Goal: Task Accomplishment & Management: Use online tool/utility

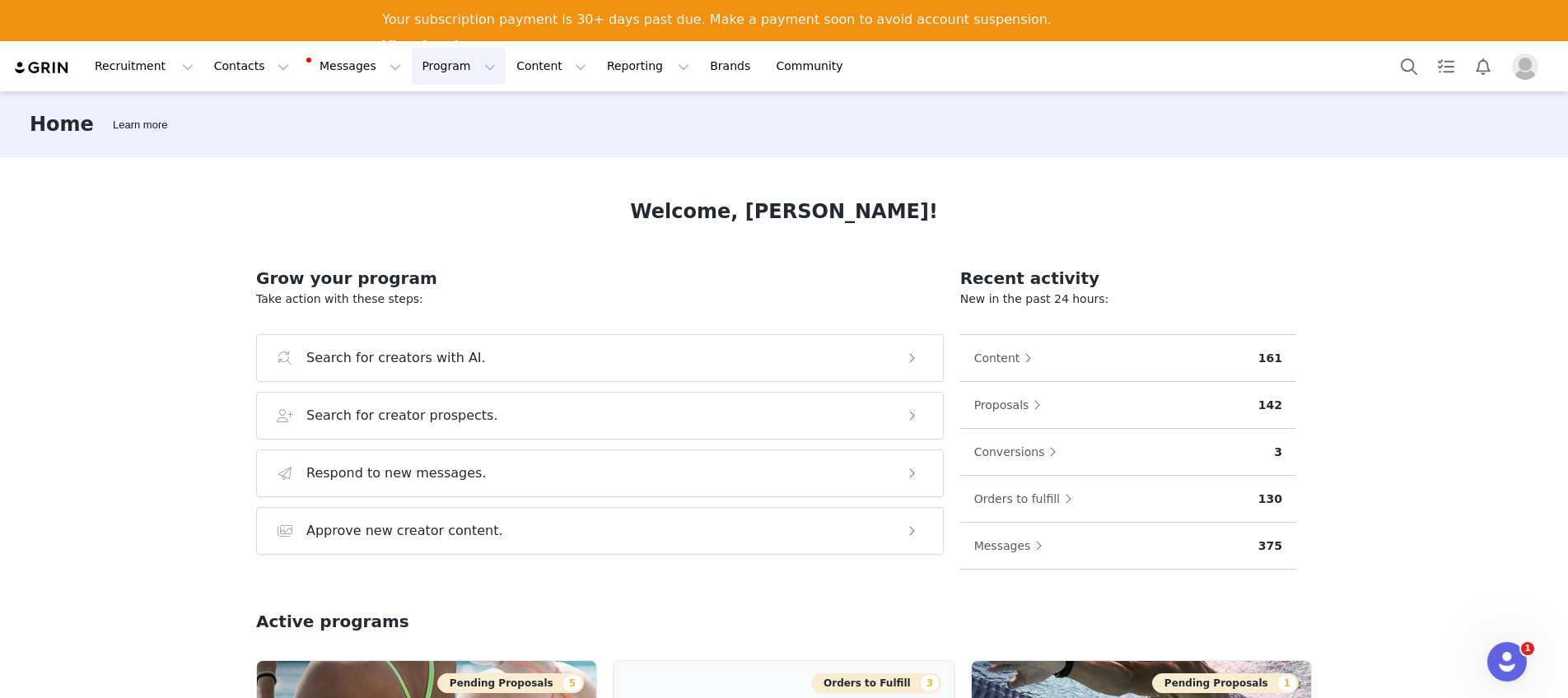
click at [419, 71] on button "Program Program" at bounding box center [458, 66] width 94 height 37
click at [443, 145] on p "Campaigns" at bounding box center [431, 145] width 64 height 17
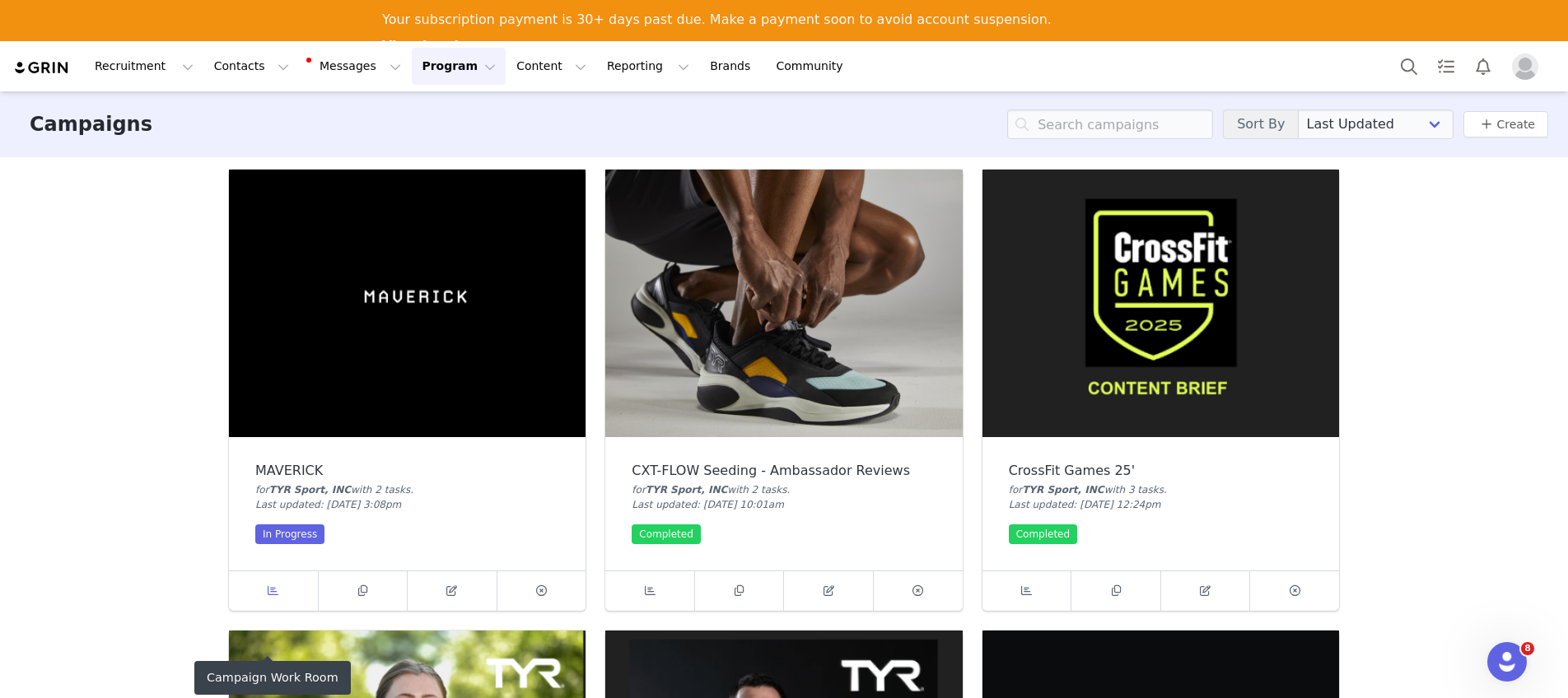
click at [268, 589] on icon at bounding box center [273, 591] width 10 height 10
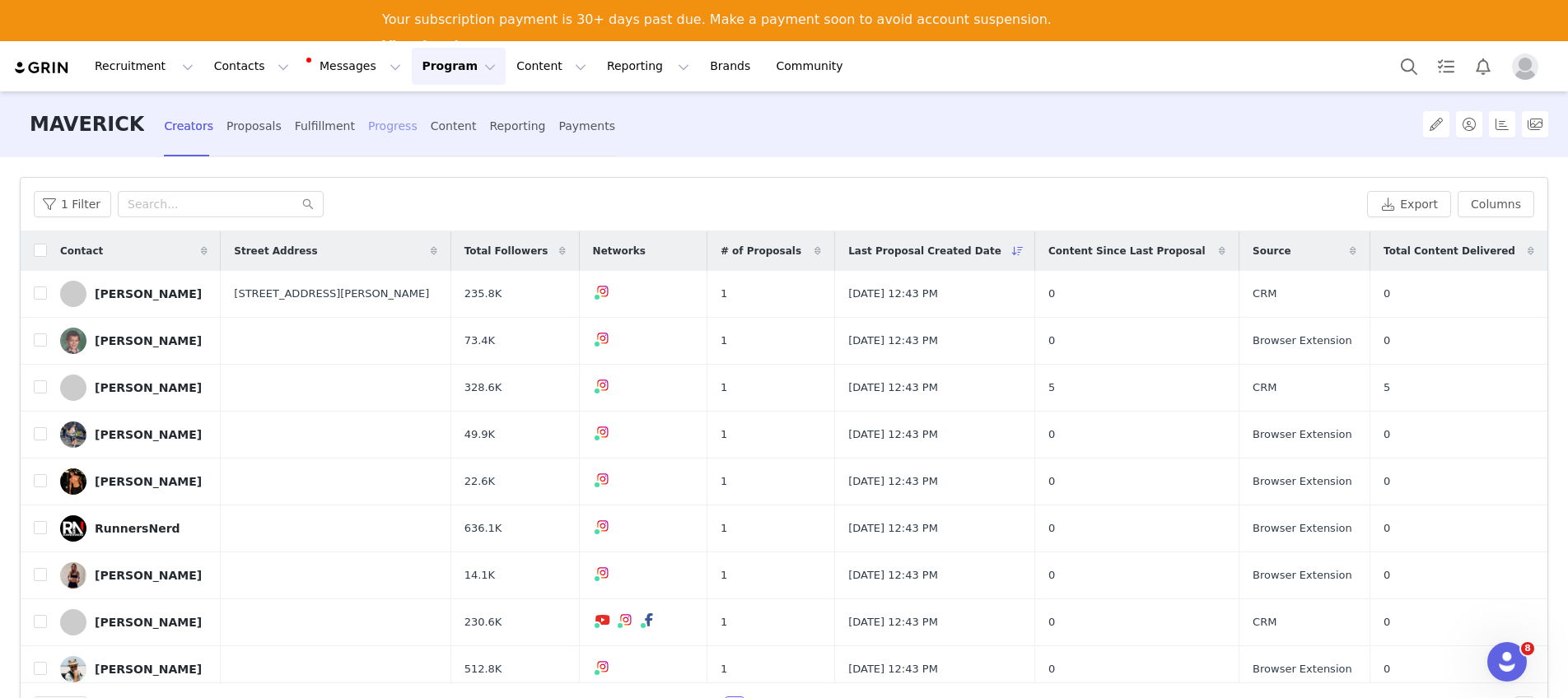
click at [379, 126] on div "Progress" at bounding box center [392, 126] width 50 height 44
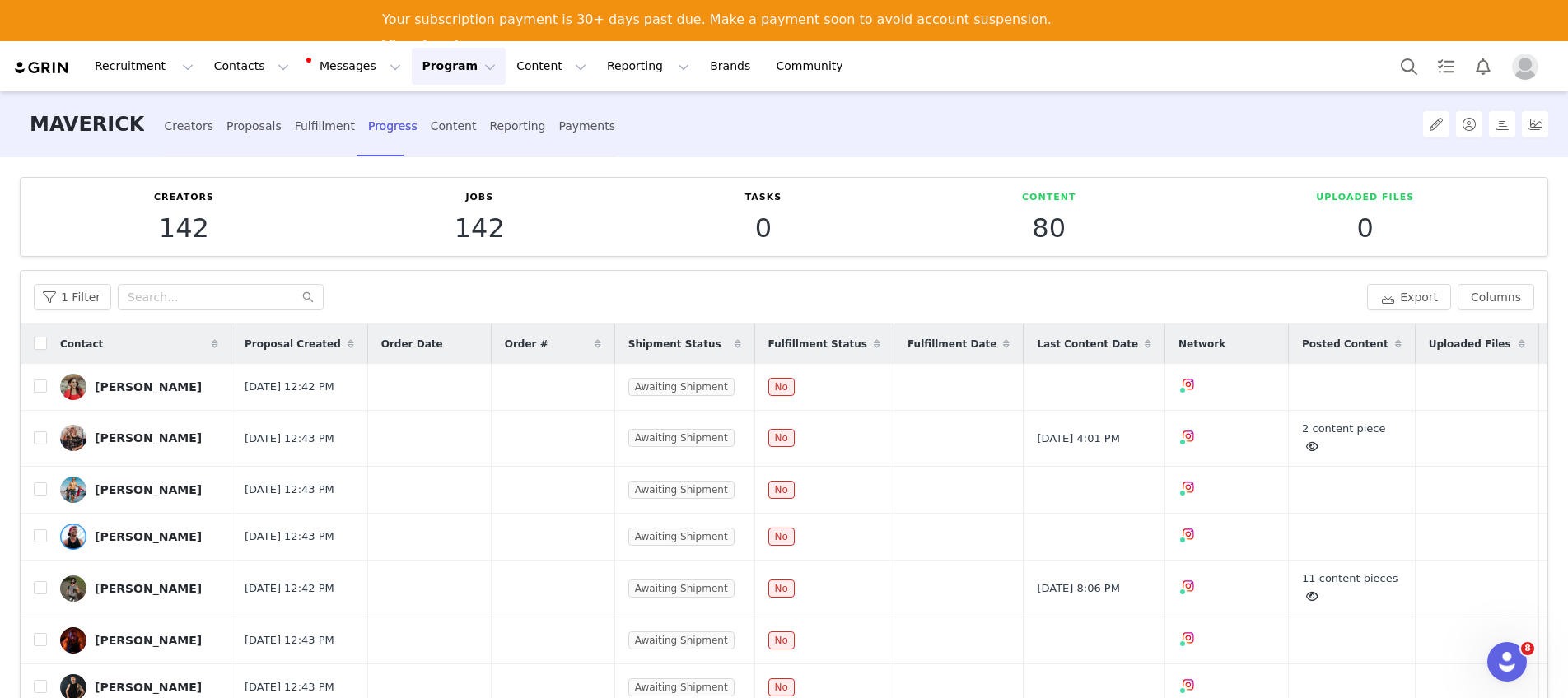
scroll to position [3, 0]
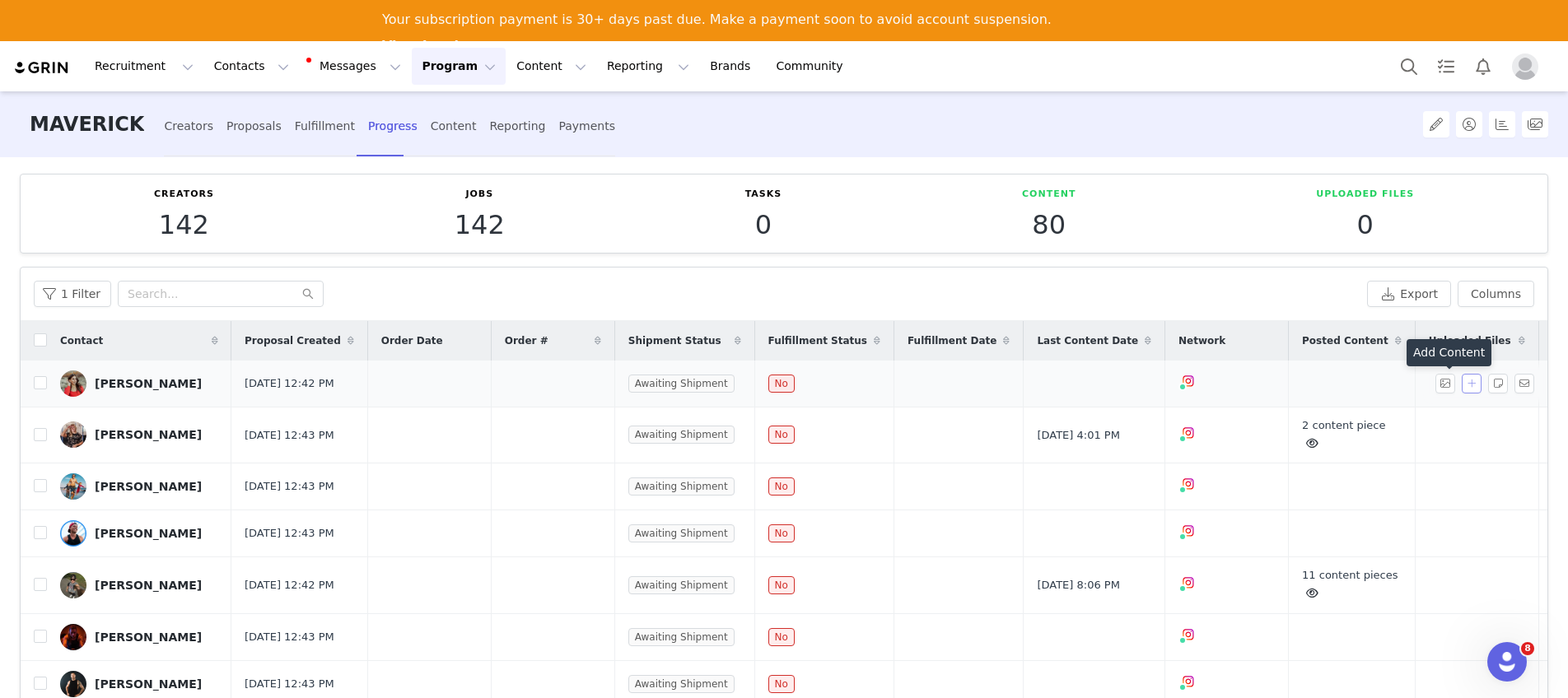
click at [1462, 391] on button "button" at bounding box center [1471, 383] width 20 height 20
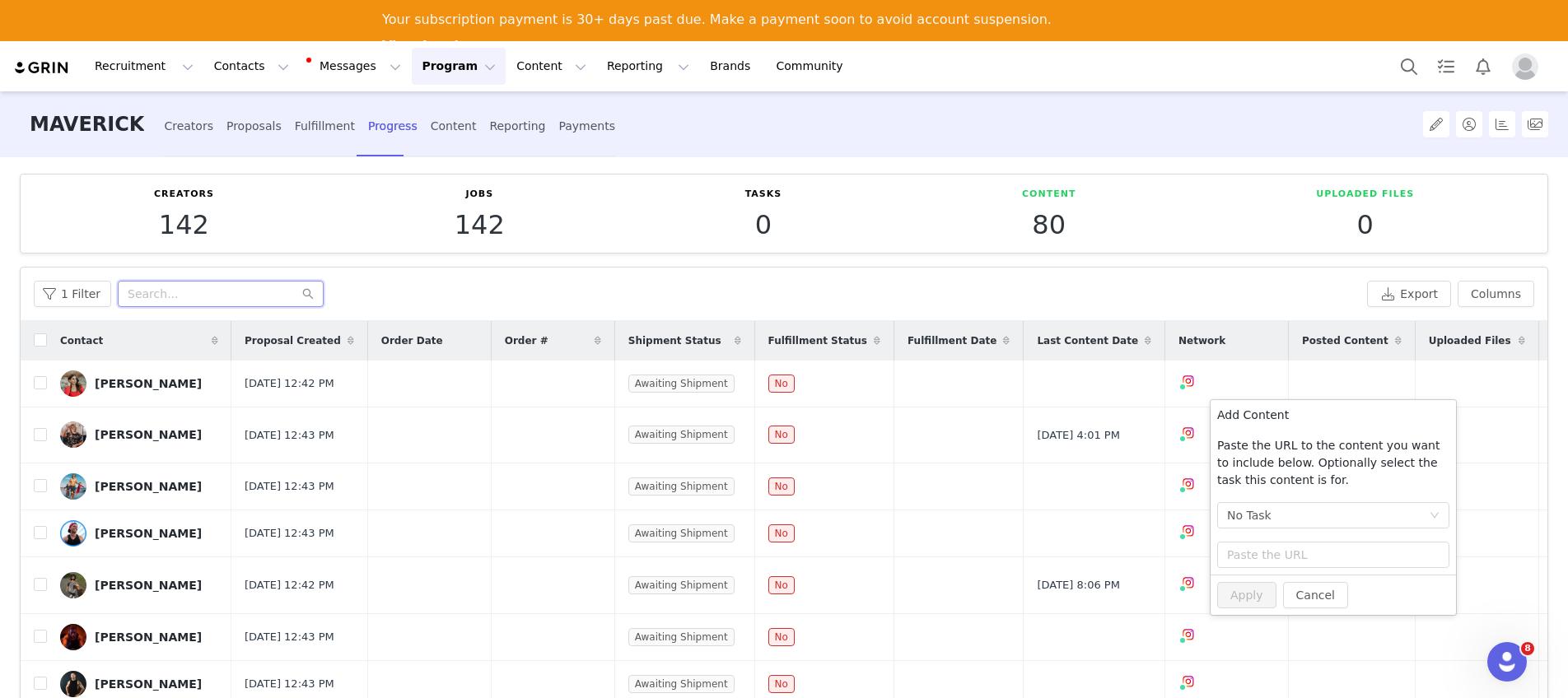
click at [232, 301] on input "text" at bounding box center [221, 294] width 206 height 26
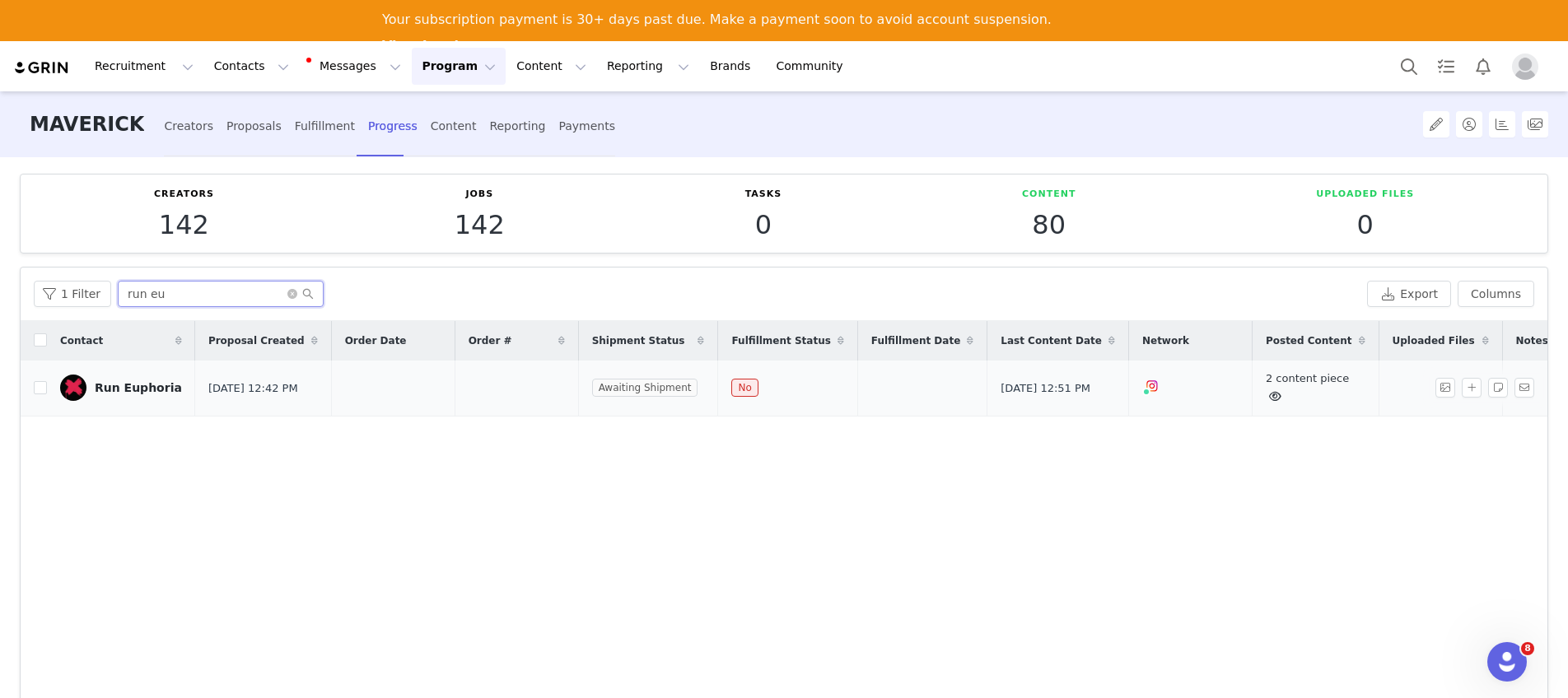
type input "run eu"
click at [1274, 381] on link "2 content piece" at bounding box center [1307, 387] width 83 height 30
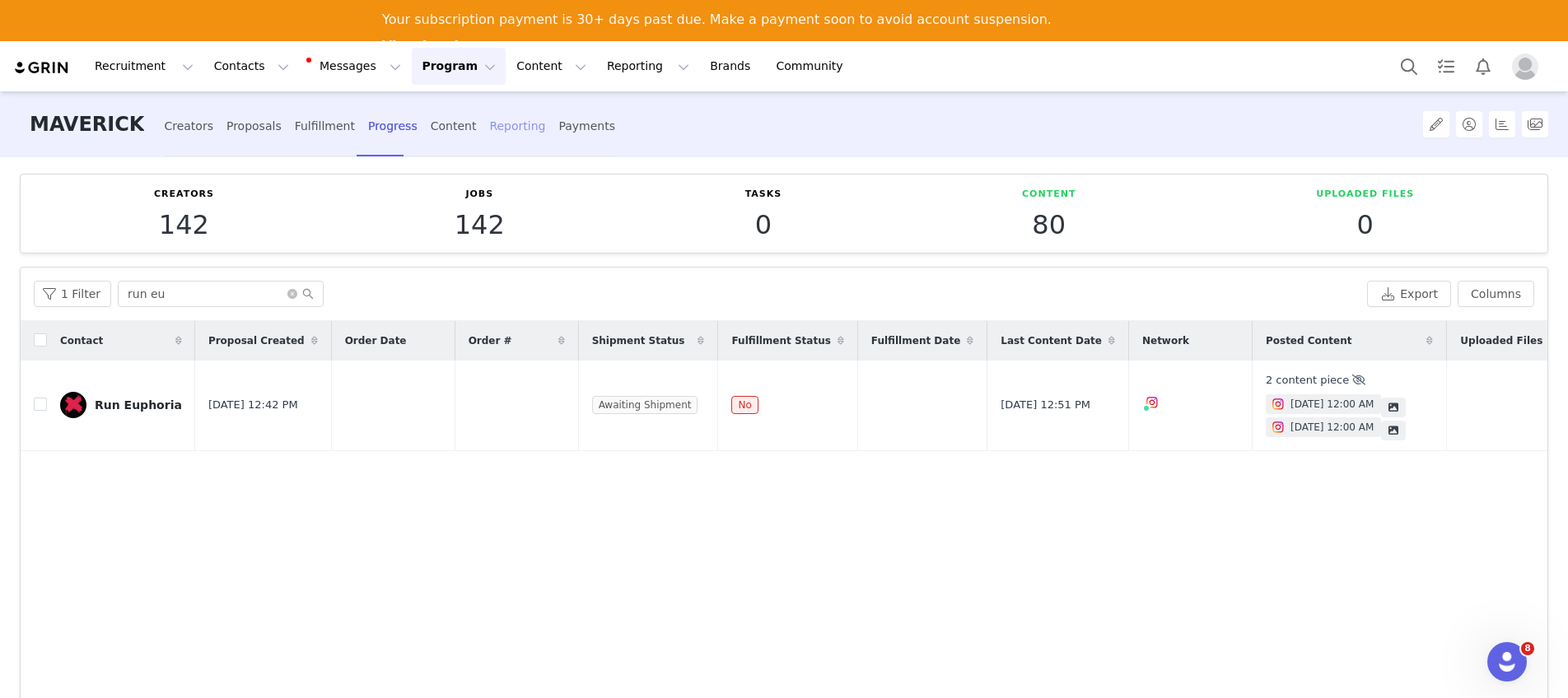
click at [489, 126] on div "Reporting" at bounding box center [517, 126] width 56 height 44
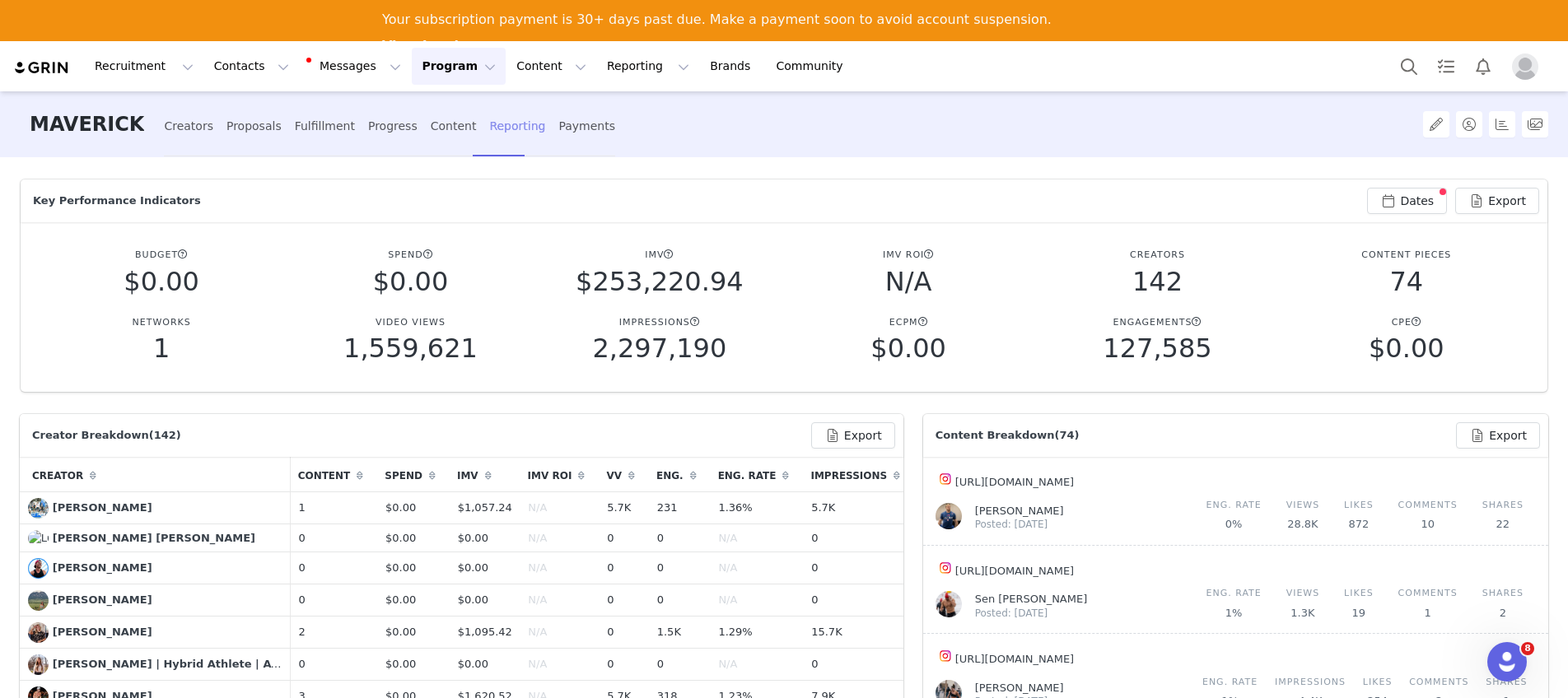
click at [495, 127] on div "Reporting" at bounding box center [517, 126] width 56 height 44
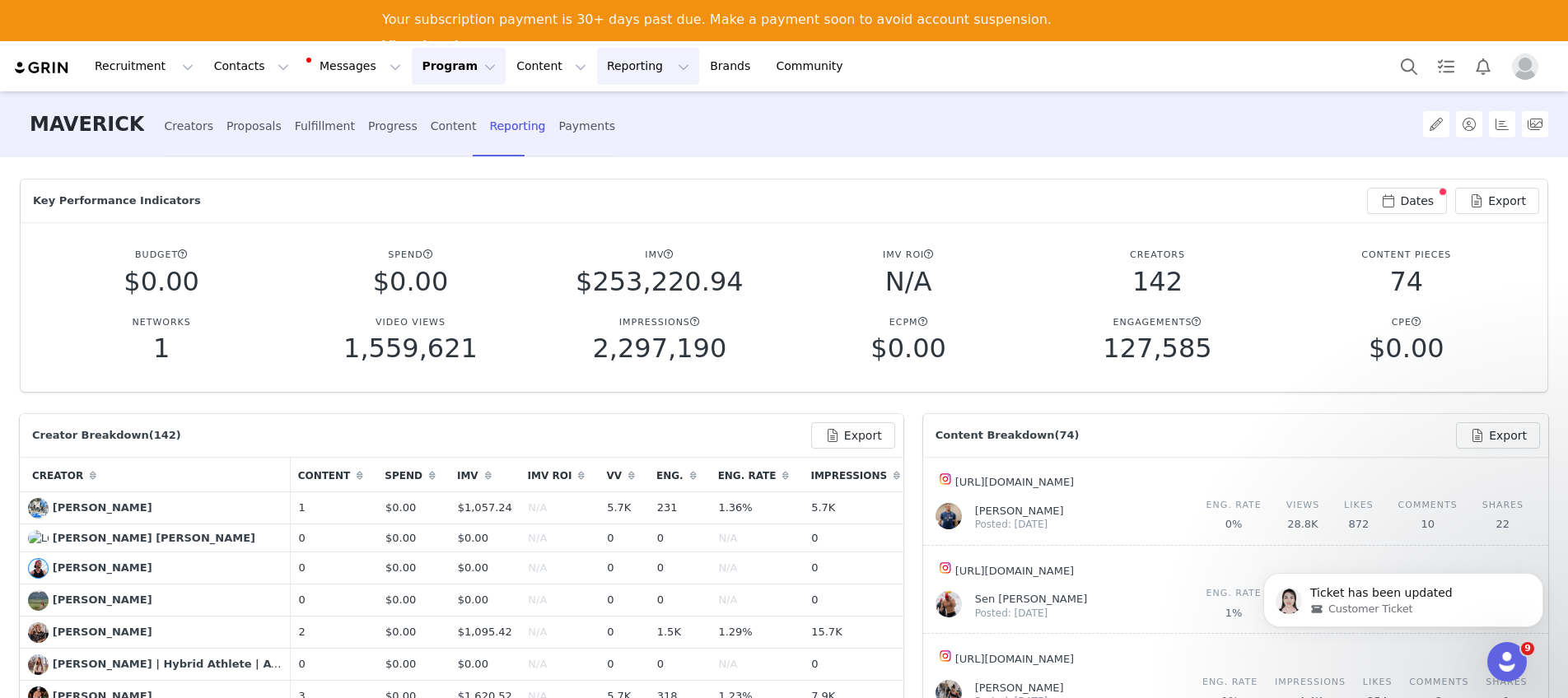
click at [603, 61] on button "Reporting Reporting" at bounding box center [648, 66] width 102 height 37
click at [611, 146] on p "Report Builder" at bounding box center [610, 145] width 82 height 17
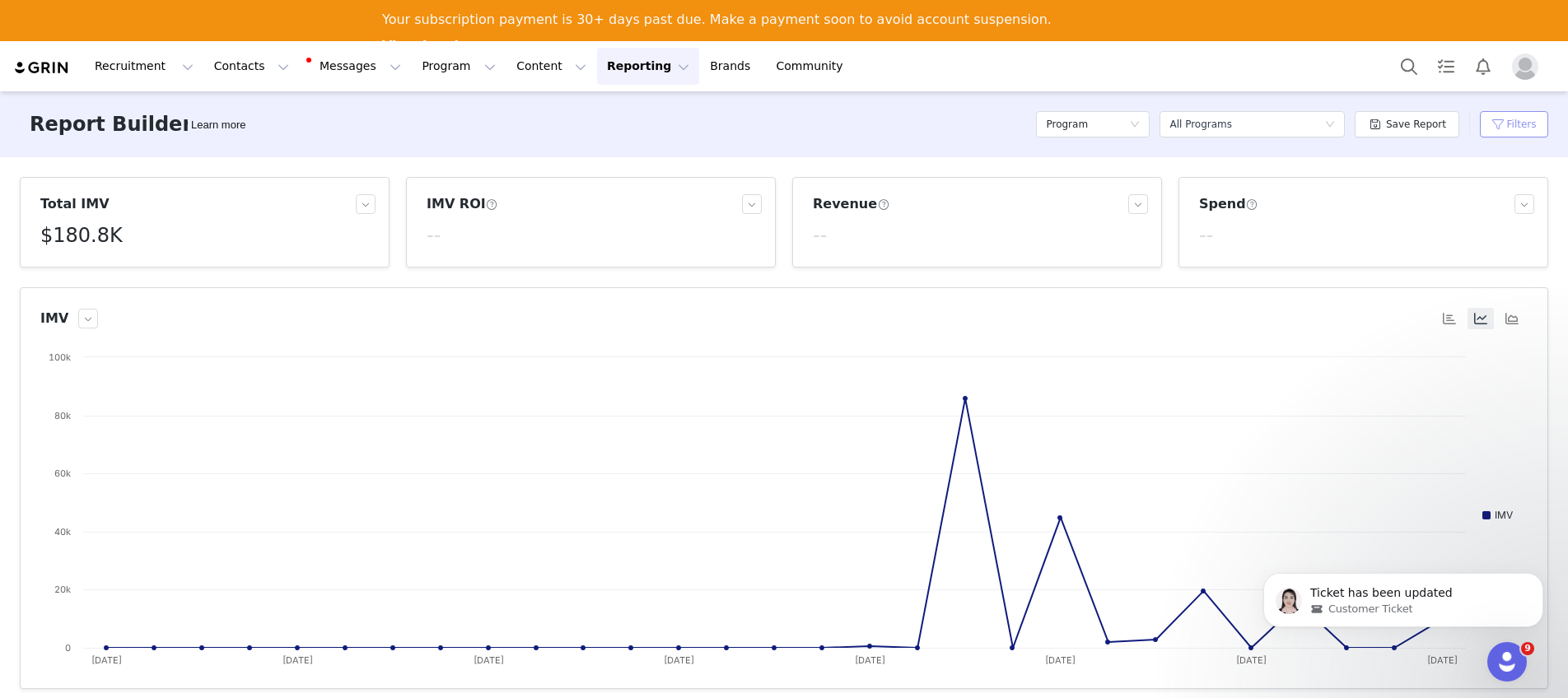
click at [1494, 123] on button "Filters" at bounding box center [1514, 125] width 68 height 26
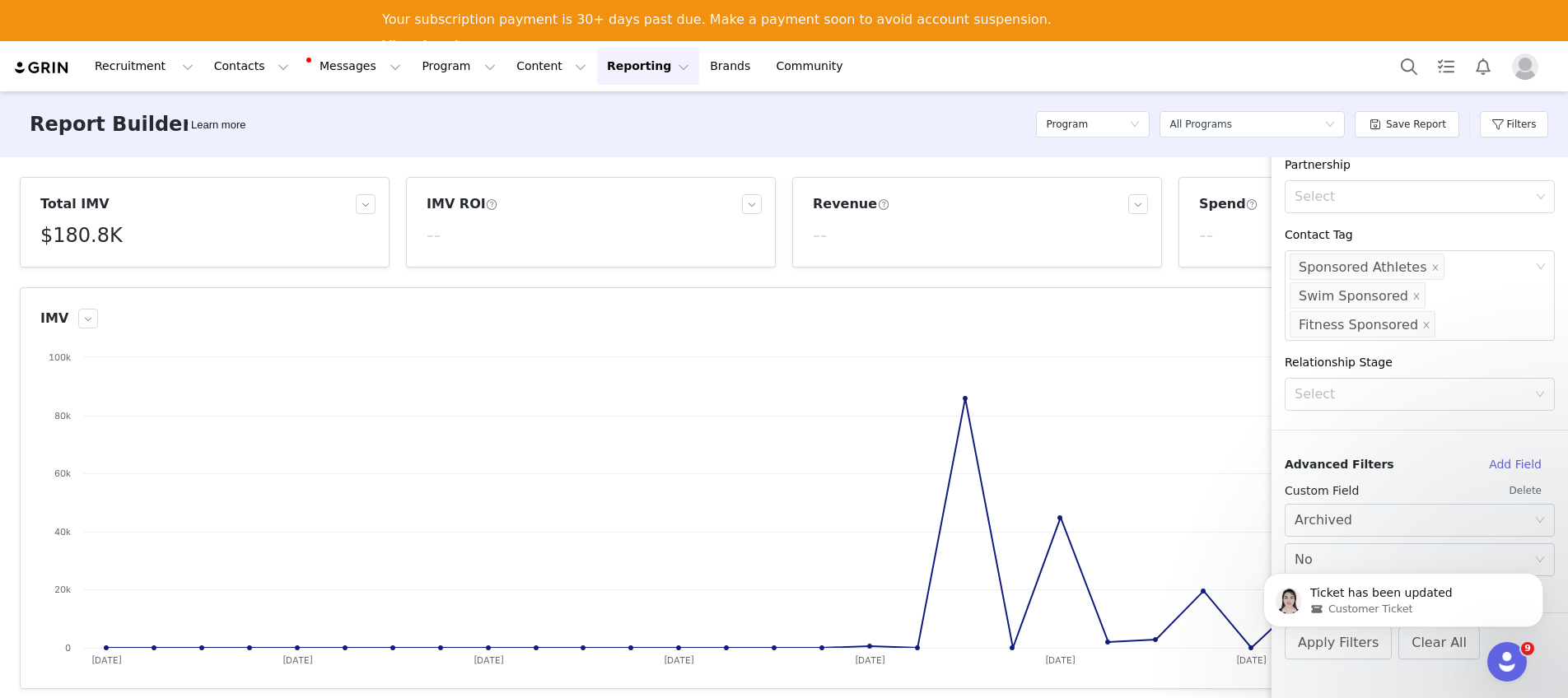
scroll to position [505, 0]
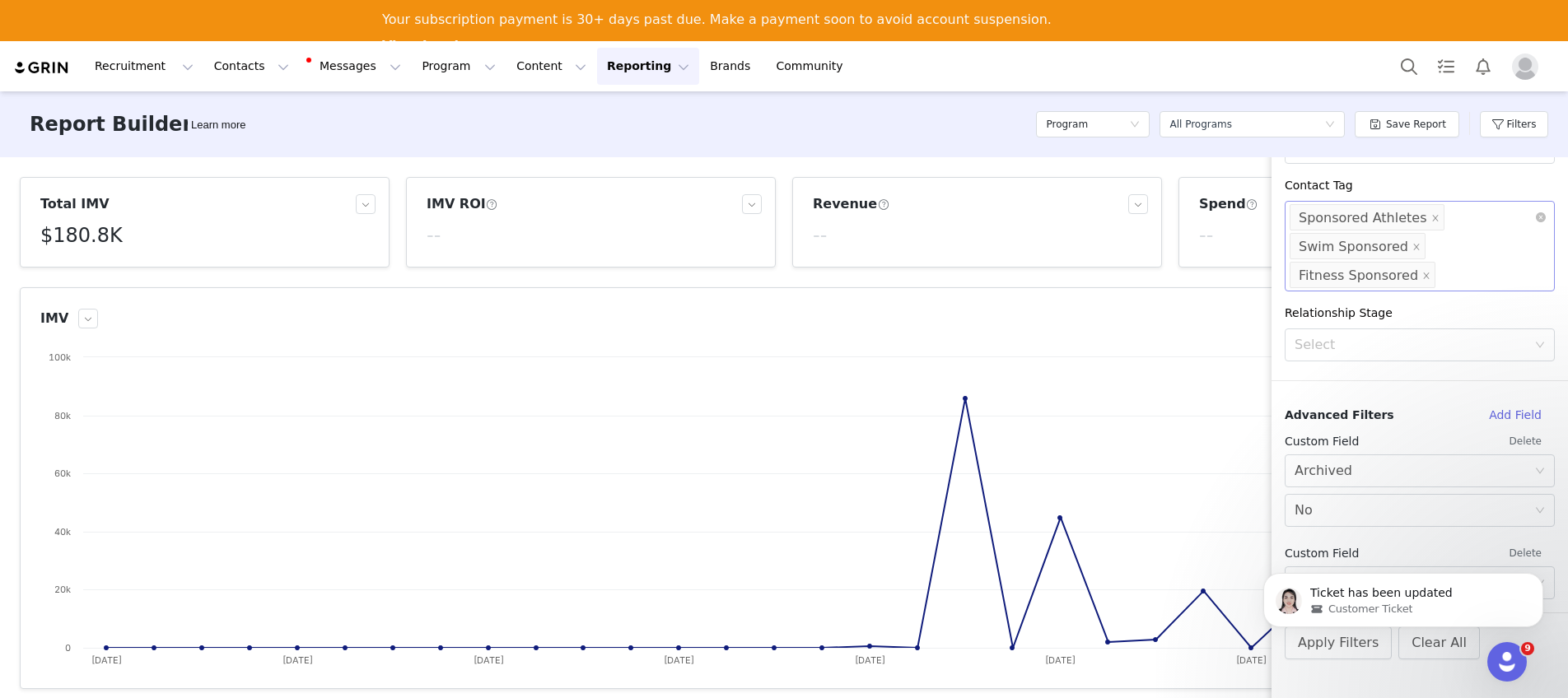
click at [1418, 220] on li "Sponsored Athletes" at bounding box center [1367, 217] width 155 height 26
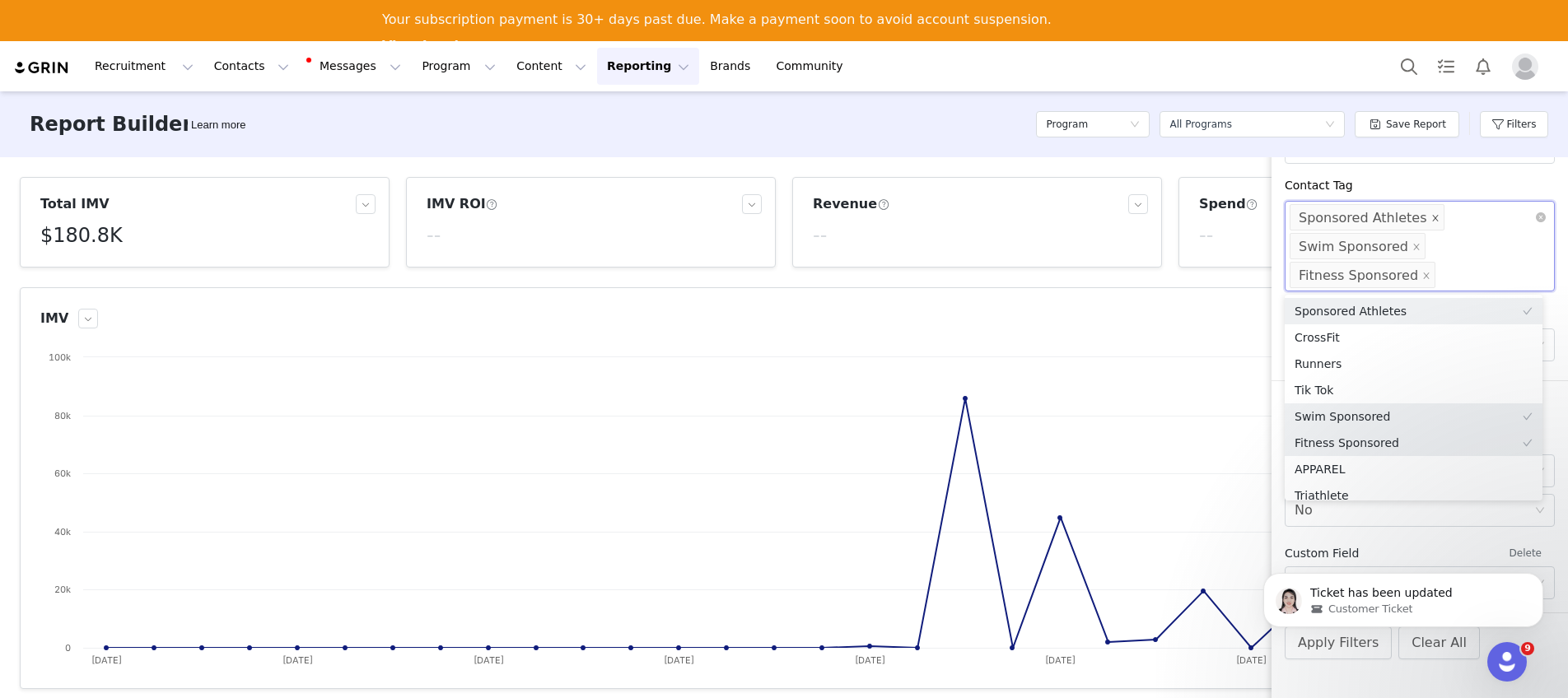
click at [1431, 220] on icon "icon: close" at bounding box center [1435, 218] width 8 height 8
click at [1413, 245] on icon "icon: close" at bounding box center [1415, 247] width 6 height 6
click at [1422, 270] on span at bounding box center [1426, 276] width 8 height 23
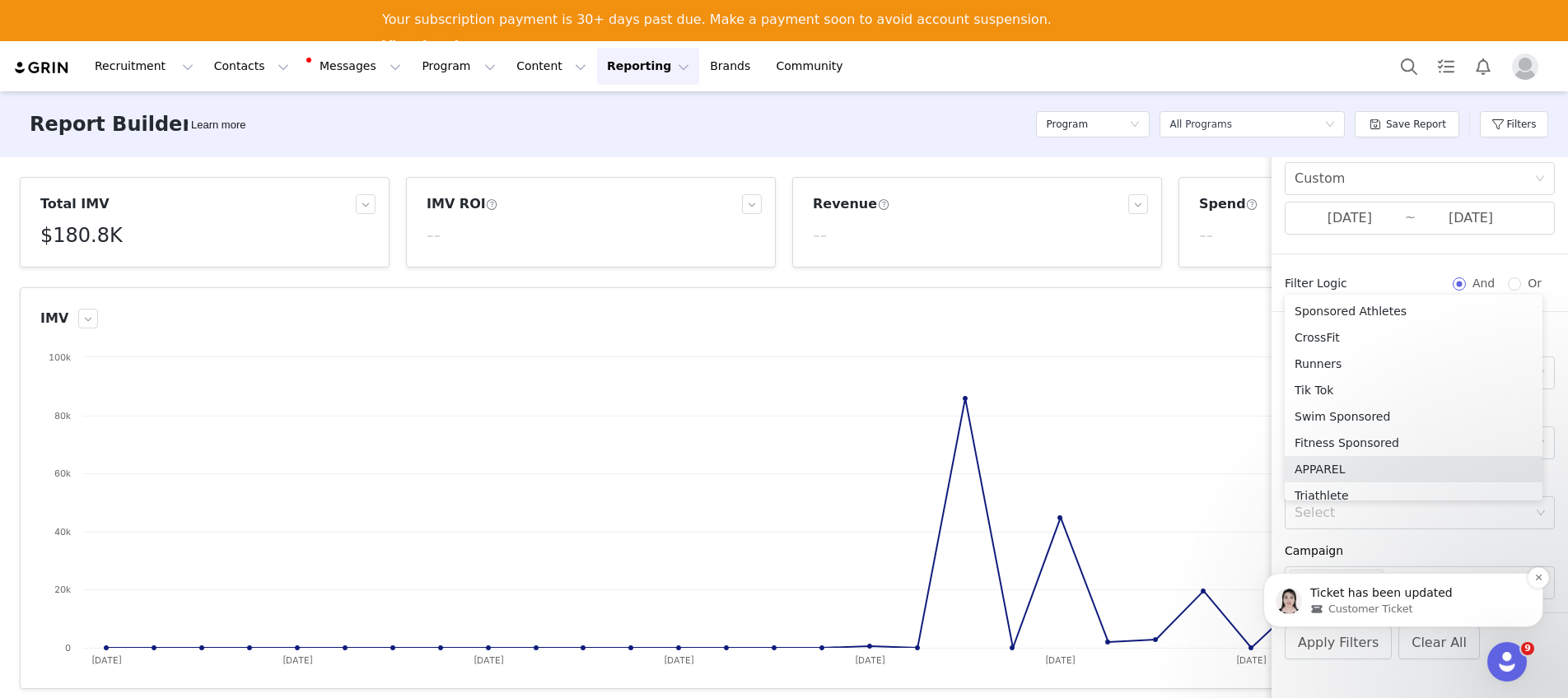
scroll to position [8, 0]
click at [1393, 645] on body "Ticket has been updated Customer Ticket" at bounding box center [1402, 595] width 316 height 102
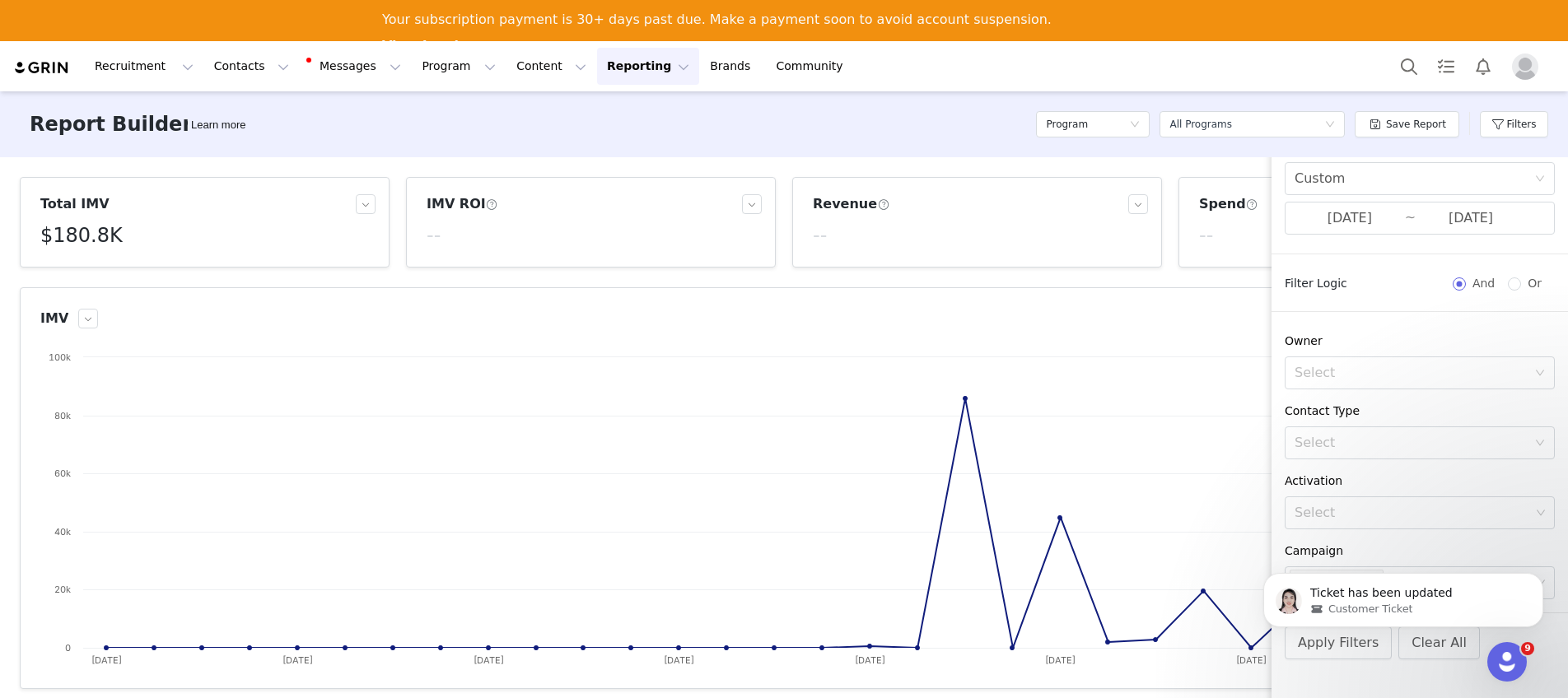
scroll to position [3, 0]
click at [1367, 647] on html "Ticket has been updated Customer Ticket" at bounding box center [1403, 596] width 329 height 115
click at [1534, 578] on icon "Dismiss notification" at bounding box center [1538, 578] width 9 height 9
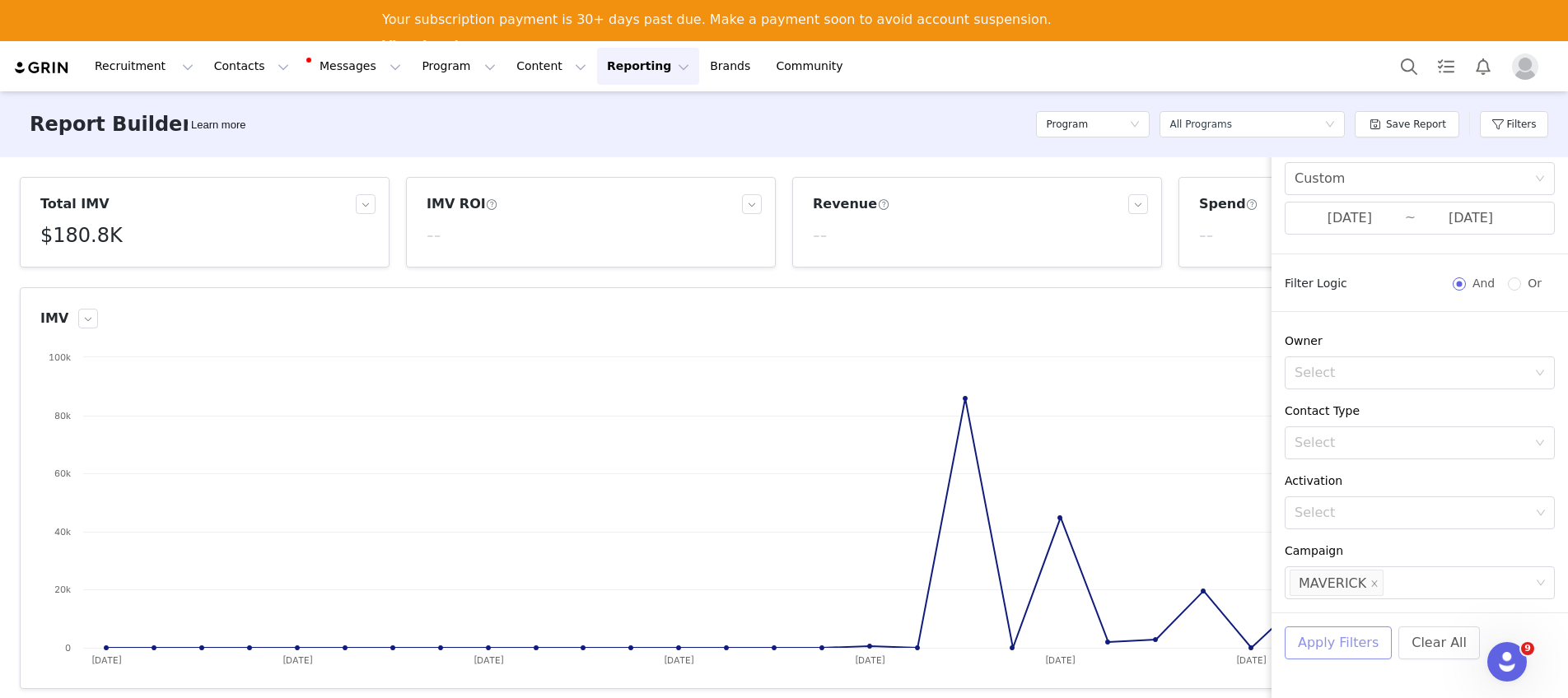
click at [1353, 641] on button "Apply Filters" at bounding box center [1338, 643] width 107 height 33
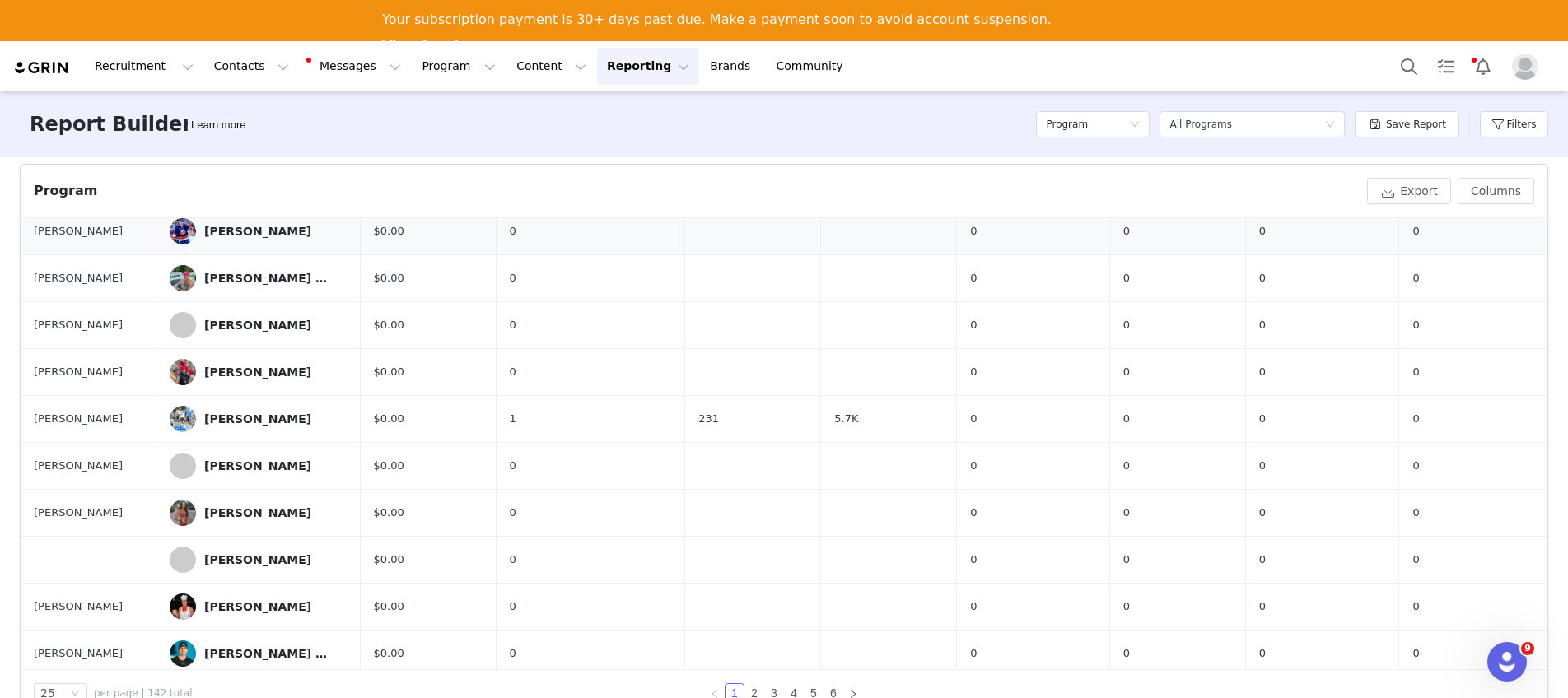
scroll to position [761, 0]
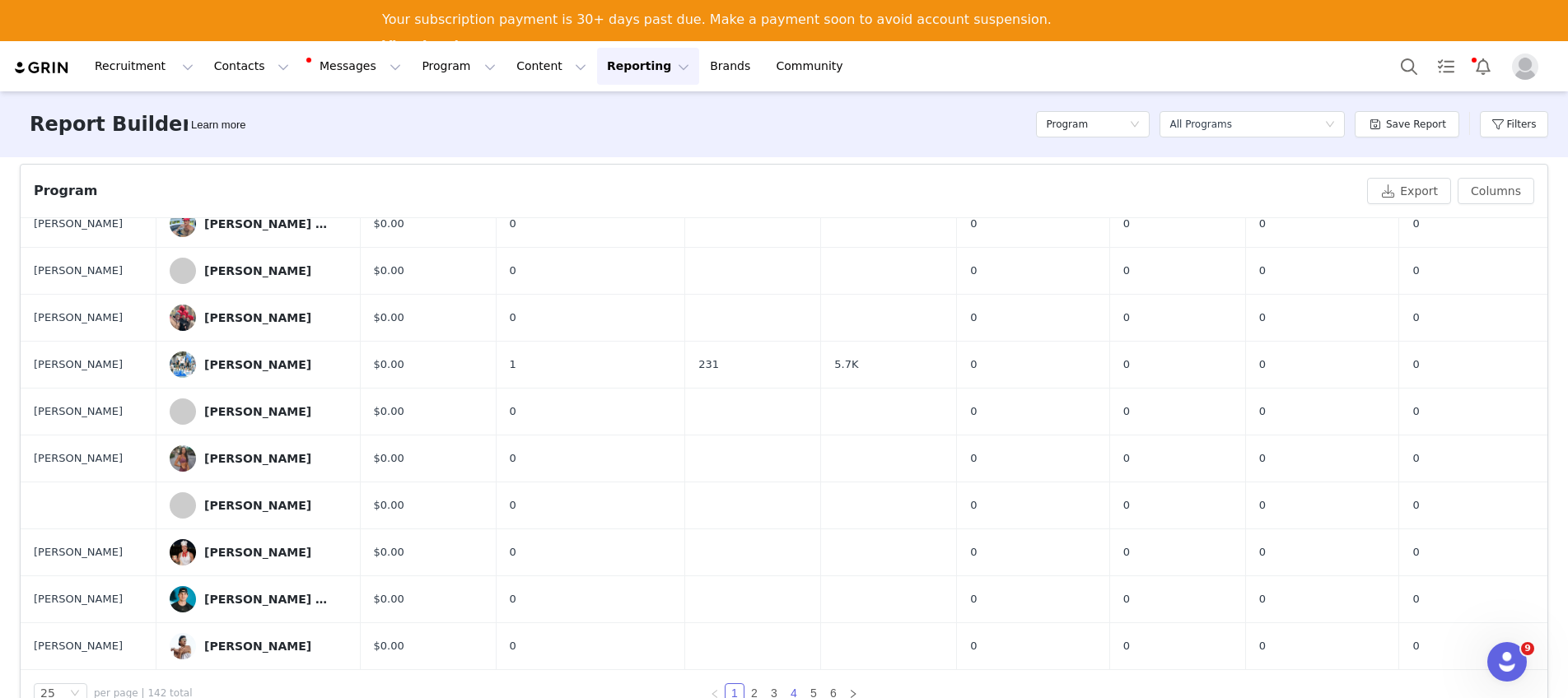
click at [792, 693] on link "4" at bounding box center [793, 693] width 18 height 18
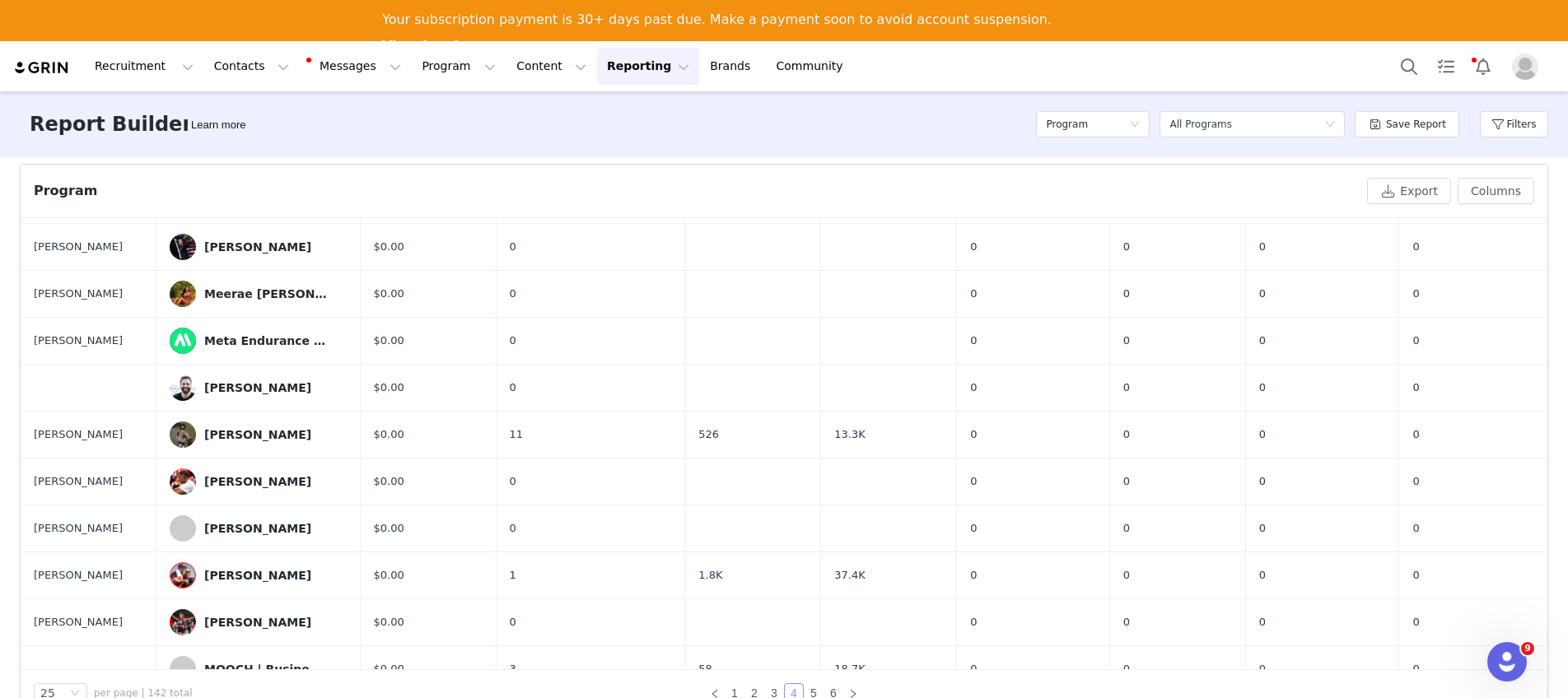
scroll to position [641, 0]
click at [424, 63] on button "Program Program" at bounding box center [458, 66] width 94 height 37
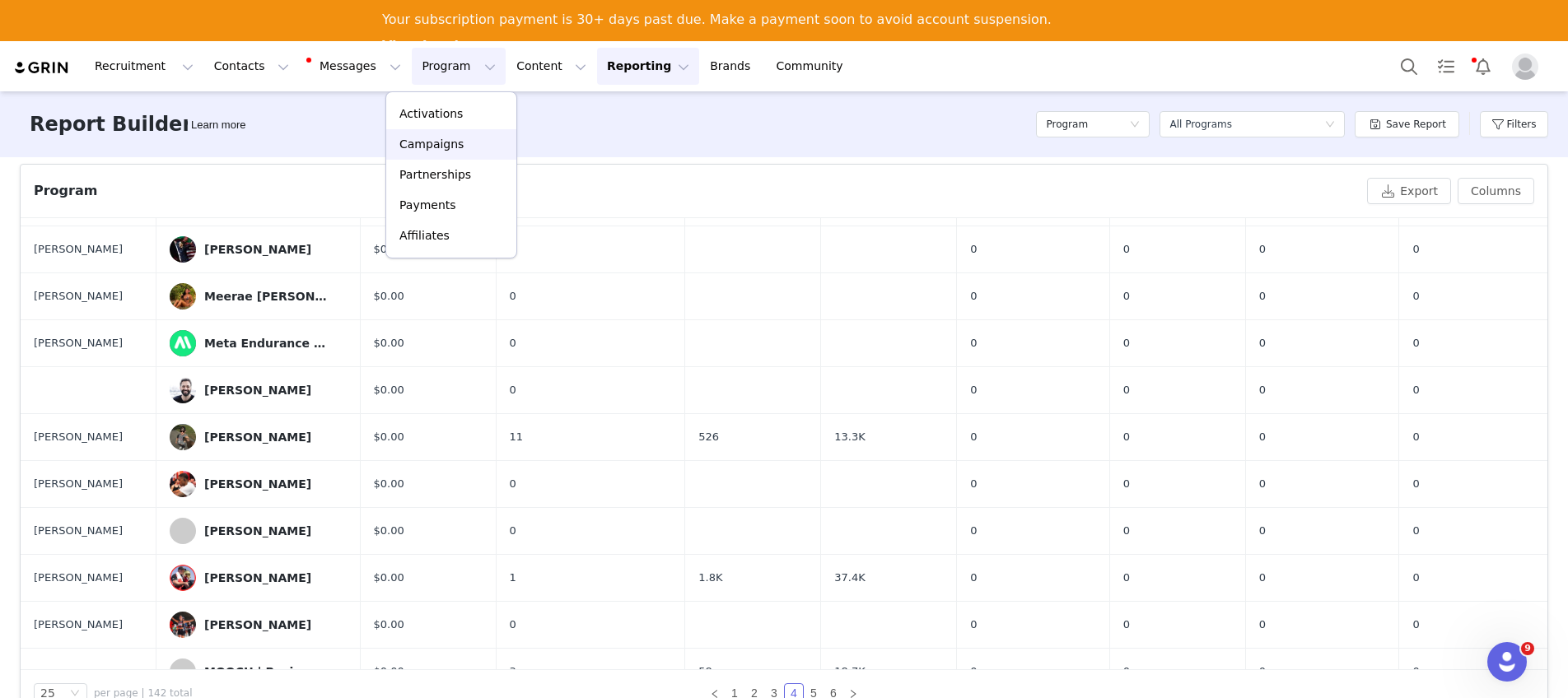
click at [440, 139] on p "Campaigns" at bounding box center [431, 145] width 64 height 17
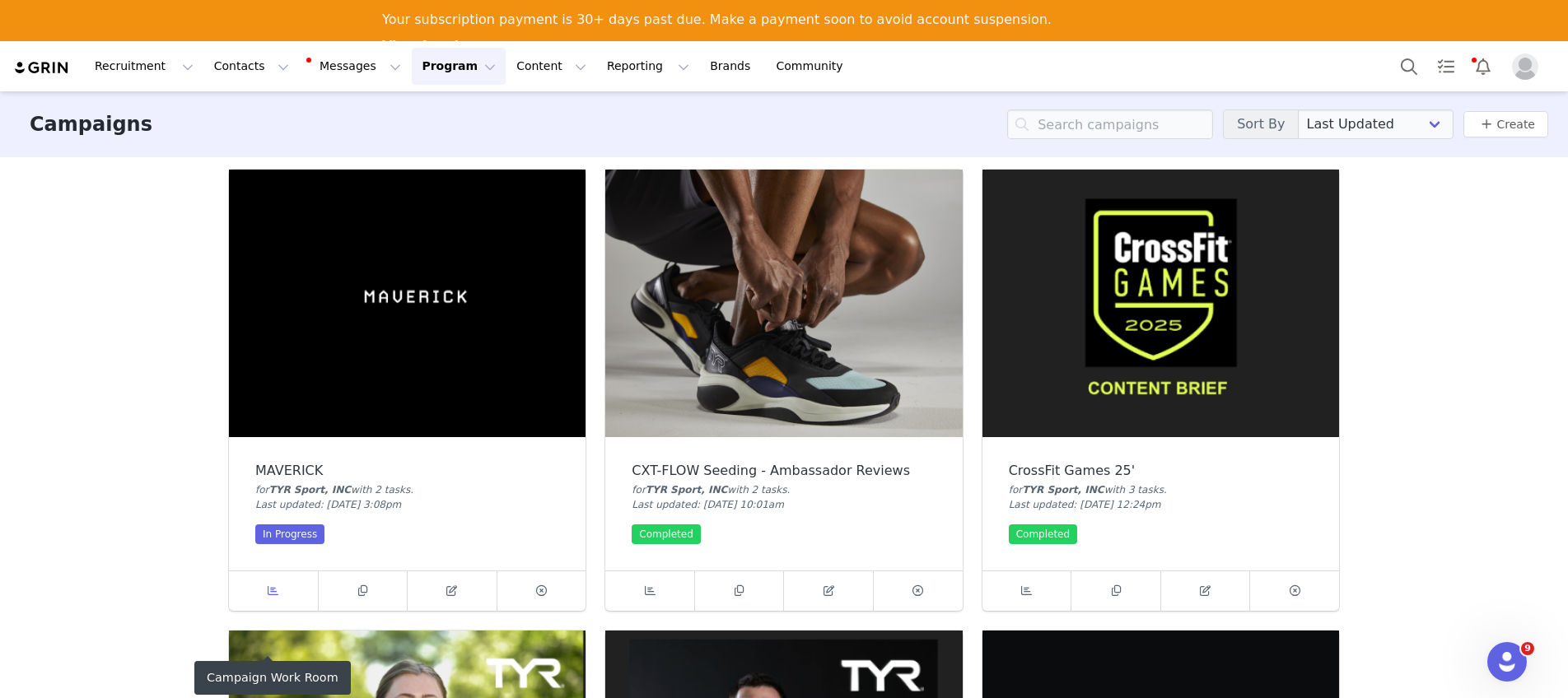
click at [272, 593] on icon at bounding box center [273, 591] width 10 height 10
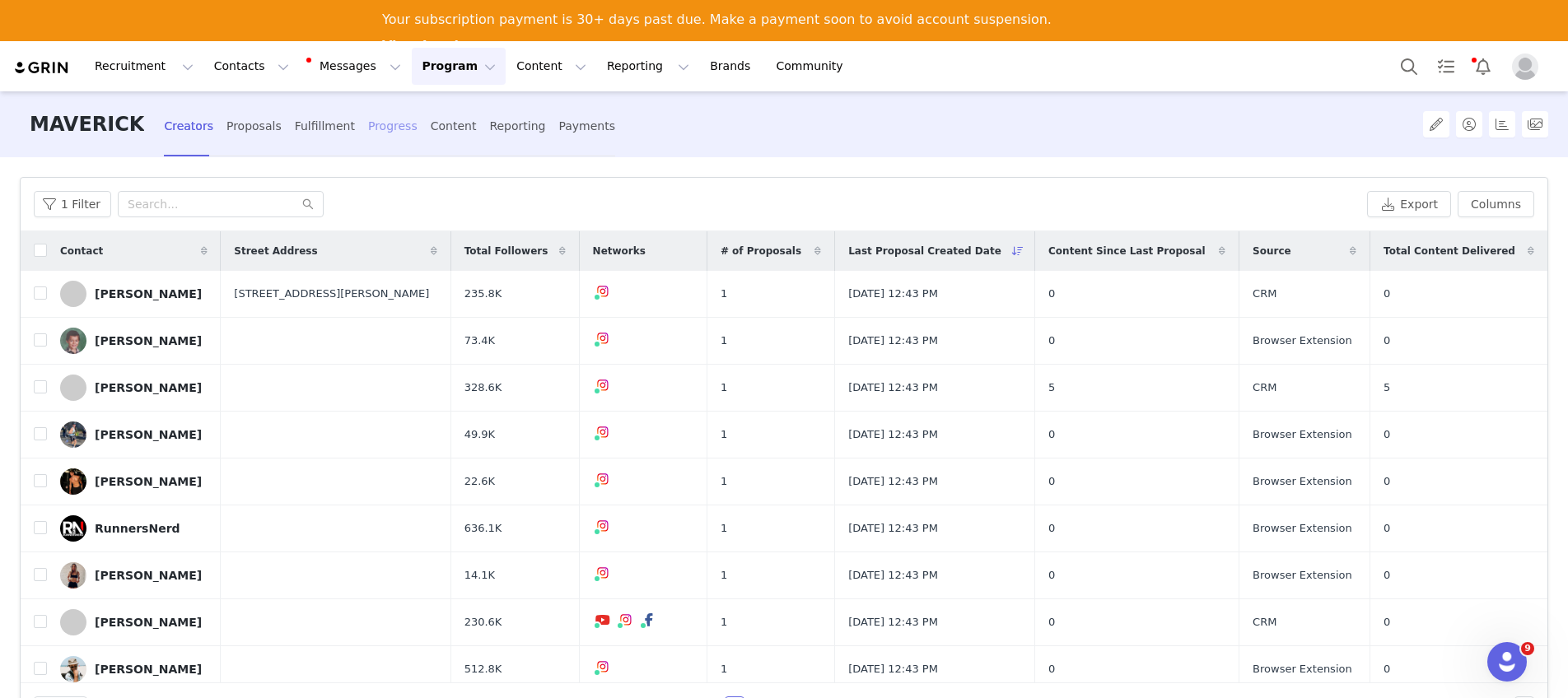
click at [375, 129] on div "Progress" at bounding box center [392, 126] width 50 height 44
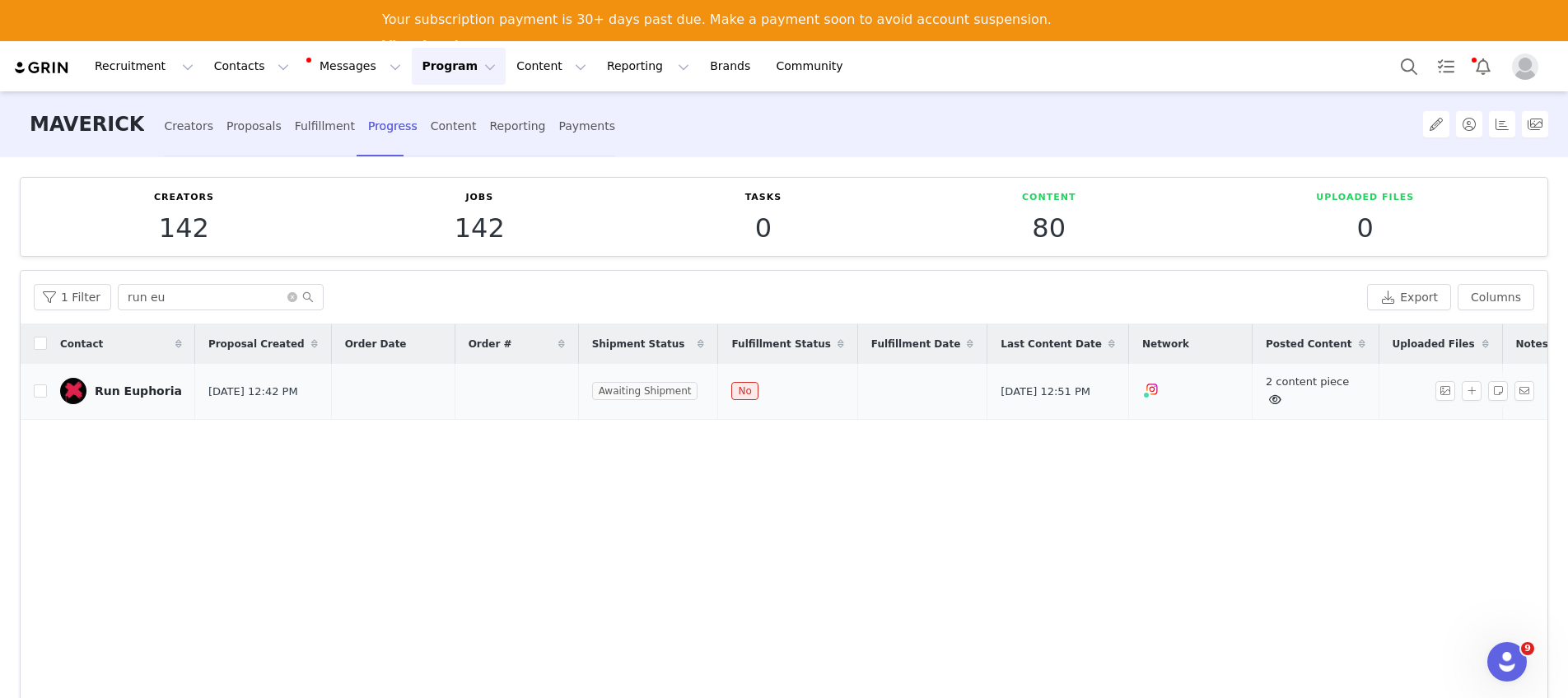
click at [1266, 383] on link "2 content piece" at bounding box center [1307, 390] width 83 height 30
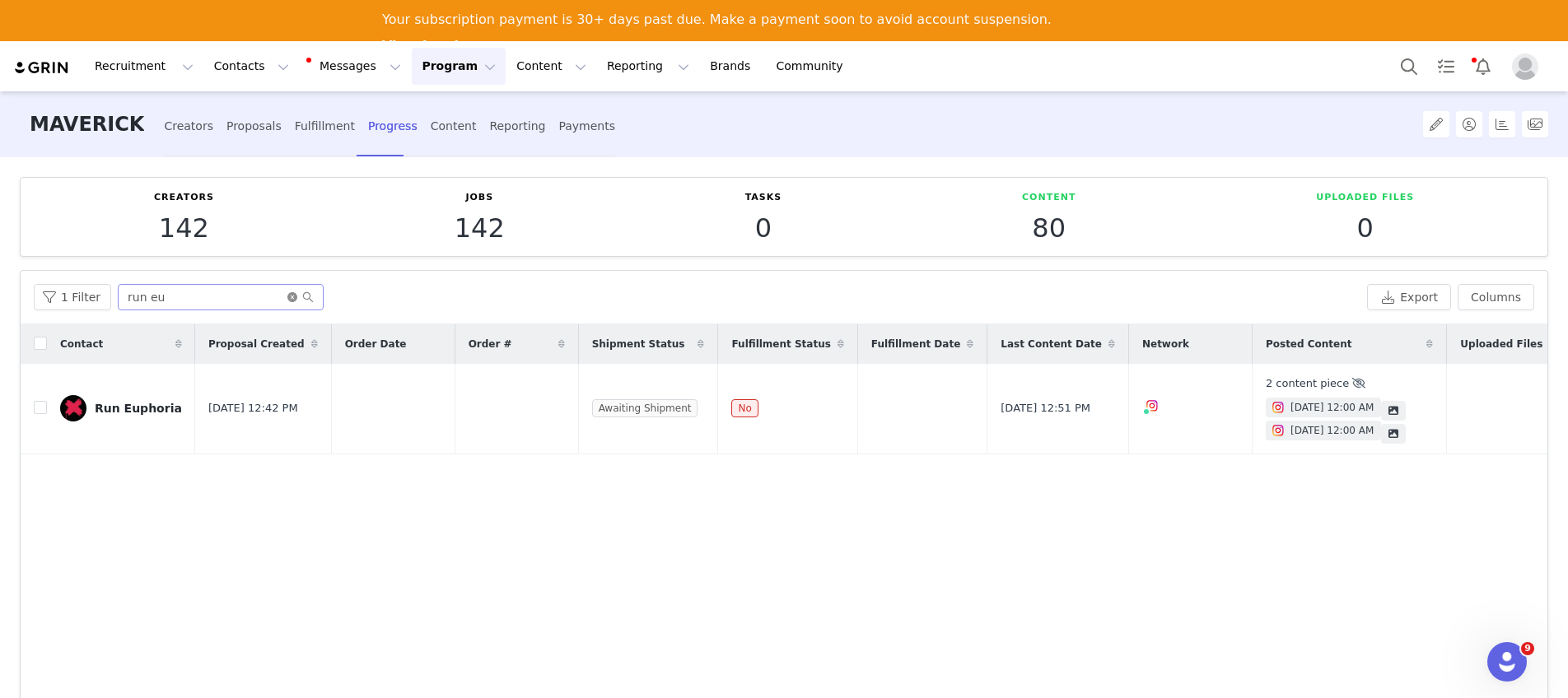
click at [288, 296] on icon "icon: close-circle" at bounding box center [292, 296] width 10 height 10
click at [261, 295] on input "text" at bounding box center [221, 297] width 206 height 26
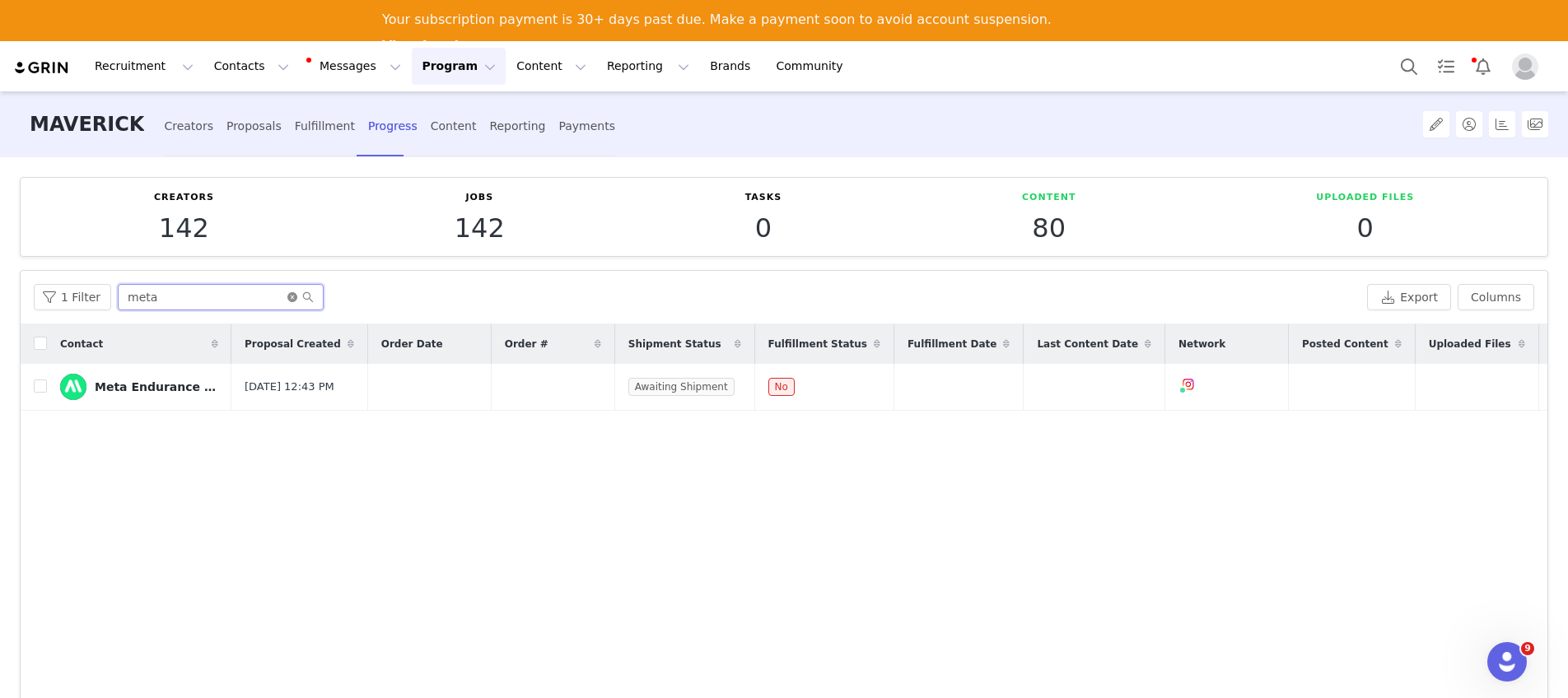
type input "meta"
click at [288, 299] on icon "icon: close-circle" at bounding box center [292, 296] width 10 height 10
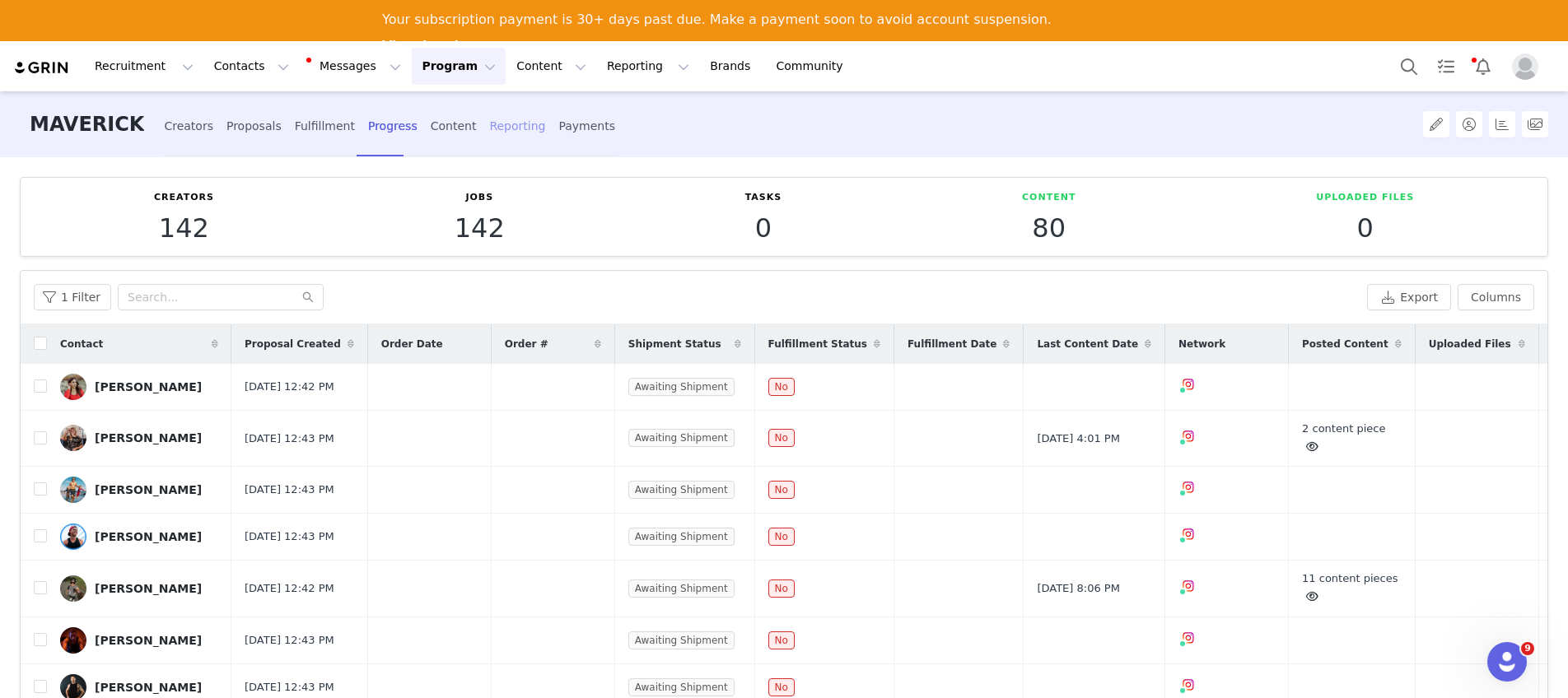
click at [489, 133] on div "Reporting" at bounding box center [517, 126] width 56 height 44
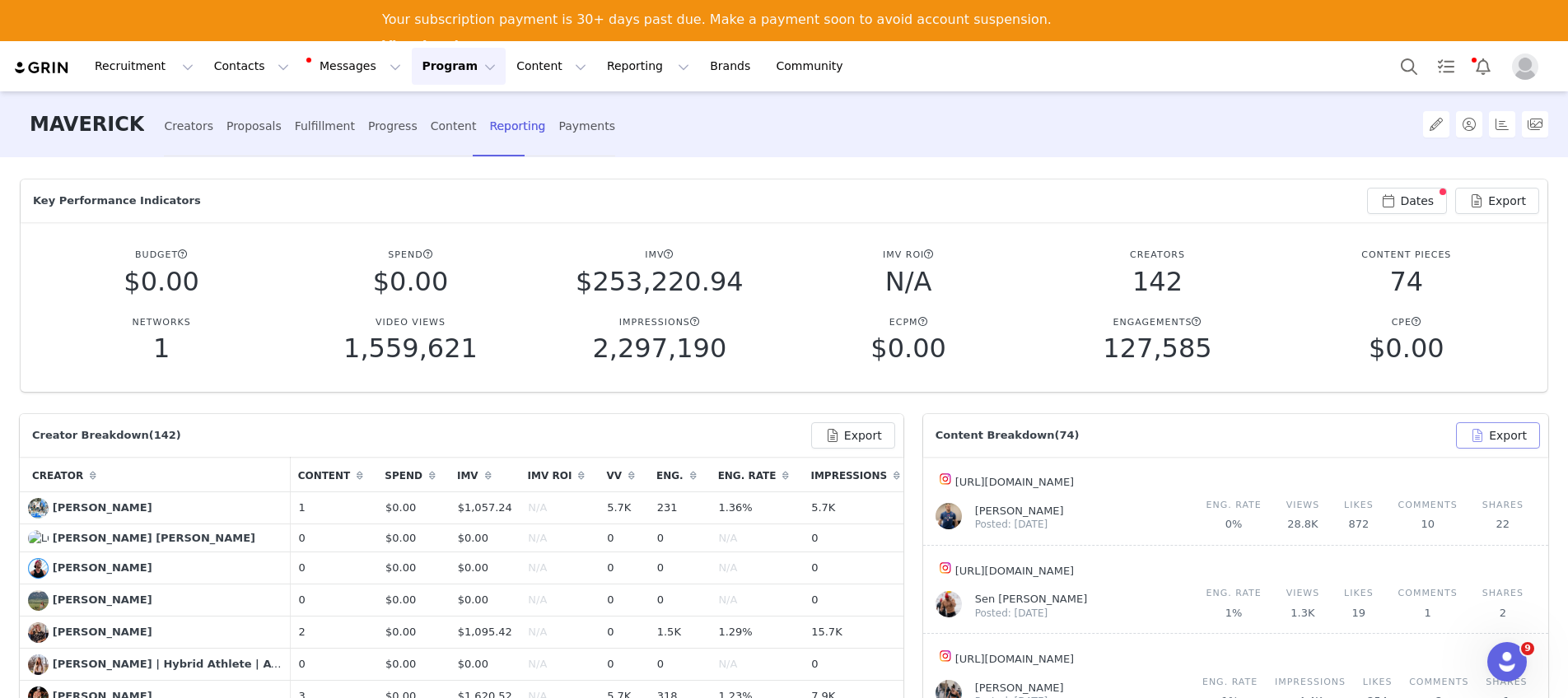
click at [1475, 437] on button "Export" at bounding box center [1497, 436] width 84 height 26
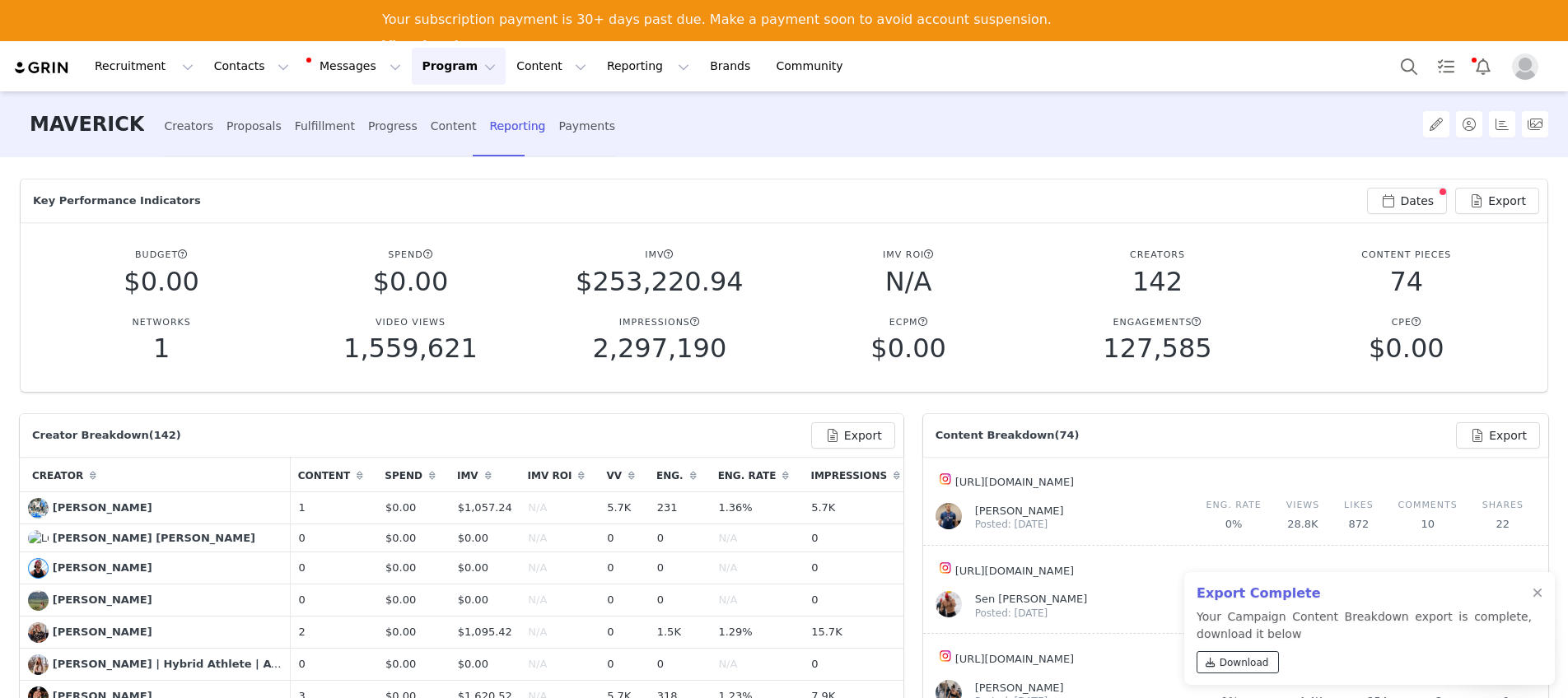
click at [1248, 662] on span "Download" at bounding box center [1244, 662] width 50 height 15
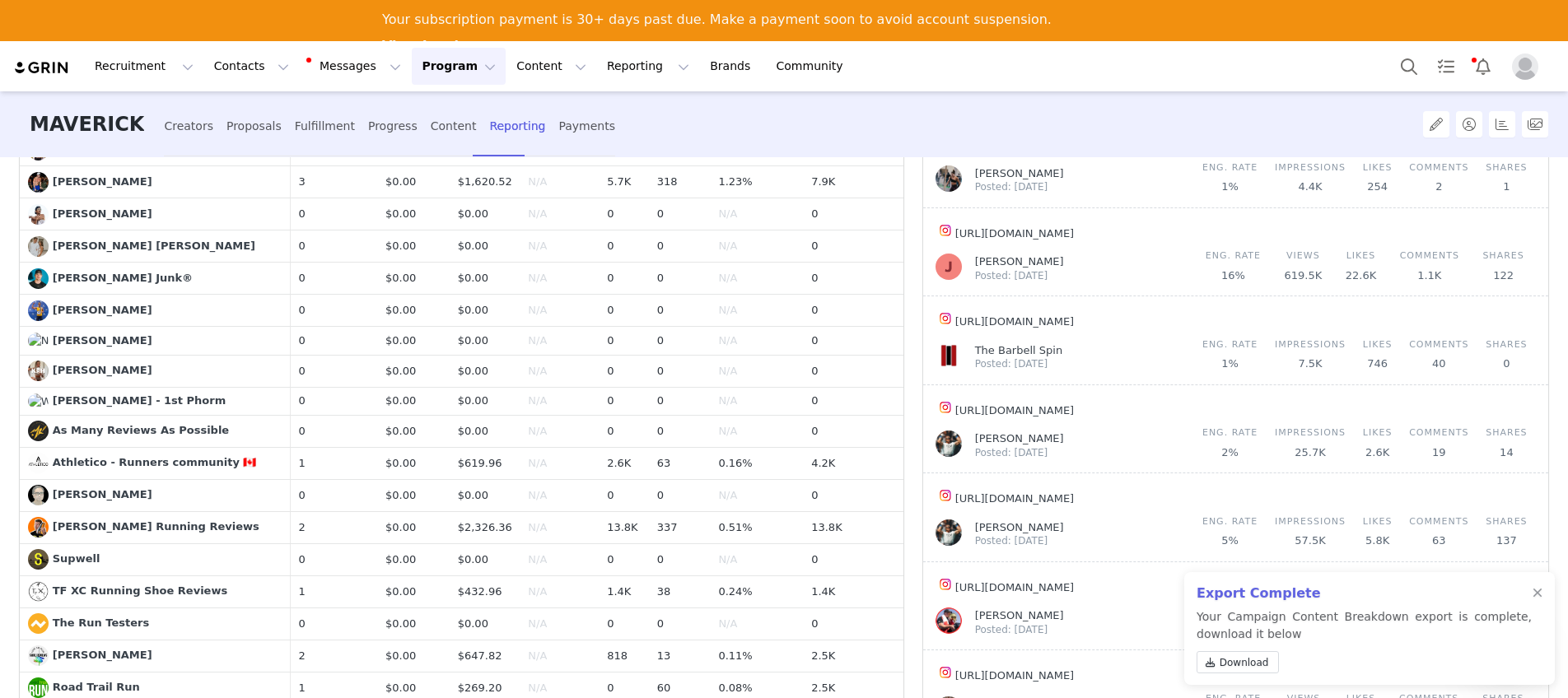
scroll to position [515, 0]
click at [171, 118] on div "Creators" at bounding box center [188, 126] width 50 height 44
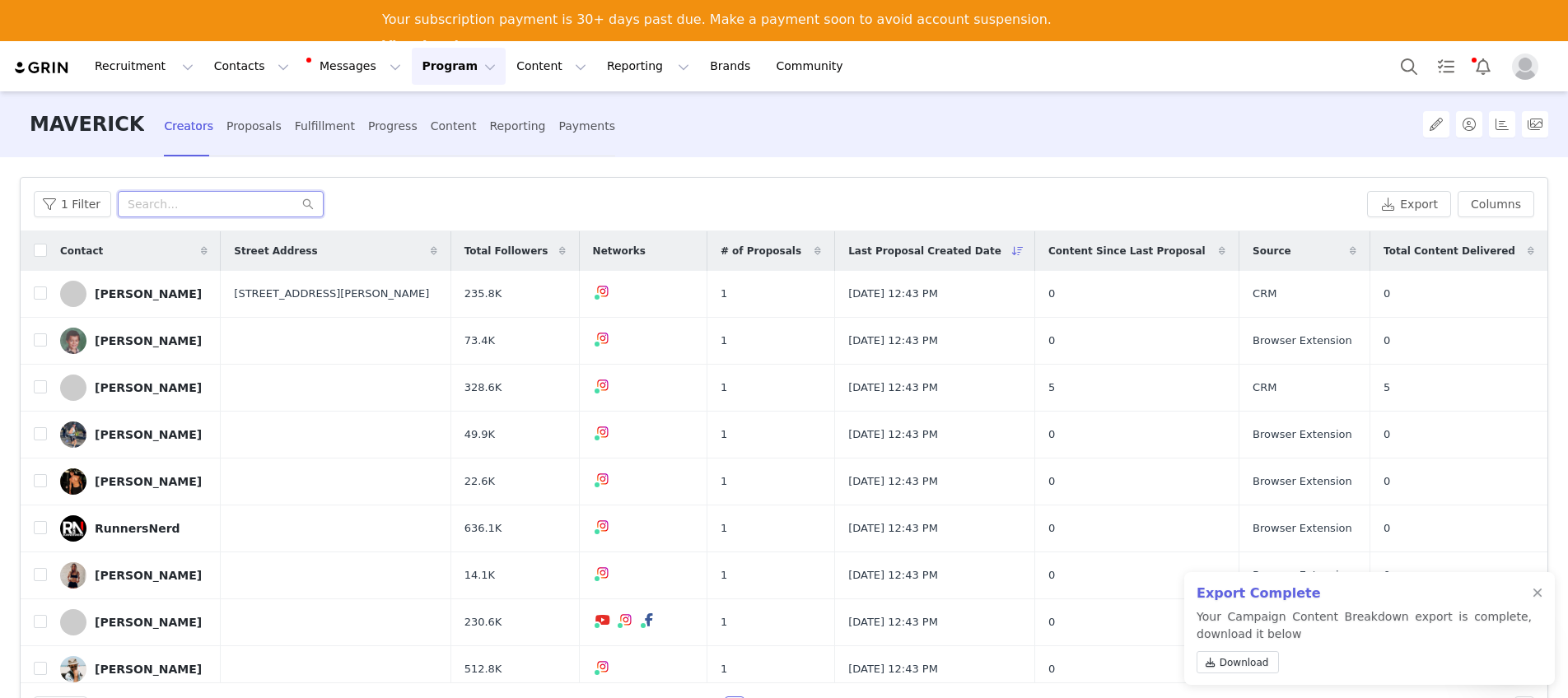
click at [166, 203] on input "text" at bounding box center [221, 204] width 206 height 26
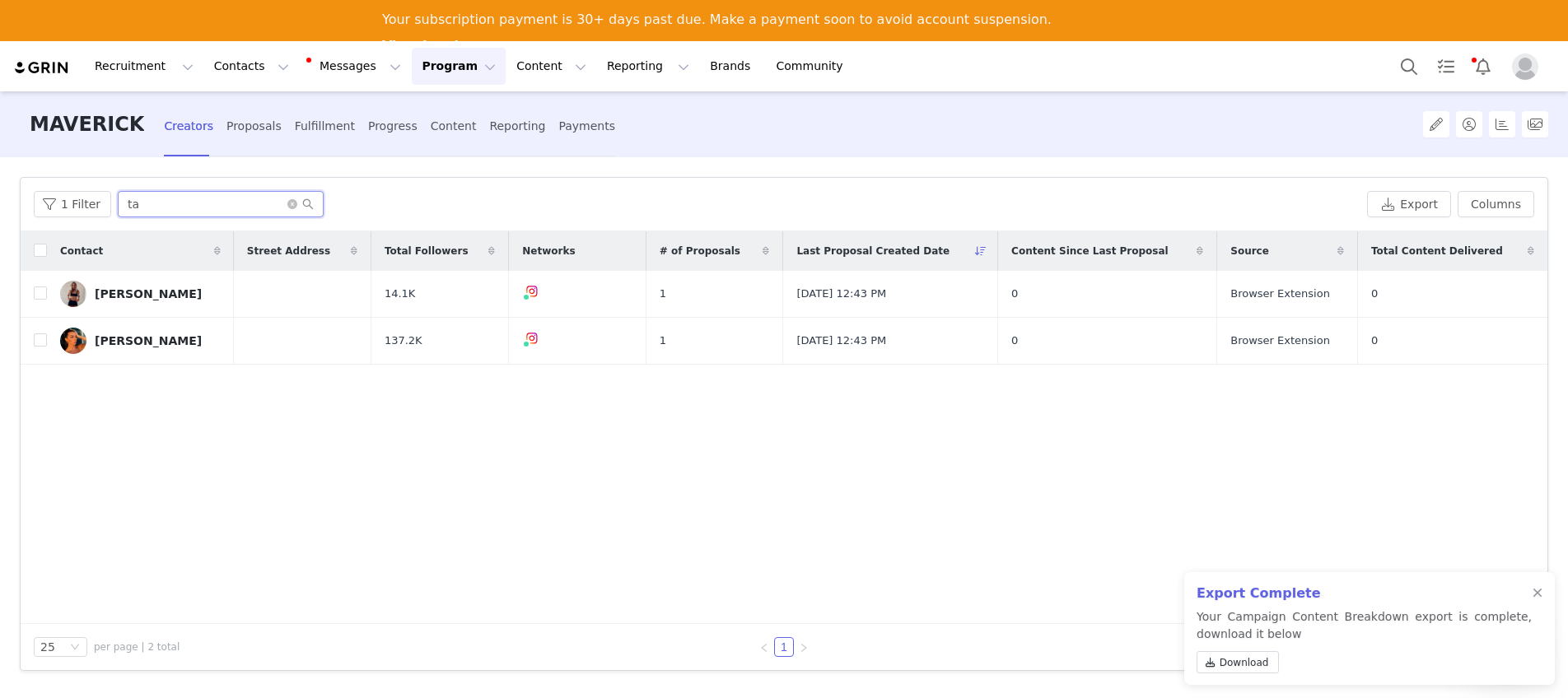
type input "t"
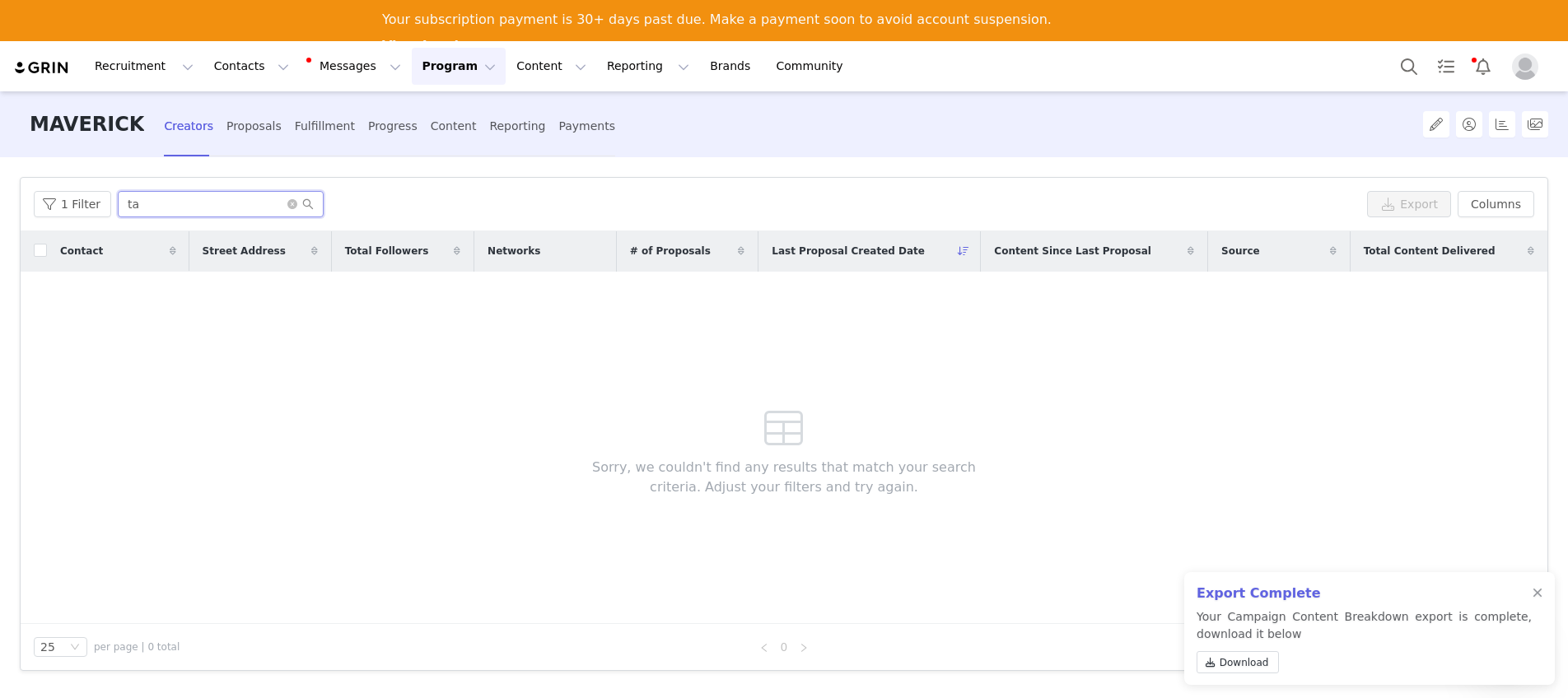
type input "t"
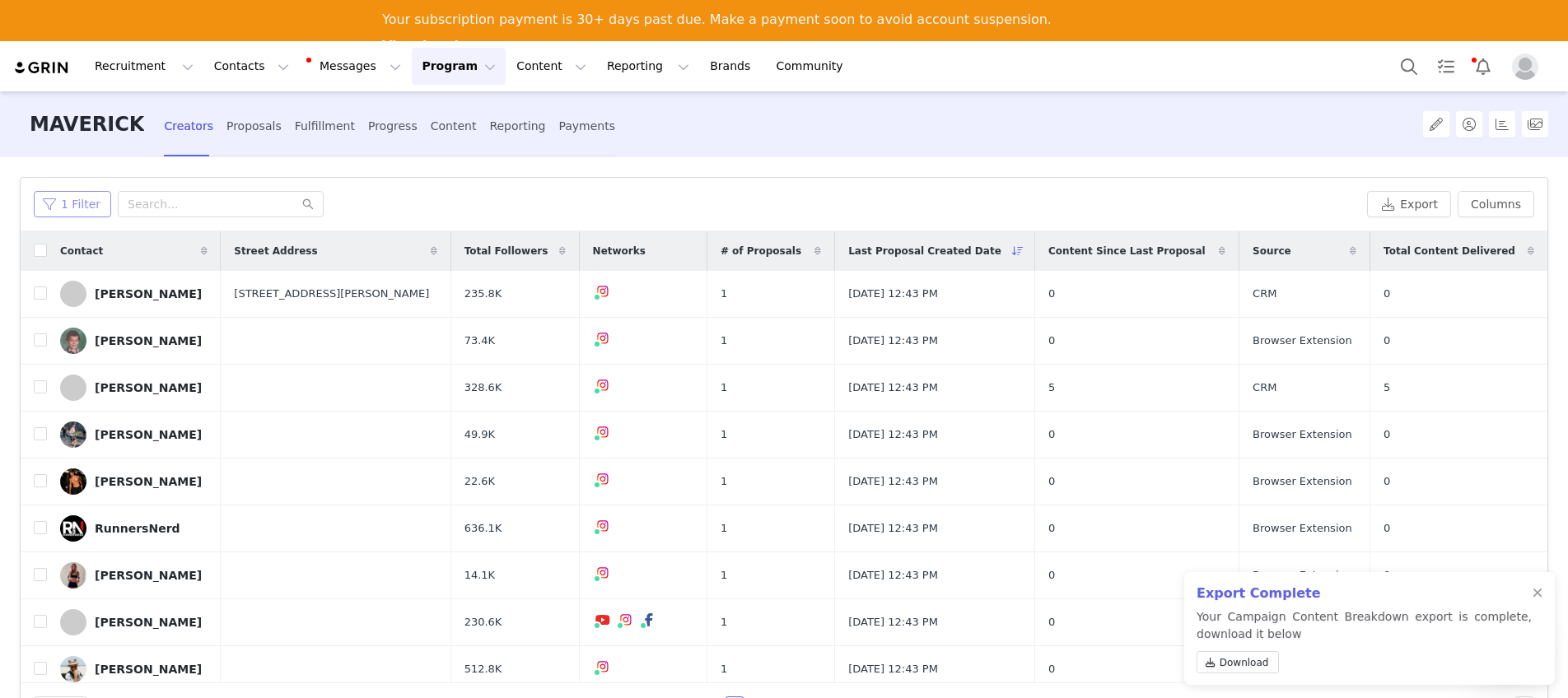
click at [78, 212] on button "1 Filter" at bounding box center [72, 204] width 78 height 26
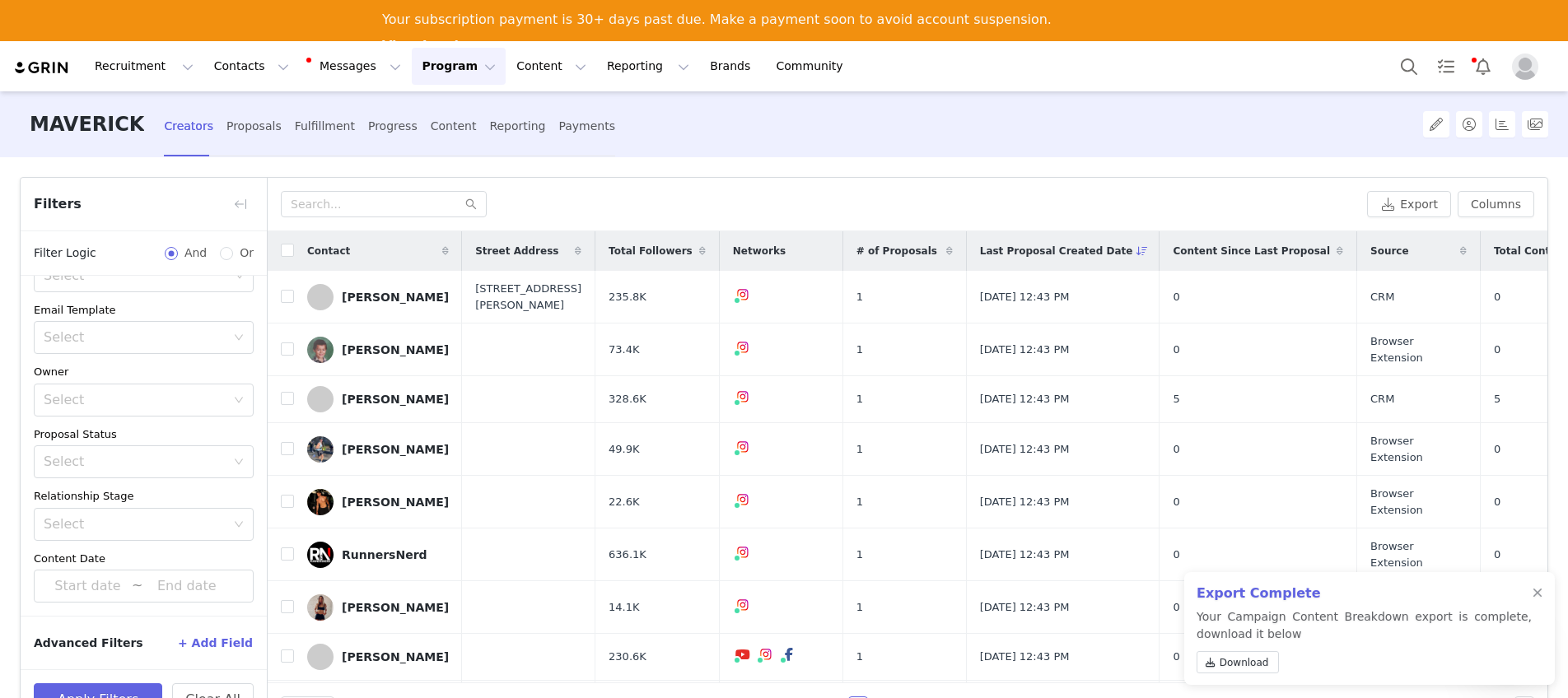
scroll to position [13, 0]
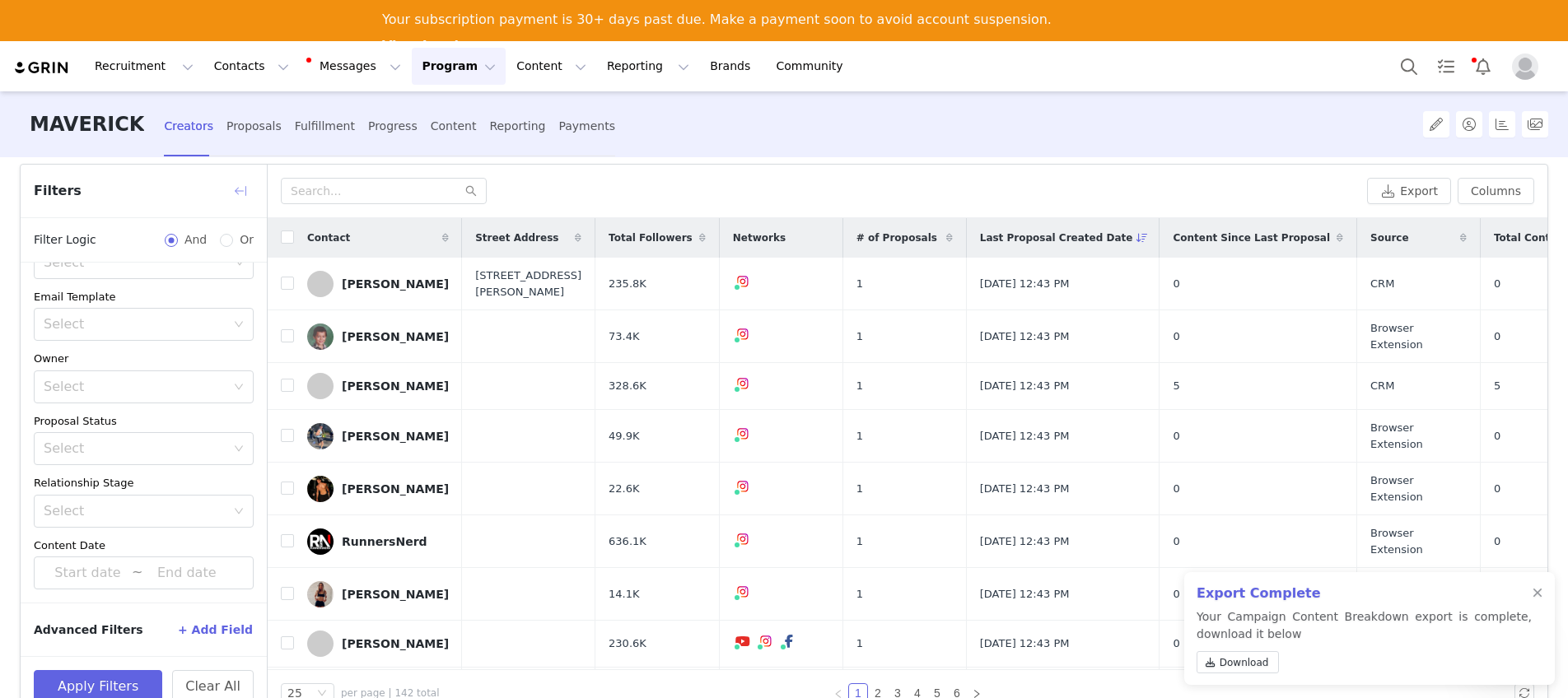
click at [241, 192] on button "button" at bounding box center [241, 191] width 26 height 26
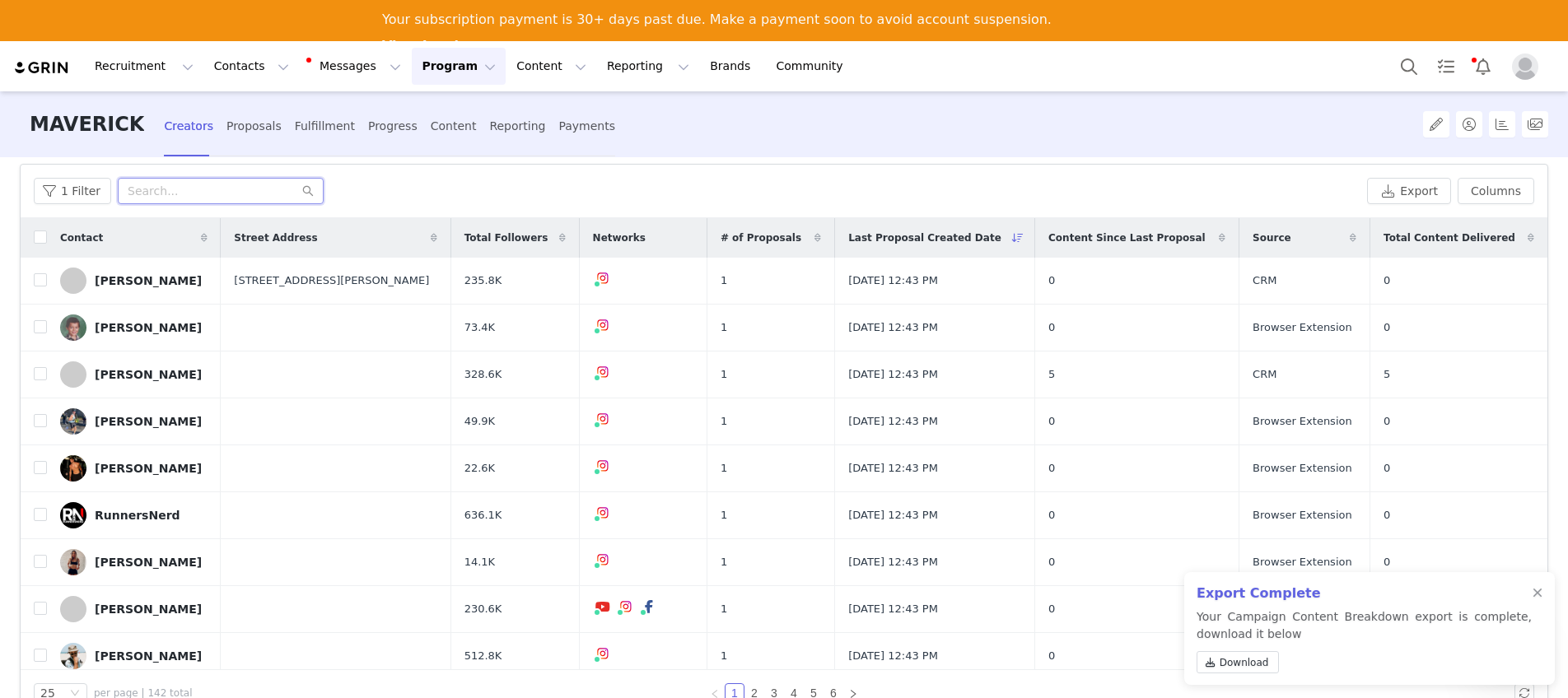
click at [251, 192] on input "text" at bounding box center [221, 191] width 206 height 26
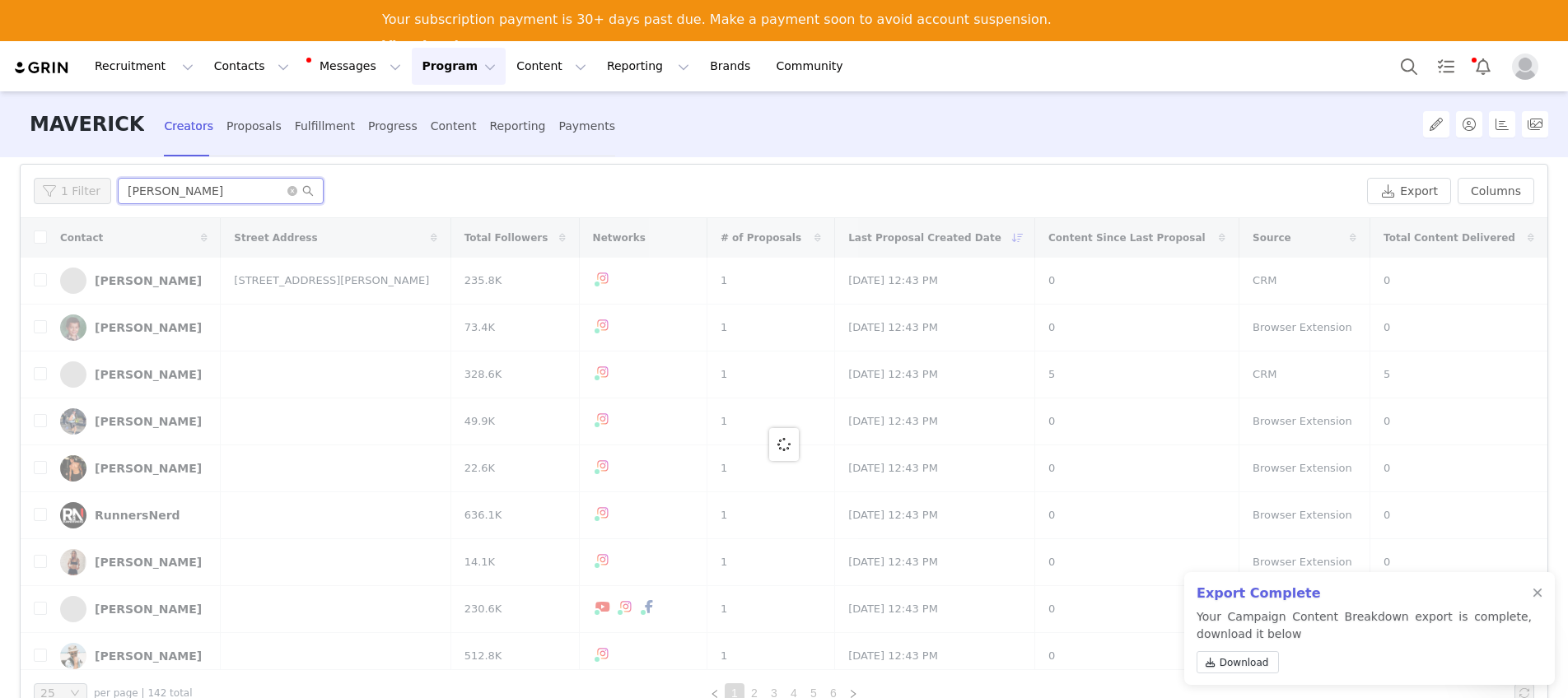
scroll to position [0, 0]
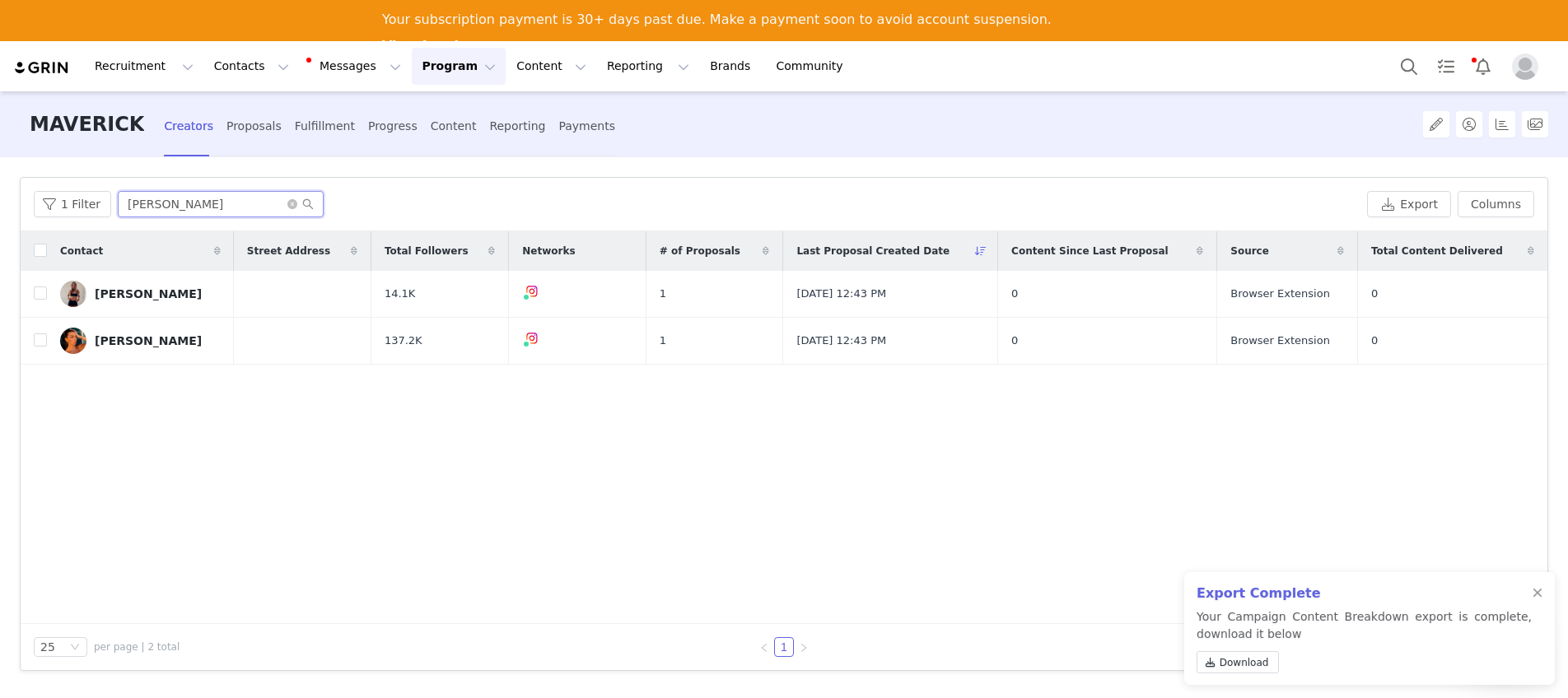
type input "[PERSON_NAME]"
click at [1530, 71] on img "Profile" at bounding box center [1525, 66] width 26 height 26
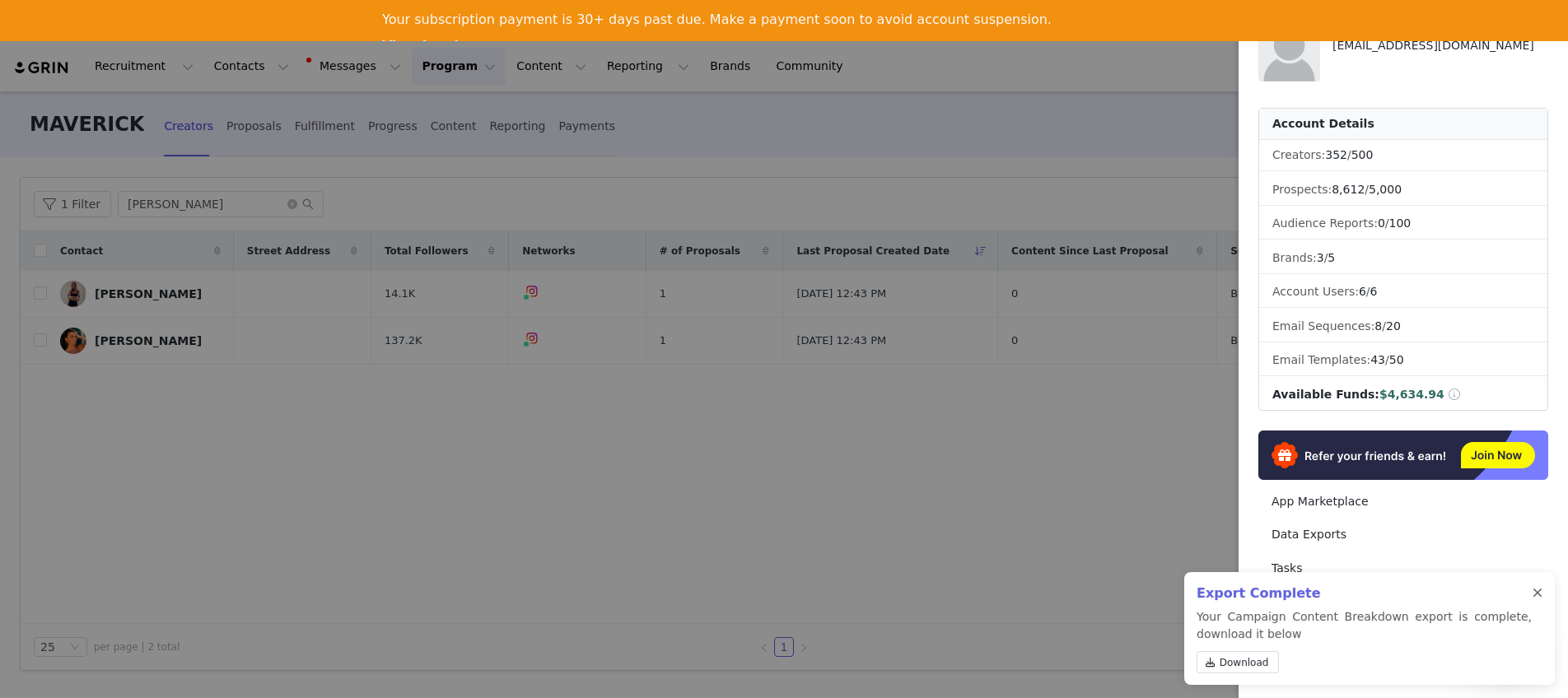
click at [1538, 591] on div at bounding box center [1537, 593] width 10 height 13
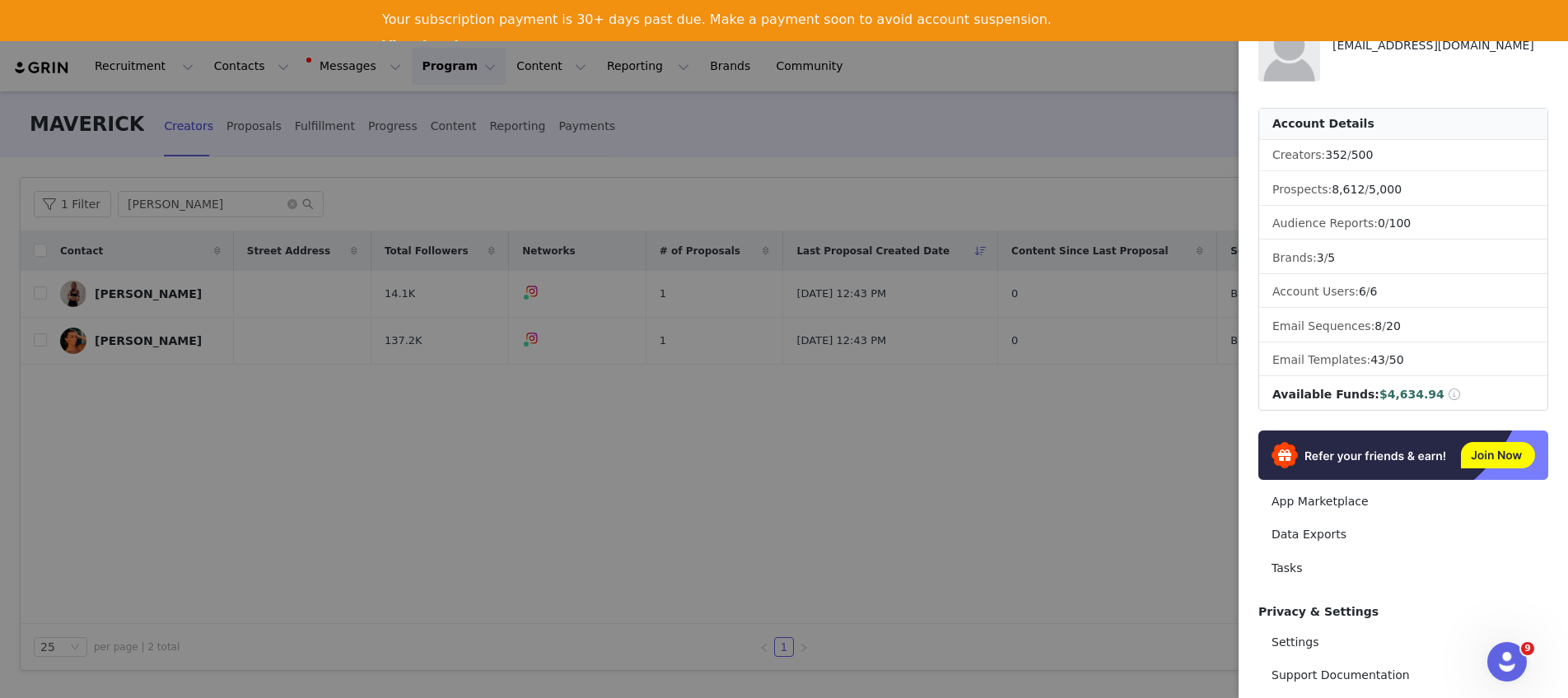
click at [1331, 287] on li "Account Users: 6 / 6" at bounding box center [1403, 292] width 288 height 31
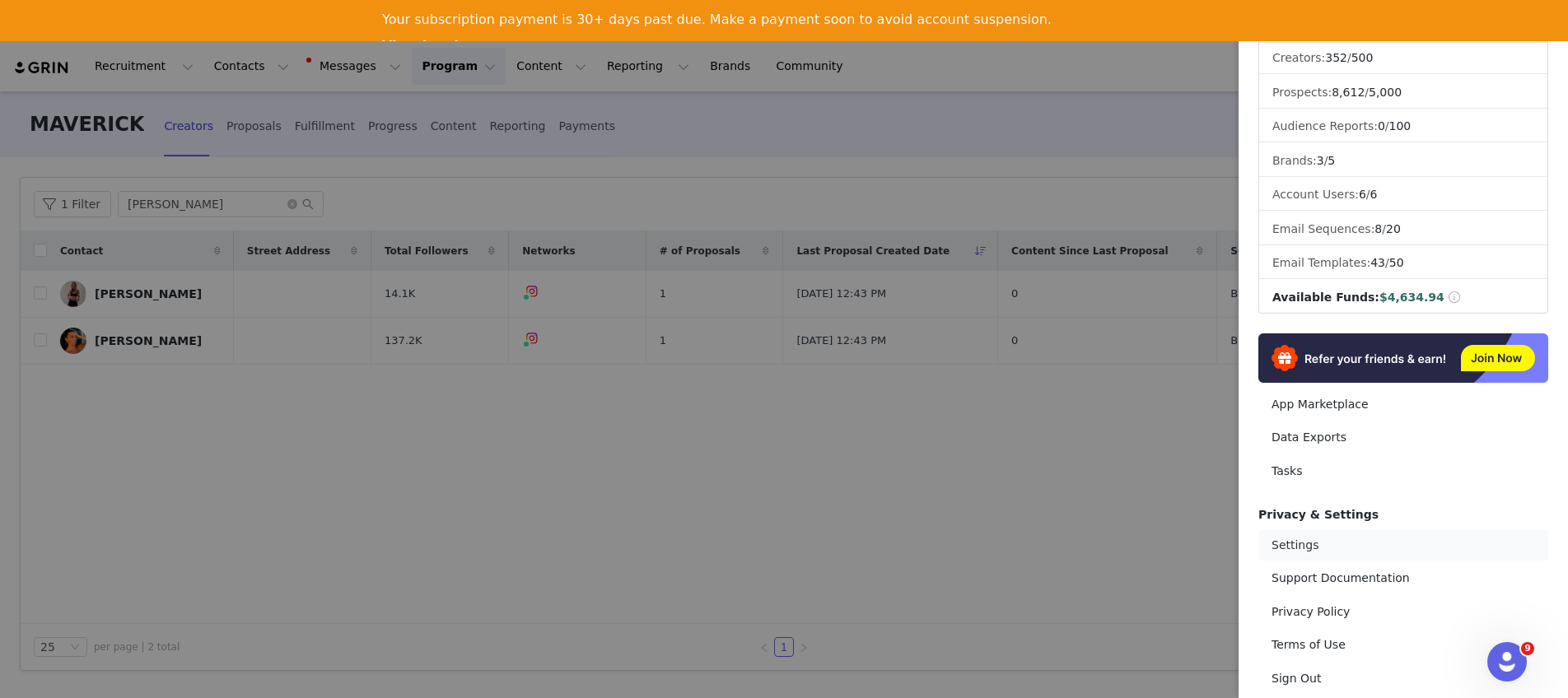
scroll to position [134, 0]
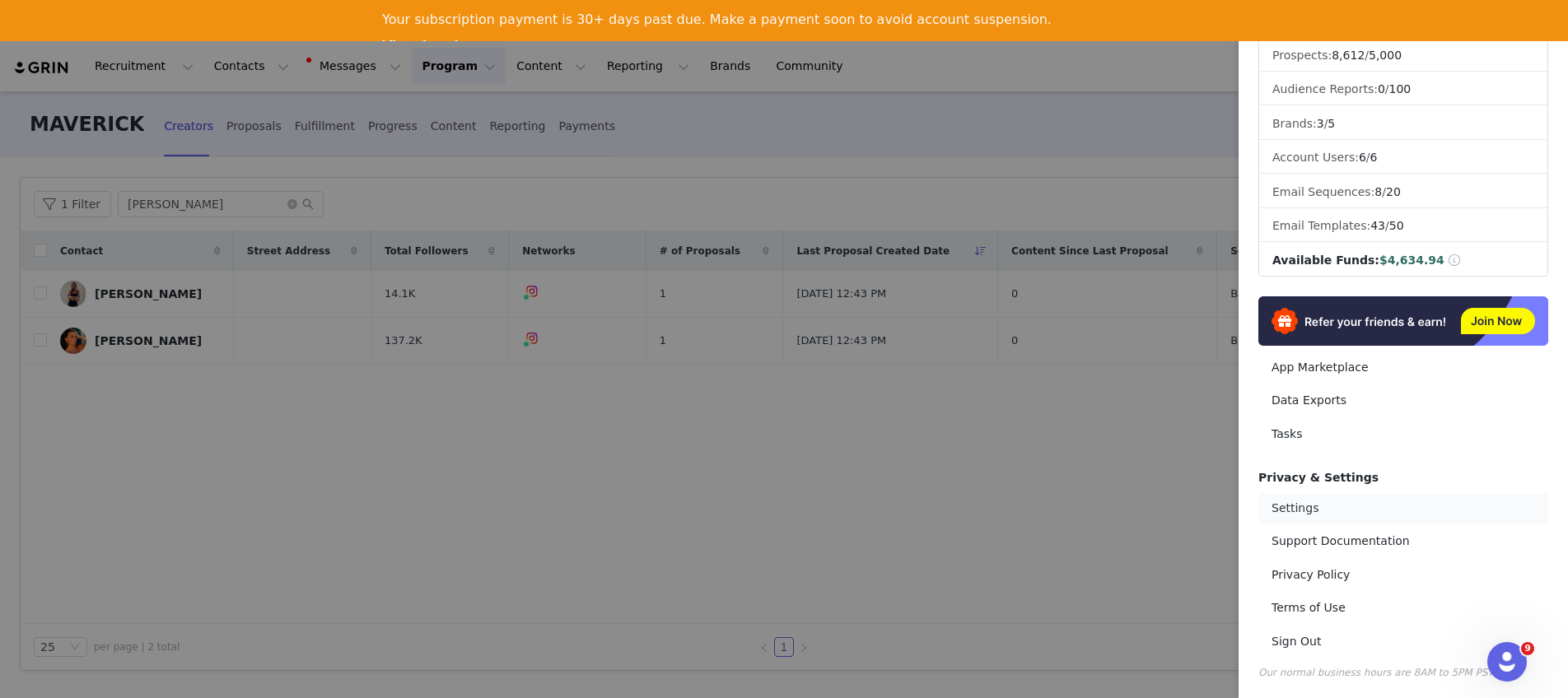
click at [1306, 502] on link "Settings" at bounding box center [1403, 508] width 290 height 30
select select "America/New_York"
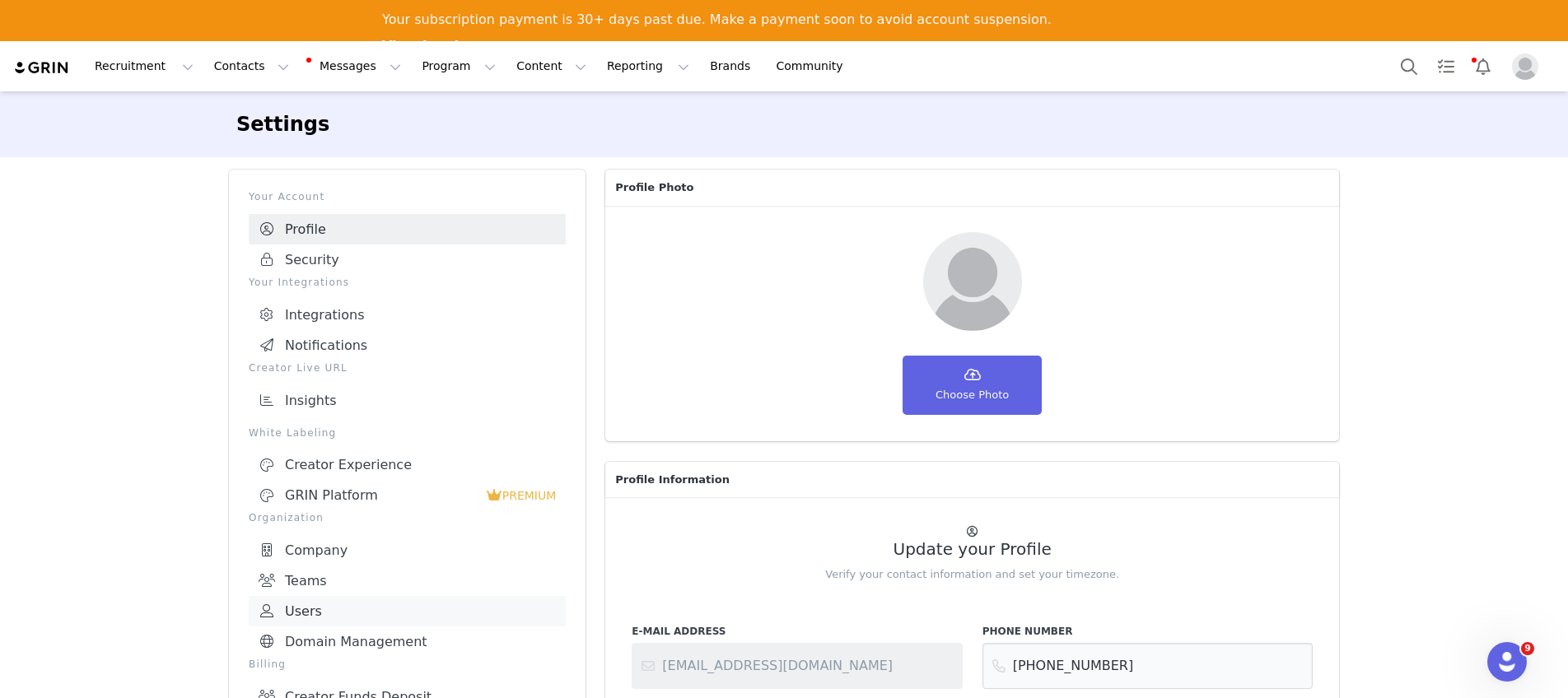
click at [333, 606] on link "Users" at bounding box center [407, 611] width 317 height 30
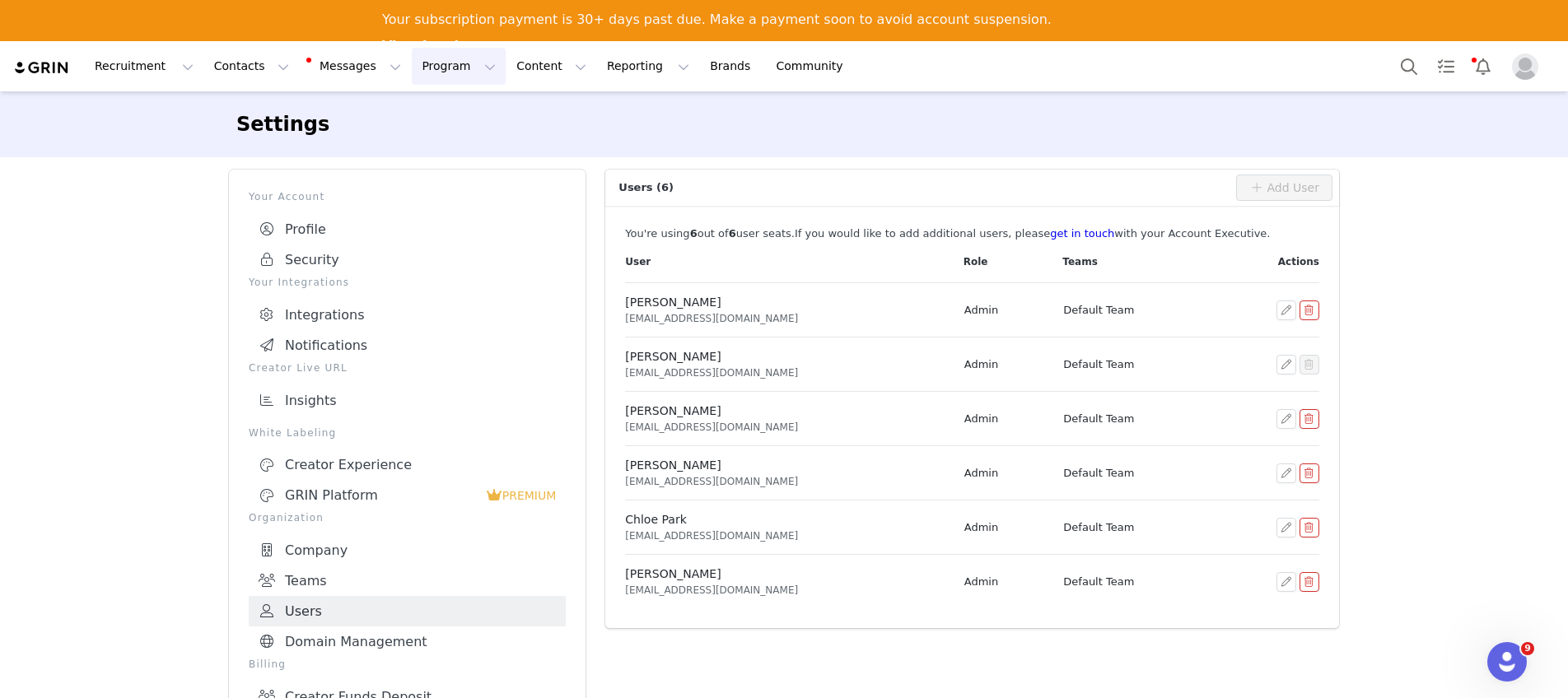
click at [414, 68] on button "Program Program" at bounding box center [458, 66] width 94 height 37
click at [455, 153] on link "Campaigns" at bounding box center [451, 144] width 130 height 30
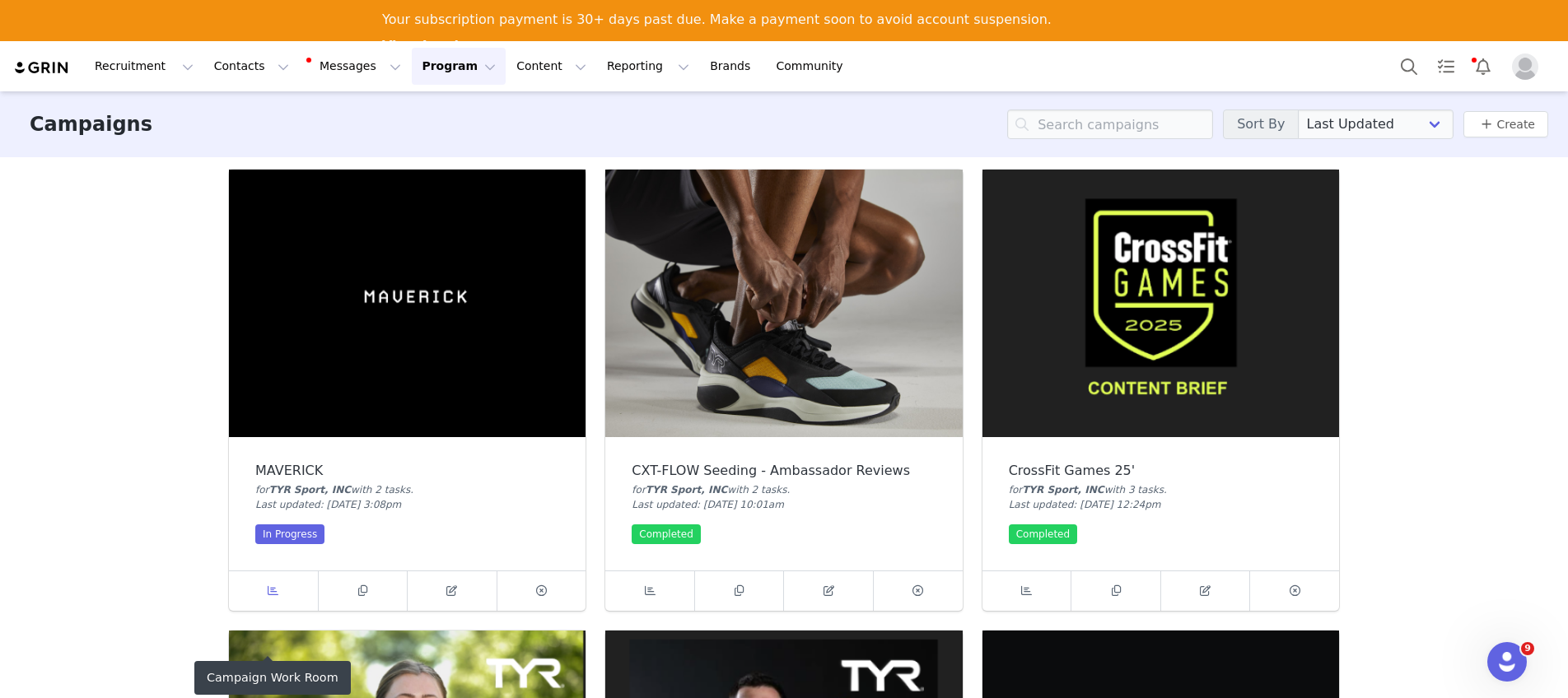
click at [268, 589] on icon at bounding box center [273, 591] width 10 height 10
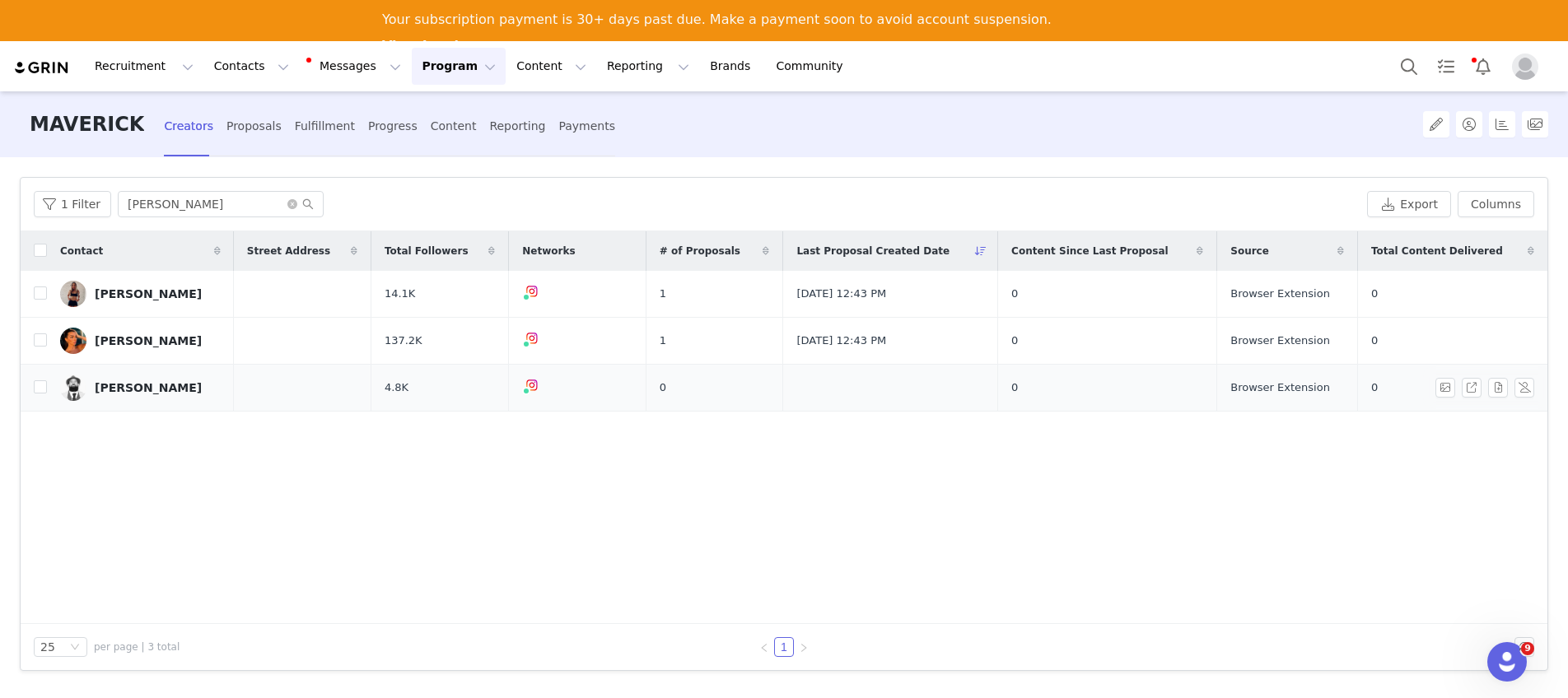
click at [141, 389] on div "[PERSON_NAME]" at bounding box center [148, 387] width 107 height 13
click at [369, 134] on div "Progress" at bounding box center [392, 126] width 50 height 44
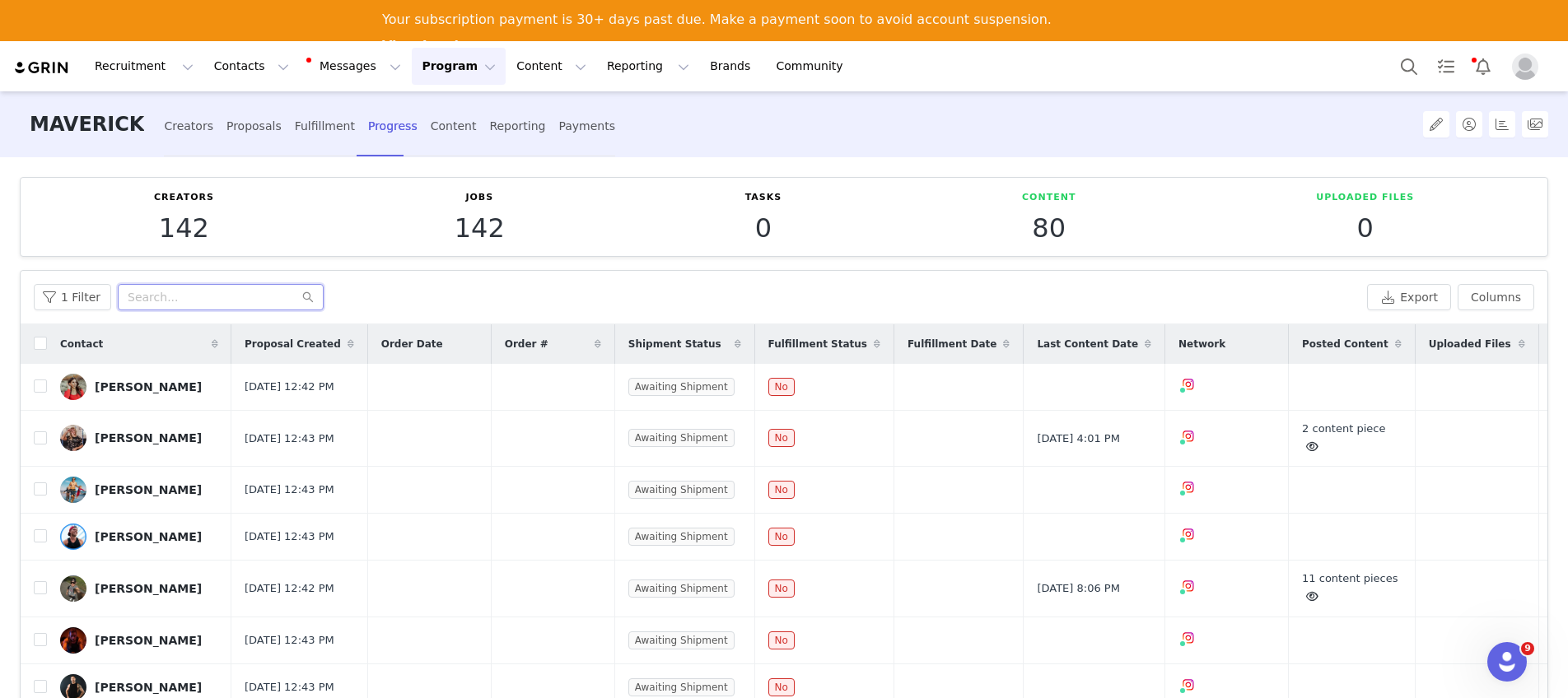
click at [171, 292] on input "text" at bounding box center [221, 297] width 206 height 26
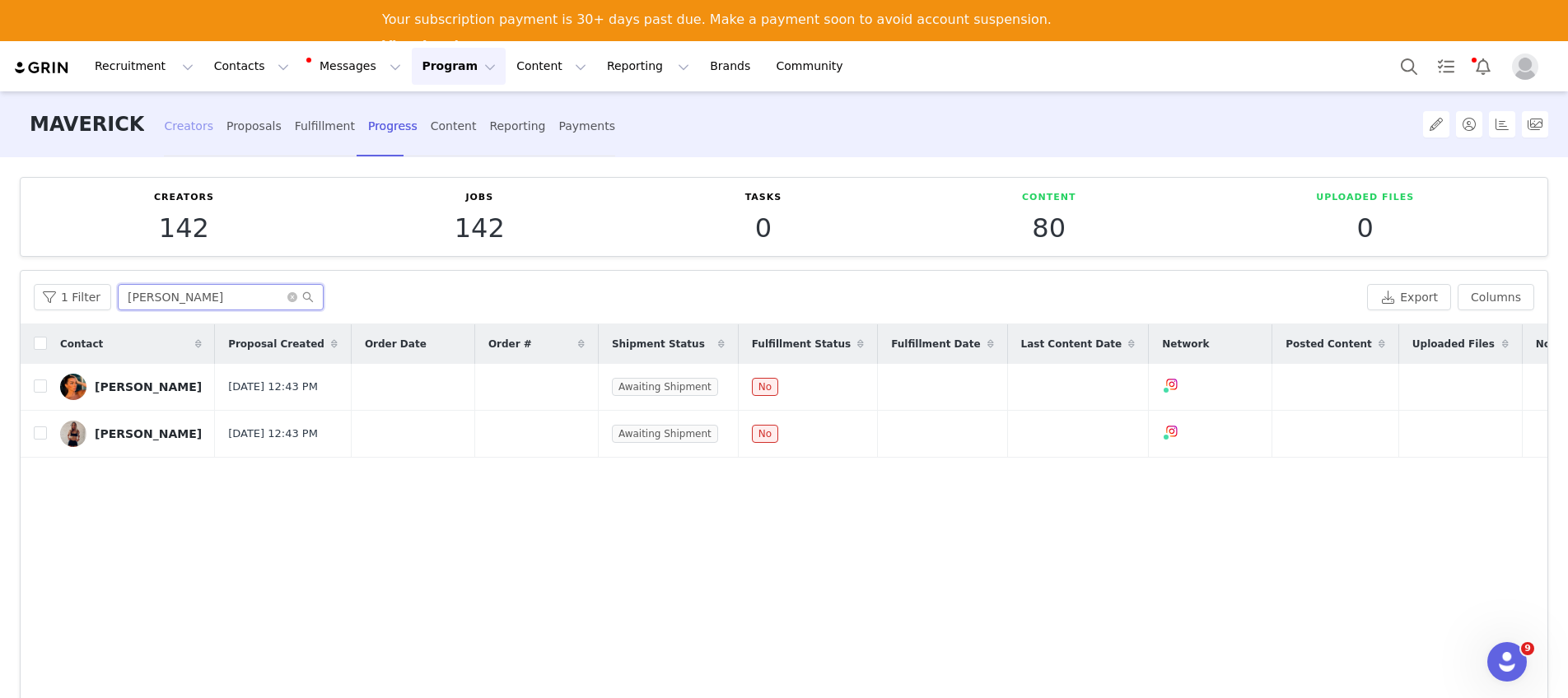
type input "[PERSON_NAME]"
click at [170, 133] on div "Creators" at bounding box center [188, 126] width 50 height 44
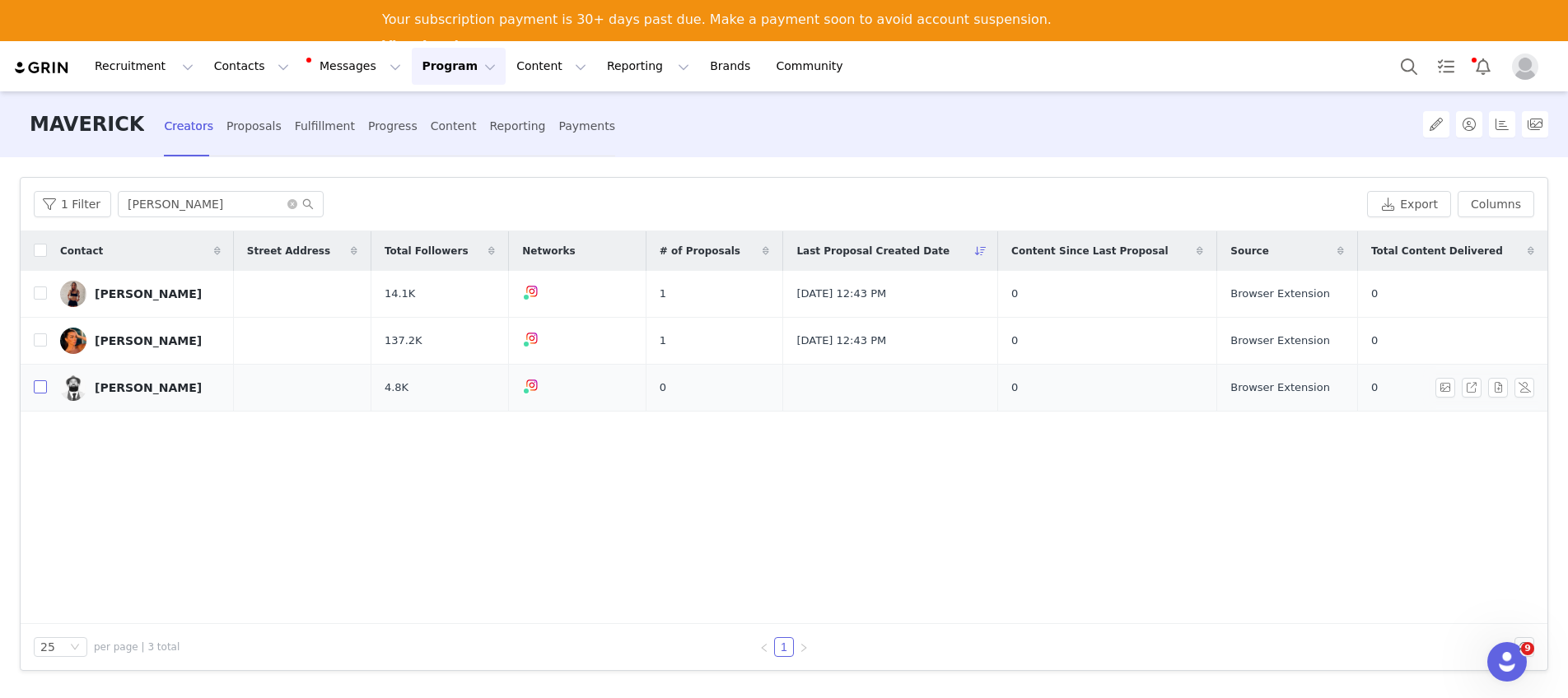
click at [37, 387] on input "checkbox" at bounding box center [40, 386] width 13 height 13
checkbox input "true"
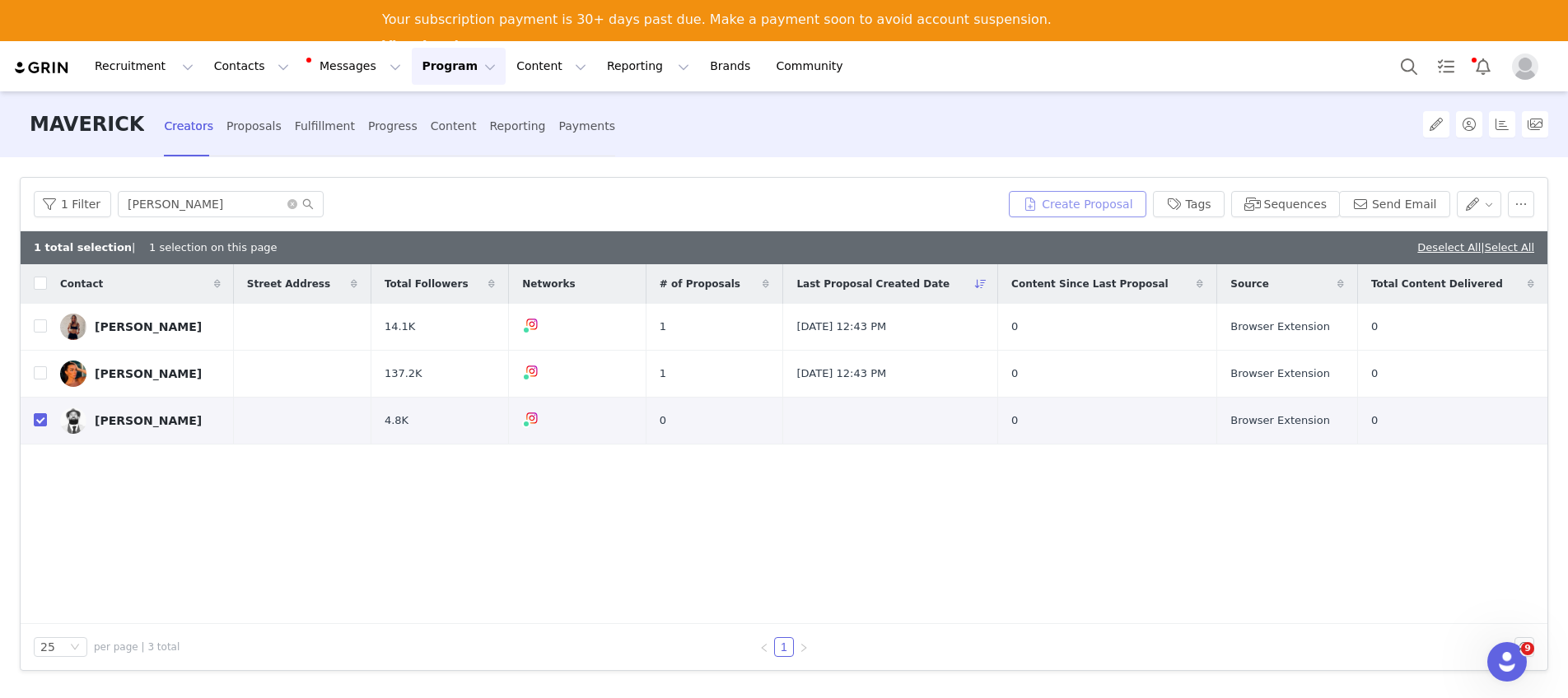
click at [1075, 202] on button "Create Proposal" at bounding box center [1076, 204] width 137 height 26
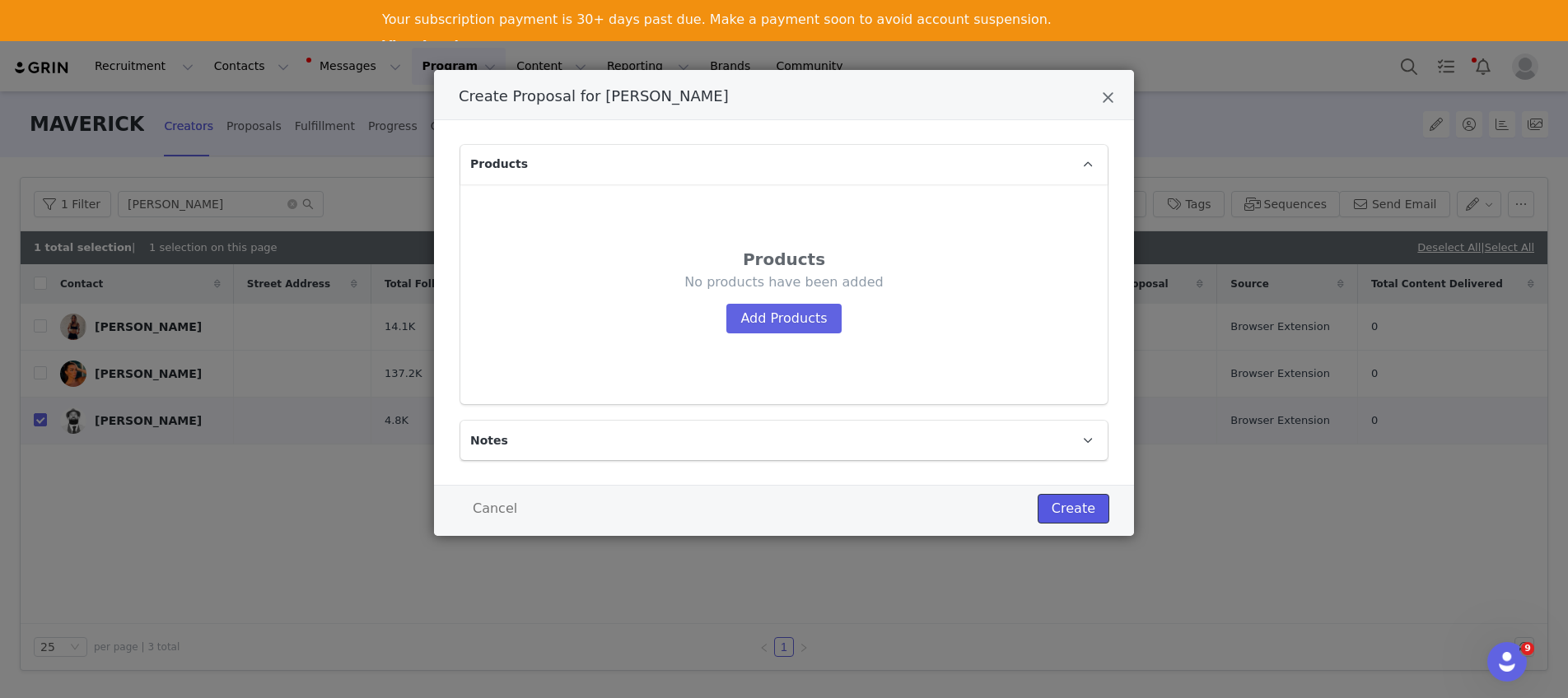
click at [1077, 508] on button "Create" at bounding box center [1073, 509] width 71 height 30
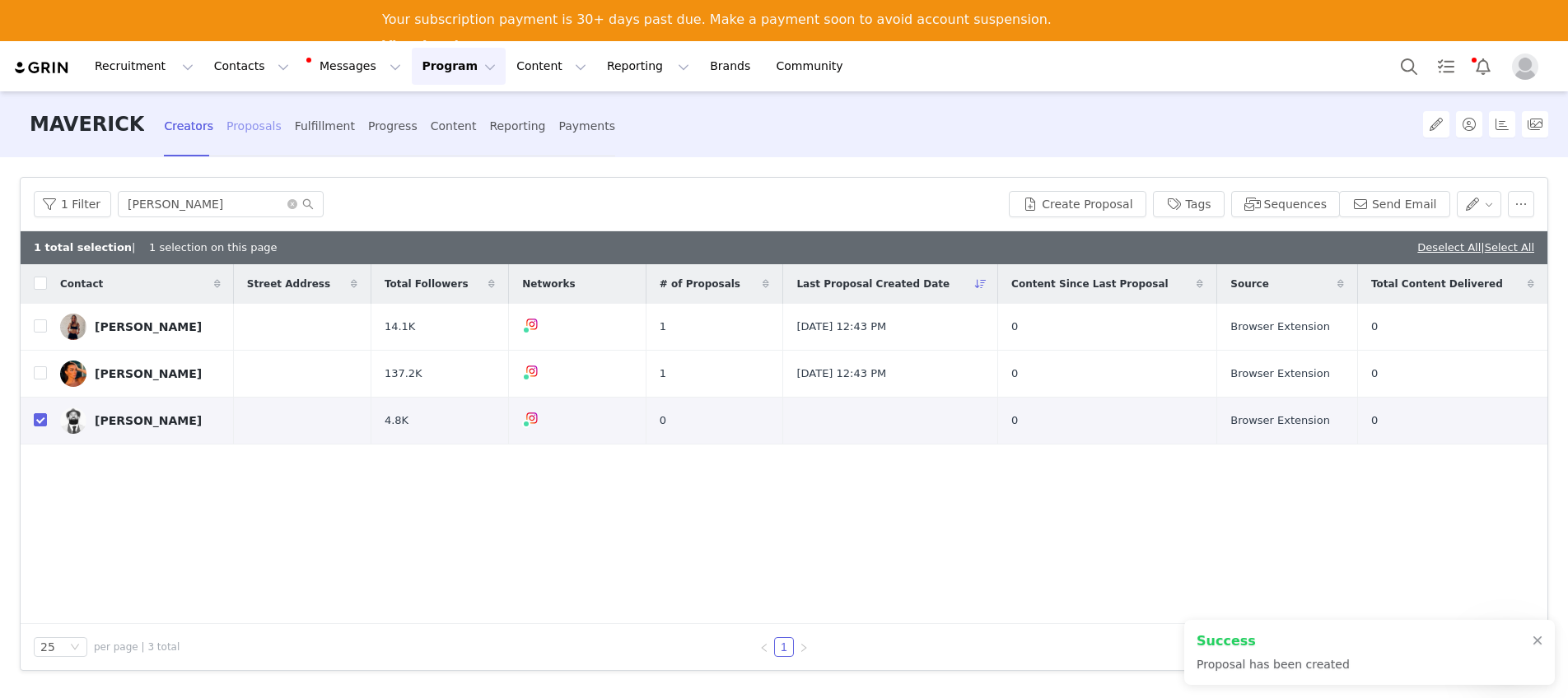
click at [250, 131] on div "Proposals" at bounding box center [254, 126] width 55 height 44
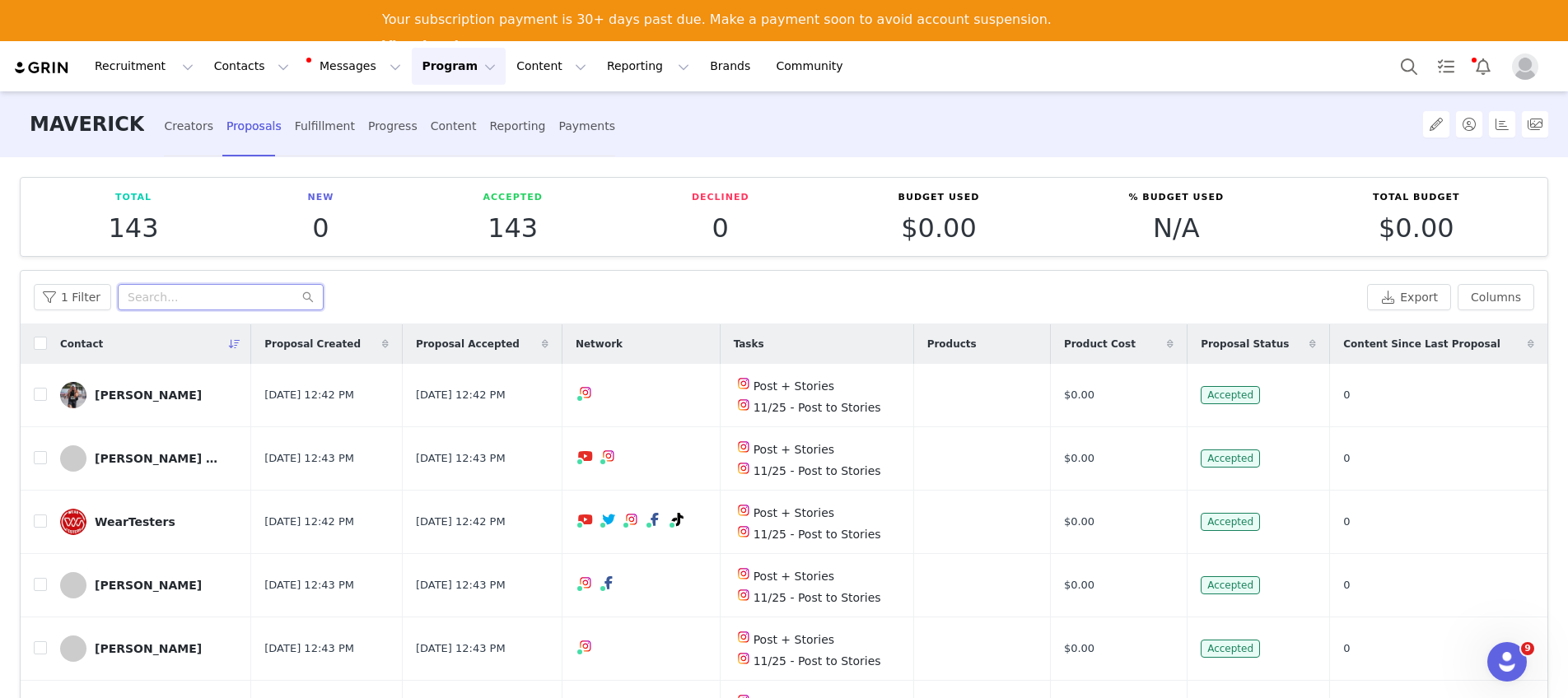
click at [172, 298] on input "text" at bounding box center [221, 297] width 206 height 26
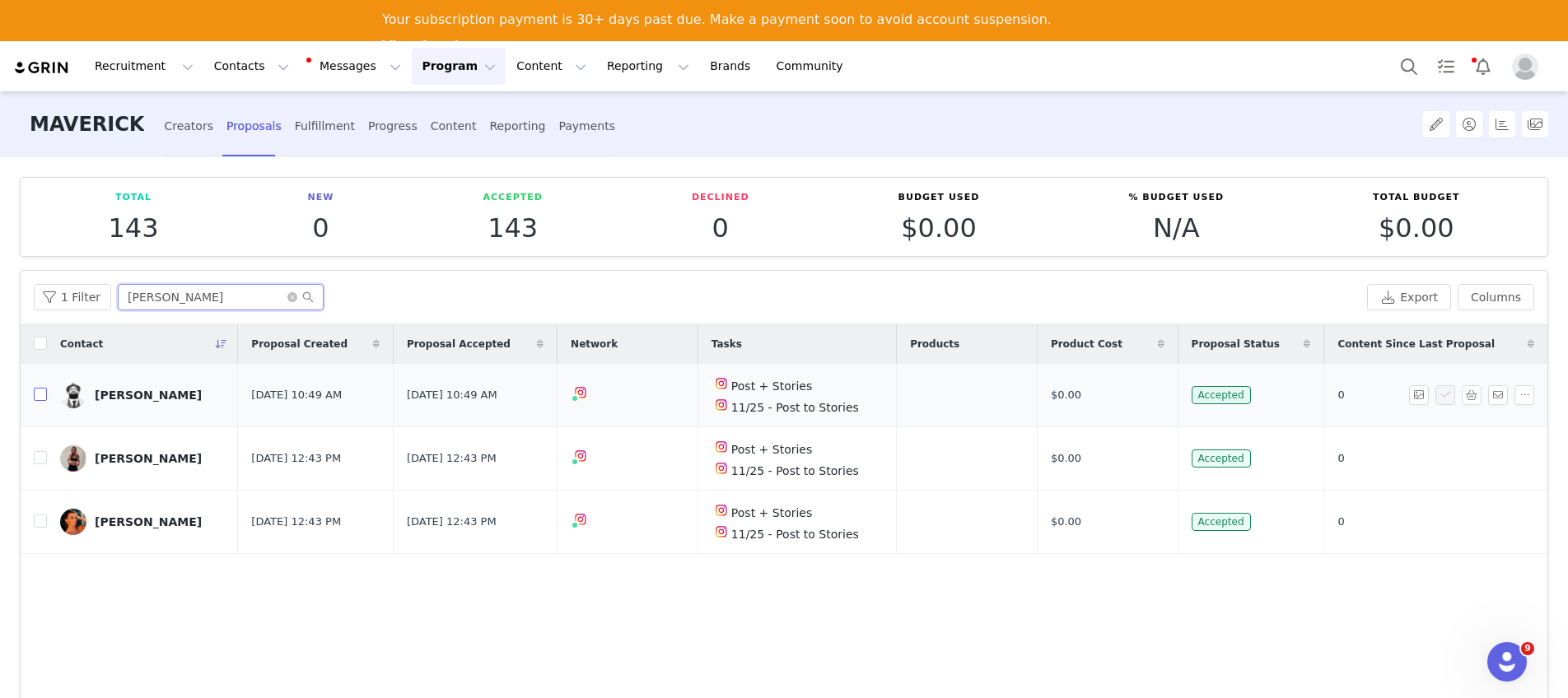
type input "[PERSON_NAME]"
click at [37, 395] on input "checkbox" at bounding box center [40, 394] width 13 height 13
checkbox input "true"
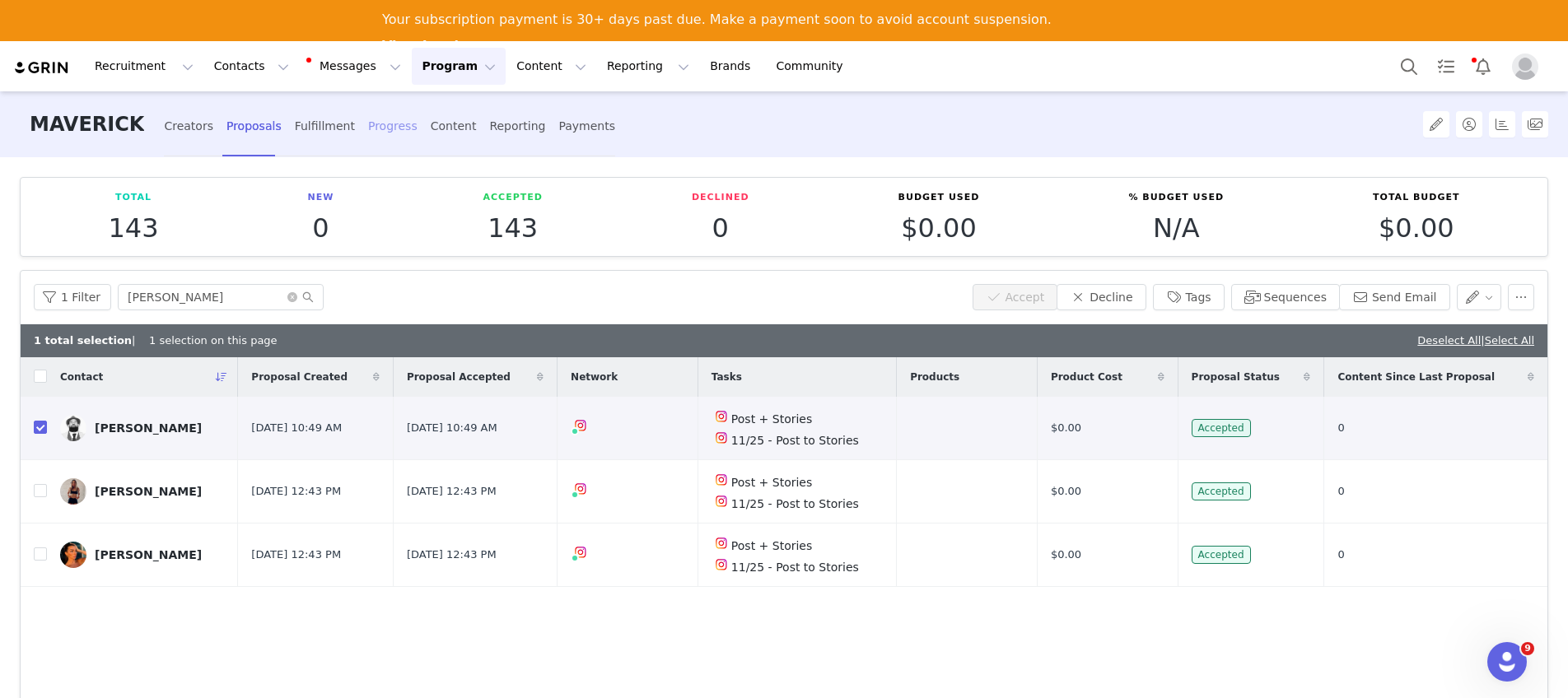
click at [379, 128] on div "Progress" at bounding box center [392, 126] width 50 height 44
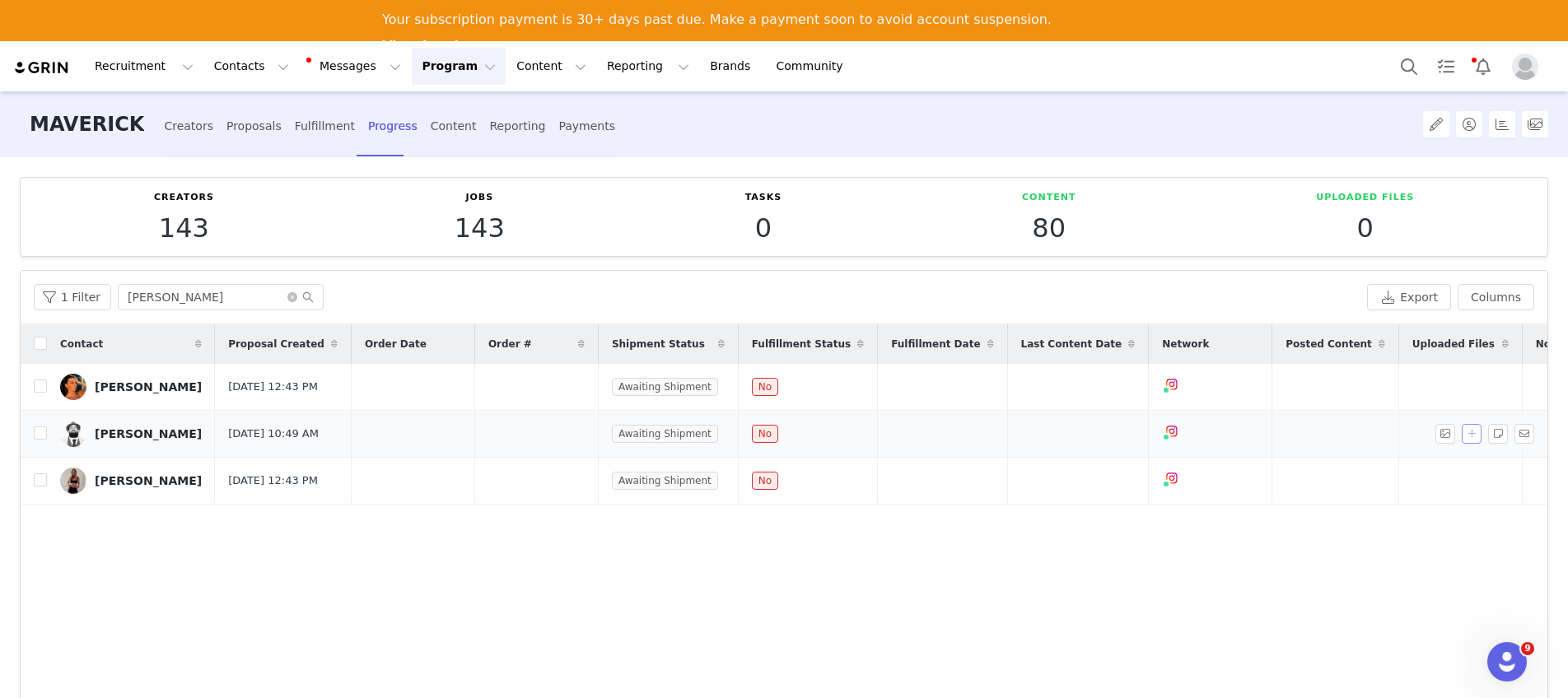
click at [1462, 443] on button "button" at bounding box center [1471, 434] width 20 height 20
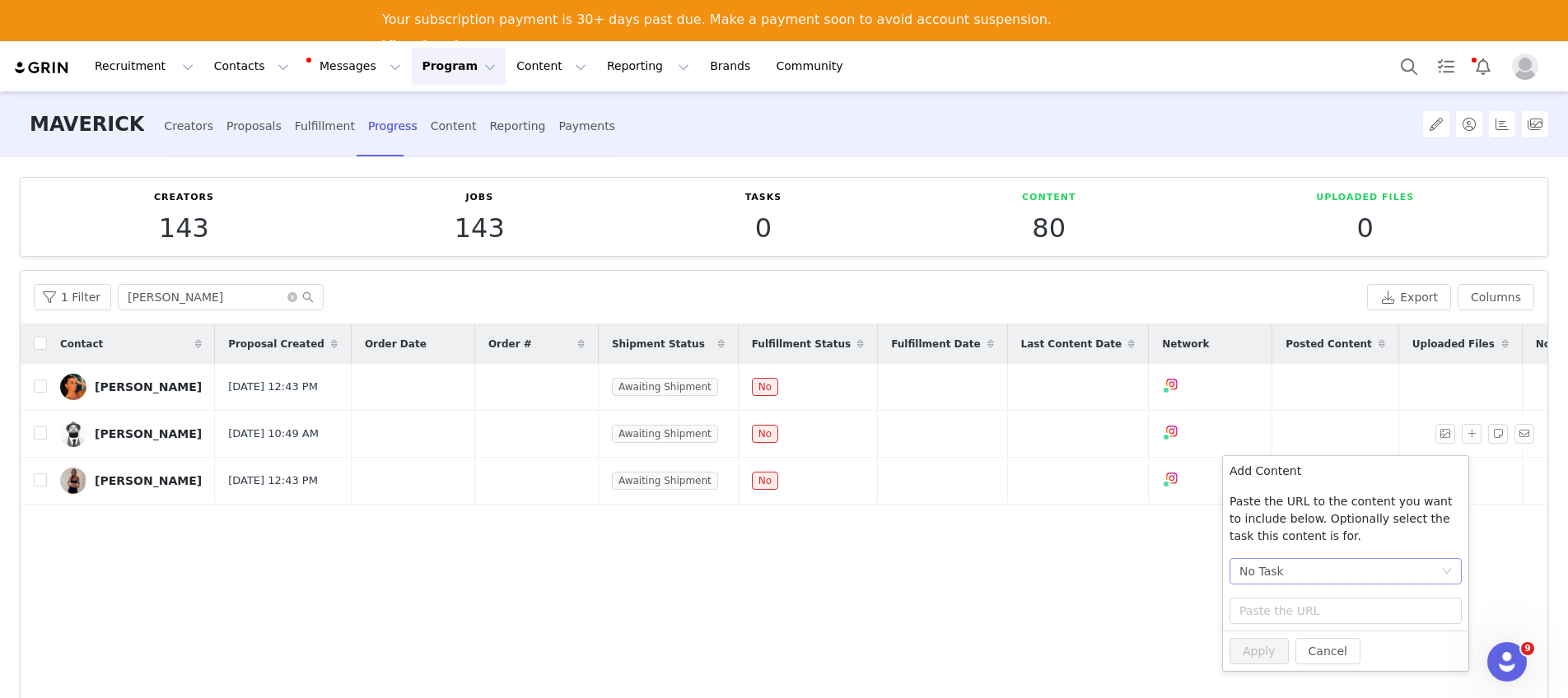
click at [1320, 573] on div "No Task" at bounding box center [1340, 571] width 201 height 24
click at [1322, 634] on li "Post + Stories (Instagram)" at bounding box center [1346, 631] width 232 height 26
paste input "https://www.instagram.com/p/DObaDESjl0h/"
type input "https://www.instagram.com/p/DObaDESjl0h/"
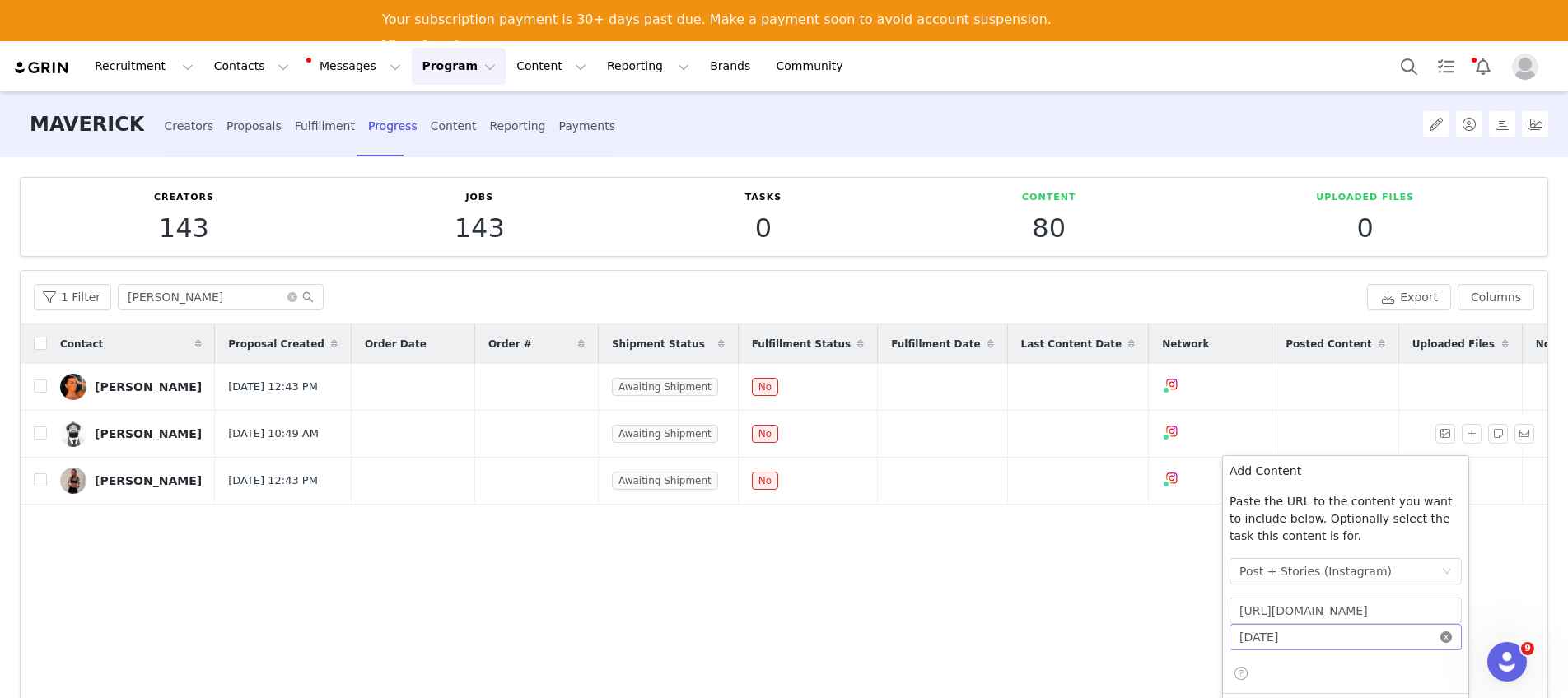
click at [1447, 640] on icon "icon: close-circle" at bounding box center [1445, 637] width 11 height 11
click at [1411, 646] on input at bounding box center [1346, 637] width 232 height 26
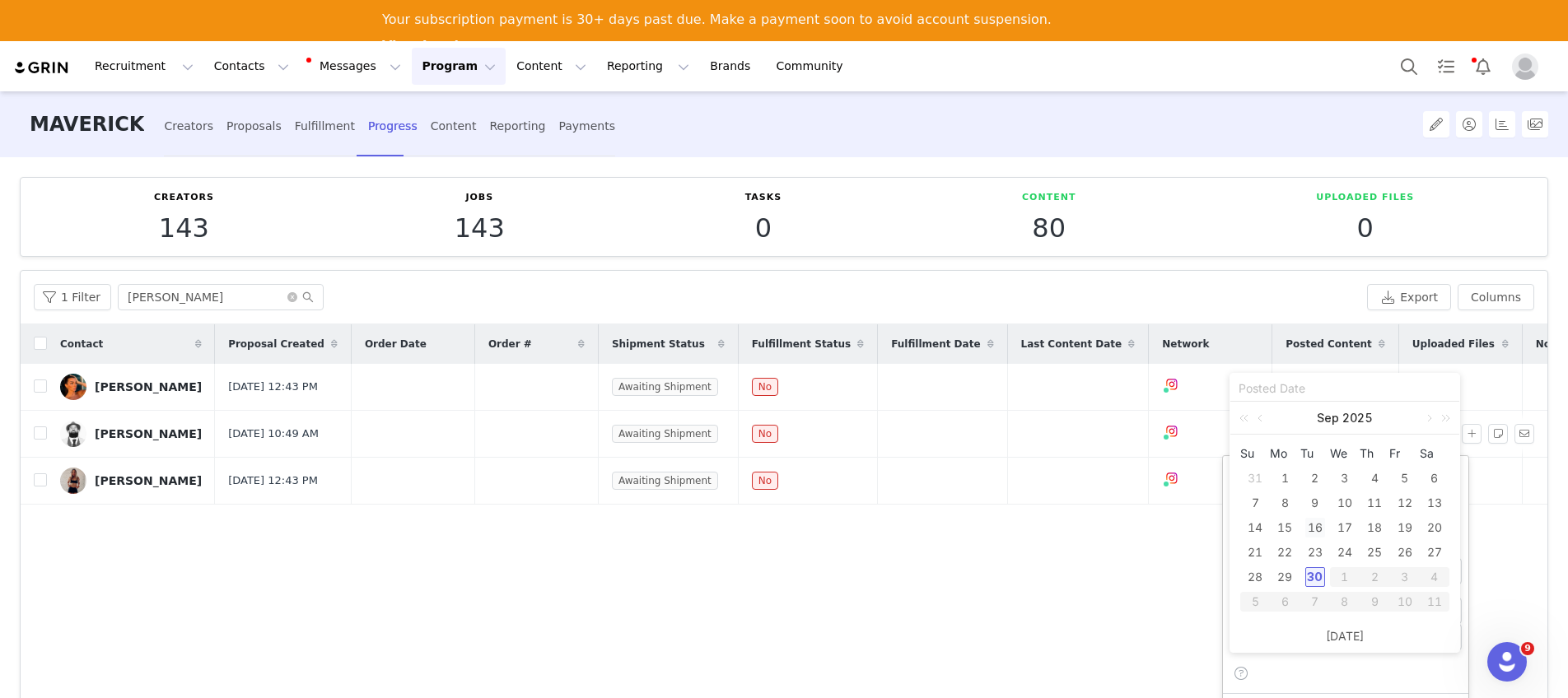
click at [1317, 528] on div "16" at bounding box center [1314, 527] width 20 height 20
type input "[DATE]"
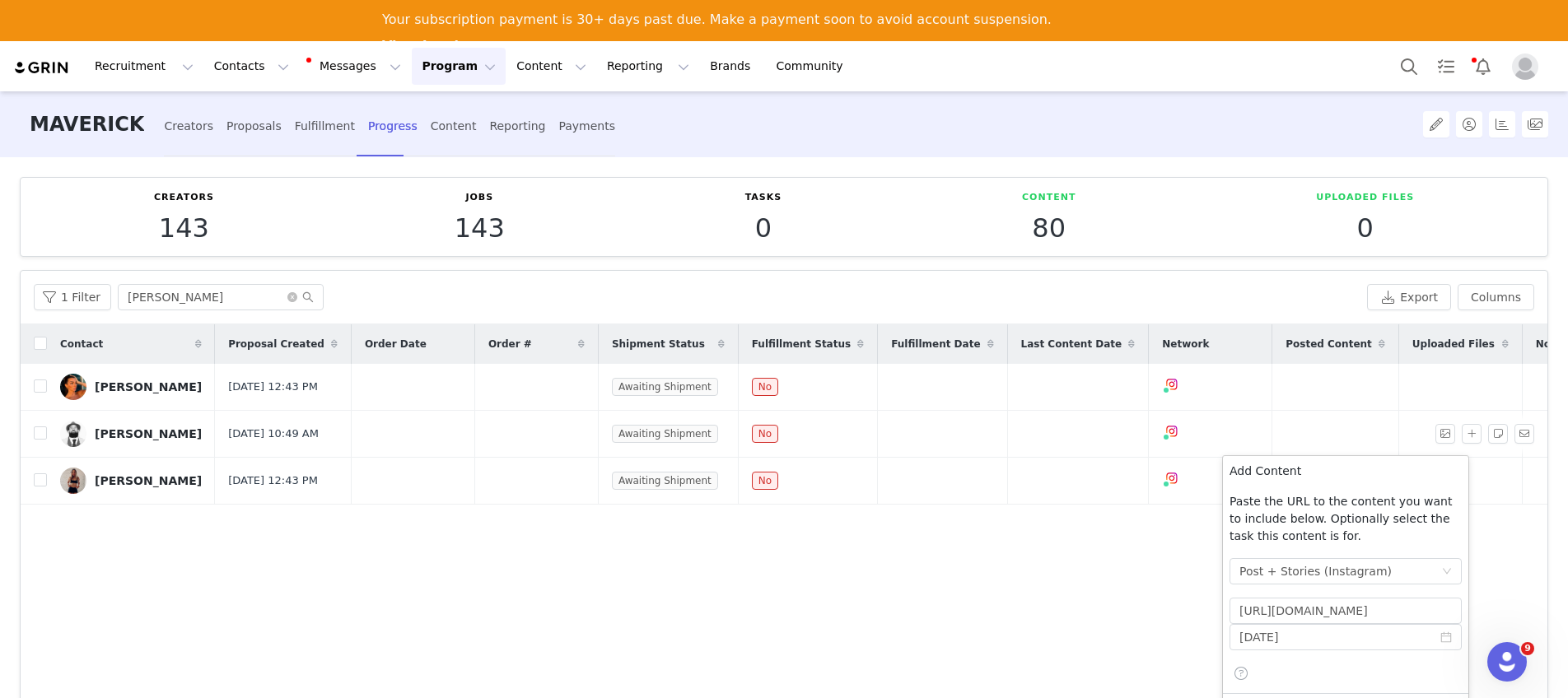
click at [1490, 522] on div "Contact Proposal Created Order Date Order # Shipment Status Fulfillment Status …" at bounding box center [784, 520] width 1527 height 393
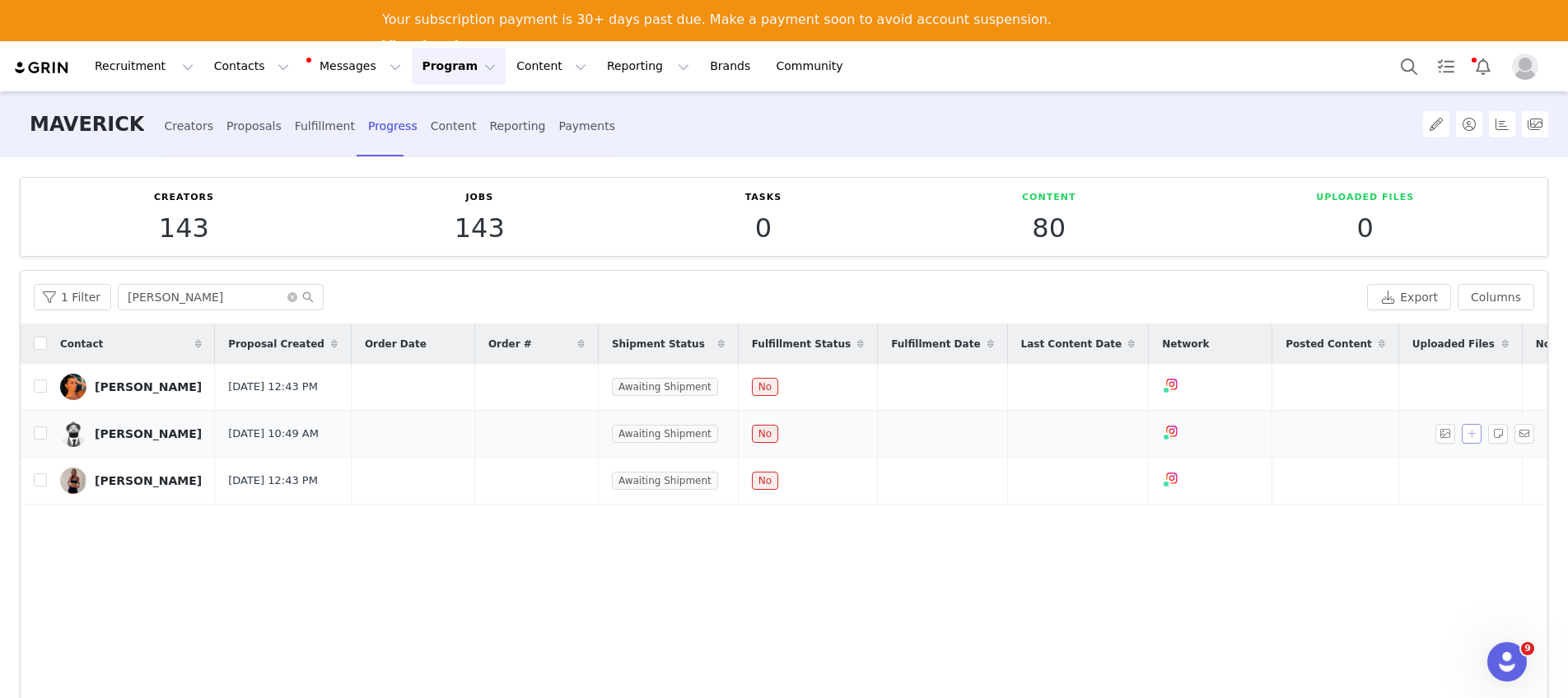
click at [1462, 443] on button "button" at bounding box center [1471, 434] width 20 height 20
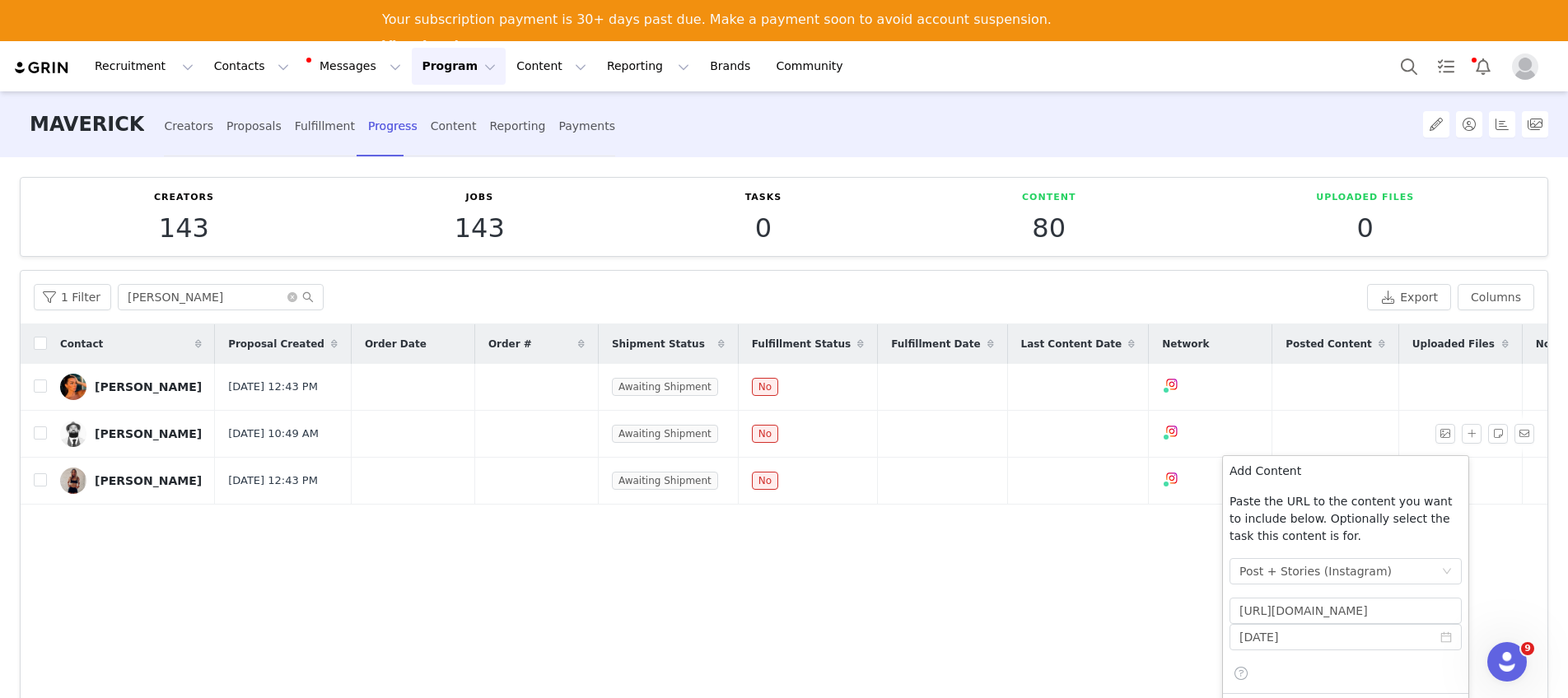
click at [1243, 674] on span at bounding box center [1240, 673] width 17 height 20
click at [1449, 640] on icon "icon: close-circle" at bounding box center [1445, 637] width 11 height 11
click at [1364, 631] on input at bounding box center [1346, 637] width 232 height 26
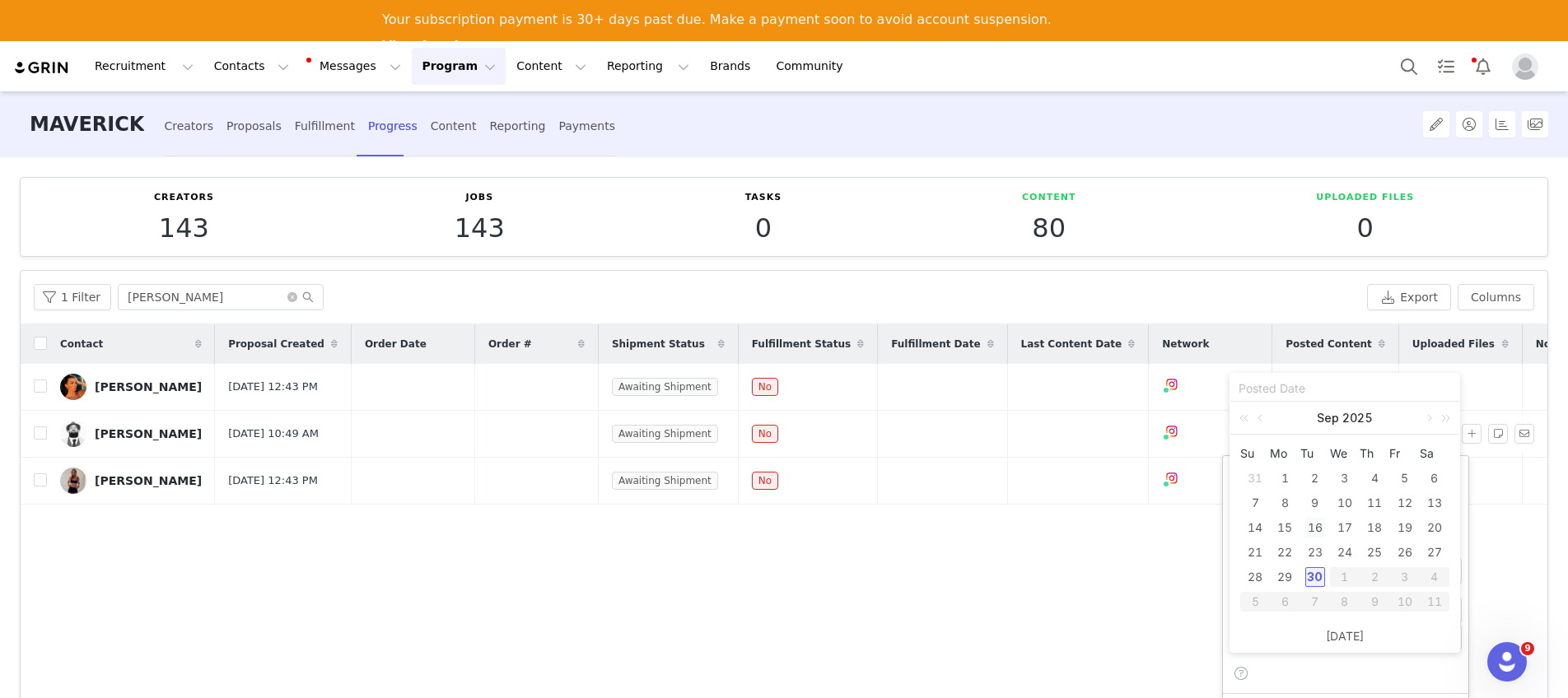
click at [1319, 527] on div "16" at bounding box center [1314, 527] width 20 height 20
type input "[DATE]"
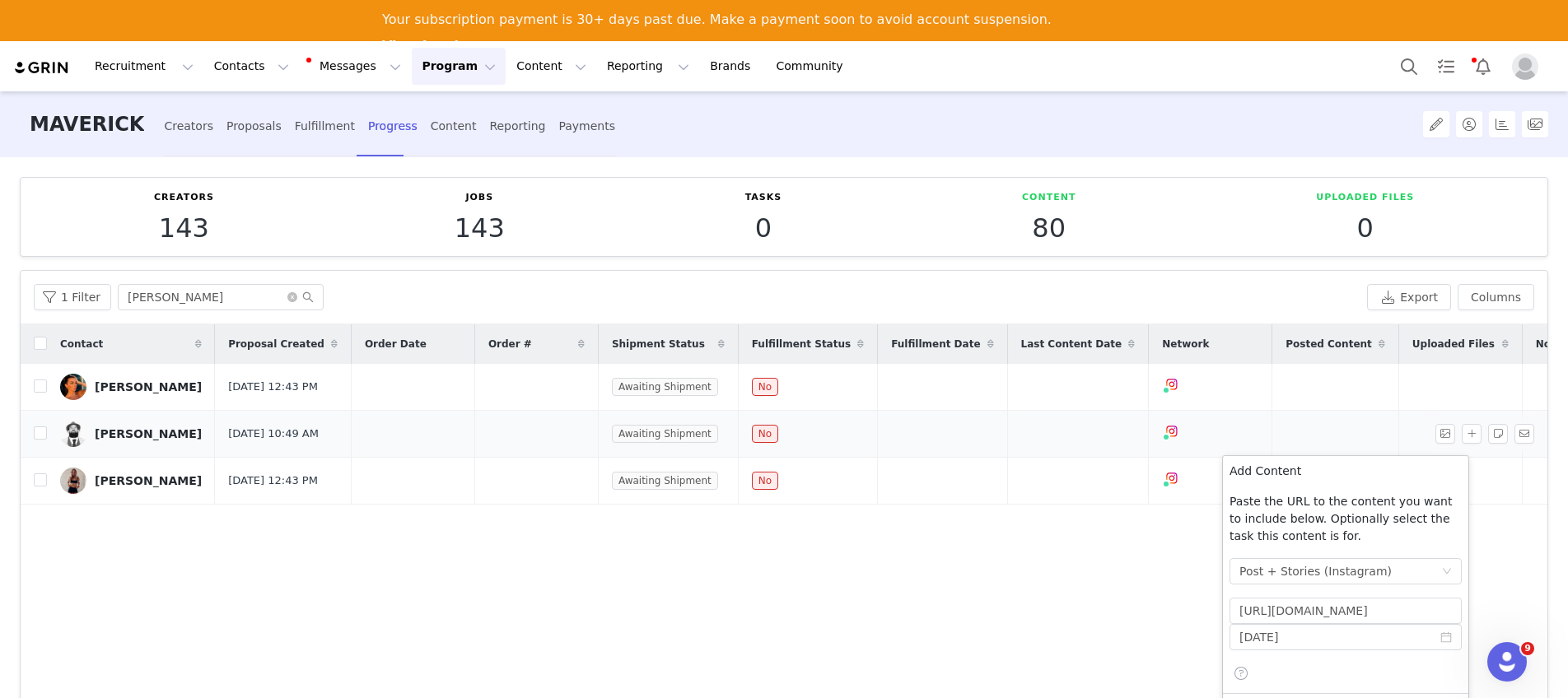
click at [153, 447] on link "[PERSON_NAME]" at bounding box center [131, 434] width 141 height 26
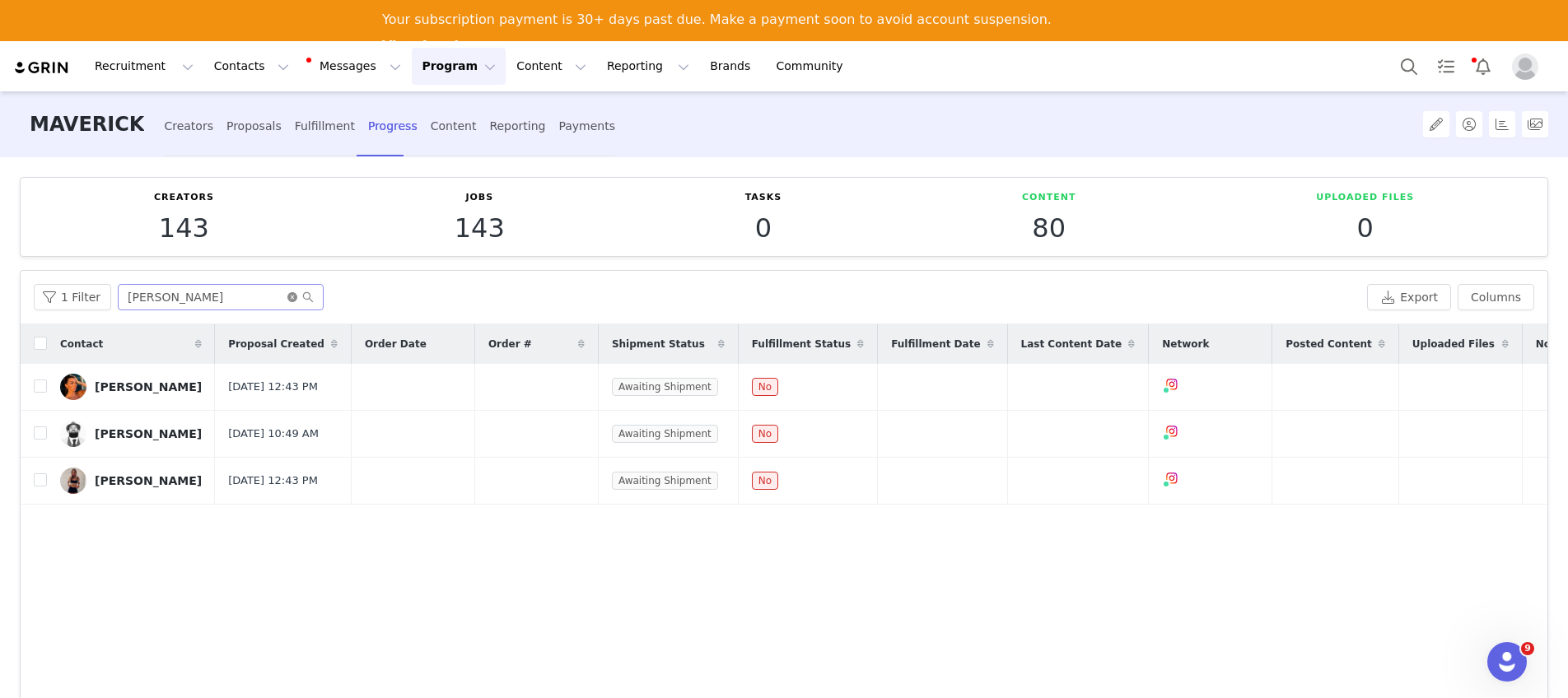
click at [288, 298] on icon "icon: close-circle" at bounding box center [292, 296] width 10 height 10
click at [255, 295] on input "text" at bounding box center [221, 297] width 206 height 26
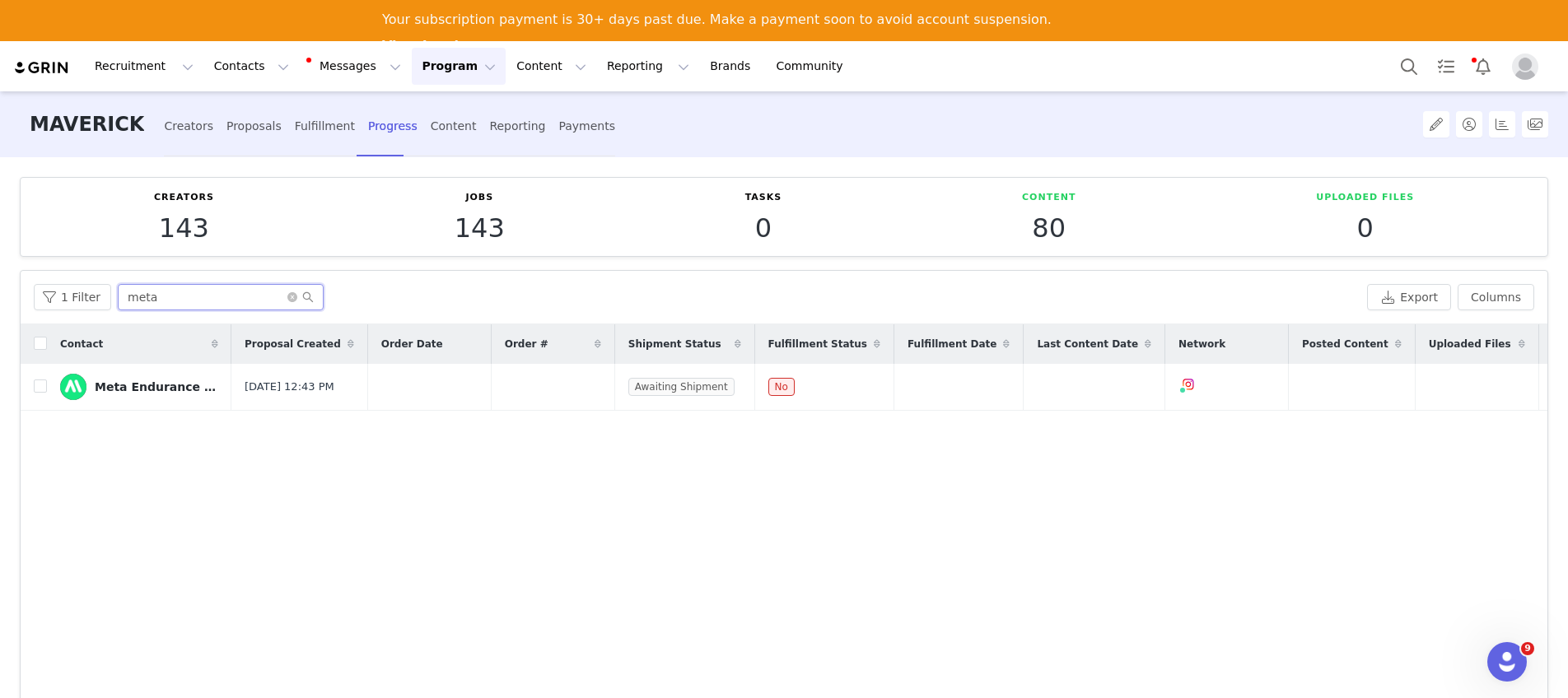
type input "meta"
click at [1464, 390] on button "button" at bounding box center [1471, 387] width 20 height 20
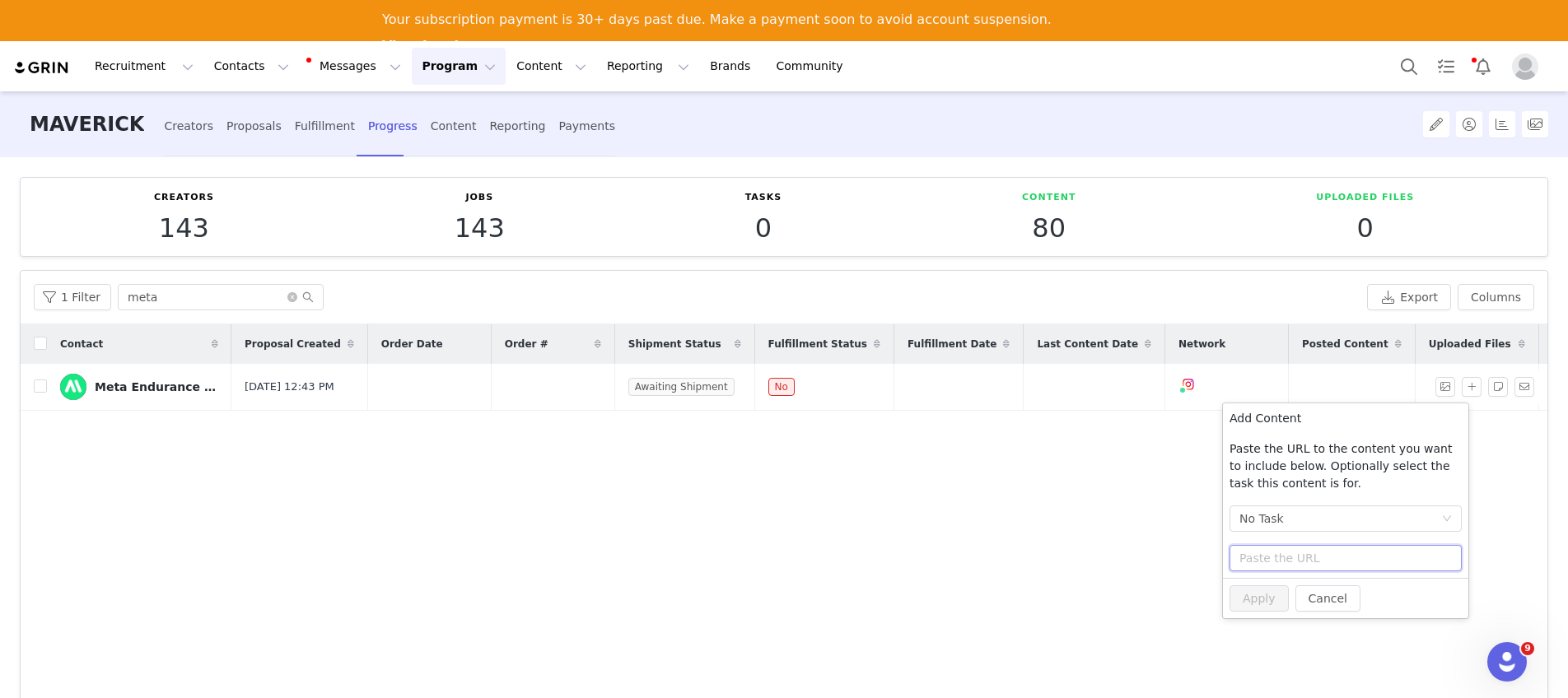
click at [1298, 561] on input "text" at bounding box center [1346, 558] width 232 height 26
type input "v"
paste input "https://www.instagram.com/p/DOa4dbcCHrS/"
type input "https://www.instagram.com/p/DOa4dbcCHrS/"
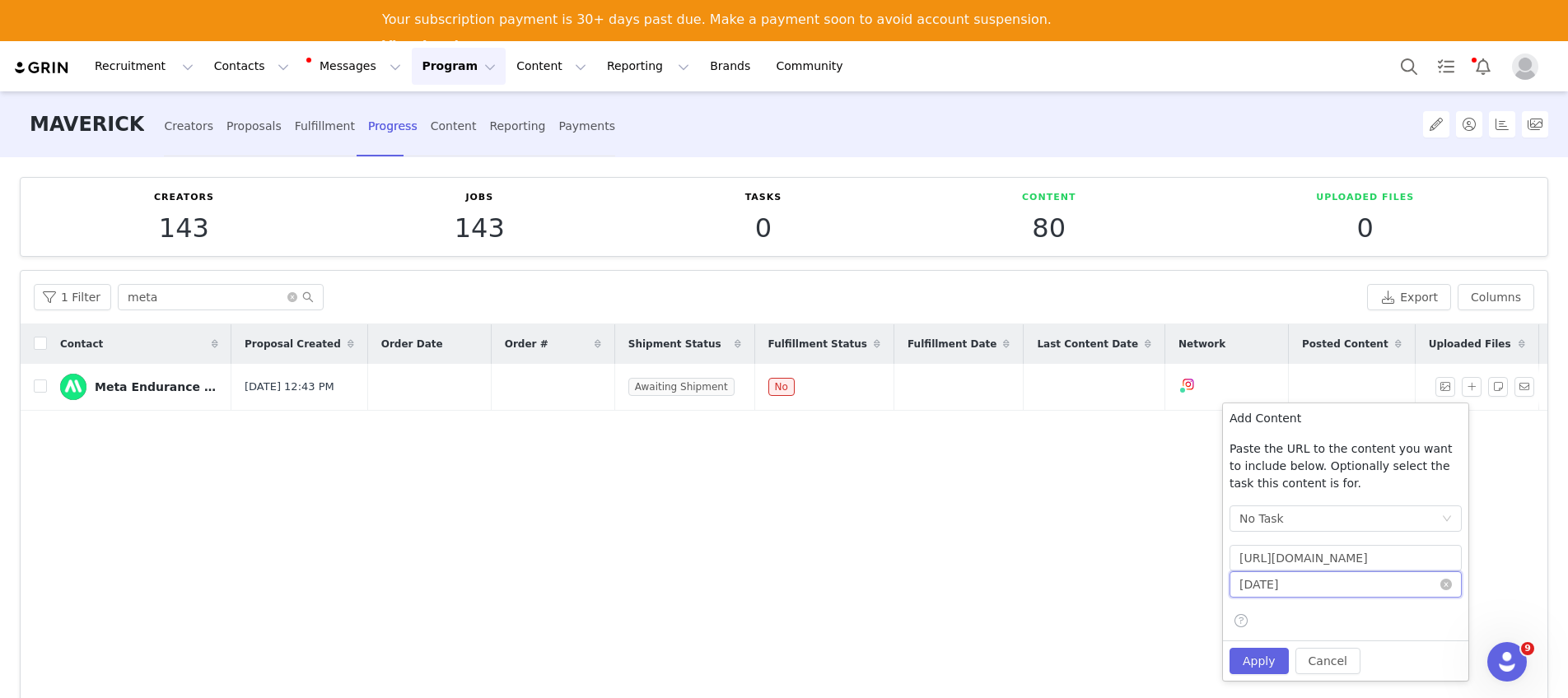
click at [1320, 589] on input "[DATE]" at bounding box center [1346, 585] width 232 height 26
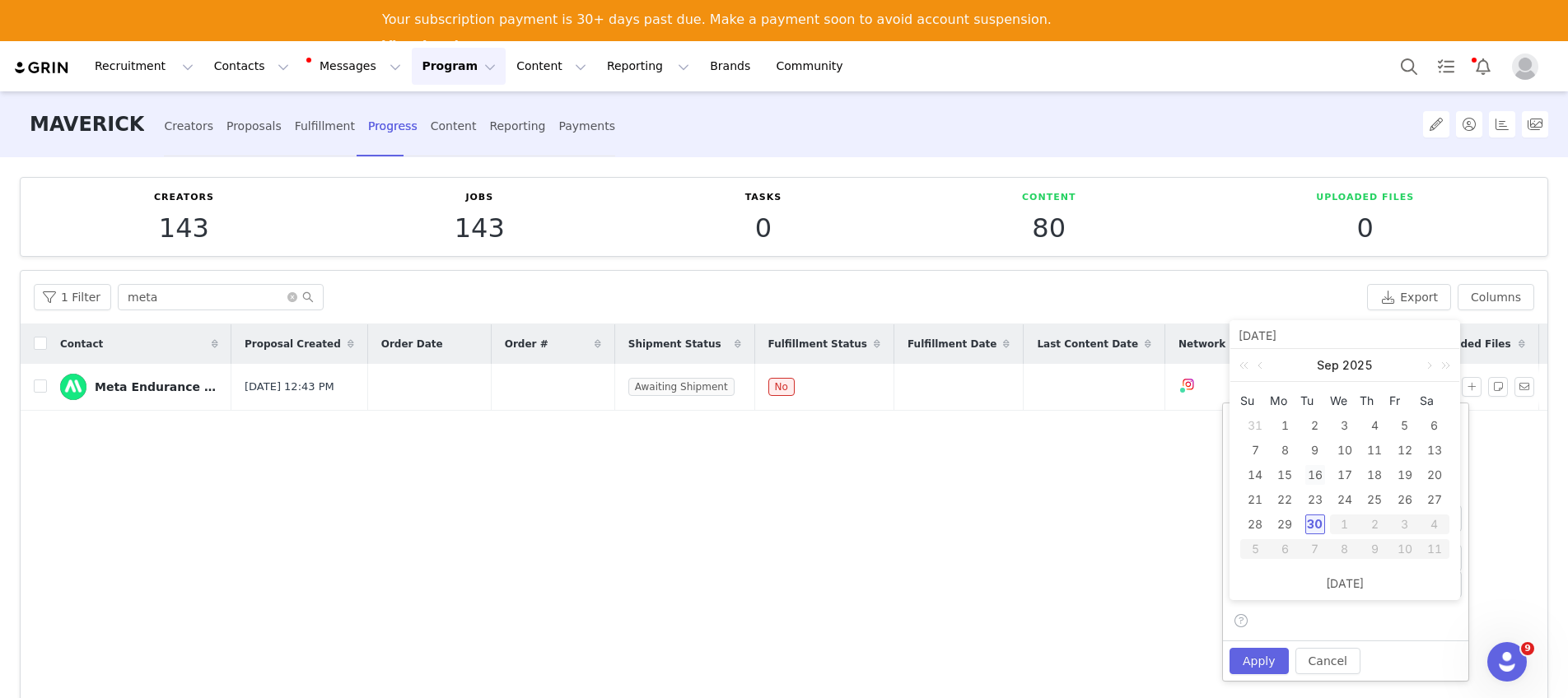
click at [1316, 476] on div "16" at bounding box center [1314, 475] width 20 height 20
type input "[DATE]"
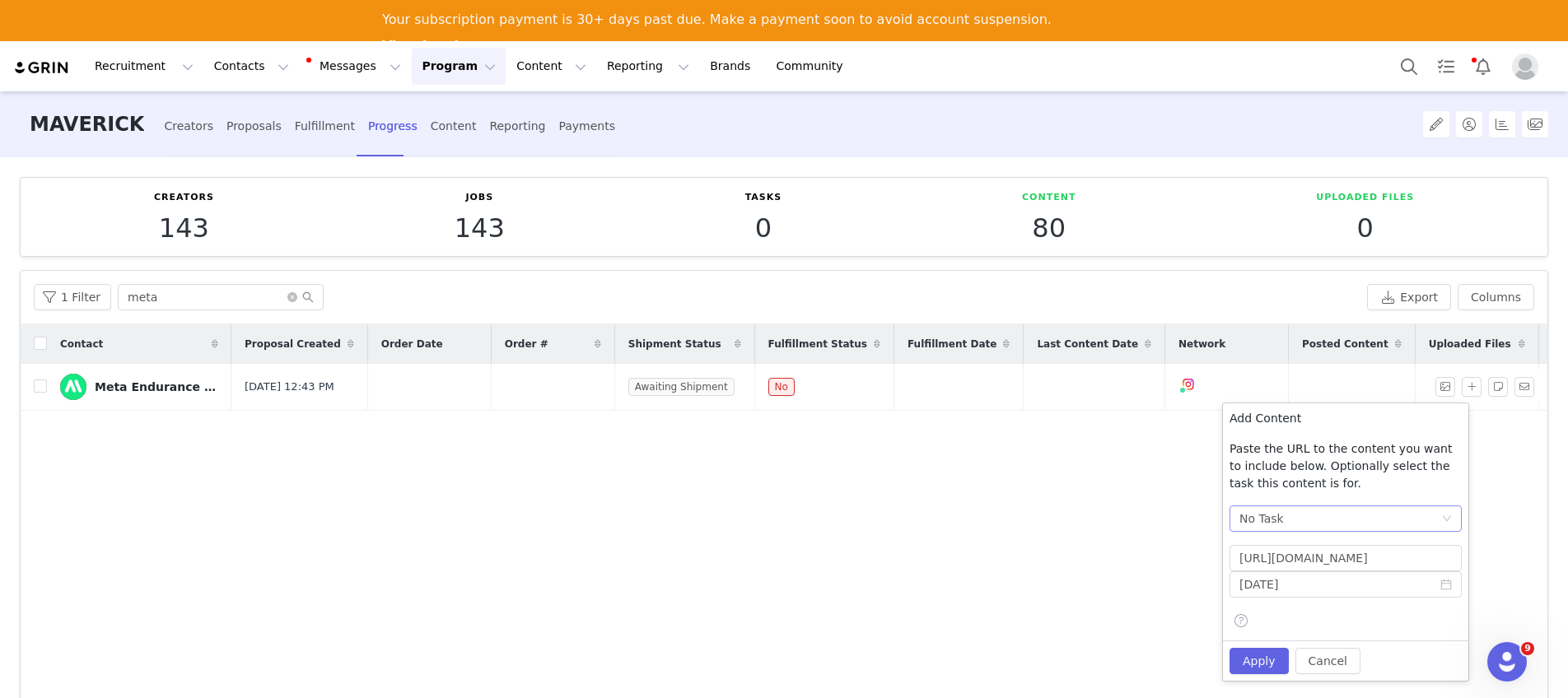
click at [1303, 517] on div "No Task" at bounding box center [1340, 518] width 201 height 24
click at [1308, 577] on li "Post + Stories (Instagram)" at bounding box center [1346, 578] width 232 height 26
click at [1260, 665] on button "Apply" at bounding box center [1259, 661] width 59 height 26
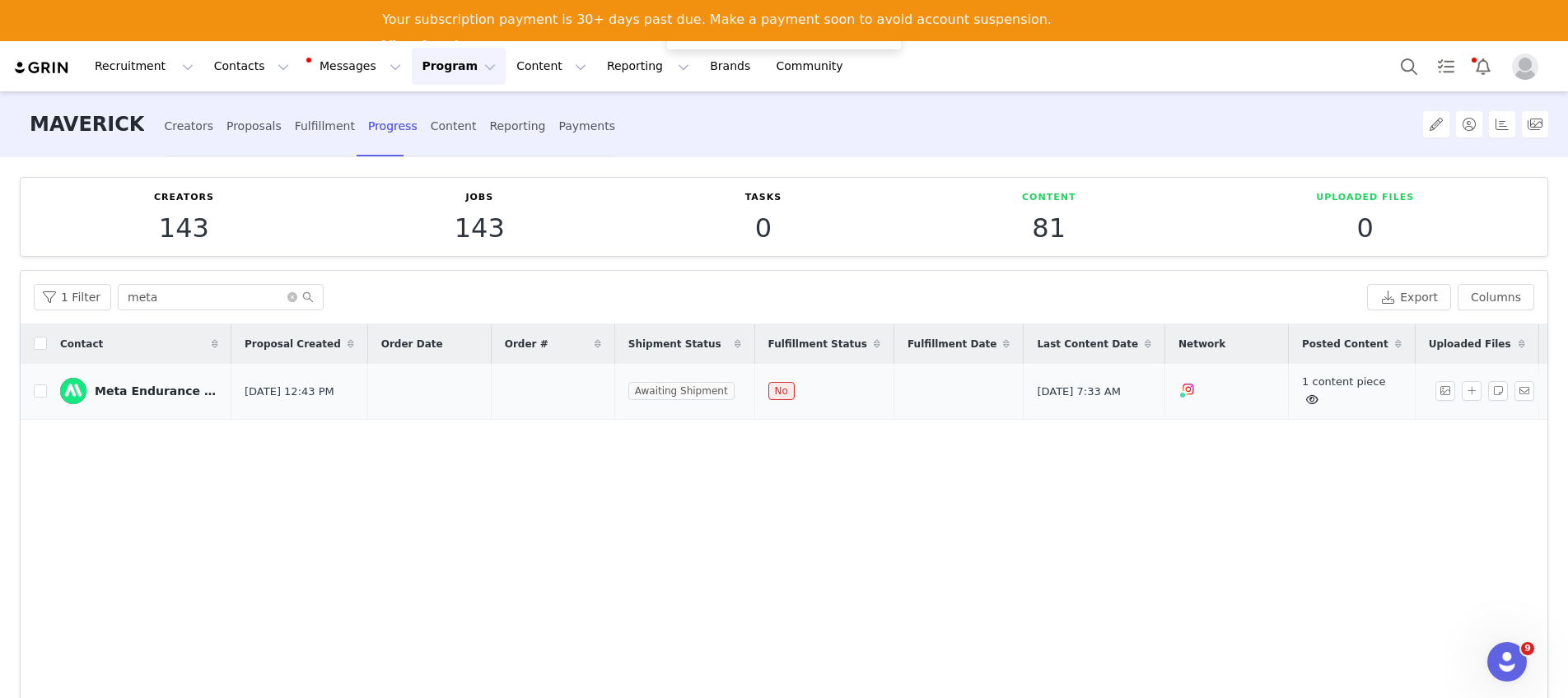
click at [1306, 395] on icon at bounding box center [1312, 400] width 12 height 10
click at [1388, 380] on icon at bounding box center [1395, 383] width 13 height 10
click at [489, 126] on div "Reporting" at bounding box center [517, 126] width 56 height 44
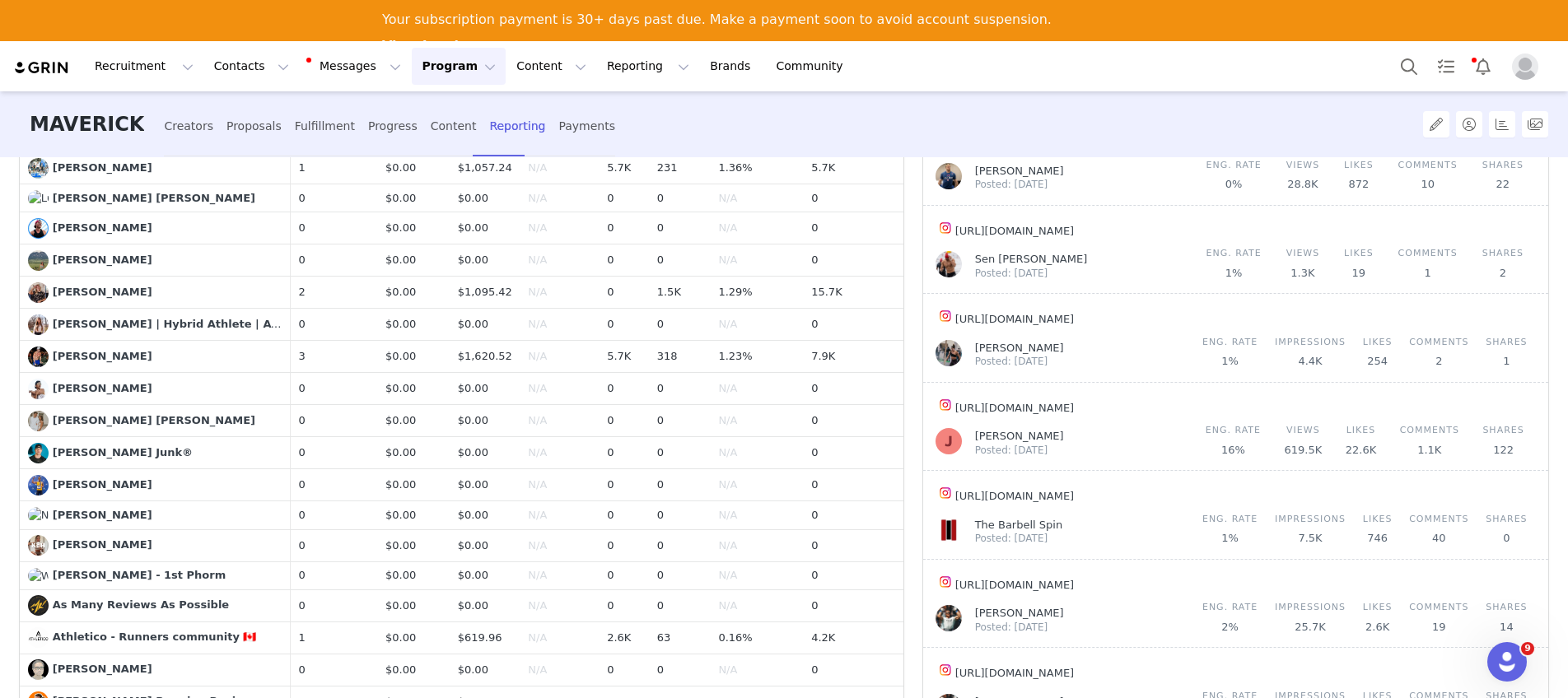
scroll to position [769, 0]
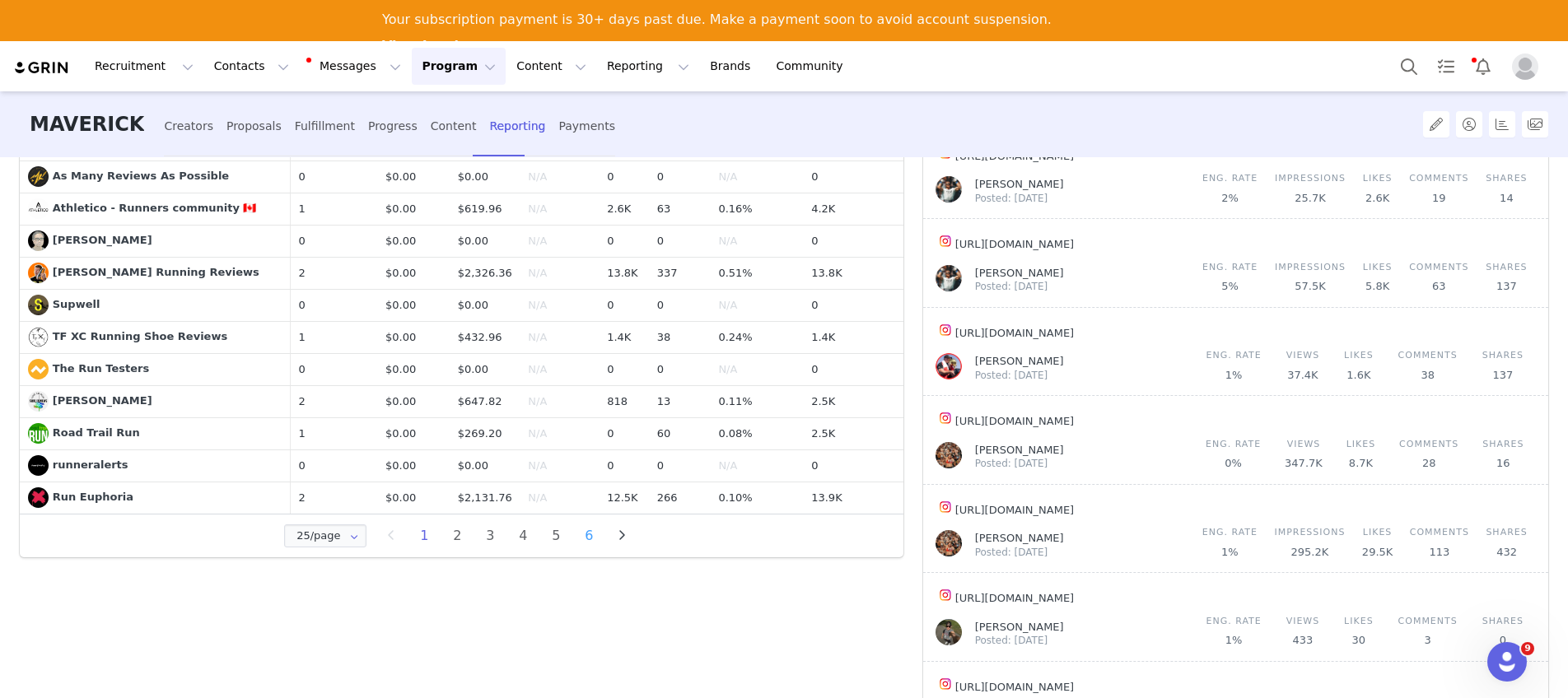
click at [588, 541] on li "6" at bounding box center [588, 536] width 24 height 23
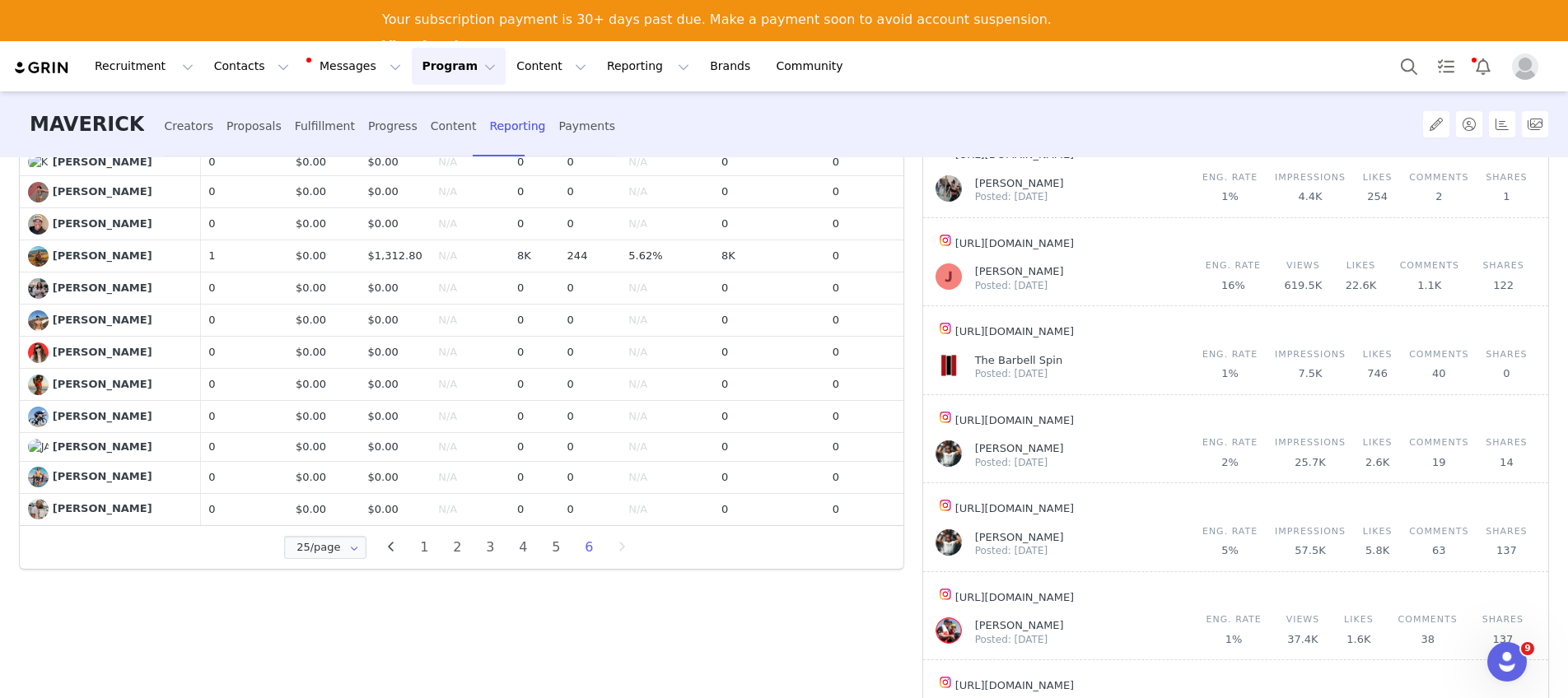
scroll to position [539, 0]
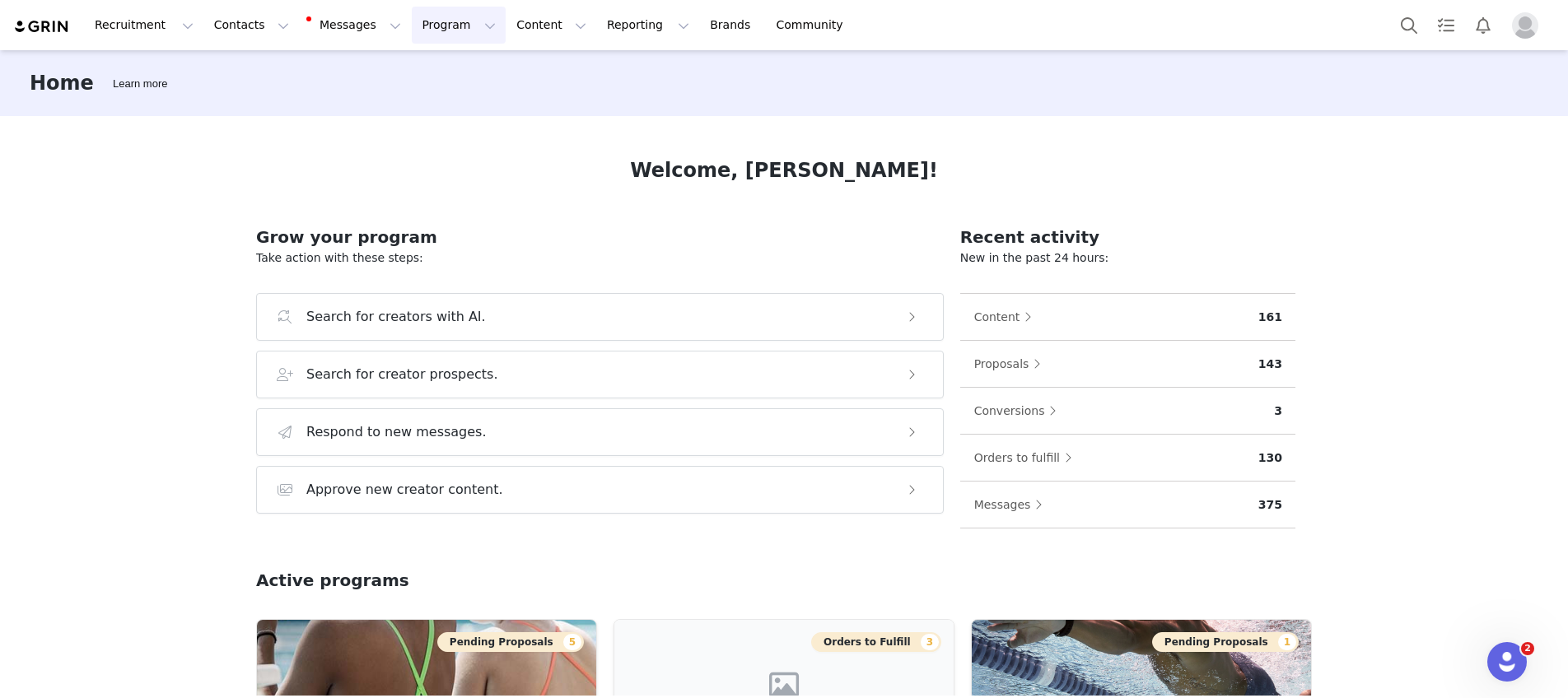
click at [420, 26] on button "Program Program" at bounding box center [458, 25] width 94 height 37
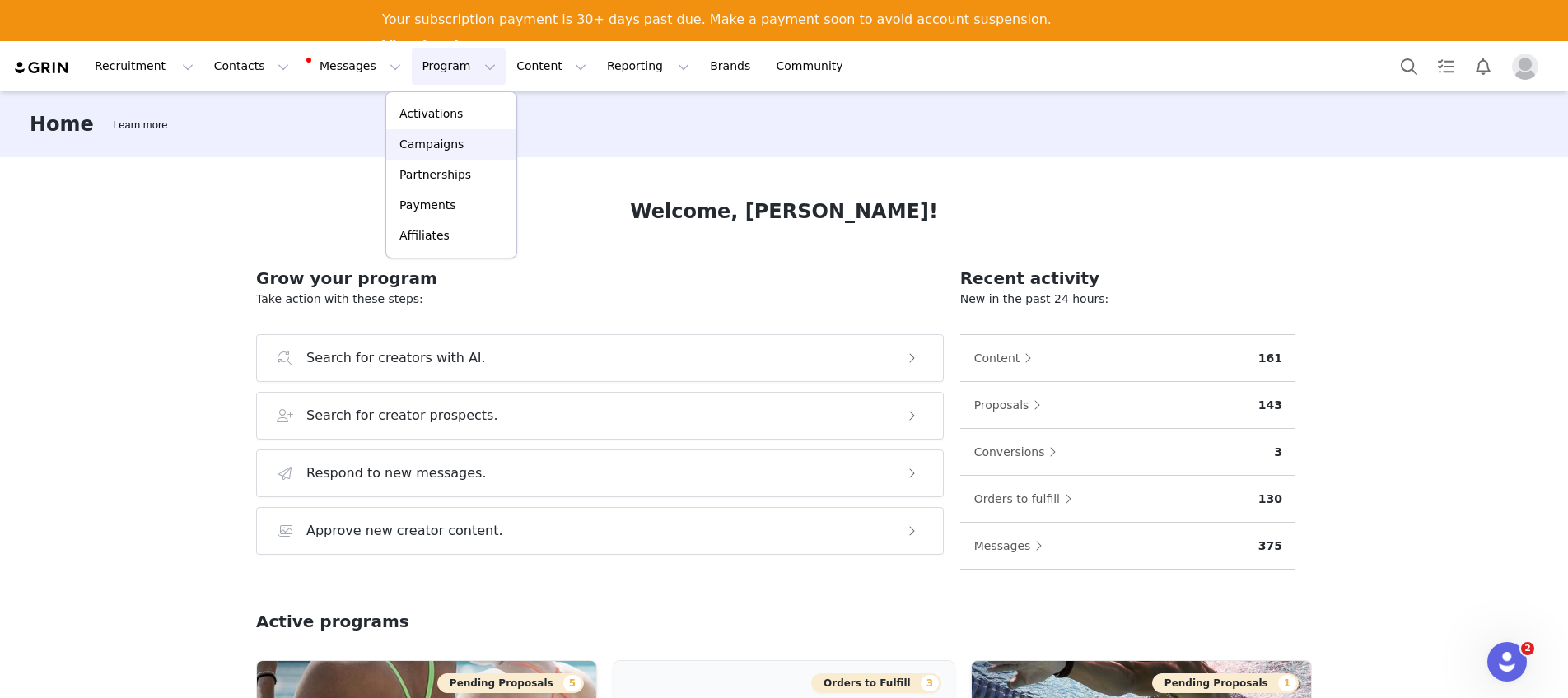
click at [427, 140] on p "Campaigns" at bounding box center [431, 145] width 64 height 17
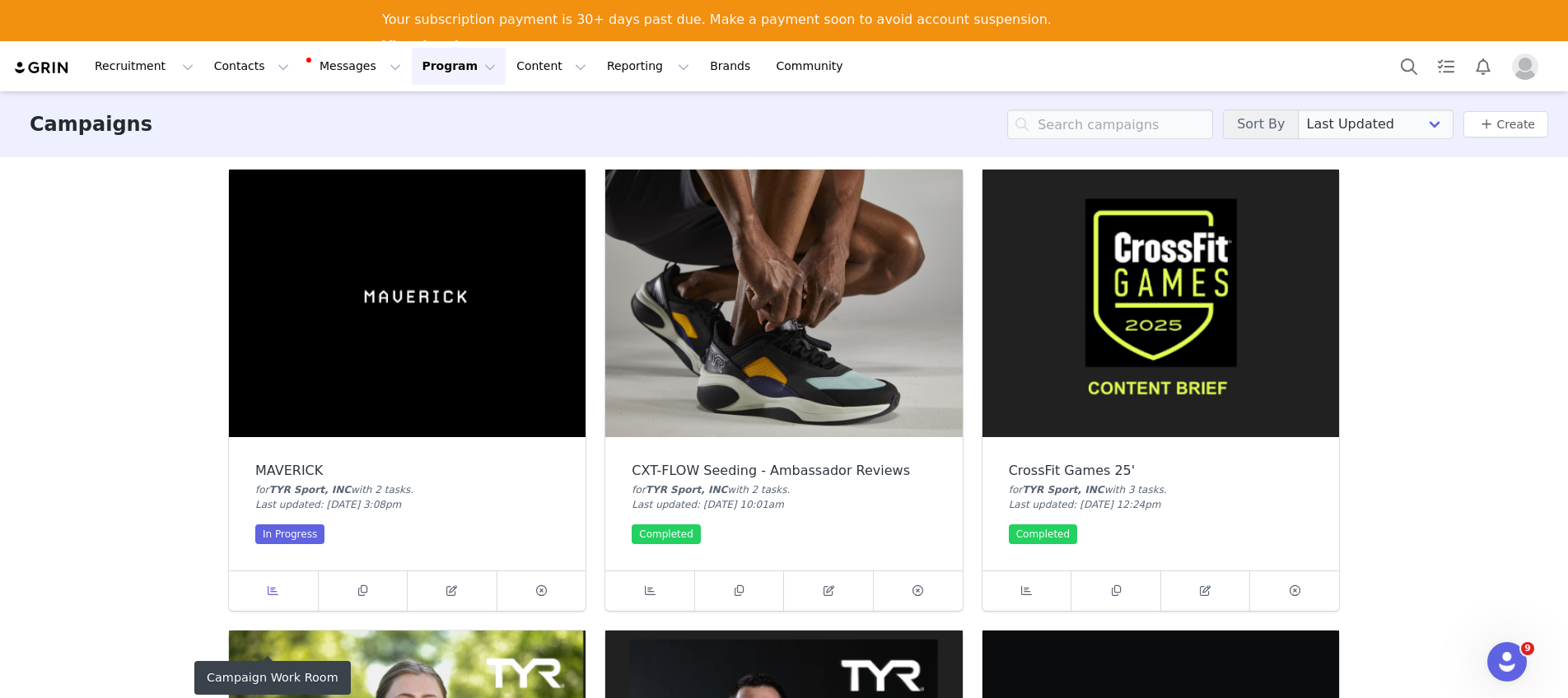
click at [270, 586] on icon at bounding box center [273, 591] width 10 height 10
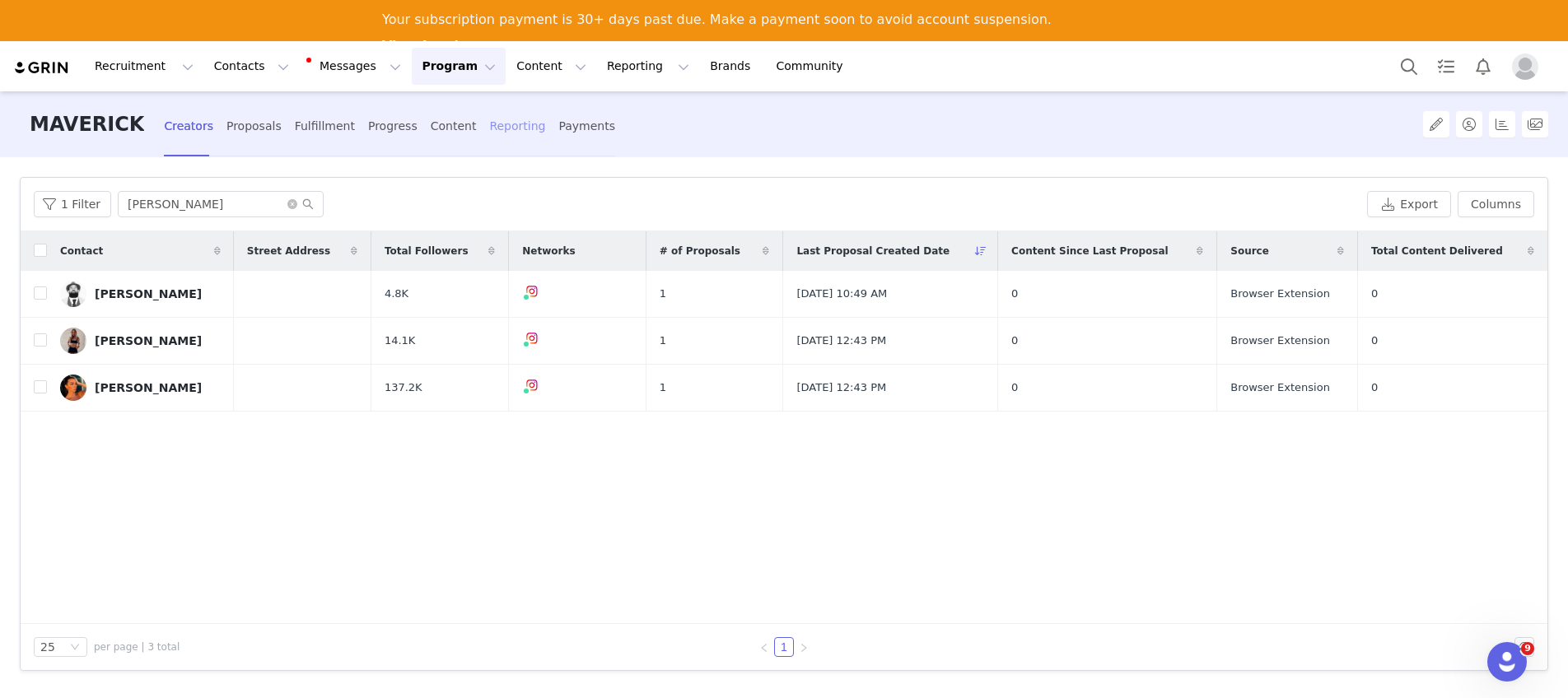
click at [489, 133] on div "Reporting" at bounding box center [517, 126] width 56 height 44
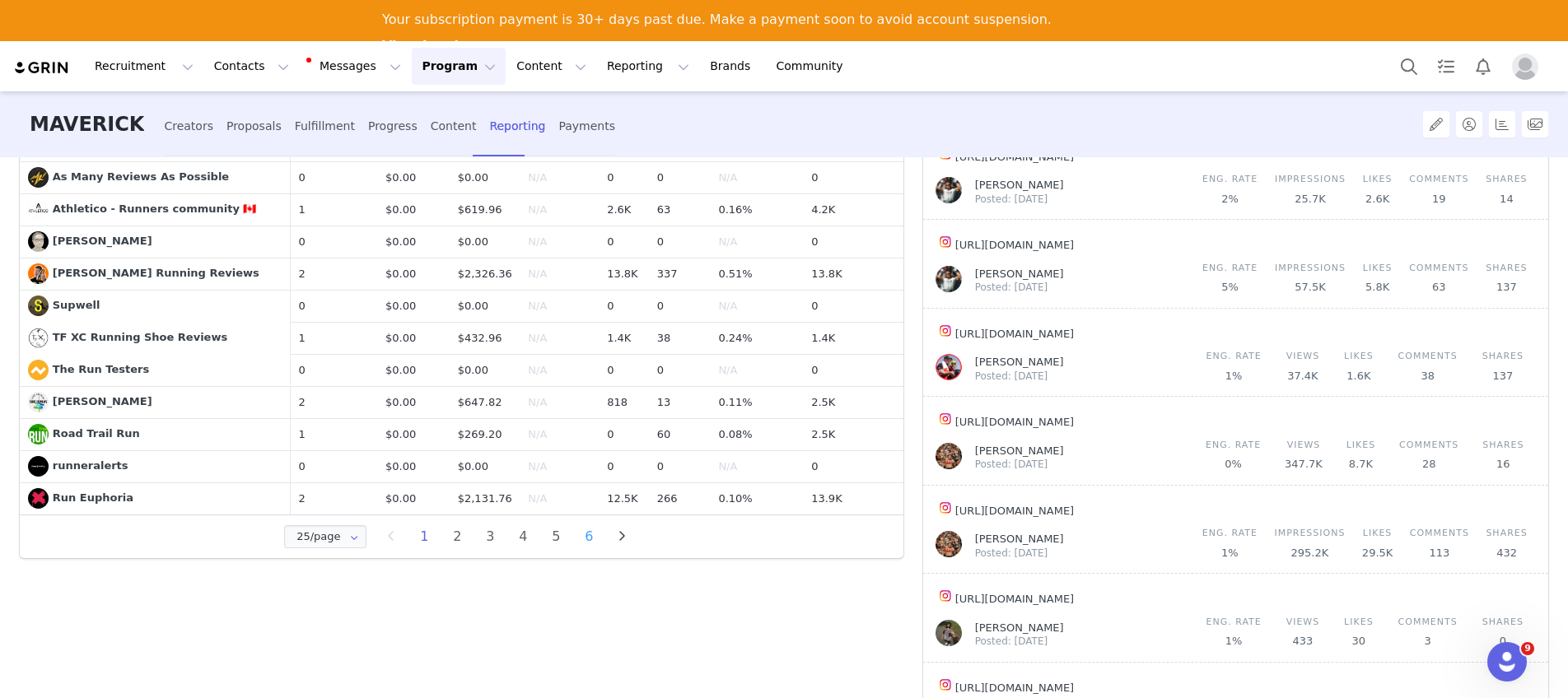
scroll to position [770, 0]
click at [593, 544] on li "6" at bounding box center [588, 534] width 24 height 23
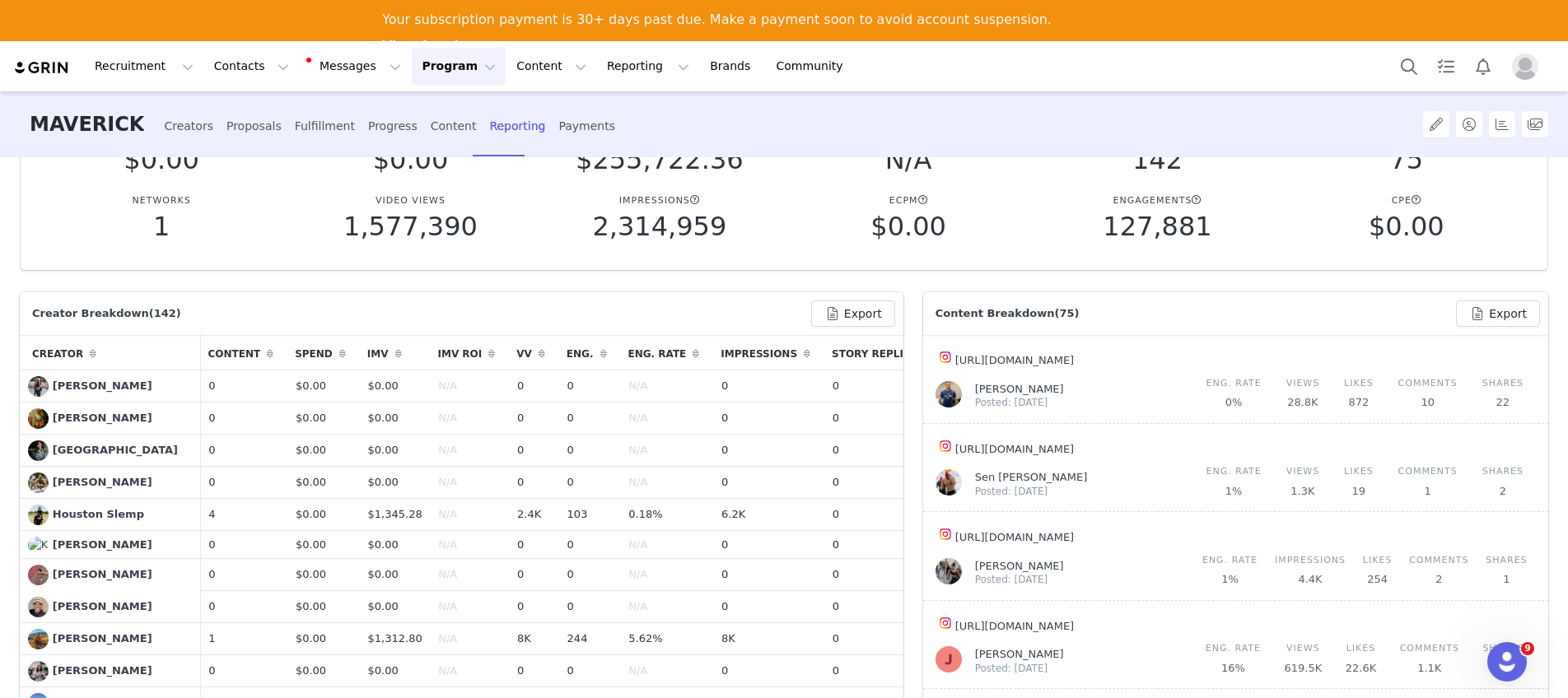
scroll to position [66, 0]
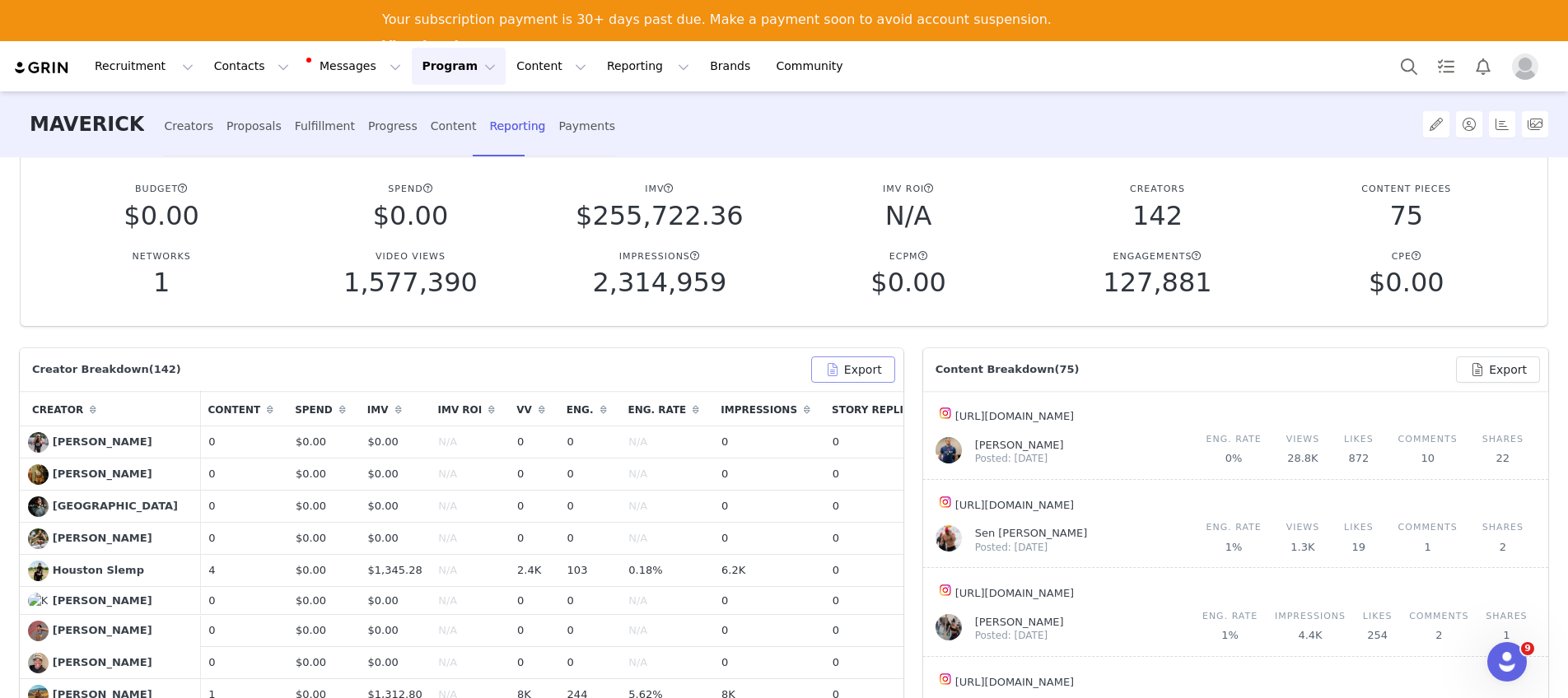
click at [842, 368] on button "Export" at bounding box center [853, 369] width 84 height 26
click at [844, 375] on button "Export" at bounding box center [853, 369] width 84 height 26
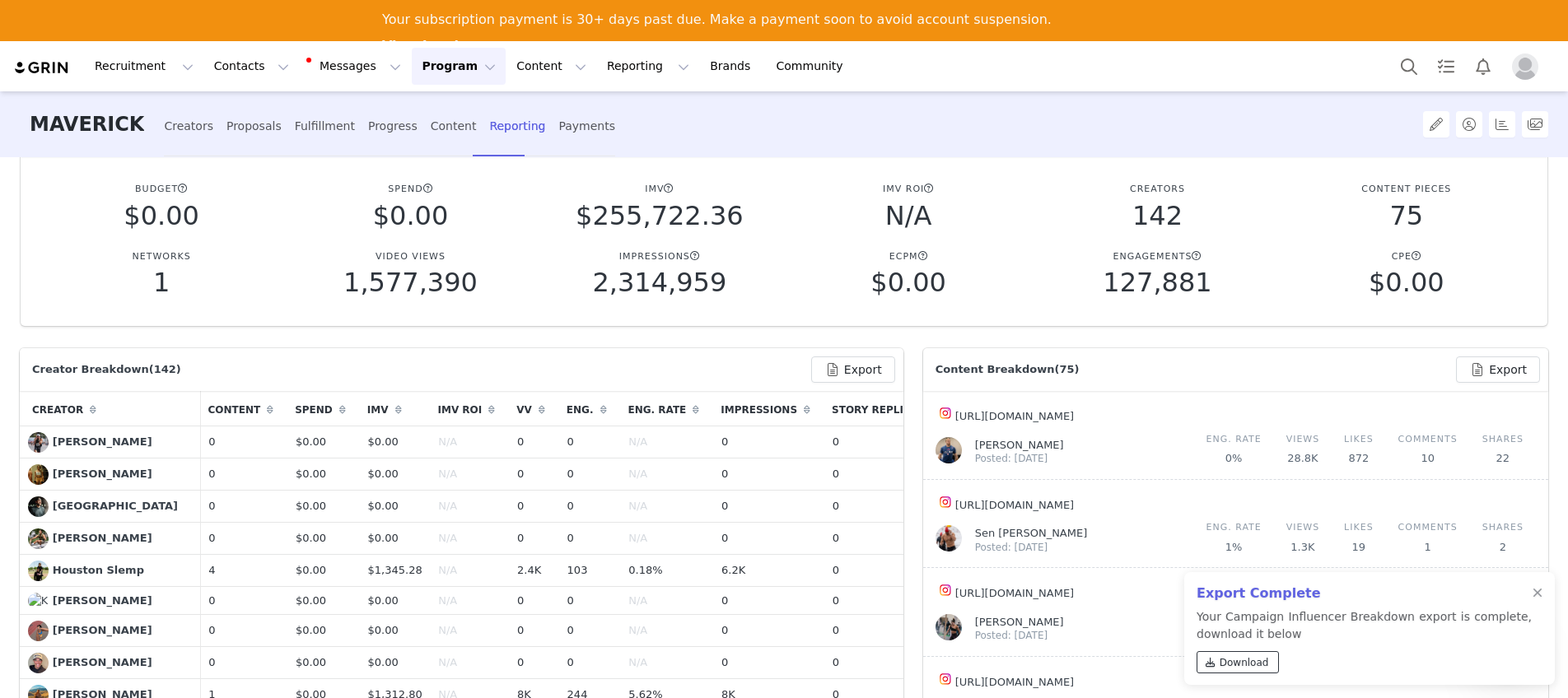
click at [1263, 660] on span "Download" at bounding box center [1244, 662] width 50 height 15
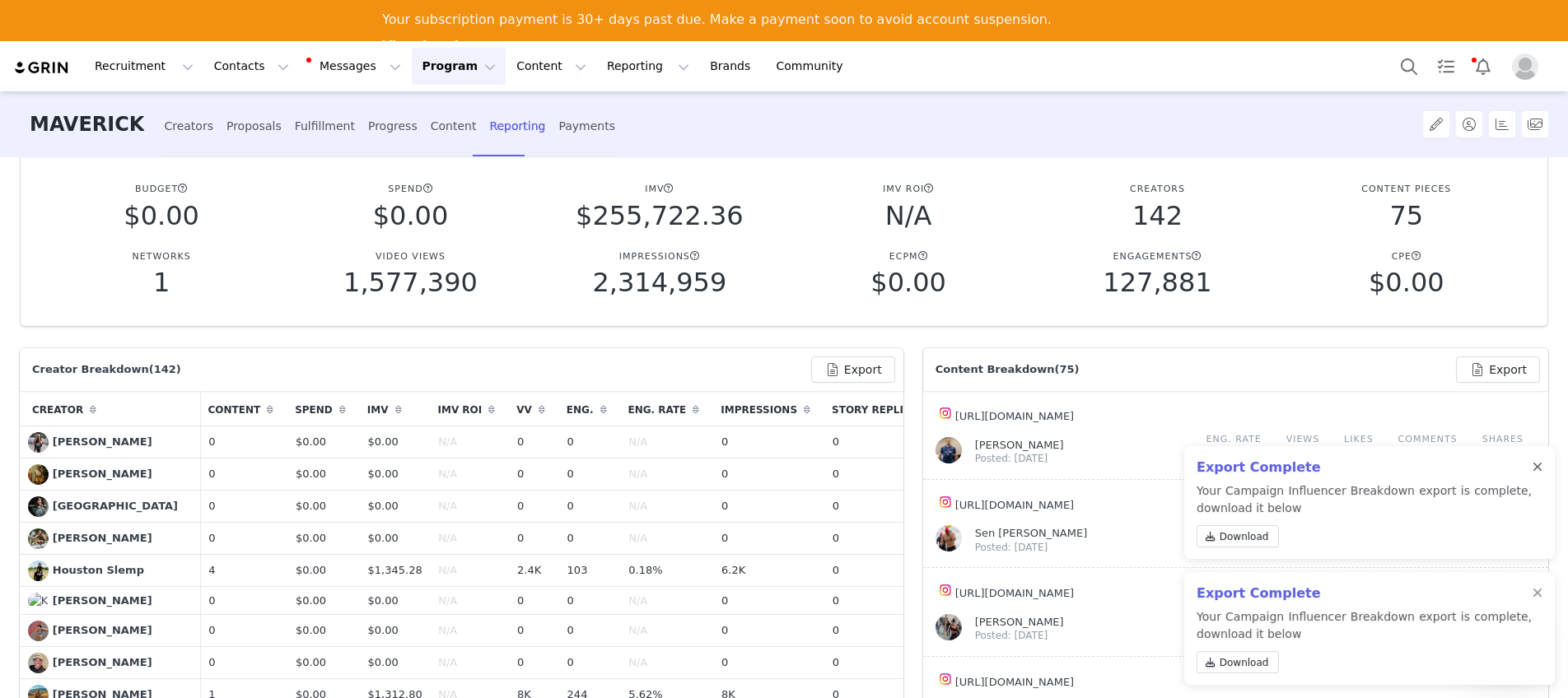
click at [1537, 470] on div at bounding box center [1537, 467] width 10 height 13
click at [1535, 591] on div at bounding box center [1537, 593] width 10 height 13
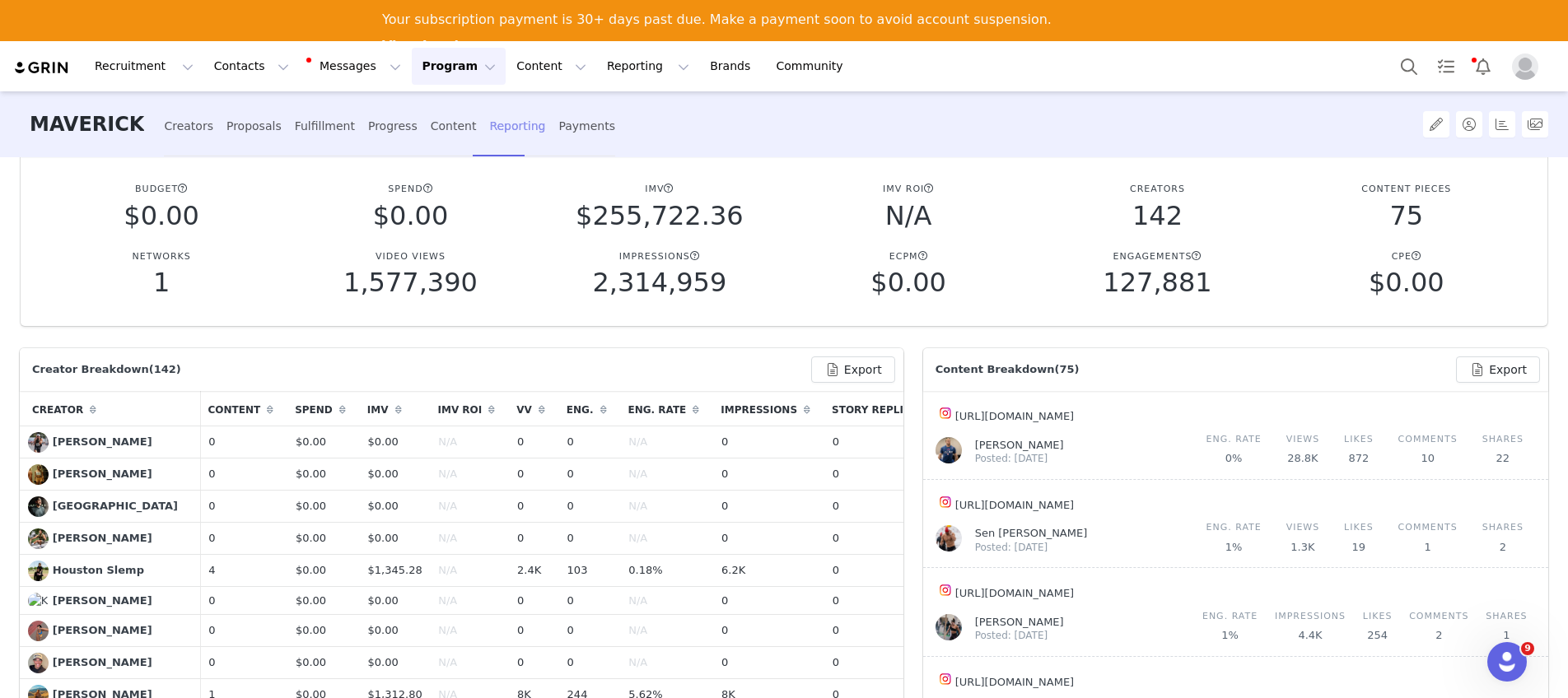
click at [489, 133] on div "Reporting" at bounding box center [517, 126] width 56 height 44
click at [368, 129] on div "Progress" at bounding box center [392, 126] width 50 height 44
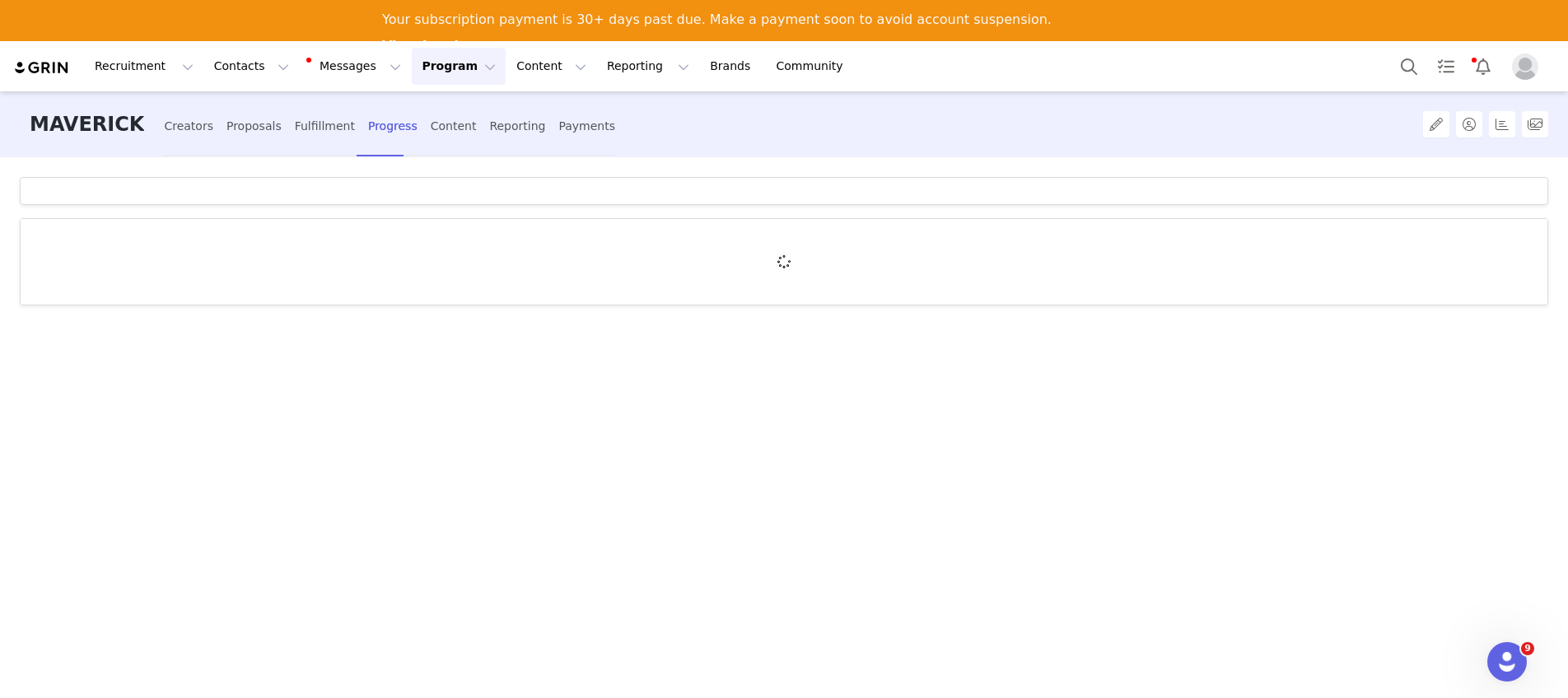
click at [435, 68] on button "Program Program" at bounding box center [458, 66] width 94 height 37
click at [451, 145] on p "Campaigns" at bounding box center [431, 145] width 64 height 17
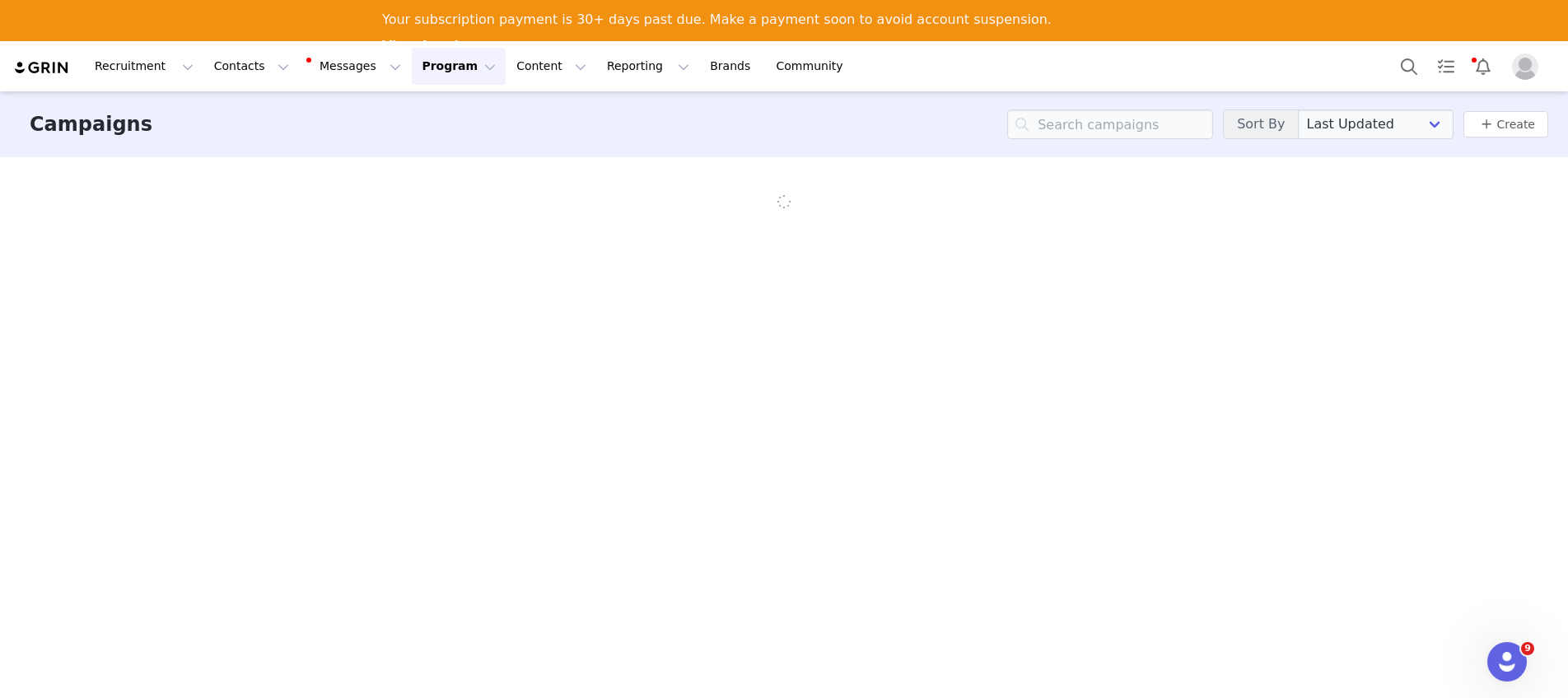
click at [442, 78] on button "Program Program" at bounding box center [458, 66] width 94 height 37
click at [443, 142] on p "Campaigns" at bounding box center [431, 145] width 64 height 17
click at [632, 142] on div "Campaigns Sort By Last Updated Newest to Oldest Oldest to Newest Title A-Z Titl…" at bounding box center [784, 125] width 1568 height 66
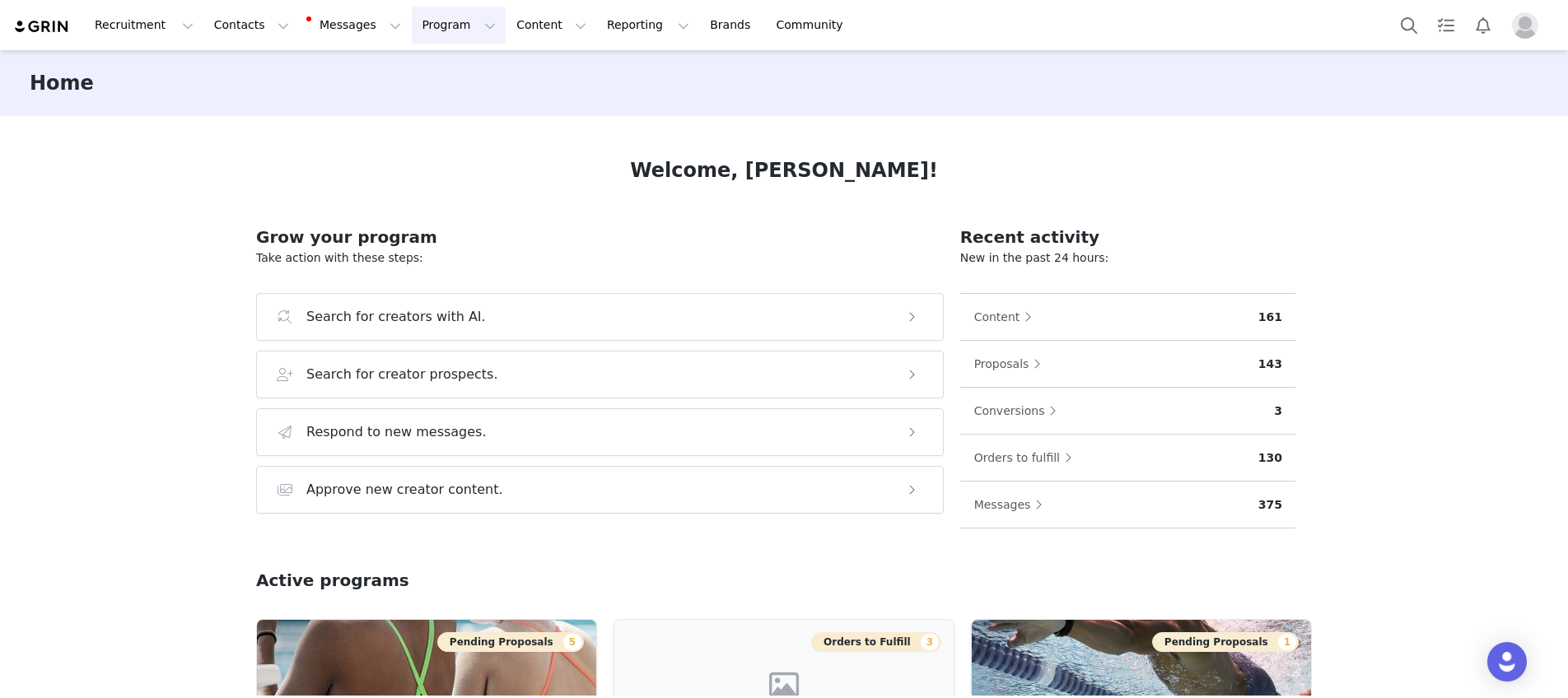
click at [433, 31] on button "Program Program" at bounding box center [458, 25] width 94 height 37
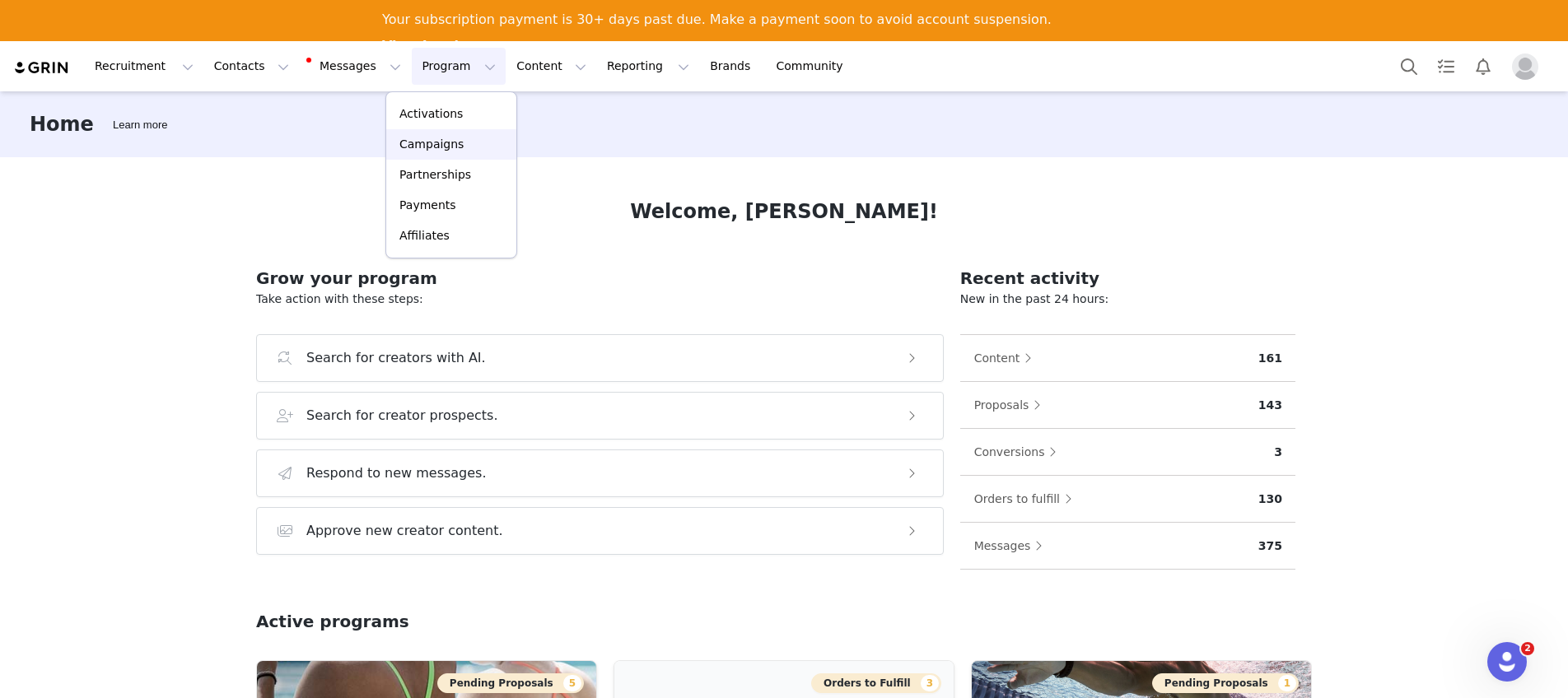
click at [431, 145] on p "Campaigns" at bounding box center [431, 145] width 64 height 17
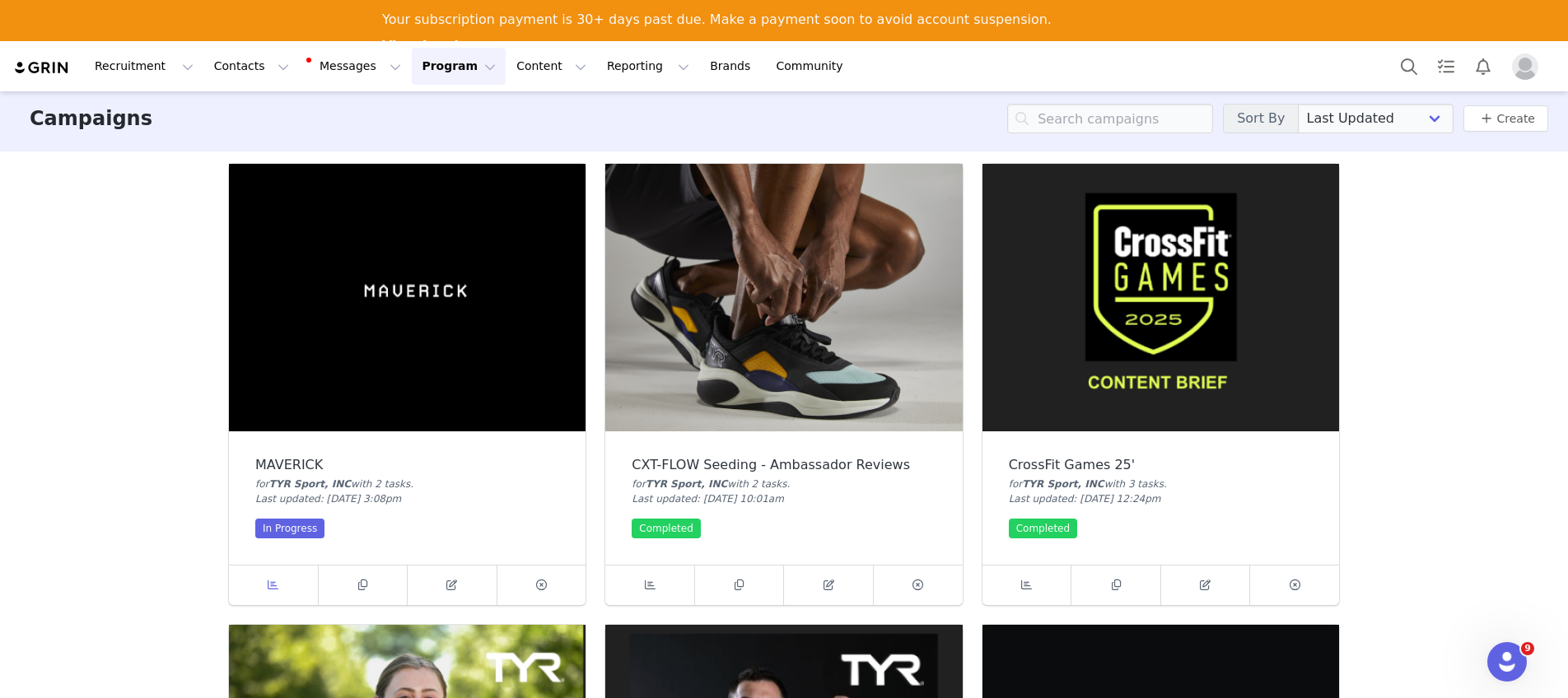
scroll to position [7, 0]
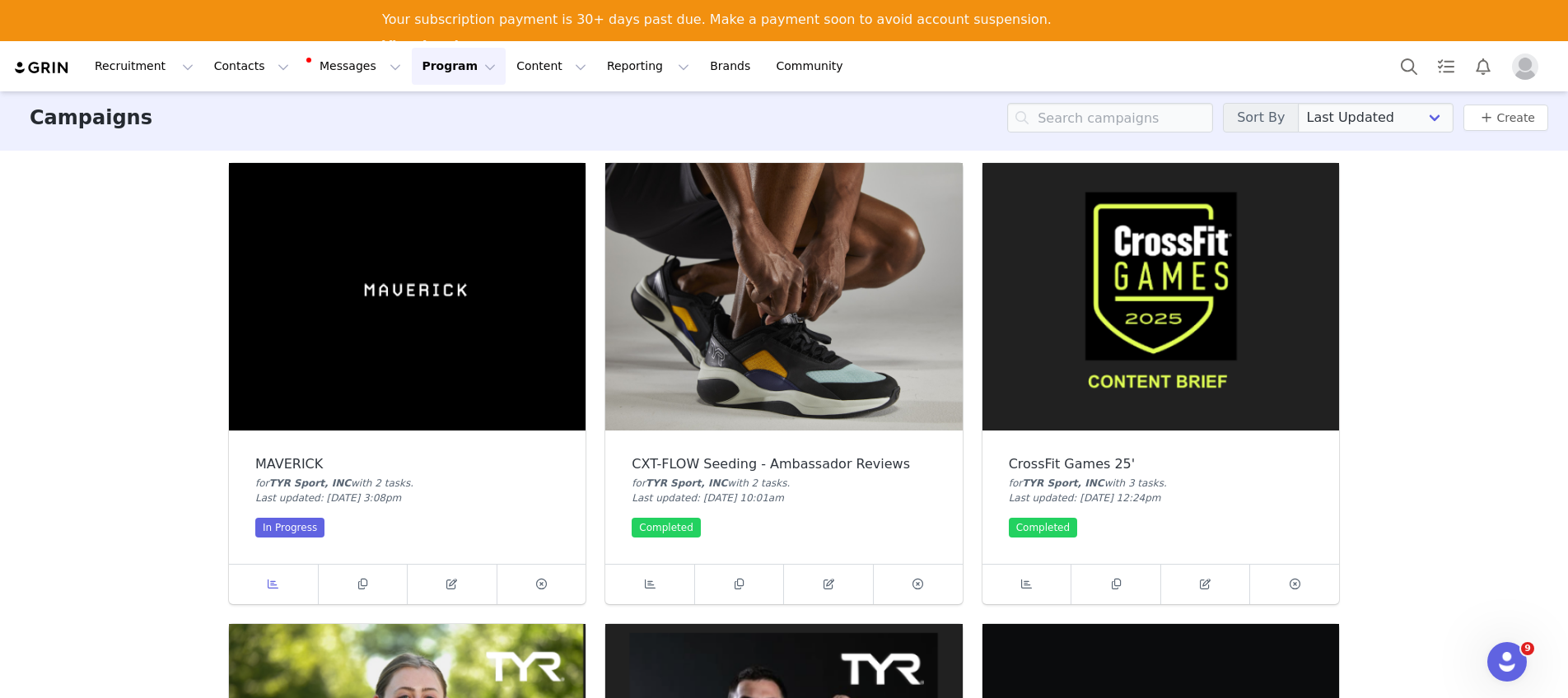
click at [263, 593] on span at bounding box center [273, 584] width 20 height 20
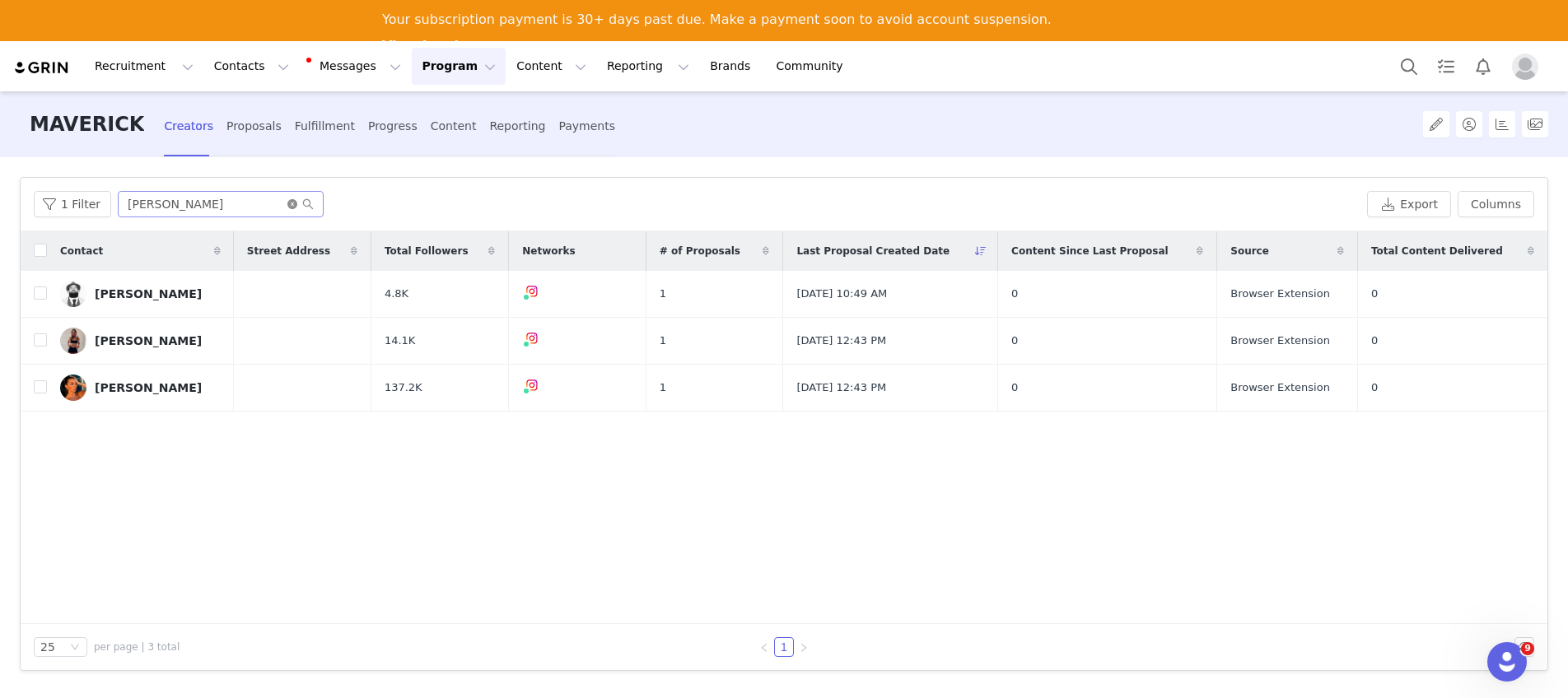
click at [291, 208] on icon "icon: close-circle" at bounding box center [292, 204] width 10 height 10
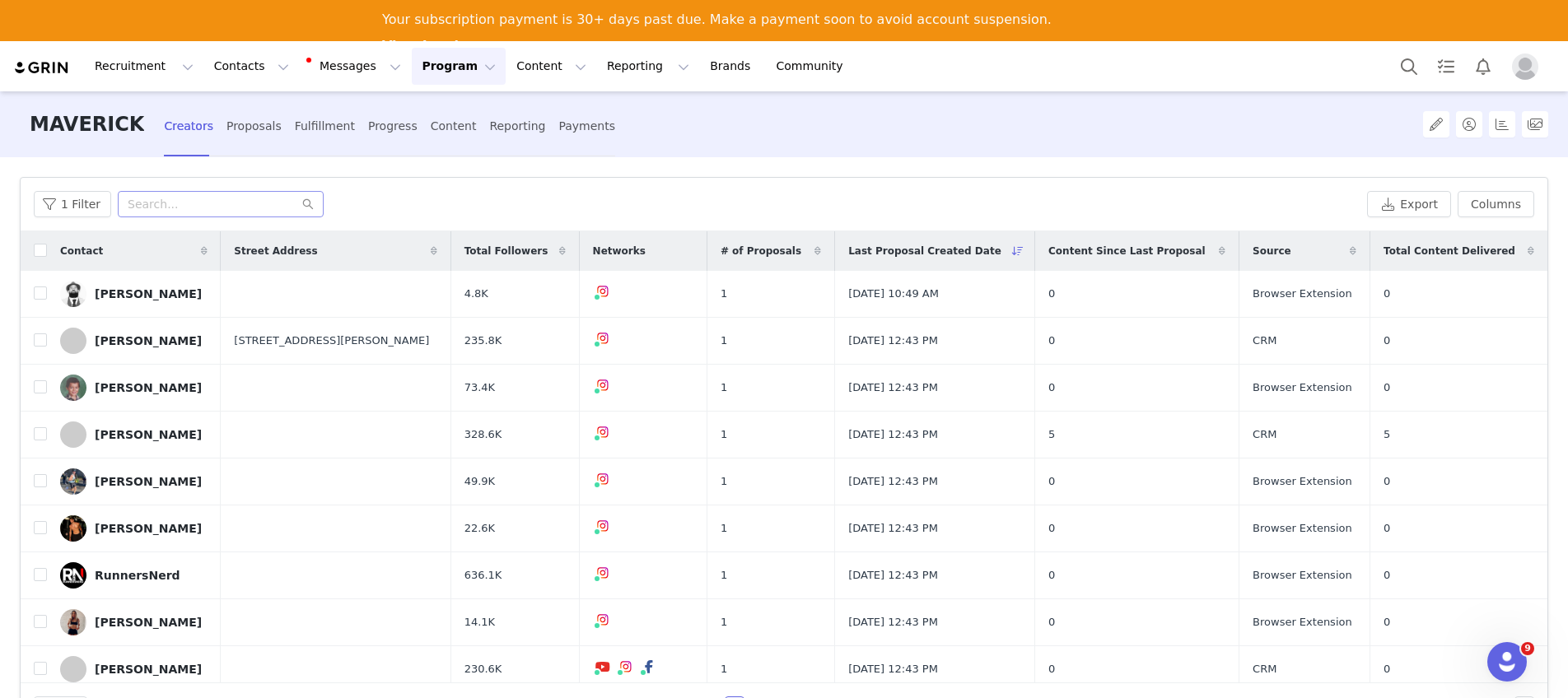
scroll to position [3, 0]
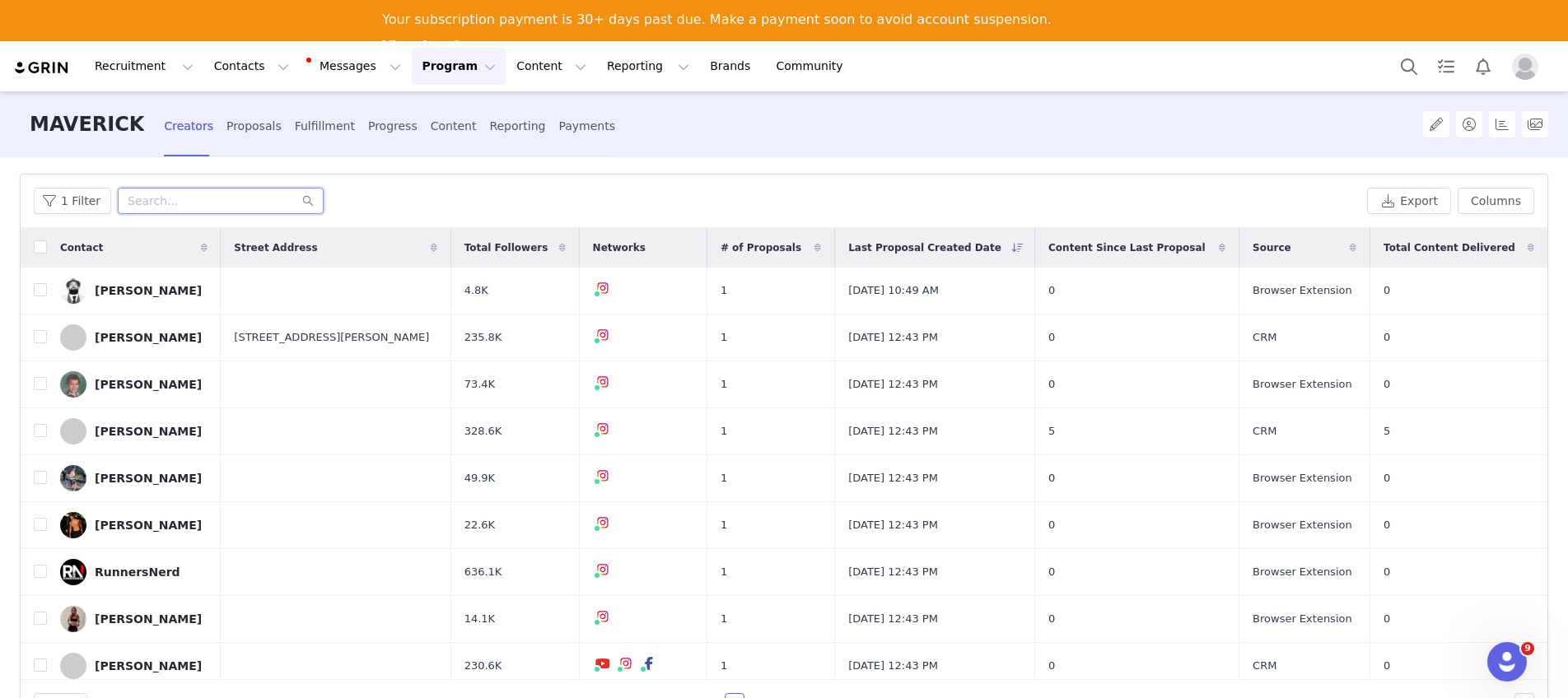
click at [200, 198] on input "text" at bounding box center [221, 200] width 206 height 26
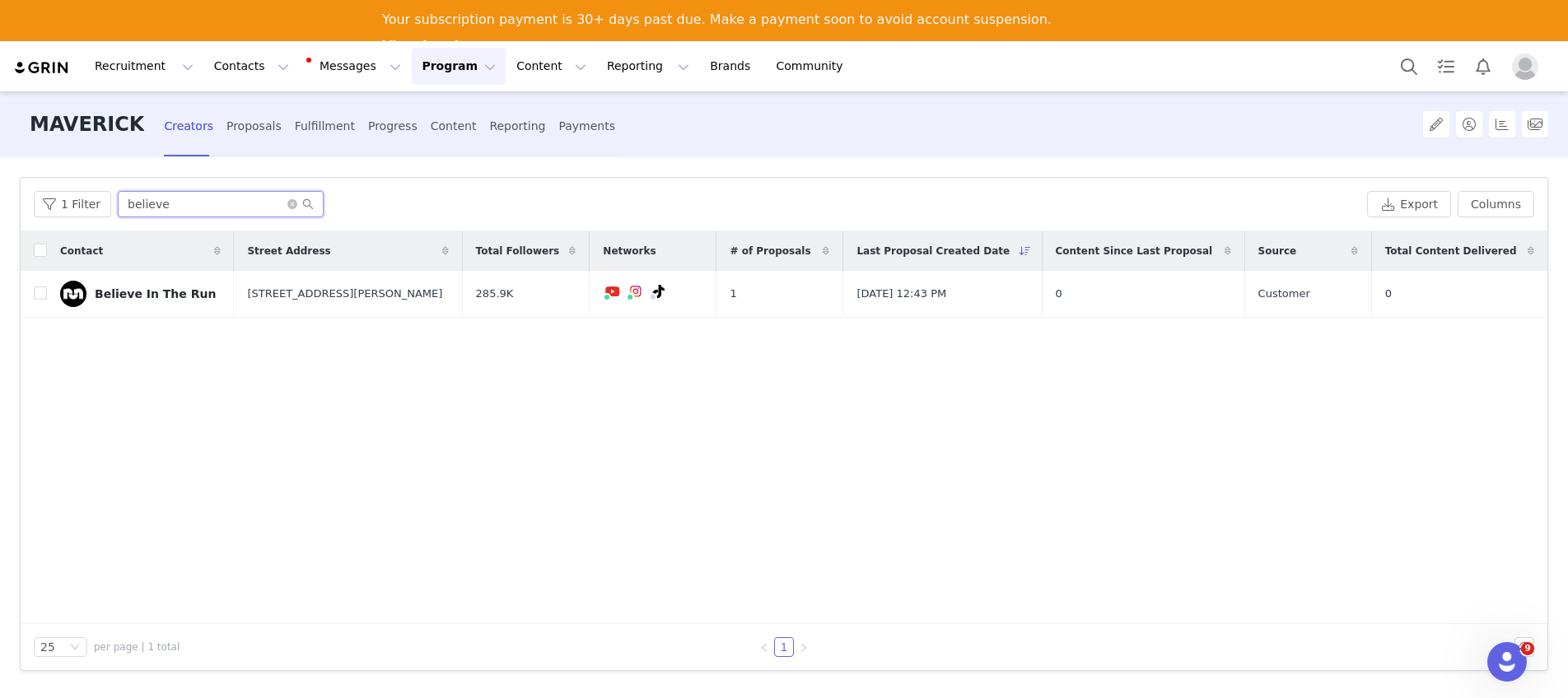
scroll to position [0, 0]
type input "believe"
click at [288, 207] on icon "icon: close-circle" at bounding box center [292, 204] width 10 height 10
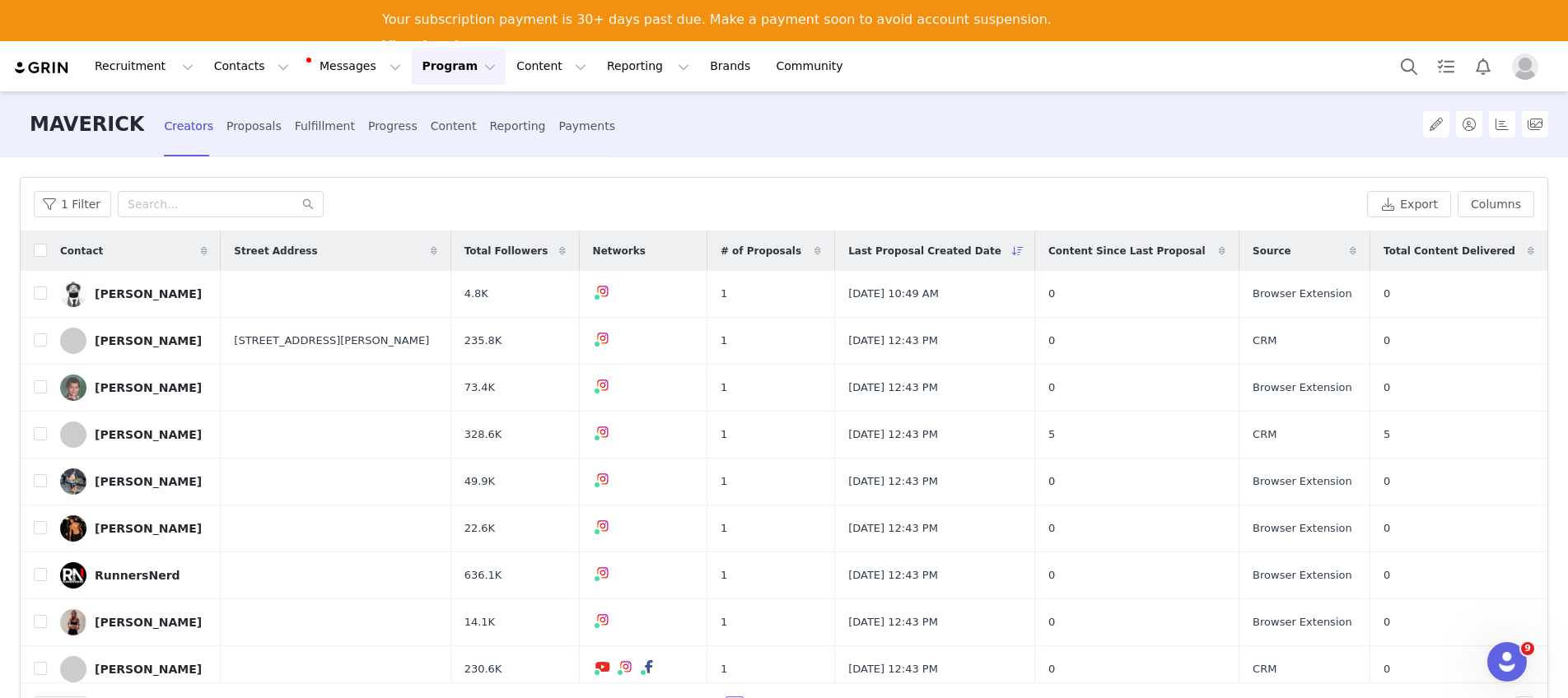
click at [414, 65] on button "Program Program" at bounding box center [458, 66] width 94 height 37
click at [173, 203] on input "text" at bounding box center [221, 204] width 206 height 26
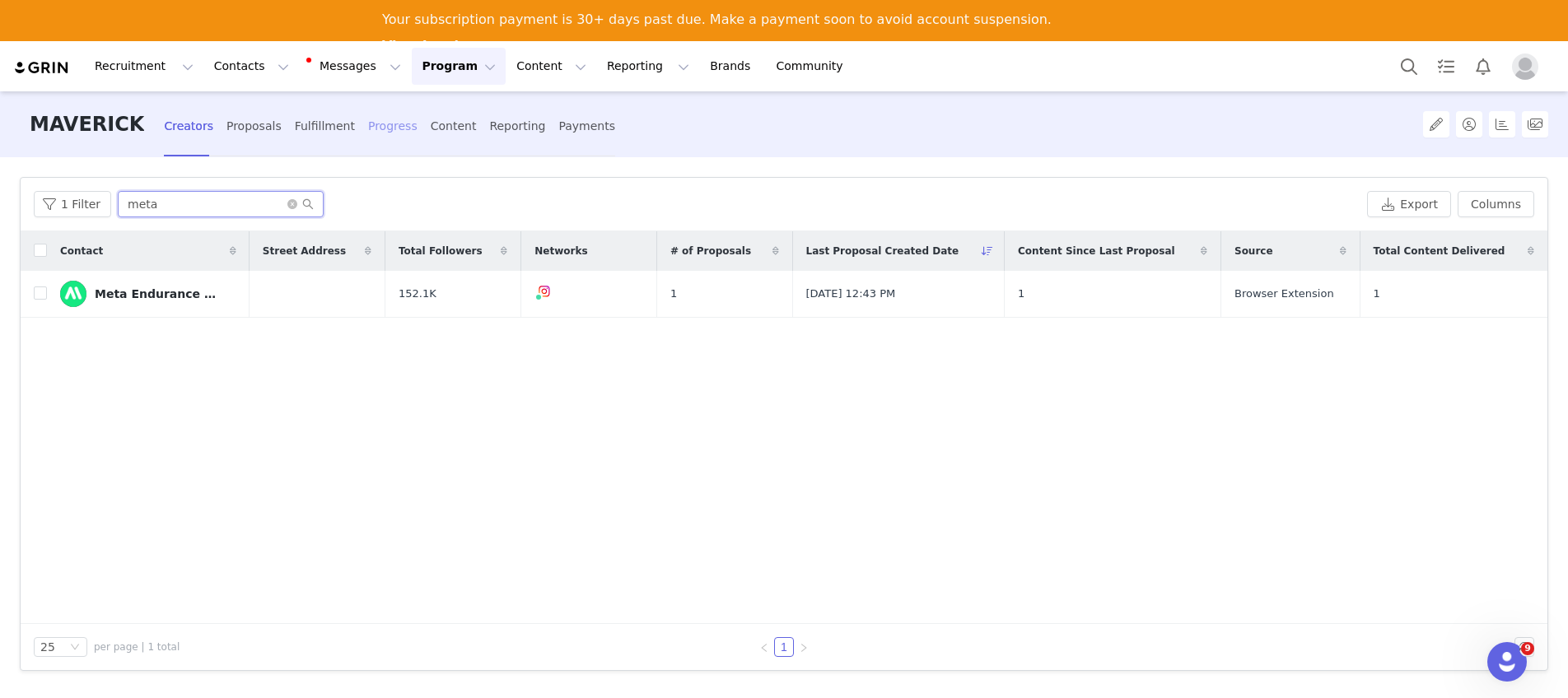
type input "meta"
click at [369, 130] on div "Progress" at bounding box center [392, 126] width 50 height 44
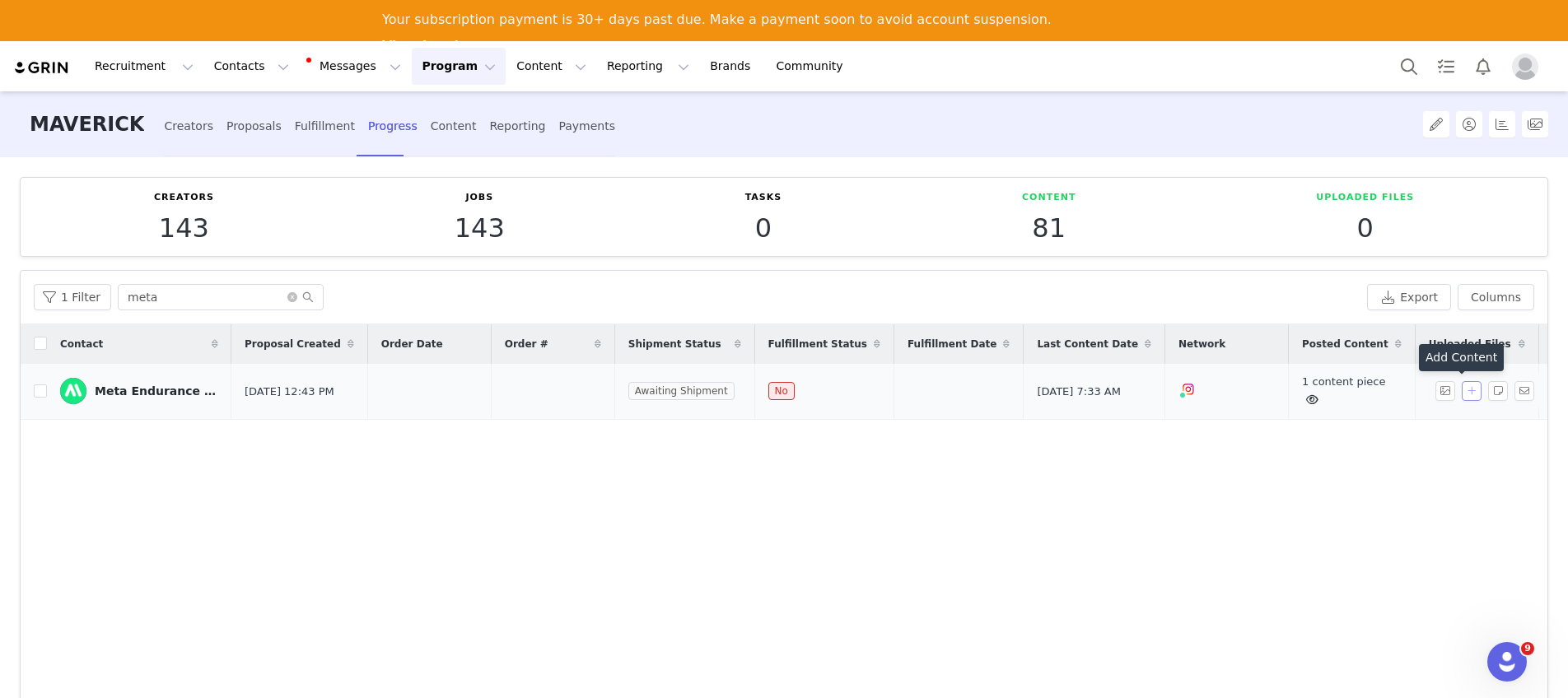
click at [1462, 395] on button "button" at bounding box center [1471, 390] width 20 height 20
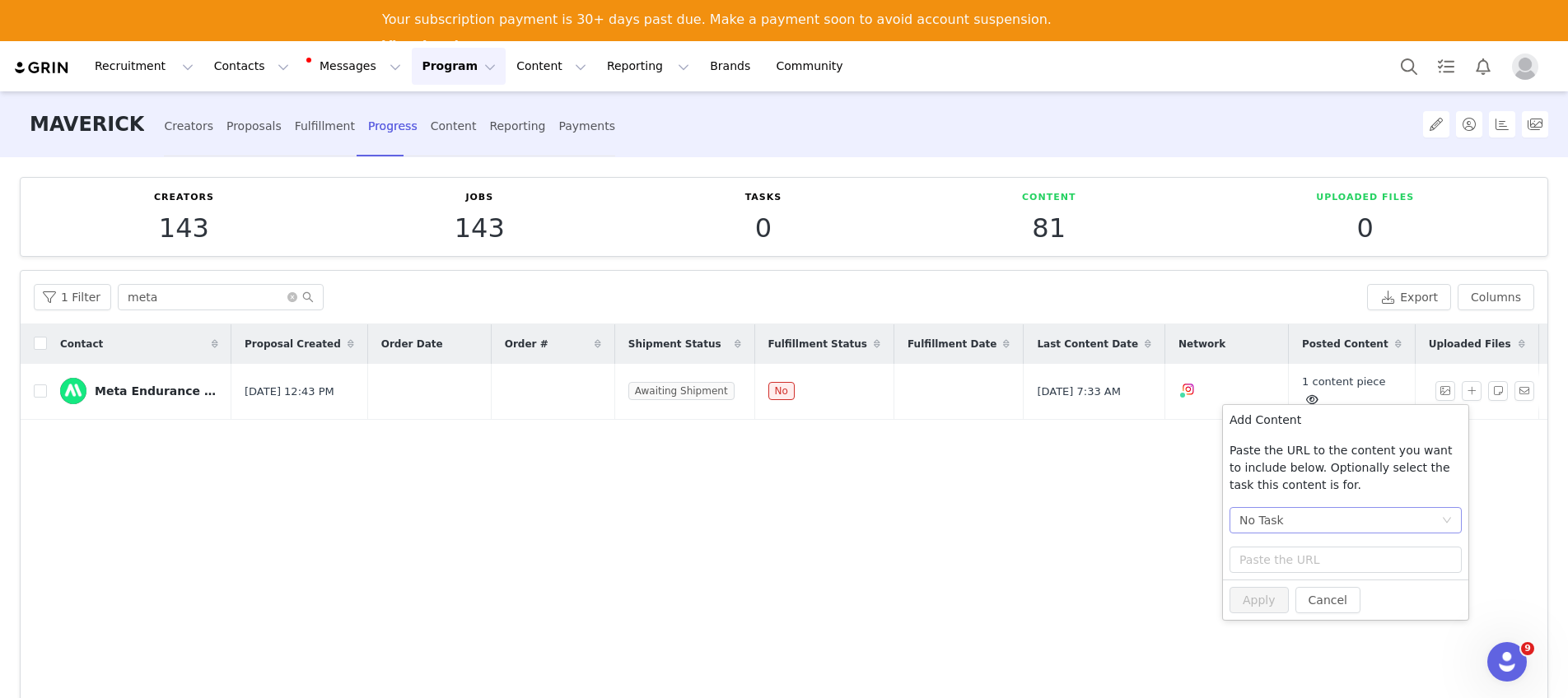
click at [1309, 519] on div "No Task" at bounding box center [1340, 520] width 201 height 24
click at [1331, 581] on li "Post + Stories (Instagram)" at bounding box center [1346, 579] width 232 height 26
click at [1266, 554] on input "text" at bounding box center [1346, 559] width 232 height 26
paste input "https://www.instagram.com/p/DOTxpk7CBz-/"
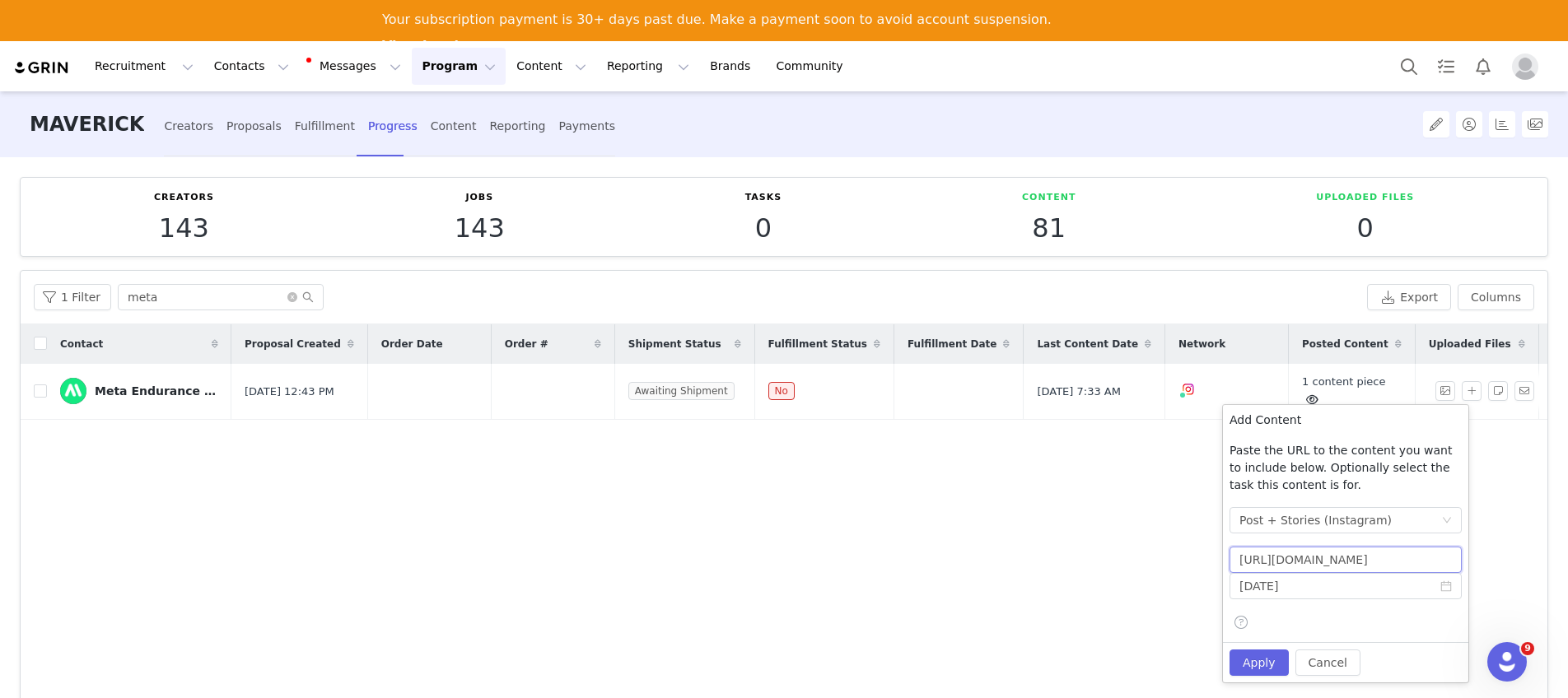
type input "https://www.instagram.com/p/DOTxpk7CBz-/"
click at [1323, 593] on input "[DATE]" at bounding box center [1346, 586] width 232 height 26
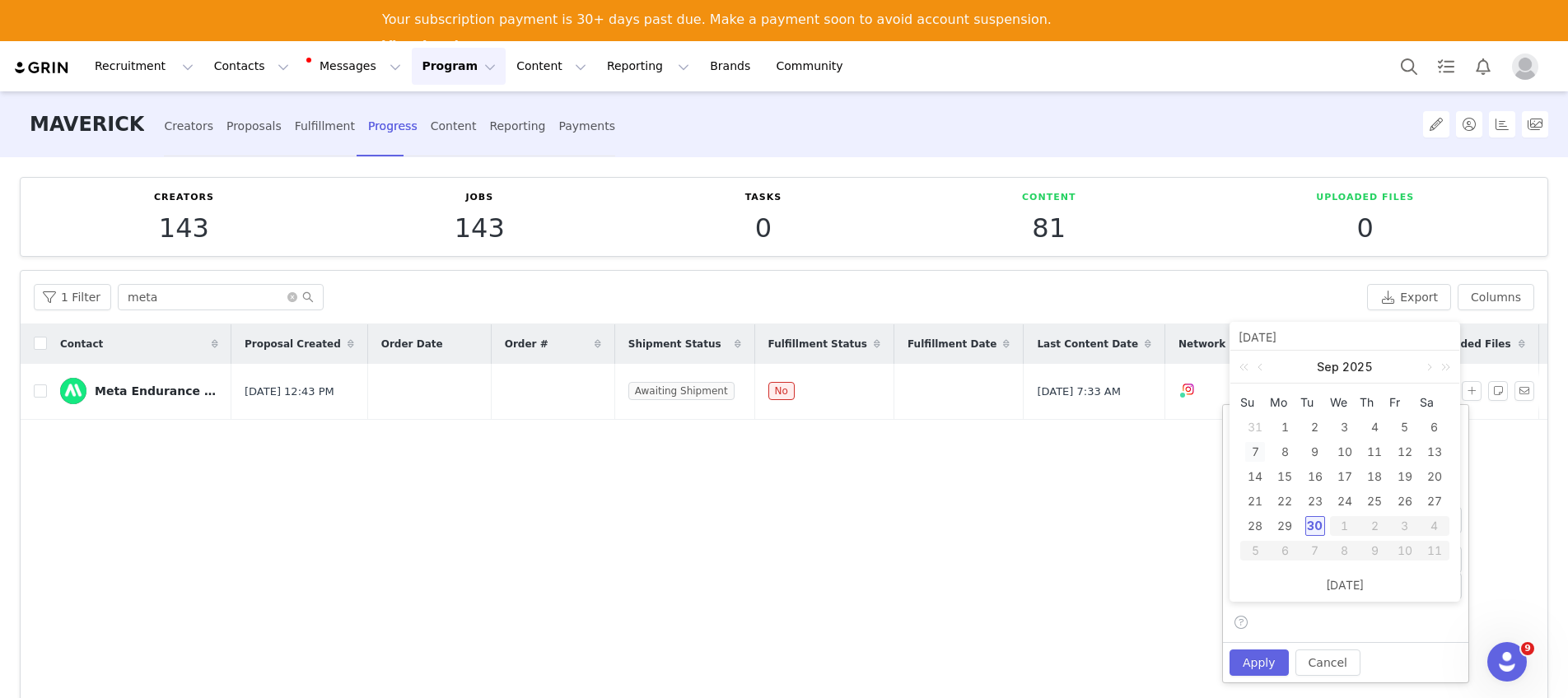
click at [1260, 452] on div "7" at bounding box center [1254, 451] width 20 height 20
type input "2025-09-07"
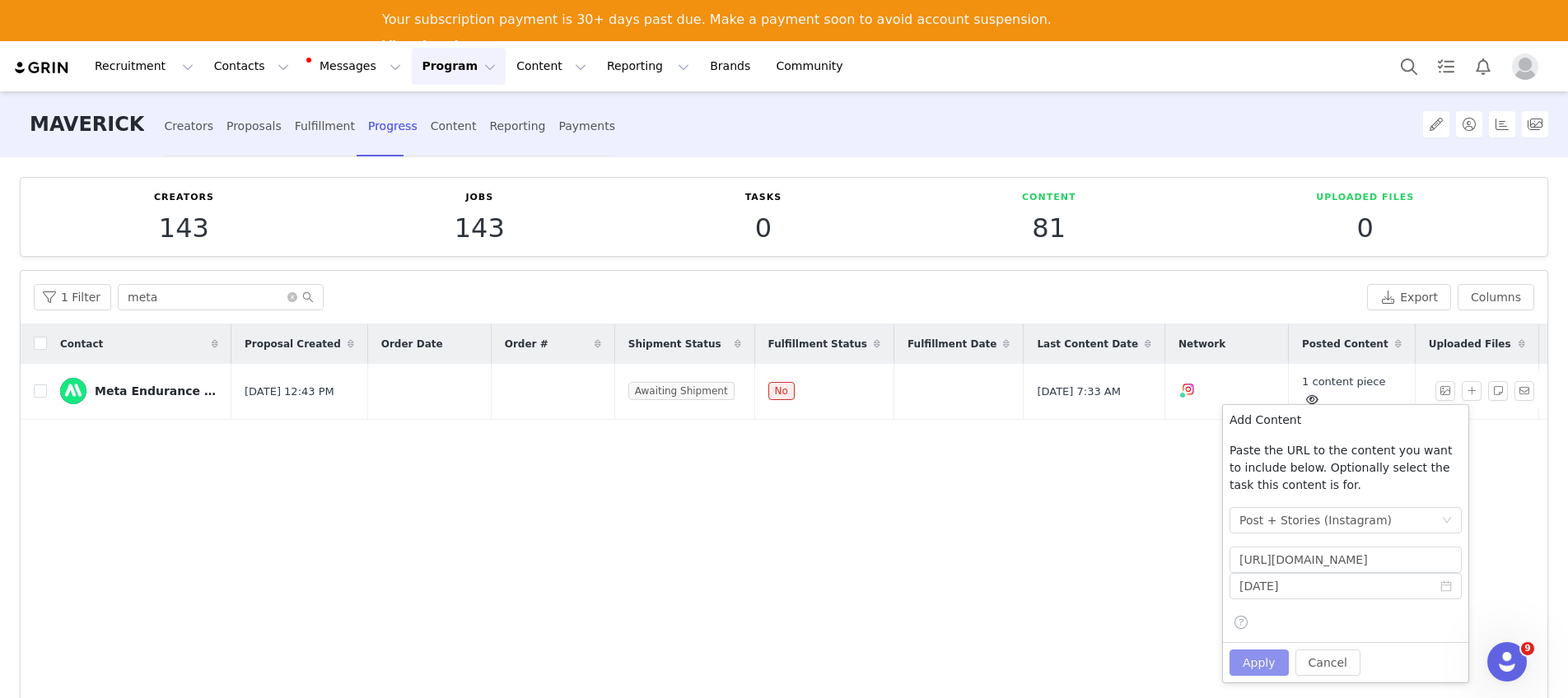
click at [1265, 663] on button "Apply" at bounding box center [1259, 662] width 59 height 26
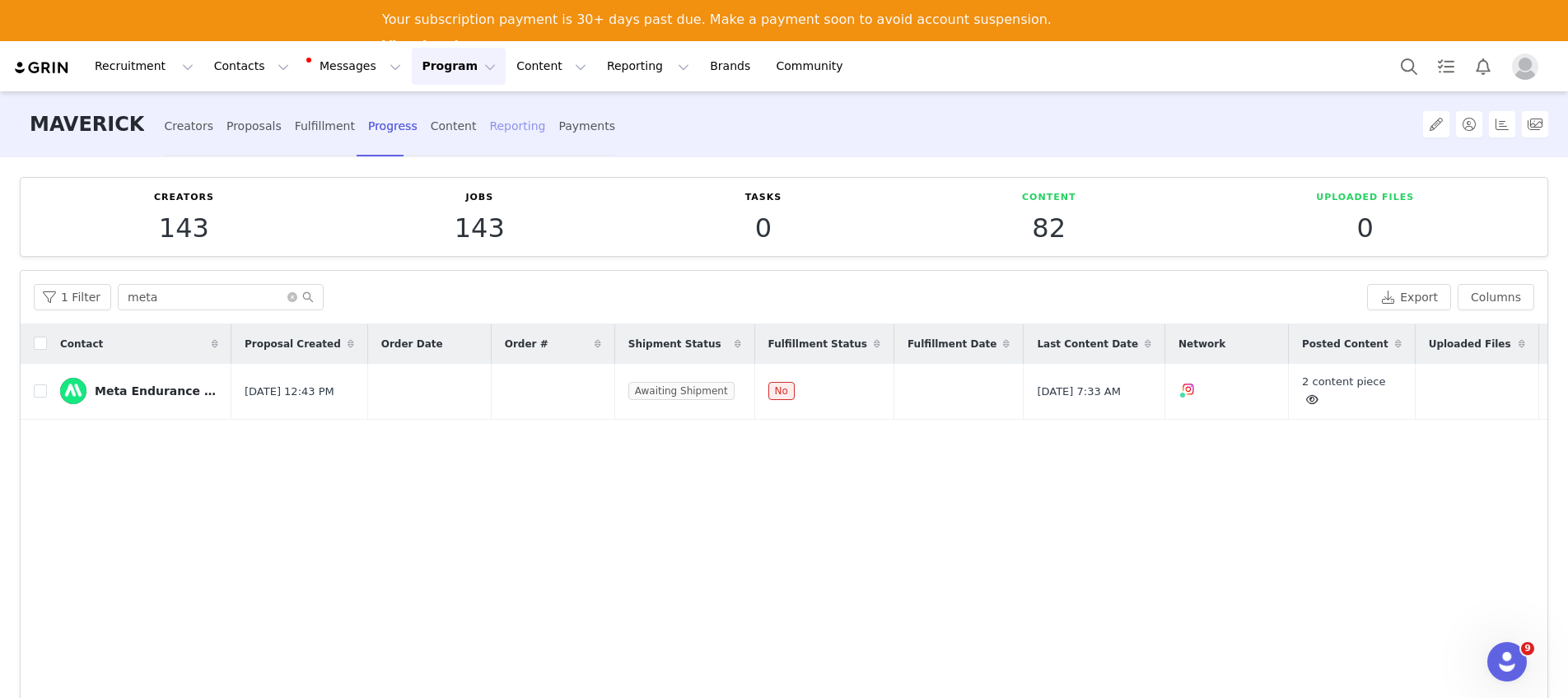
click at [489, 134] on div "Reporting" at bounding box center [517, 126] width 56 height 44
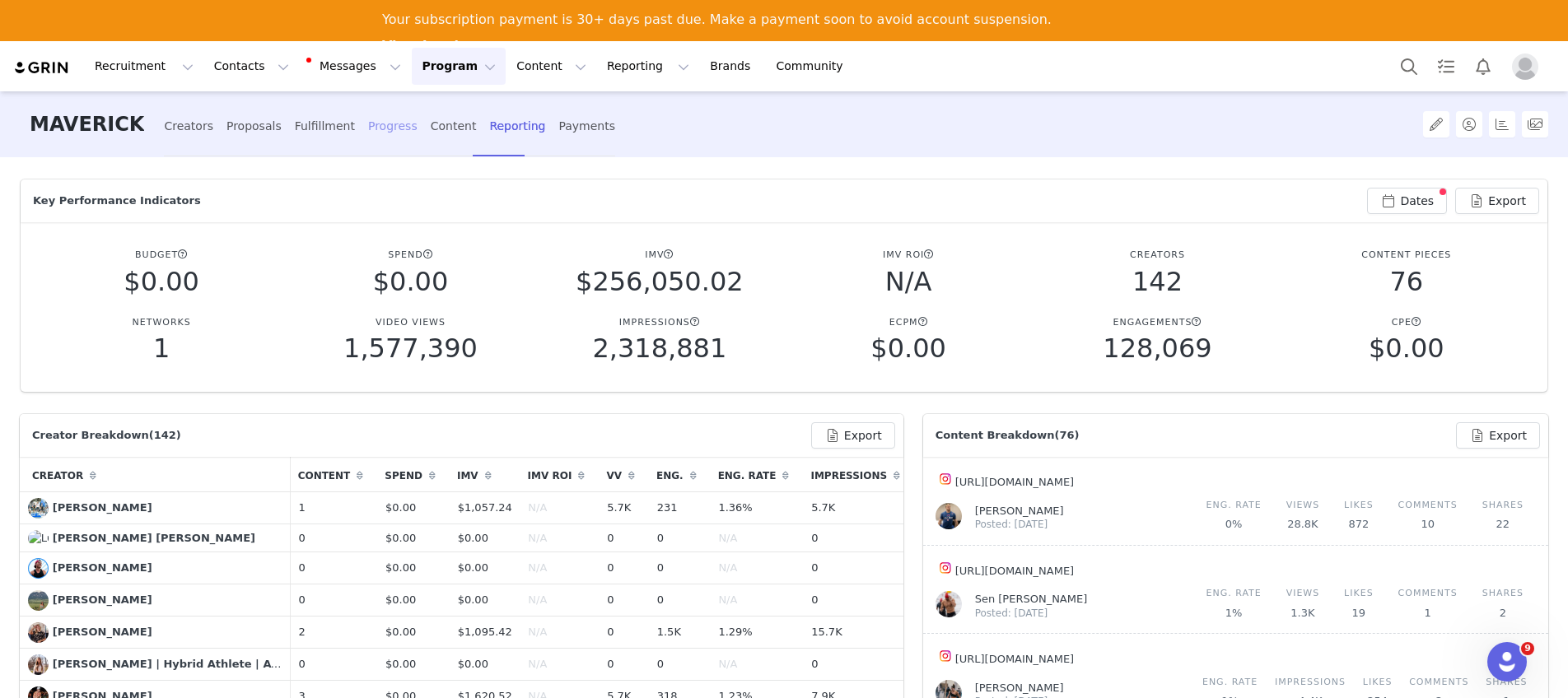
click at [368, 133] on div "Progress" at bounding box center [392, 126] width 50 height 44
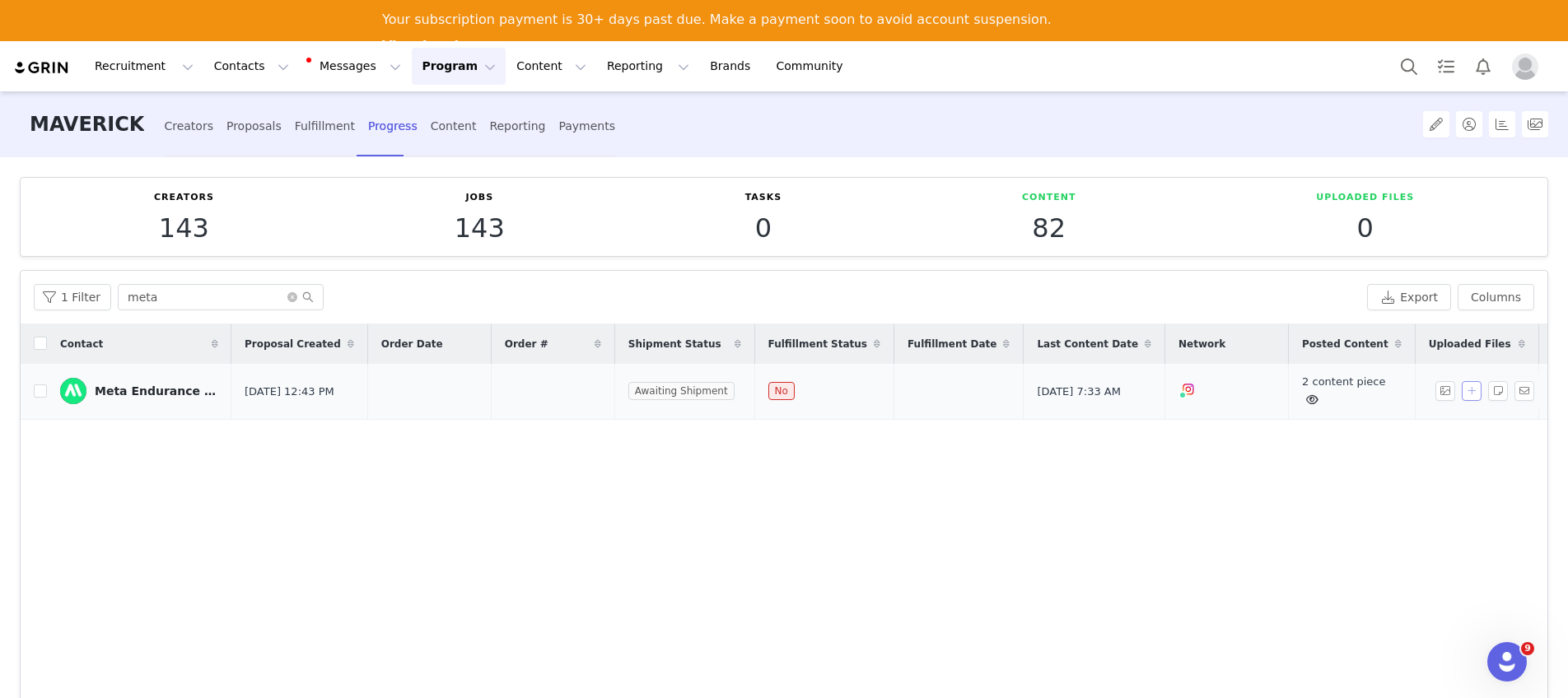
click at [1462, 396] on button "button" at bounding box center [1471, 390] width 20 height 20
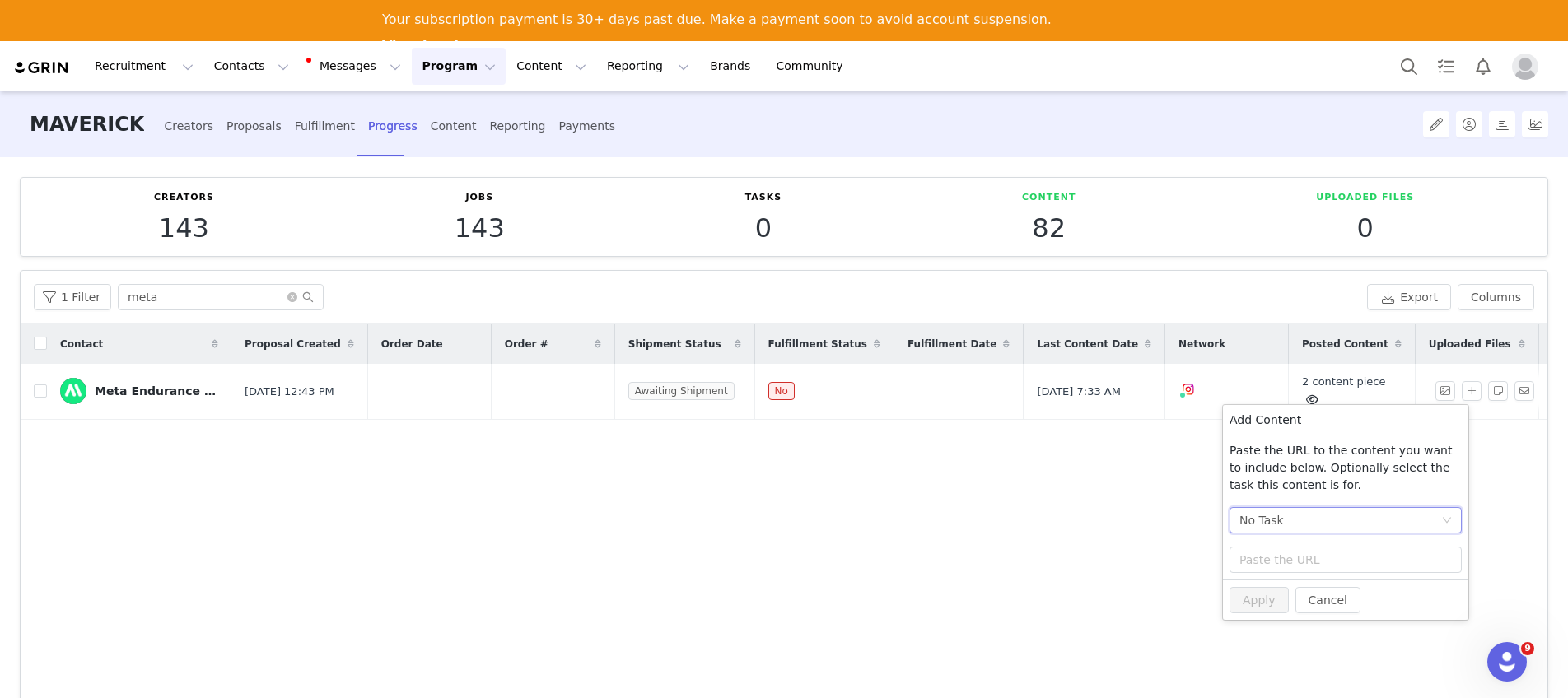
click at [1371, 514] on div "No Task" at bounding box center [1340, 520] width 201 height 24
click at [1328, 577] on li "Post + Stories (Instagram)" at bounding box center [1346, 579] width 232 height 26
click at [489, 131] on div "Reporting" at bounding box center [517, 126] width 56 height 44
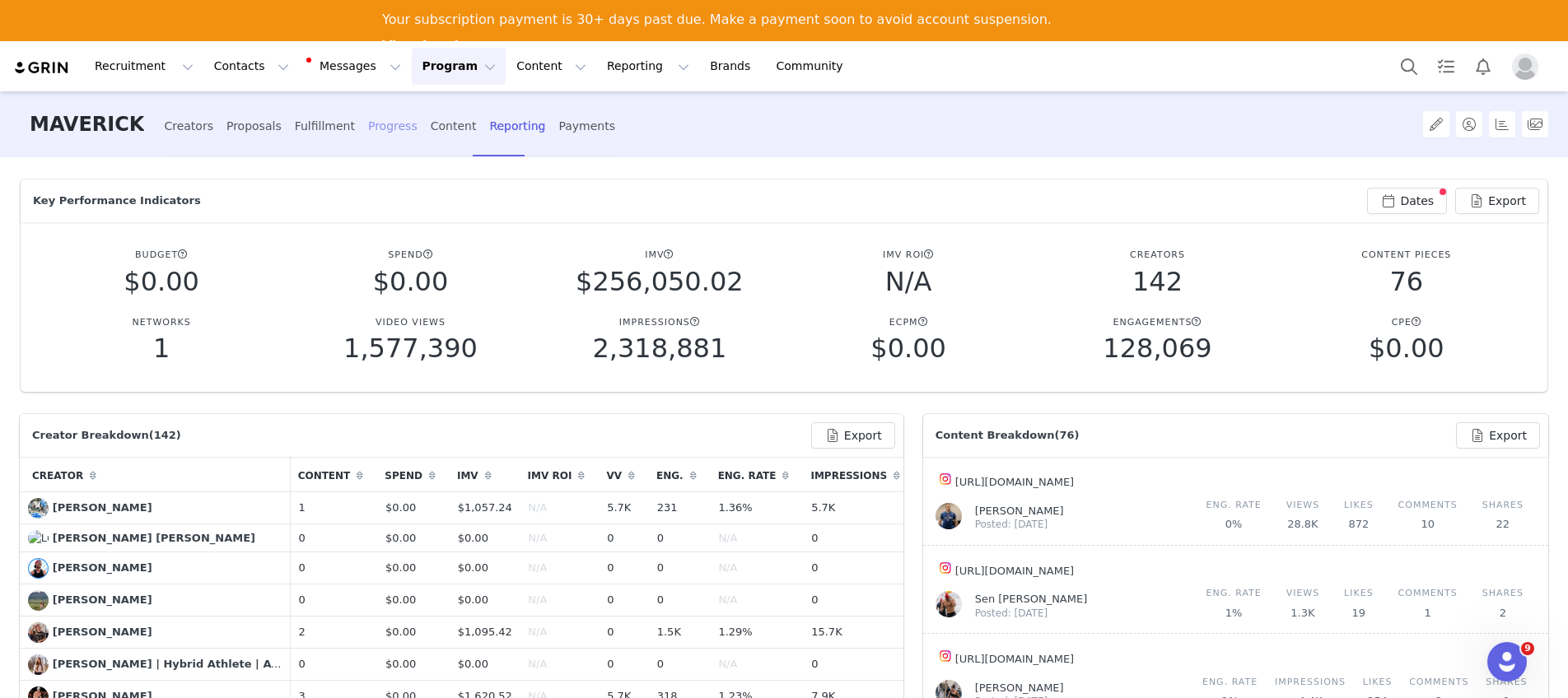
click at [368, 129] on div "Progress" at bounding box center [392, 126] width 50 height 44
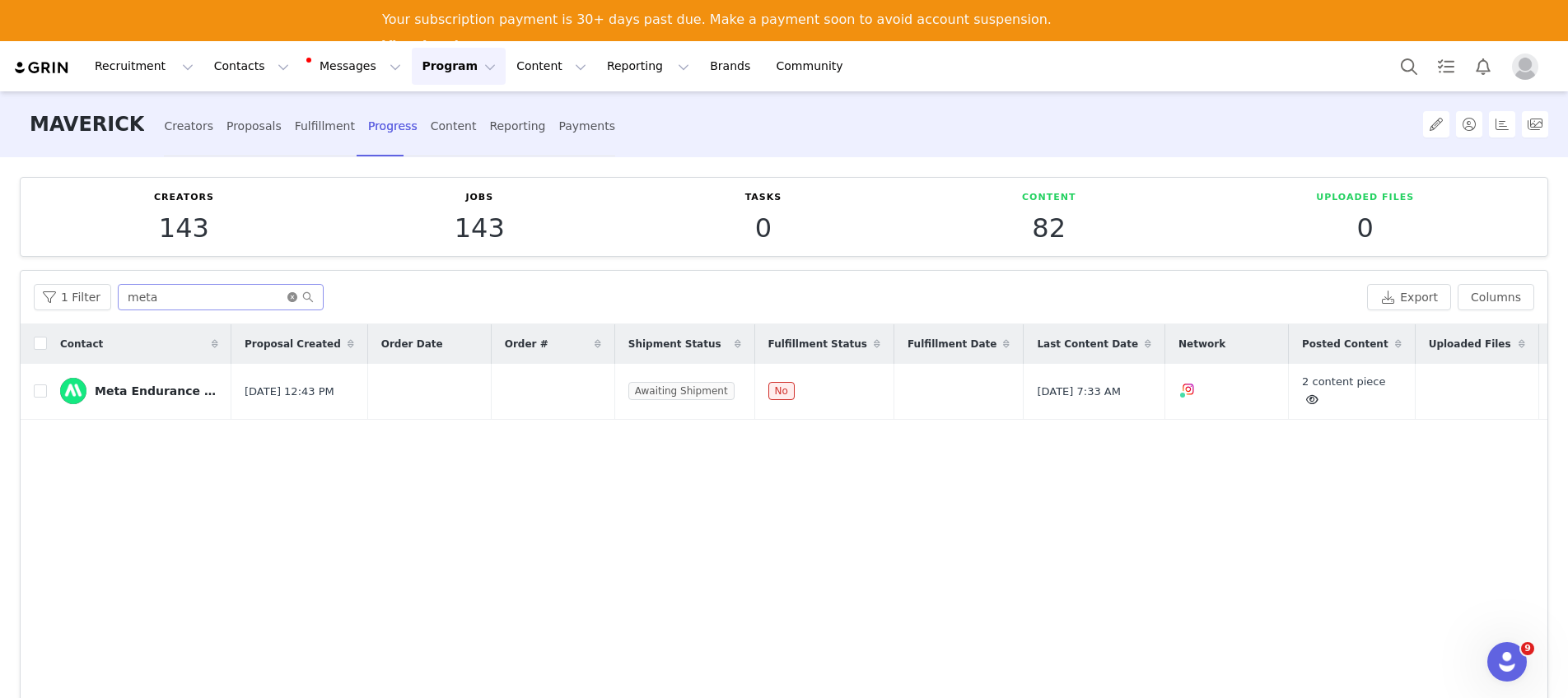
click at [288, 296] on icon "icon: close-circle" at bounding box center [292, 296] width 10 height 10
click at [261, 297] on input "text" at bounding box center [221, 297] width 206 height 26
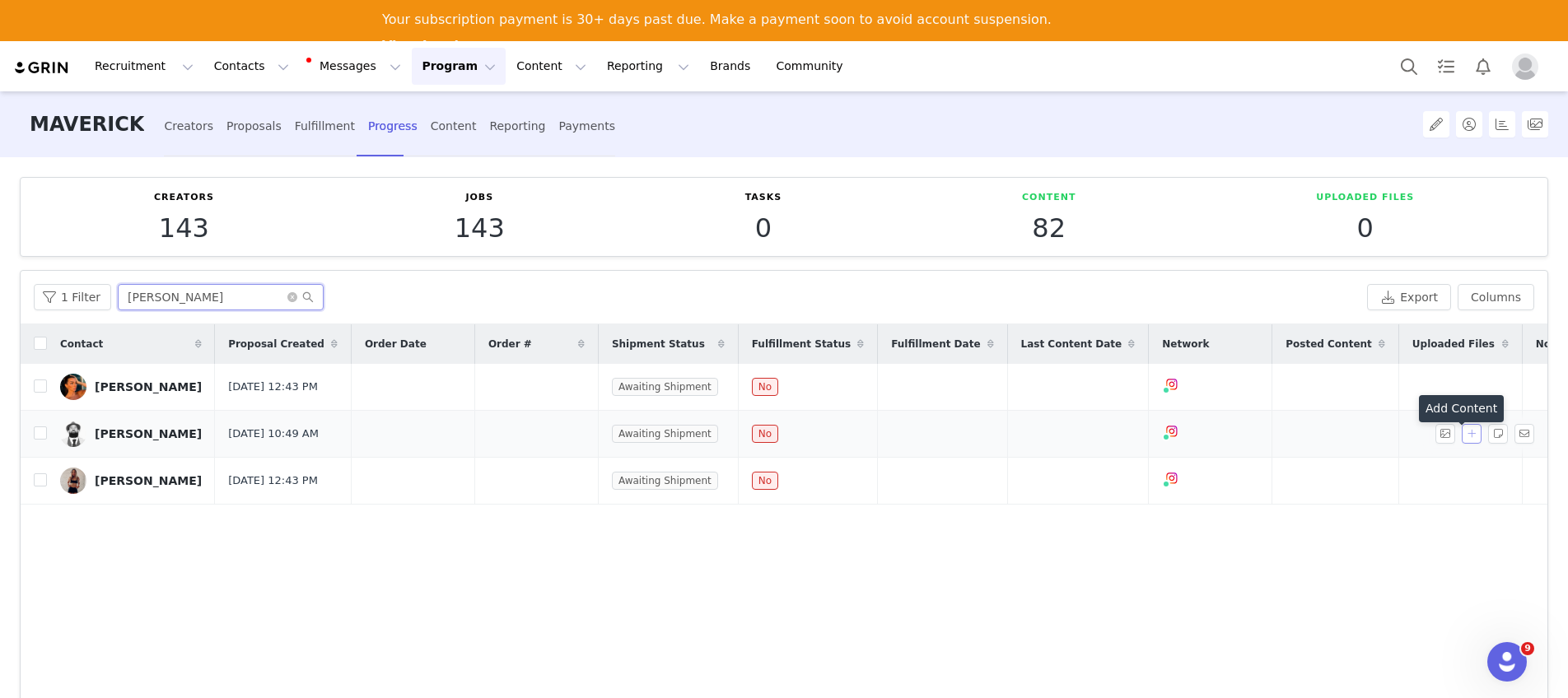
type input "[PERSON_NAME]"
click at [1463, 444] on button "button" at bounding box center [1471, 434] width 20 height 20
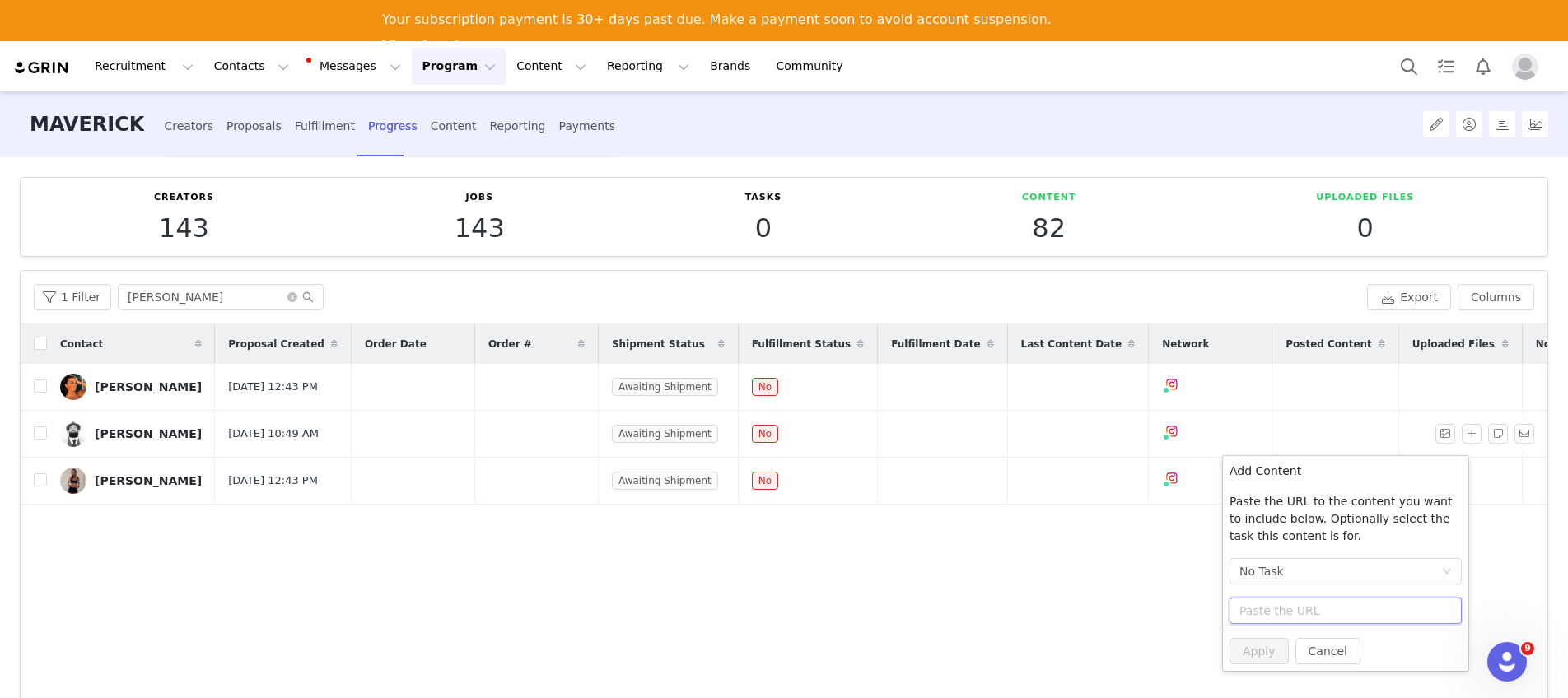
paste input "https://www.instagram.com/p/DObaDESjl0h/"
type input "https://www.instagram.com/p/DObaDESjl0h/"
click at [1331, 580] on div "No Task" at bounding box center [1340, 571] width 201 height 24
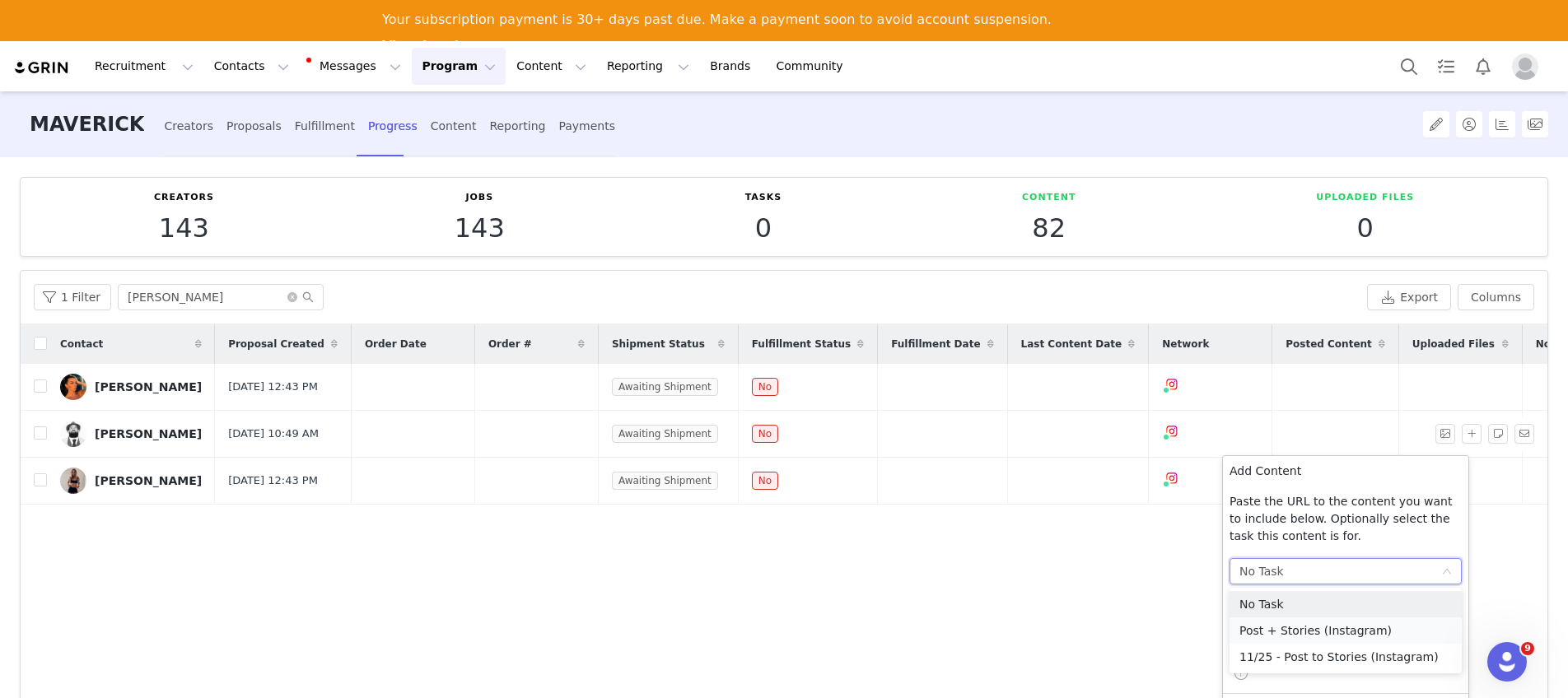
click at [1313, 632] on li "Post + Stories (Instagram)" at bounding box center [1346, 631] width 232 height 26
click at [1306, 642] on input "[DATE]" at bounding box center [1346, 637] width 232 height 26
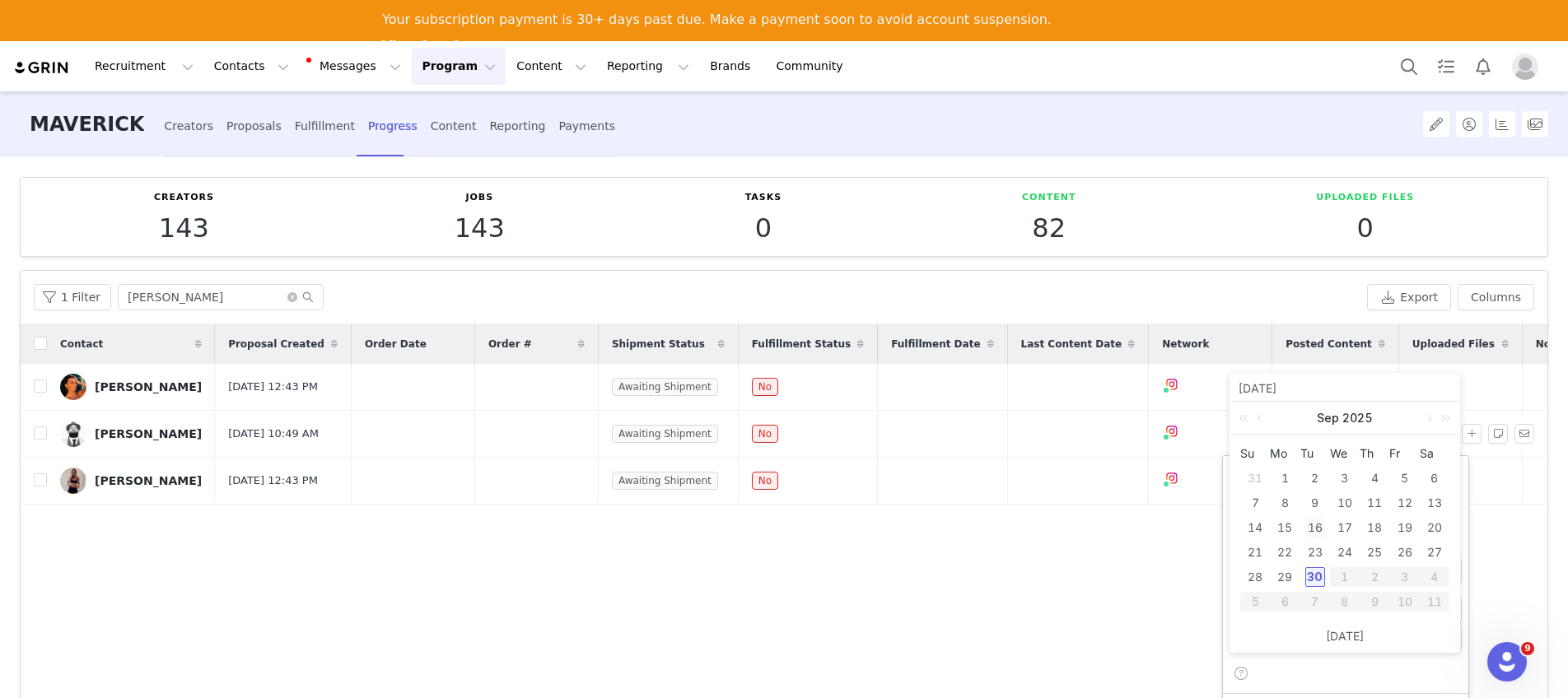
click at [1317, 537] on div "16" at bounding box center [1314, 527] width 20 height 20
type input "[DATE]"
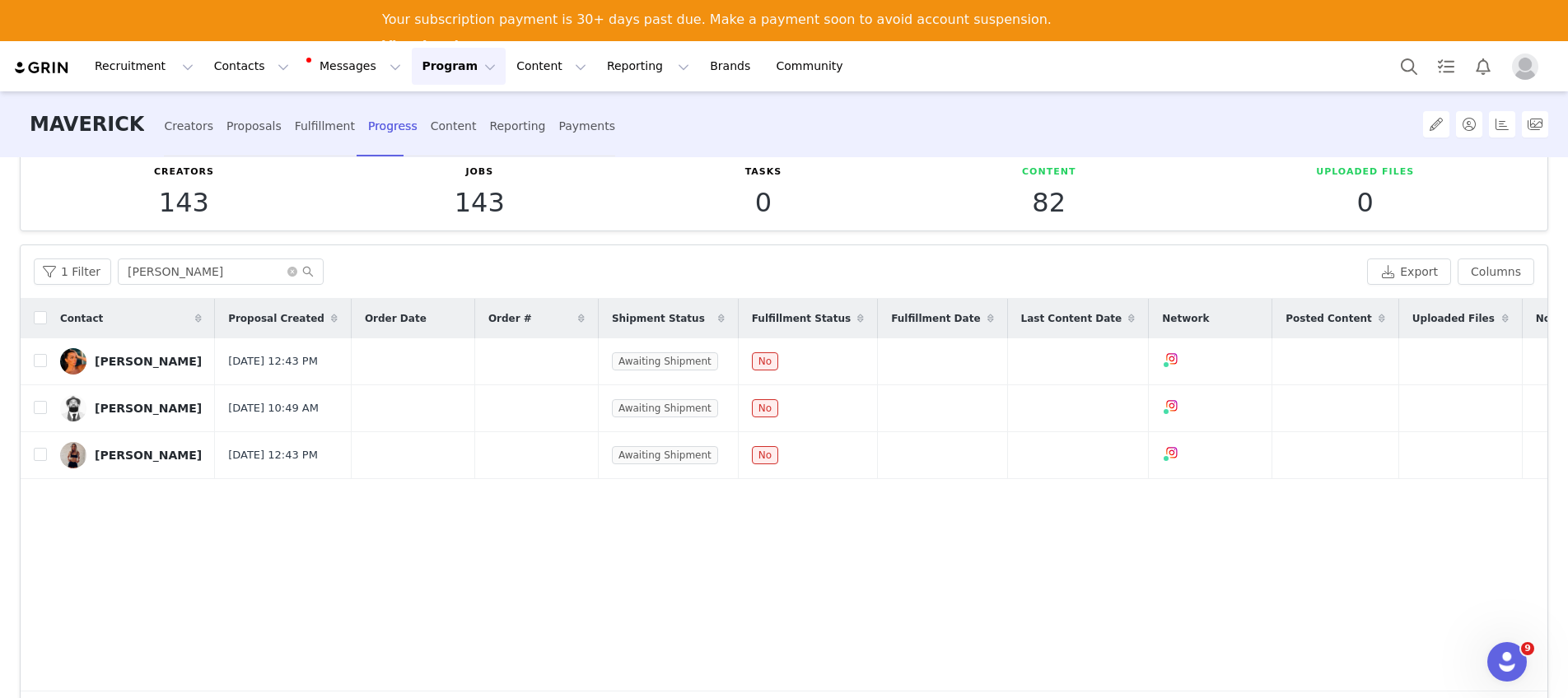
scroll to position [47, 0]
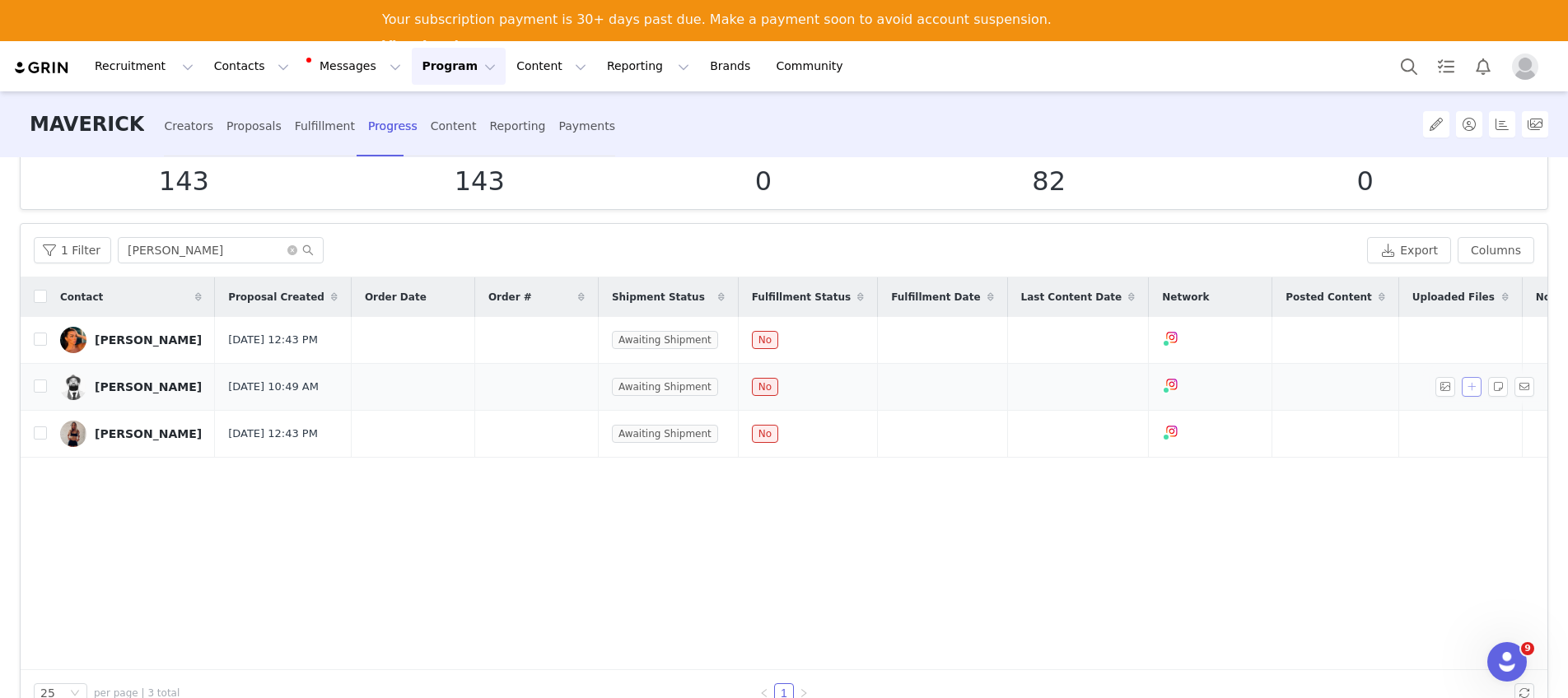
click at [1462, 396] on button "button" at bounding box center [1471, 387] width 20 height 20
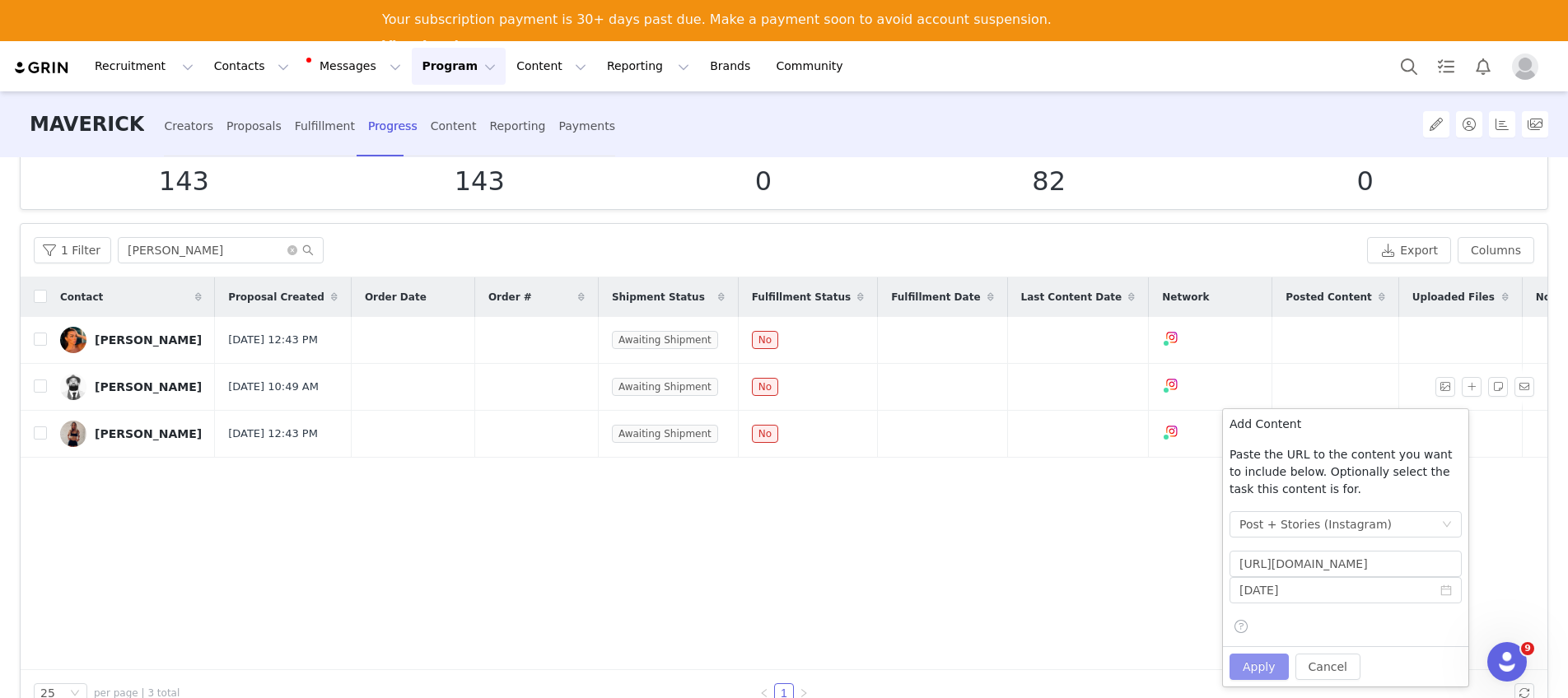
click at [1277, 669] on button "Apply" at bounding box center [1259, 667] width 59 height 26
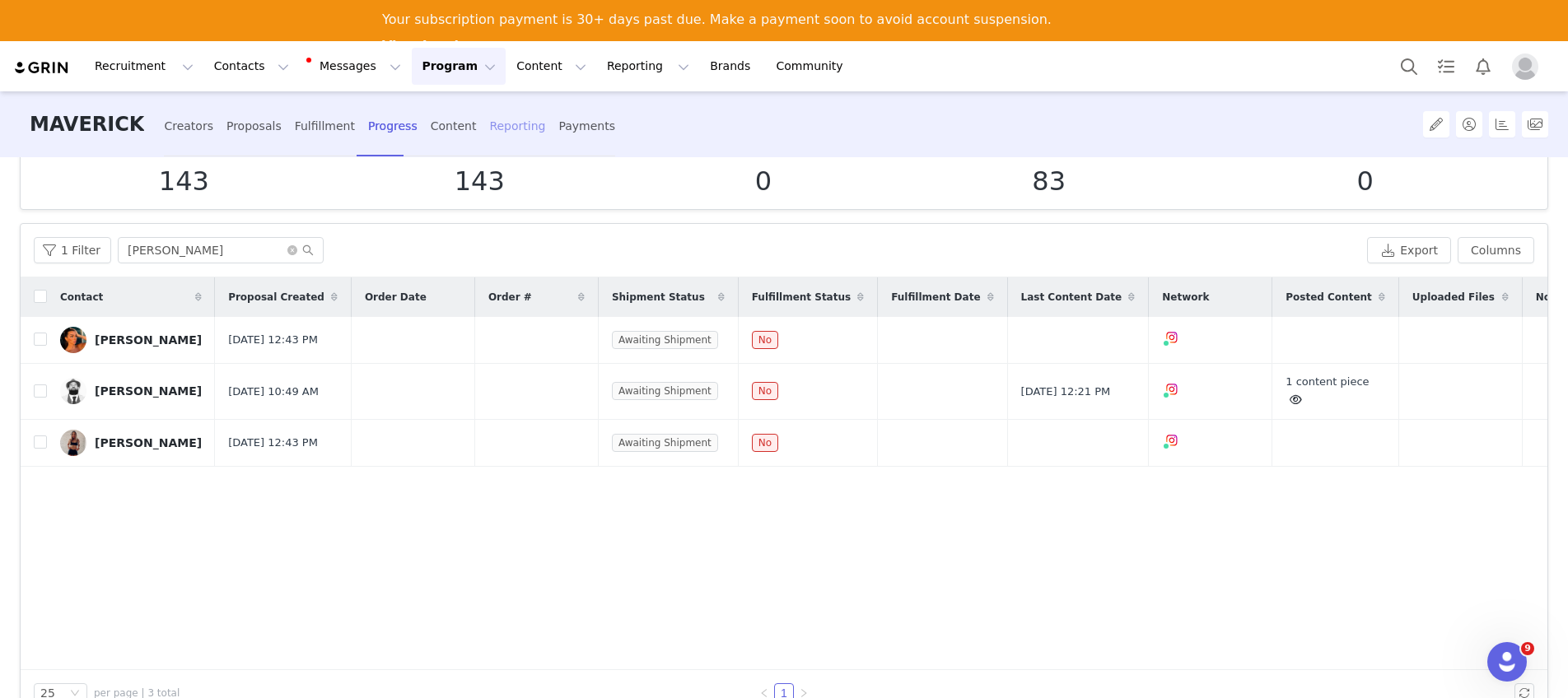
click at [489, 132] on div "Reporting" at bounding box center [517, 126] width 56 height 44
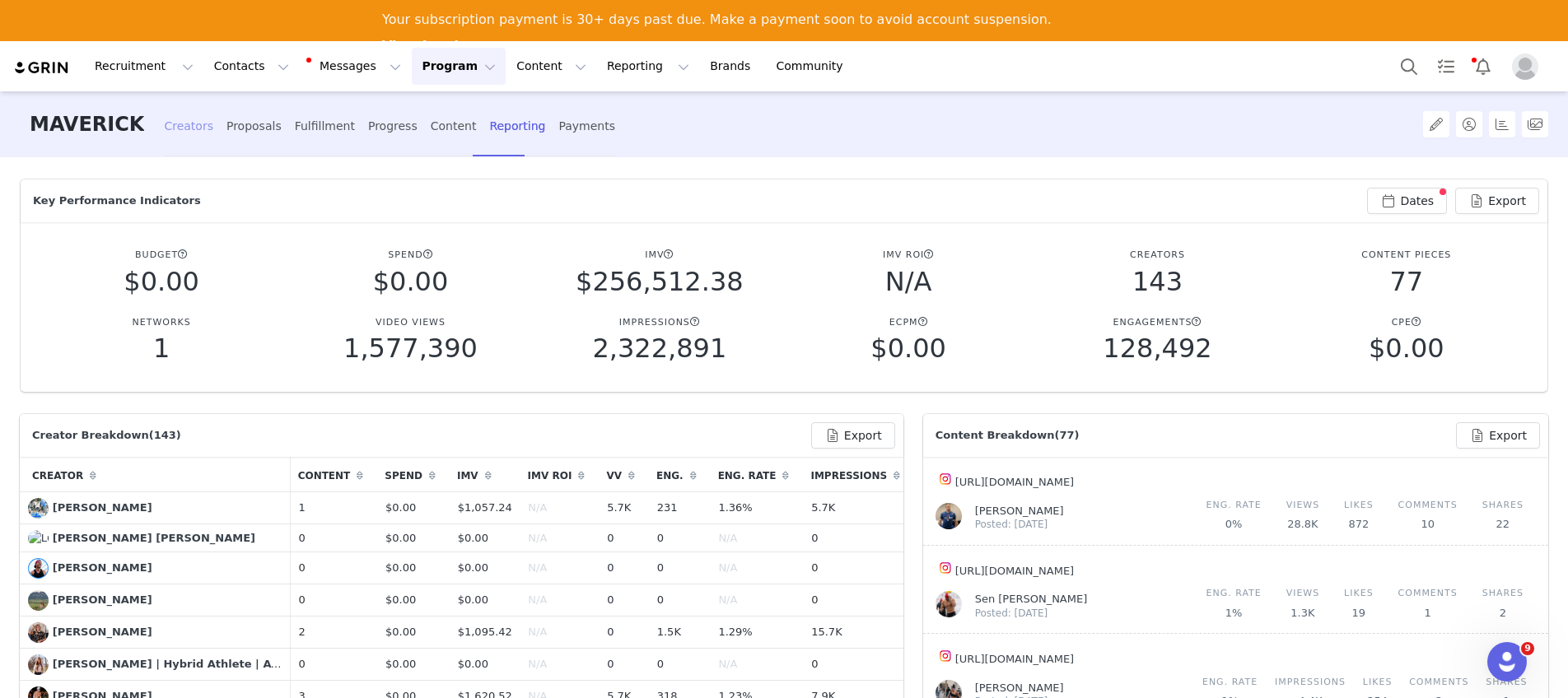
click at [180, 126] on div "Creators" at bounding box center [188, 126] width 50 height 44
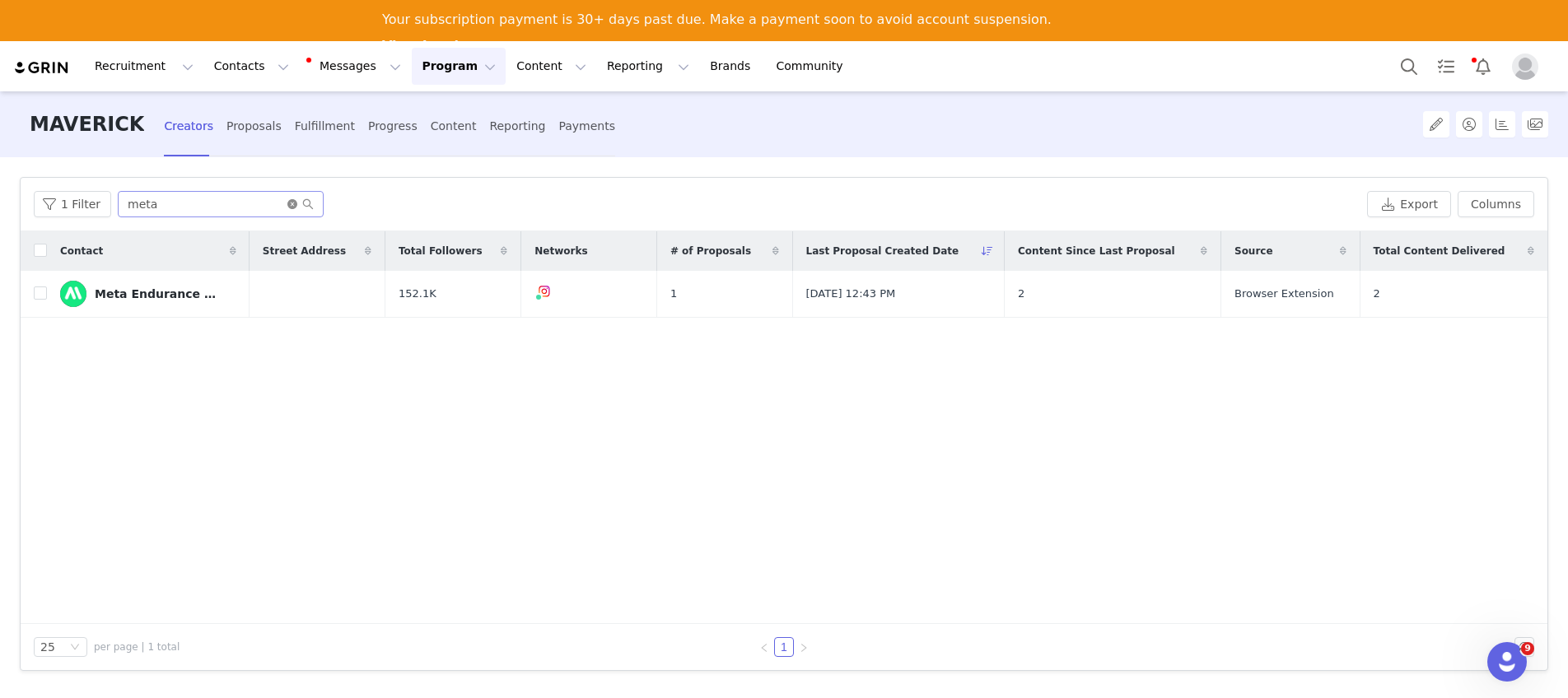
click at [289, 200] on icon "icon: close-circle" at bounding box center [292, 204] width 10 height 10
click at [255, 207] on input "text" at bounding box center [221, 204] width 206 height 26
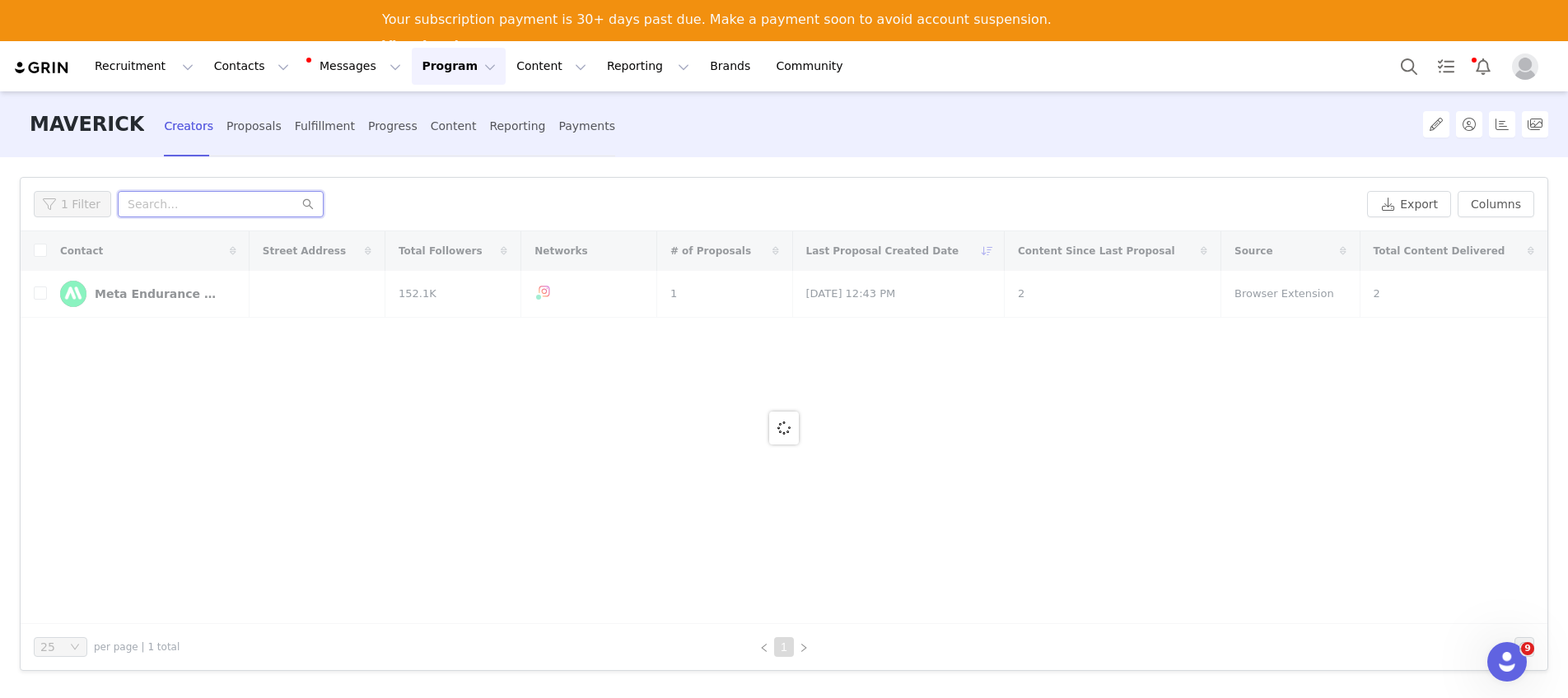
type input "g"
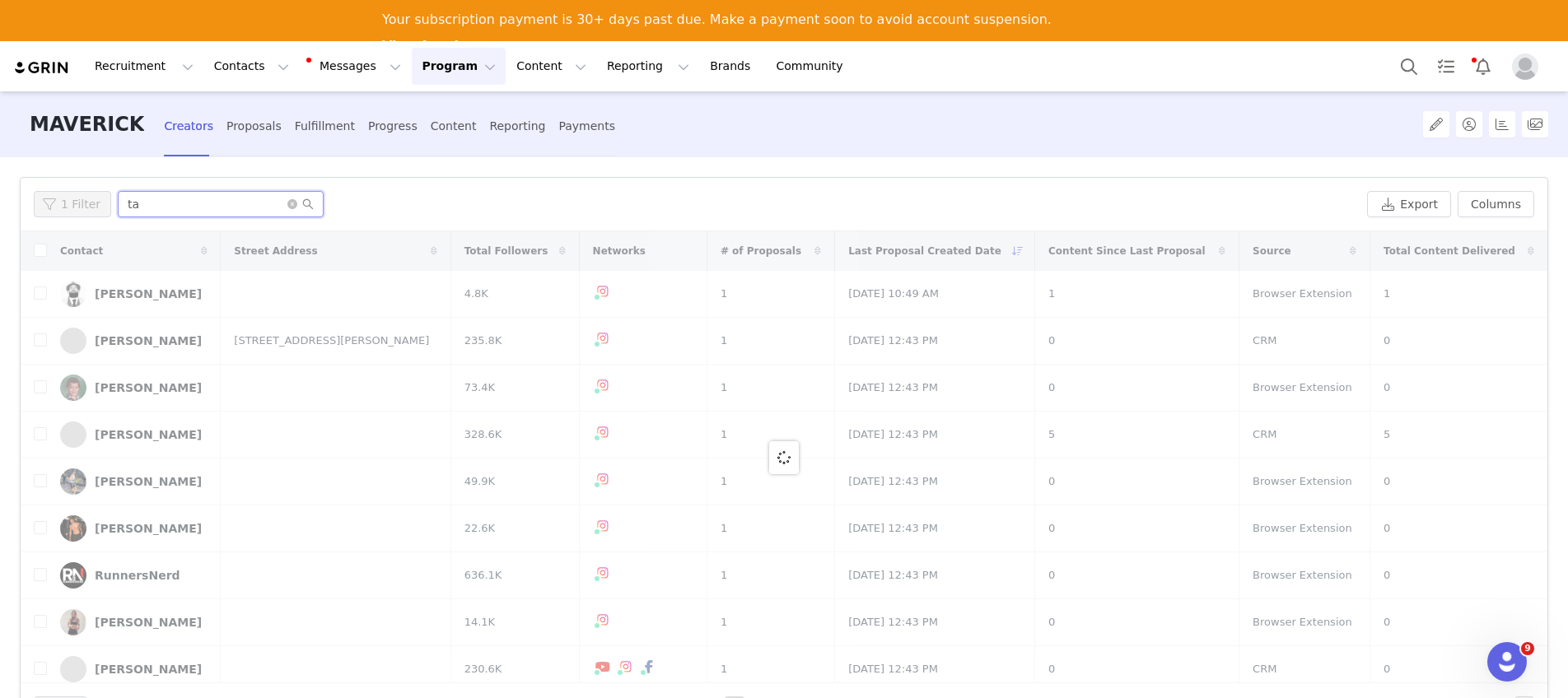
type input "tay"
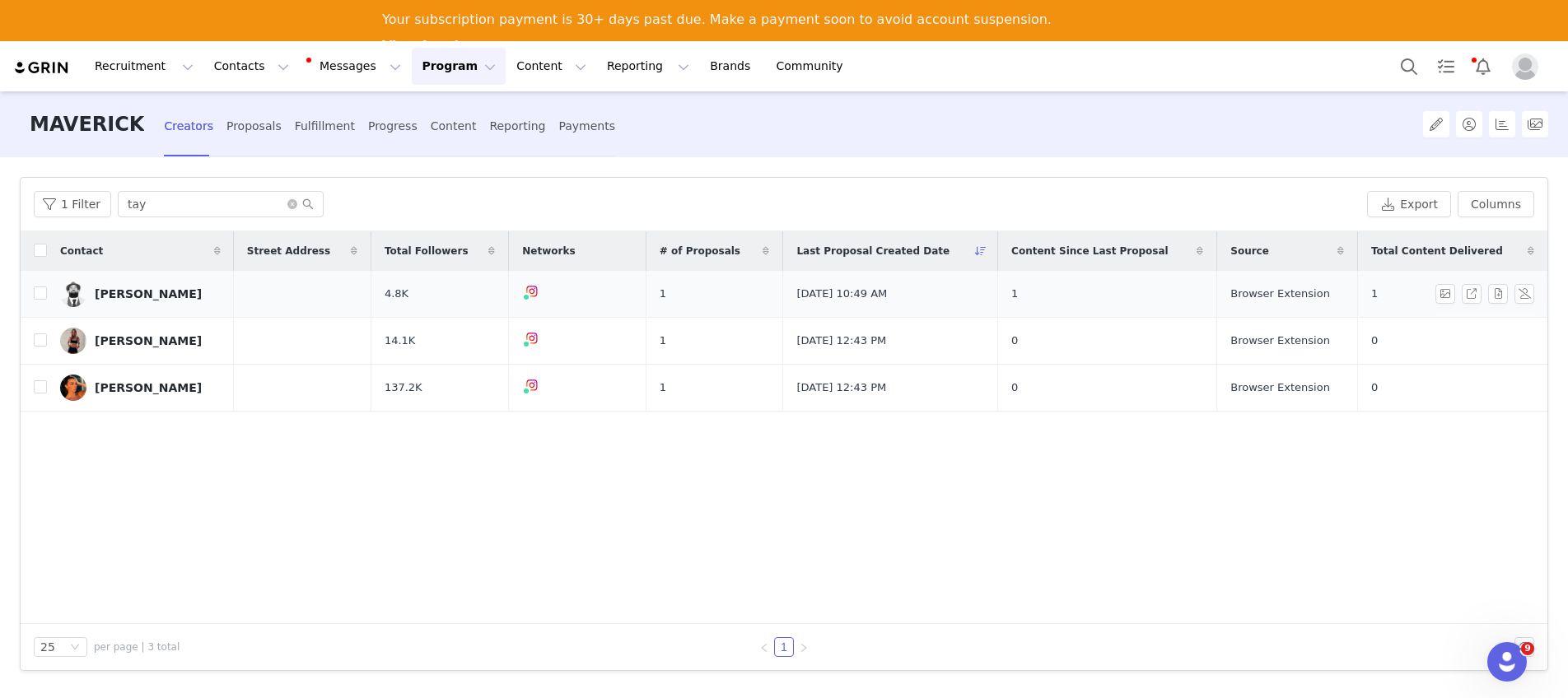
click at [152, 295] on div "[PERSON_NAME]" at bounding box center [148, 294] width 107 height 13
click at [368, 122] on div "Progress" at bounding box center [392, 126] width 50 height 44
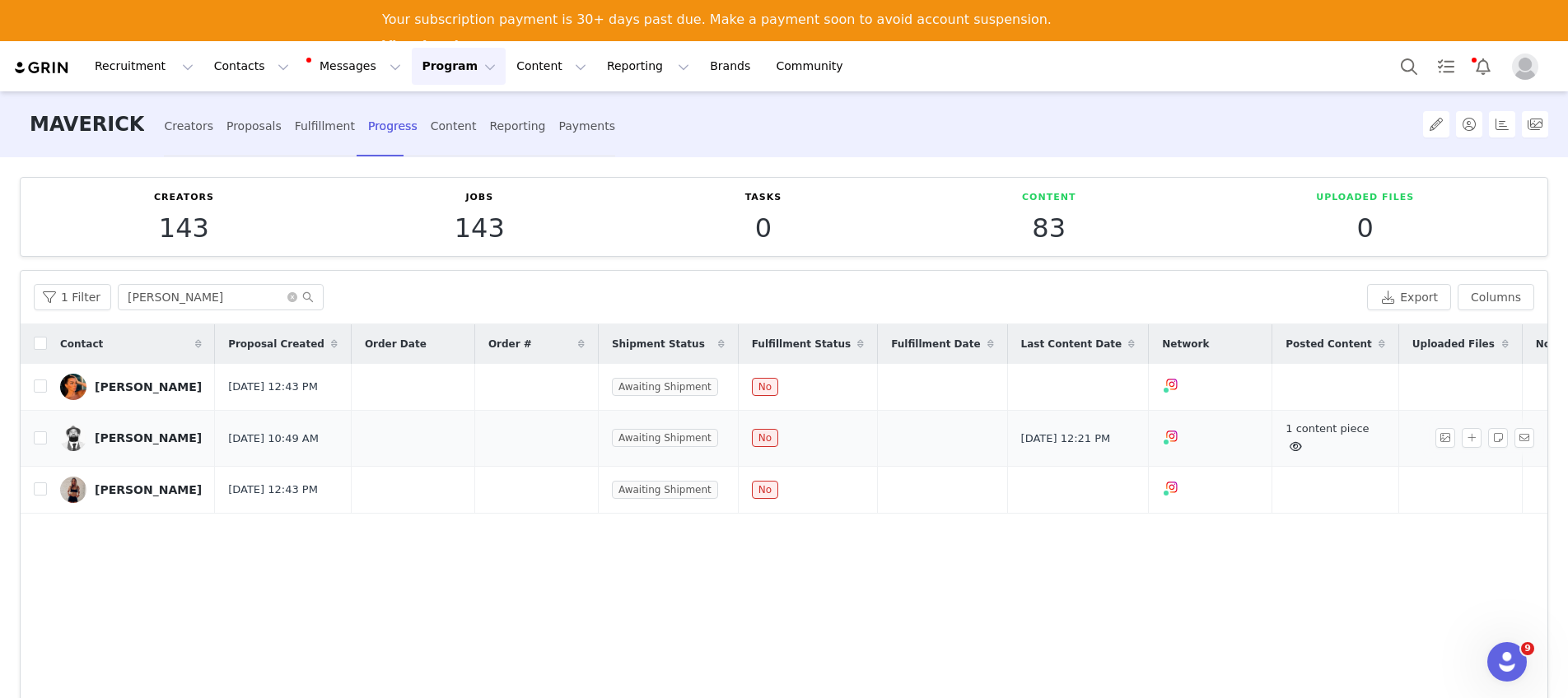
click at [1289, 452] on icon at bounding box center [1295, 446] width 12 height 10
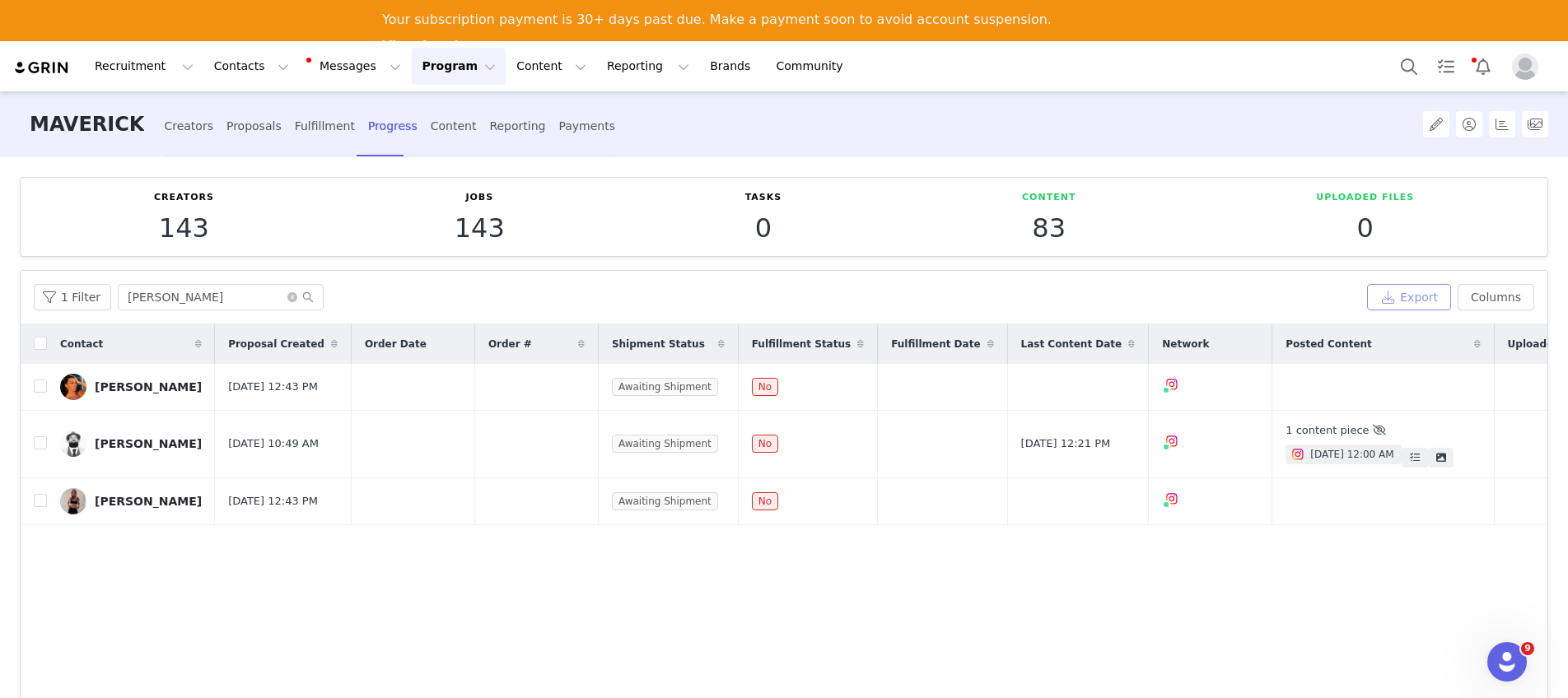
click at [1402, 292] on button "Export" at bounding box center [1408, 297] width 84 height 26
click at [1416, 291] on button "Export" at bounding box center [1408, 297] width 84 height 26
click at [288, 302] on span at bounding box center [301, 296] width 26 height 11
click at [290, 301] on icon "icon: close-circle" at bounding box center [292, 296] width 10 height 10
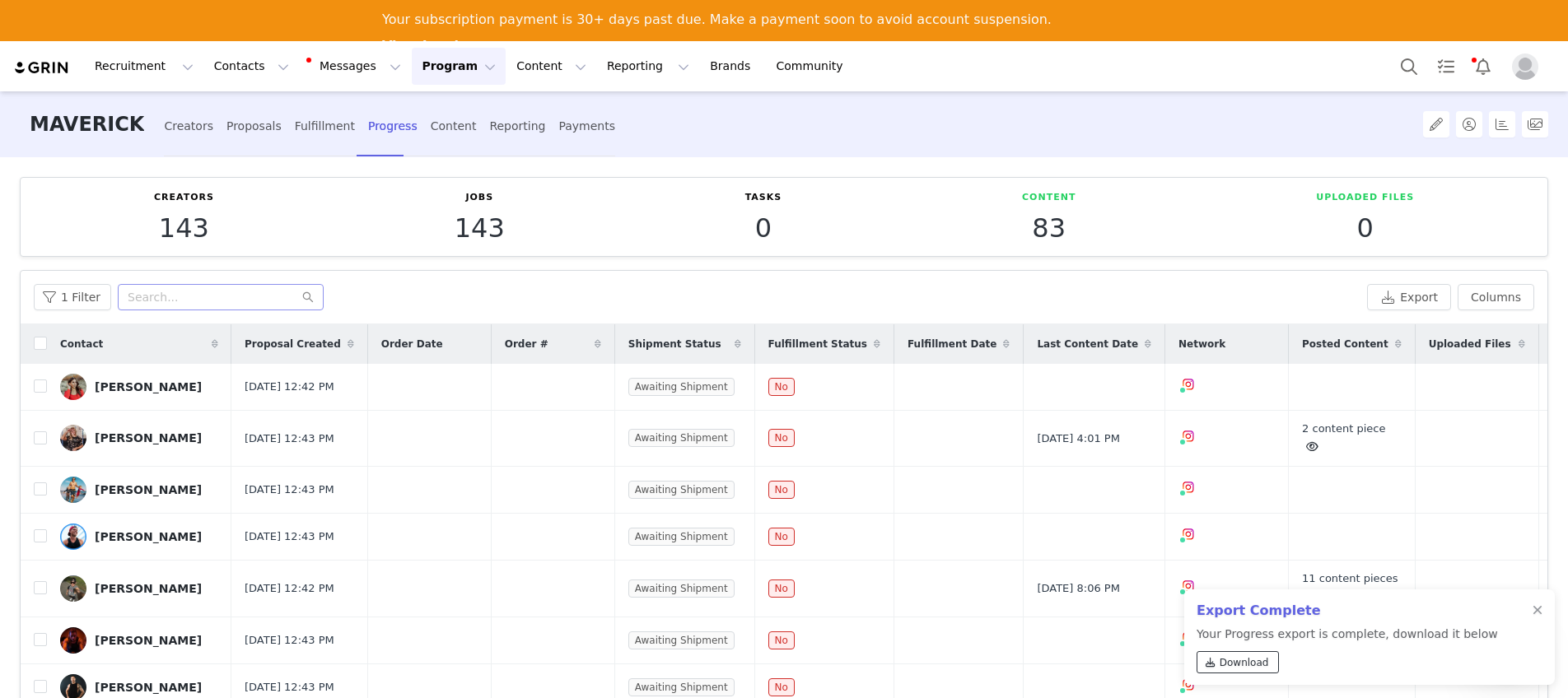
click at [1232, 667] on span "Download" at bounding box center [1244, 662] width 50 height 15
click at [1036, 280] on div "1 Filter Export Columns" at bounding box center [784, 297] width 1527 height 53
click at [380, 128] on div "Progress" at bounding box center [392, 126] width 50 height 44
click at [489, 129] on div "Reporting" at bounding box center [517, 126] width 56 height 44
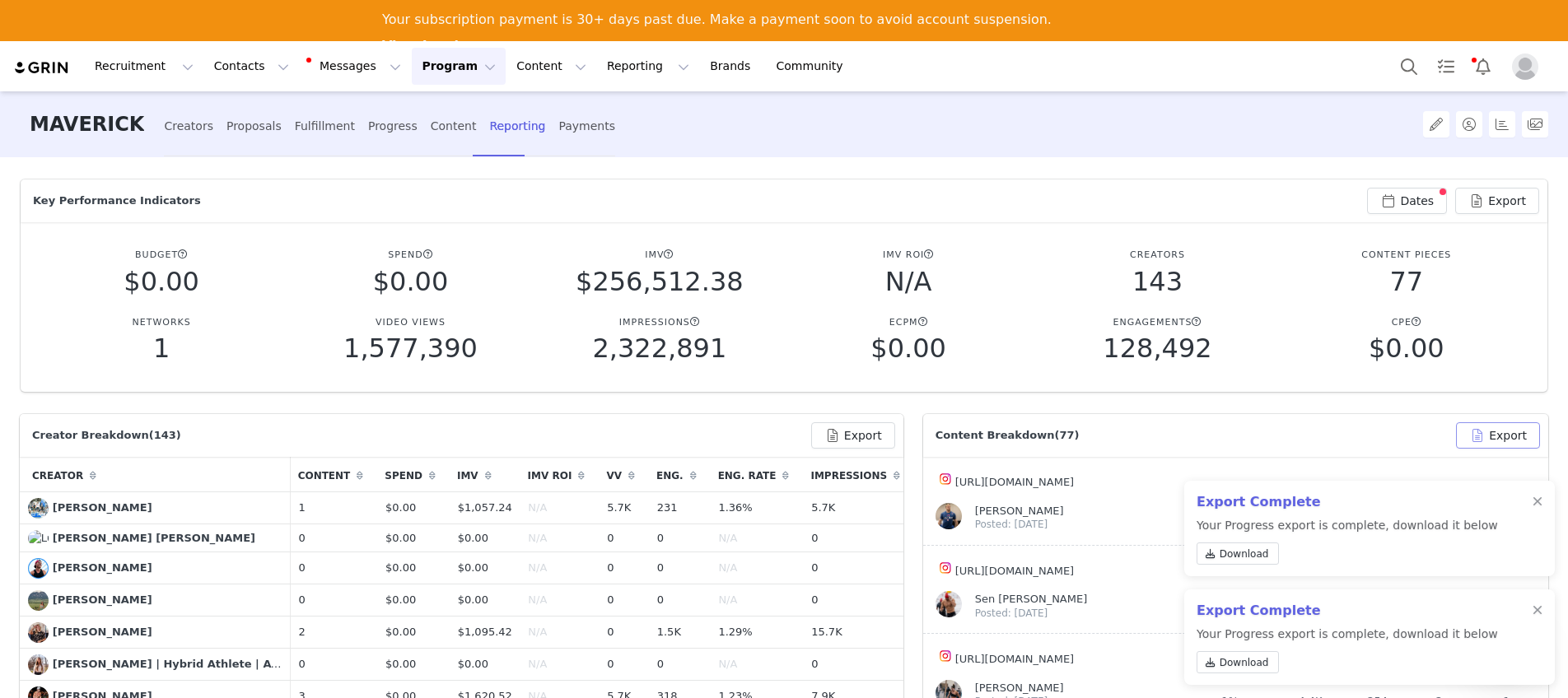
click at [1497, 435] on button "Export" at bounding box center [1497, 436] width 84 height 26
click at [1540, 499] on div at bounding box center [1537, 502] width 10 height 13
click at [1536, 611] on div at bounding box center [1537, 610] width 10 height 13
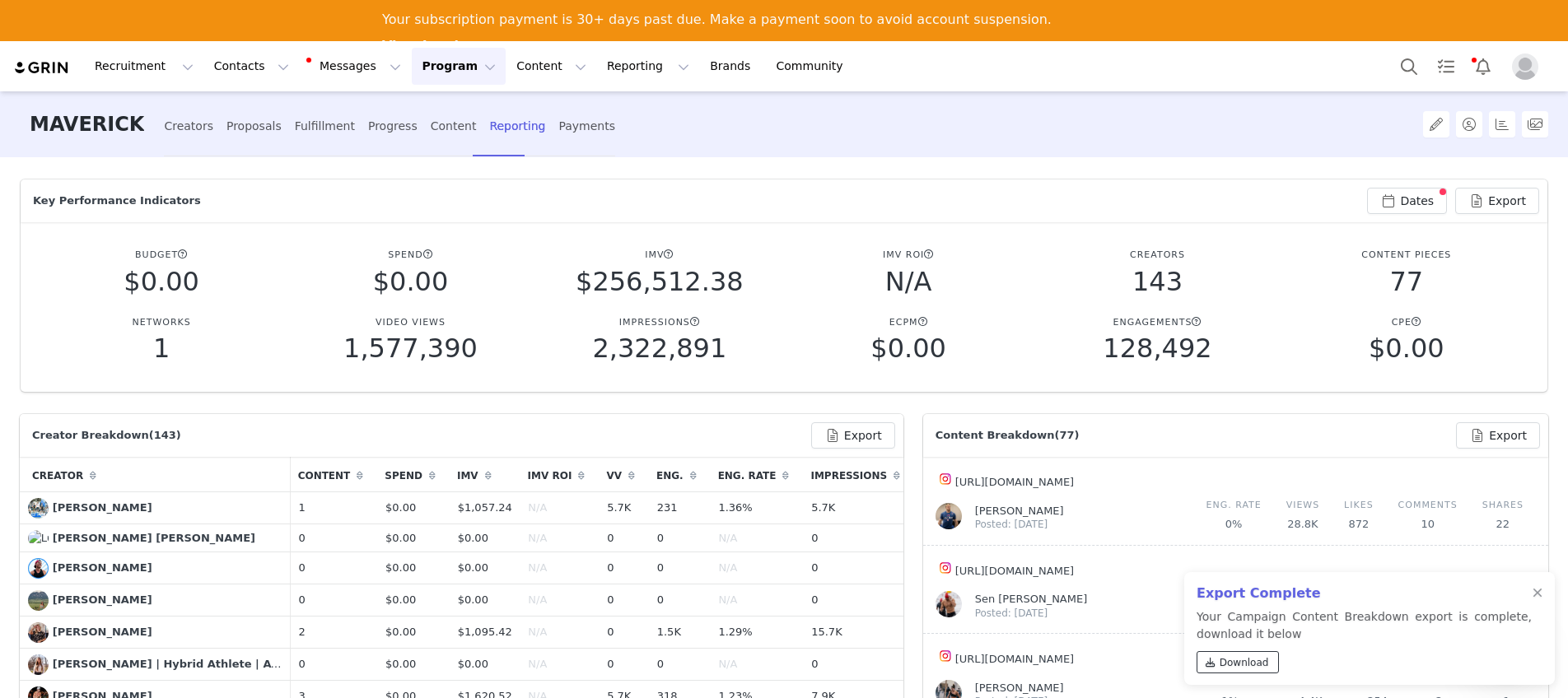
click at [1251, 661] on span "Download" at bounding box center [1244, 662] width 50 height 15
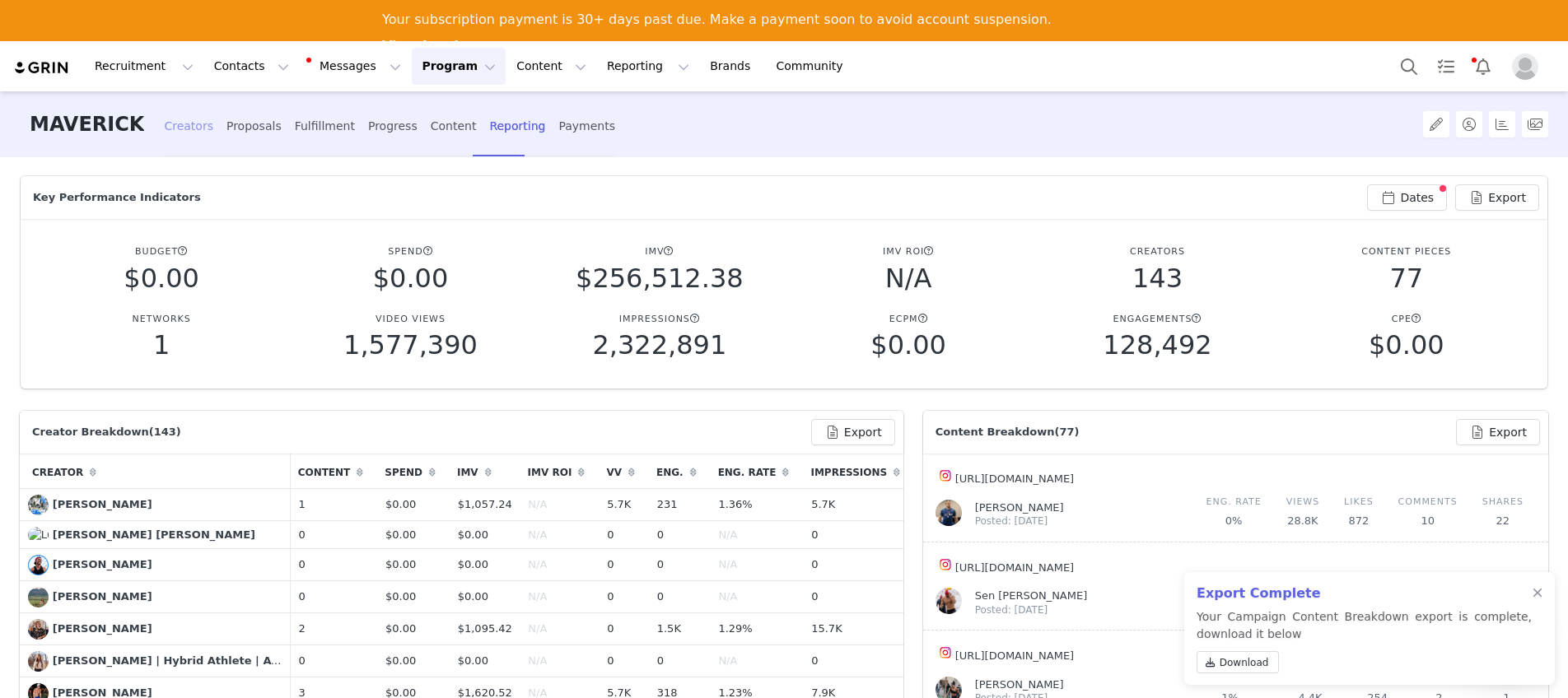
click at [164, 126] on div "Creators" at bounding box center [188, 126] width 50 height 44
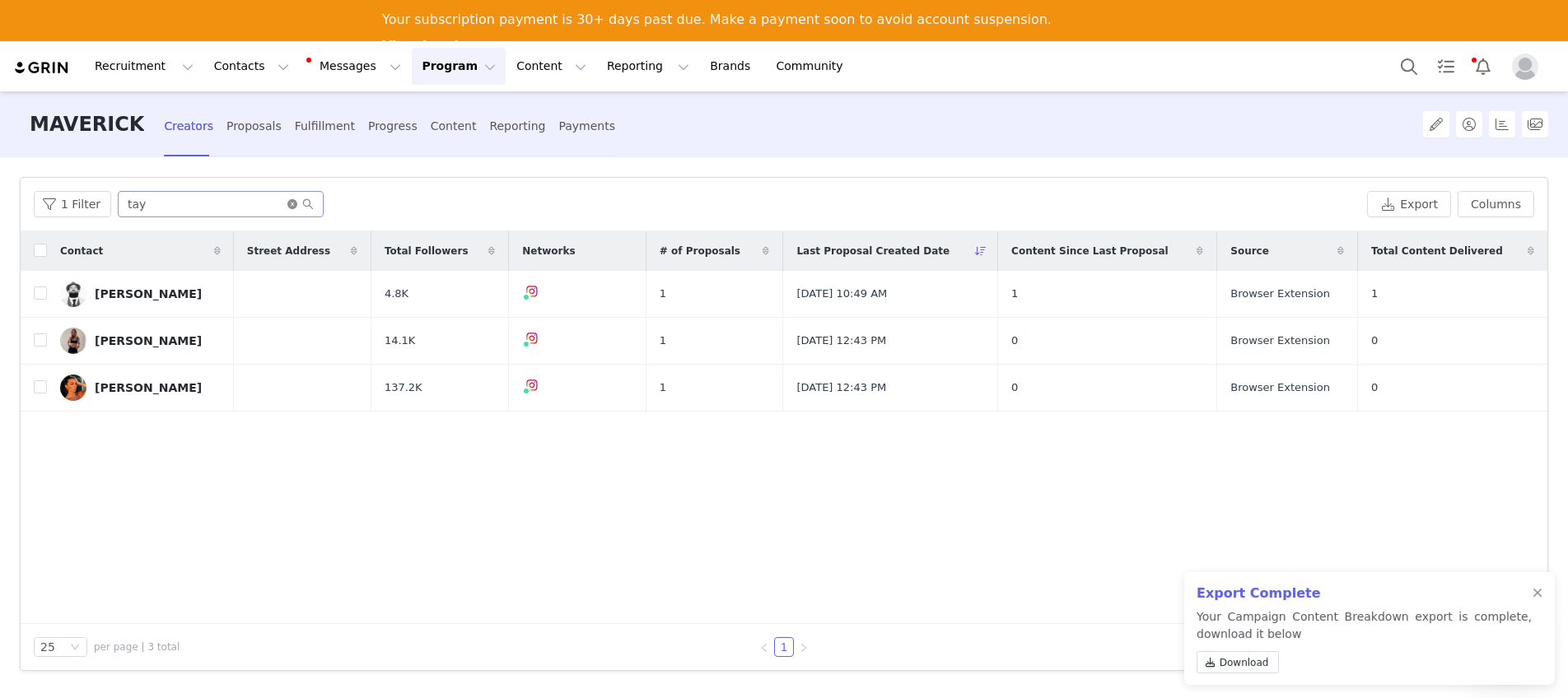
click at [288, 203] on icon "icon: close-circle" at bounding box center [292, 204] width 10 height 10
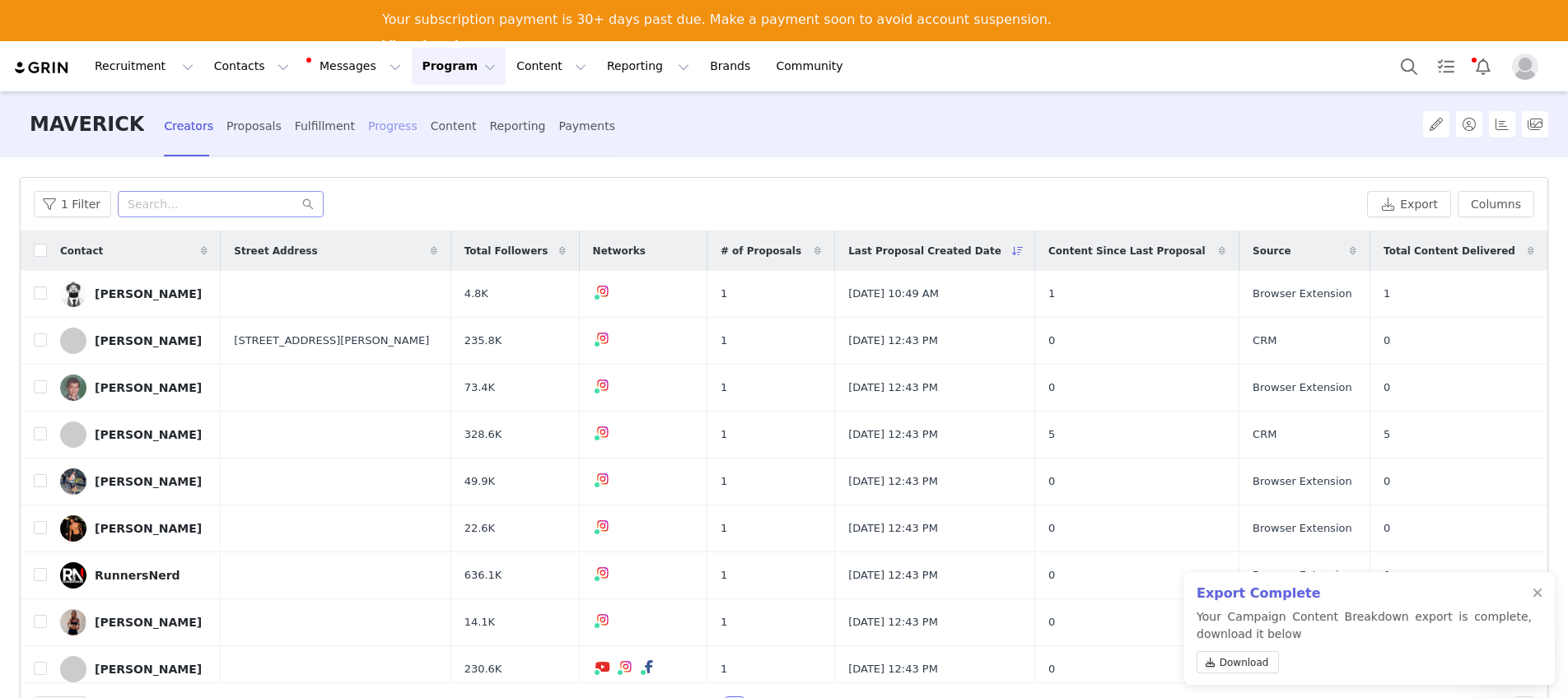
click at [383, 135] on div "Progress" at bounding box center [392, 126] width 50 height 44
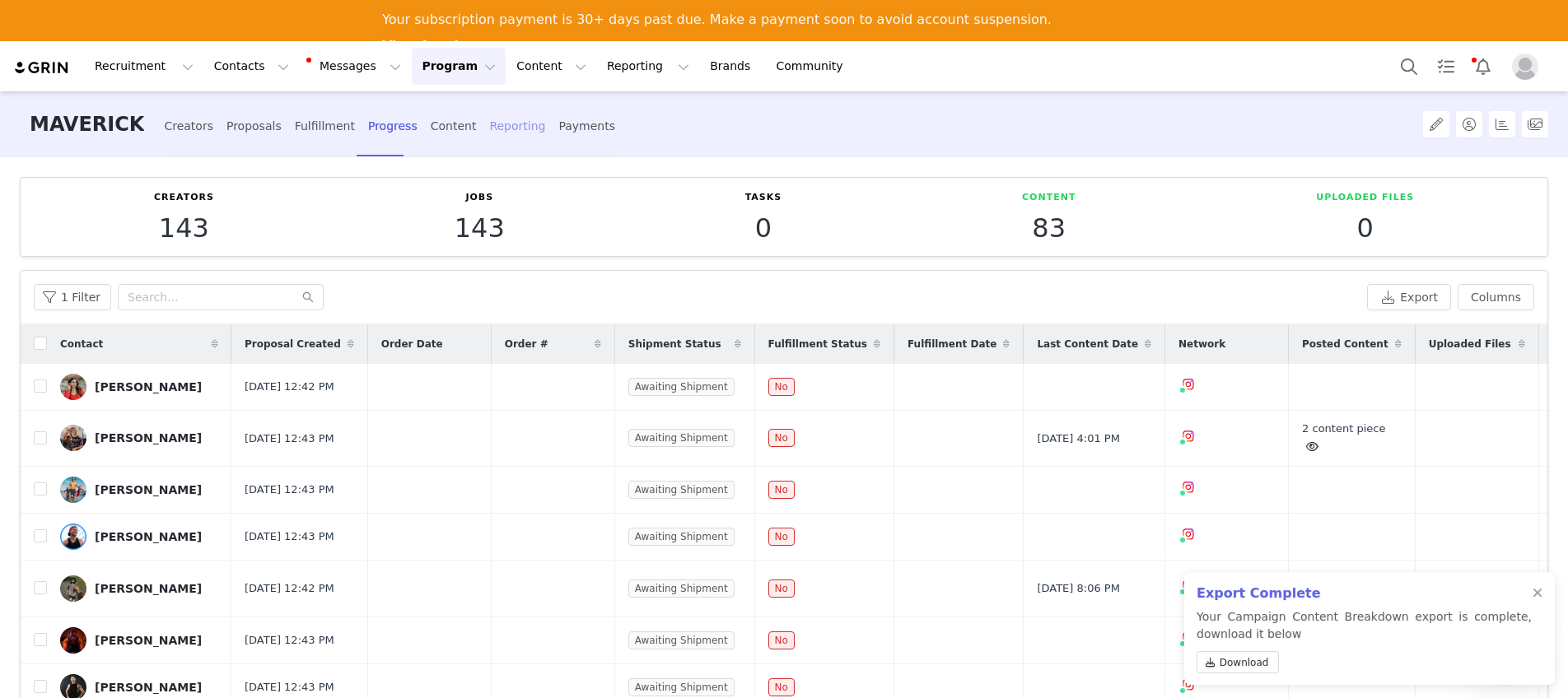
click at [489, 126] on div "Reporting" at bounding box center [517, 126] width 56 height 44
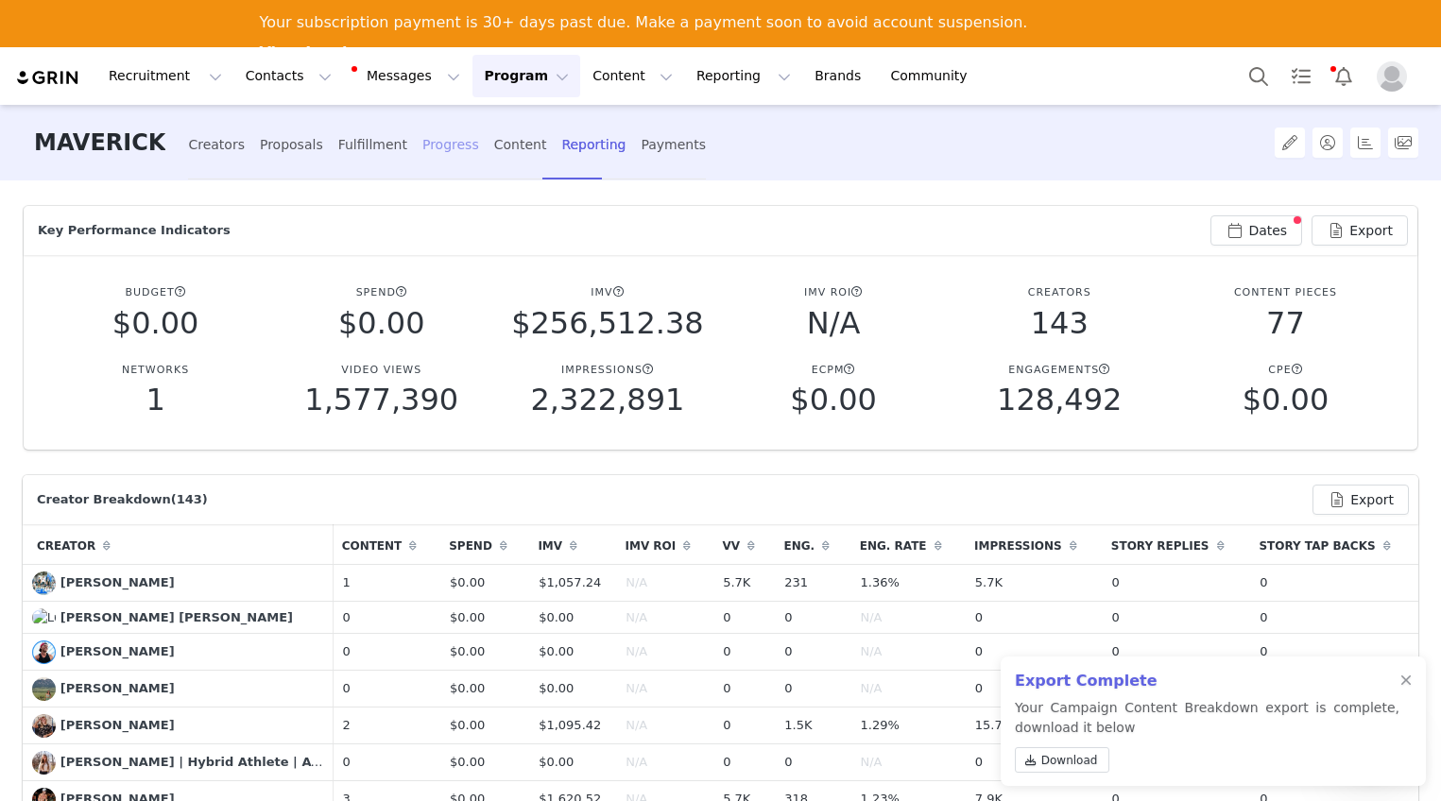
click at [436, 146] on div "Progress" at bounding box center [450, 145] width 57 height 50
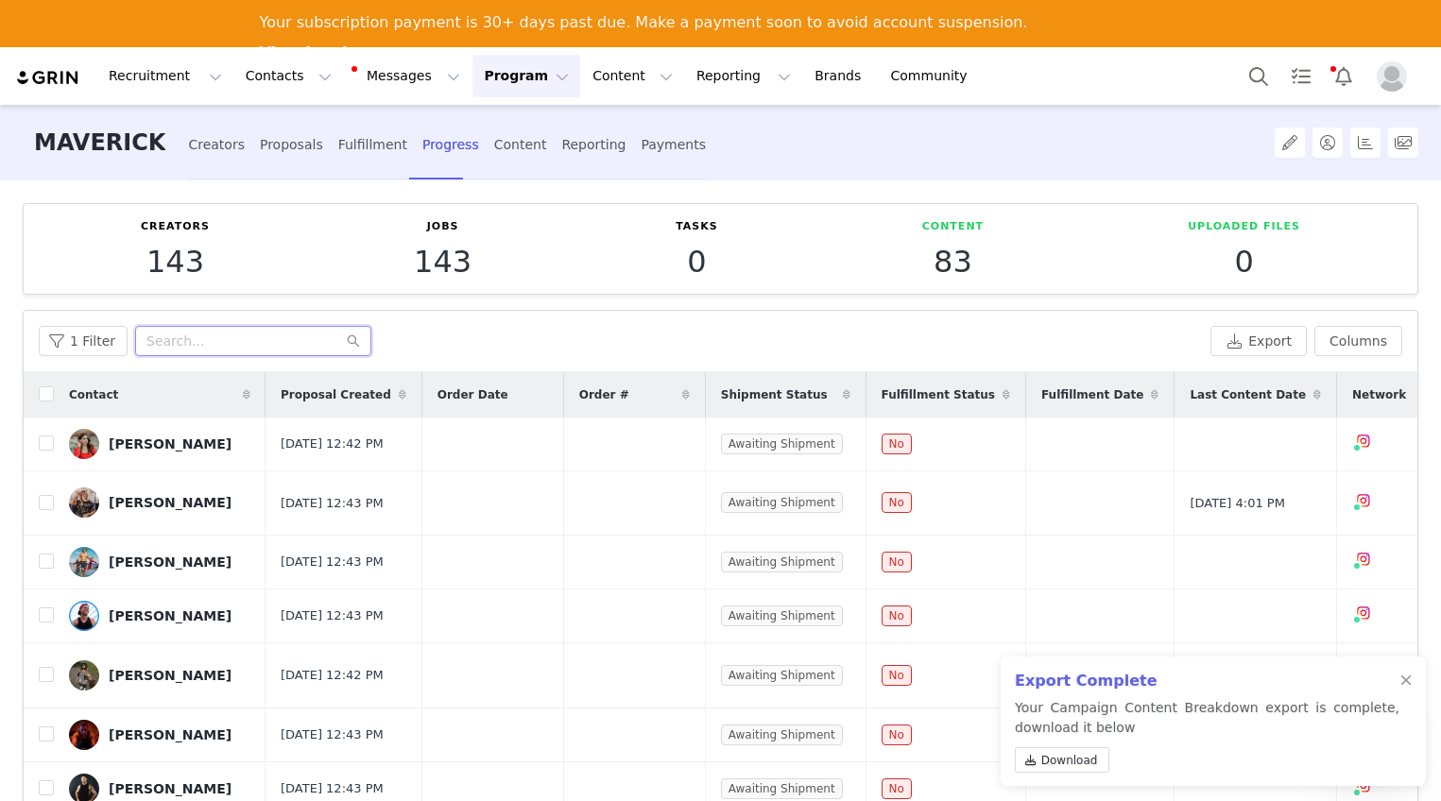
click at [186, 340] on input "text" at bounding box center [253, 341] width 236 height 30
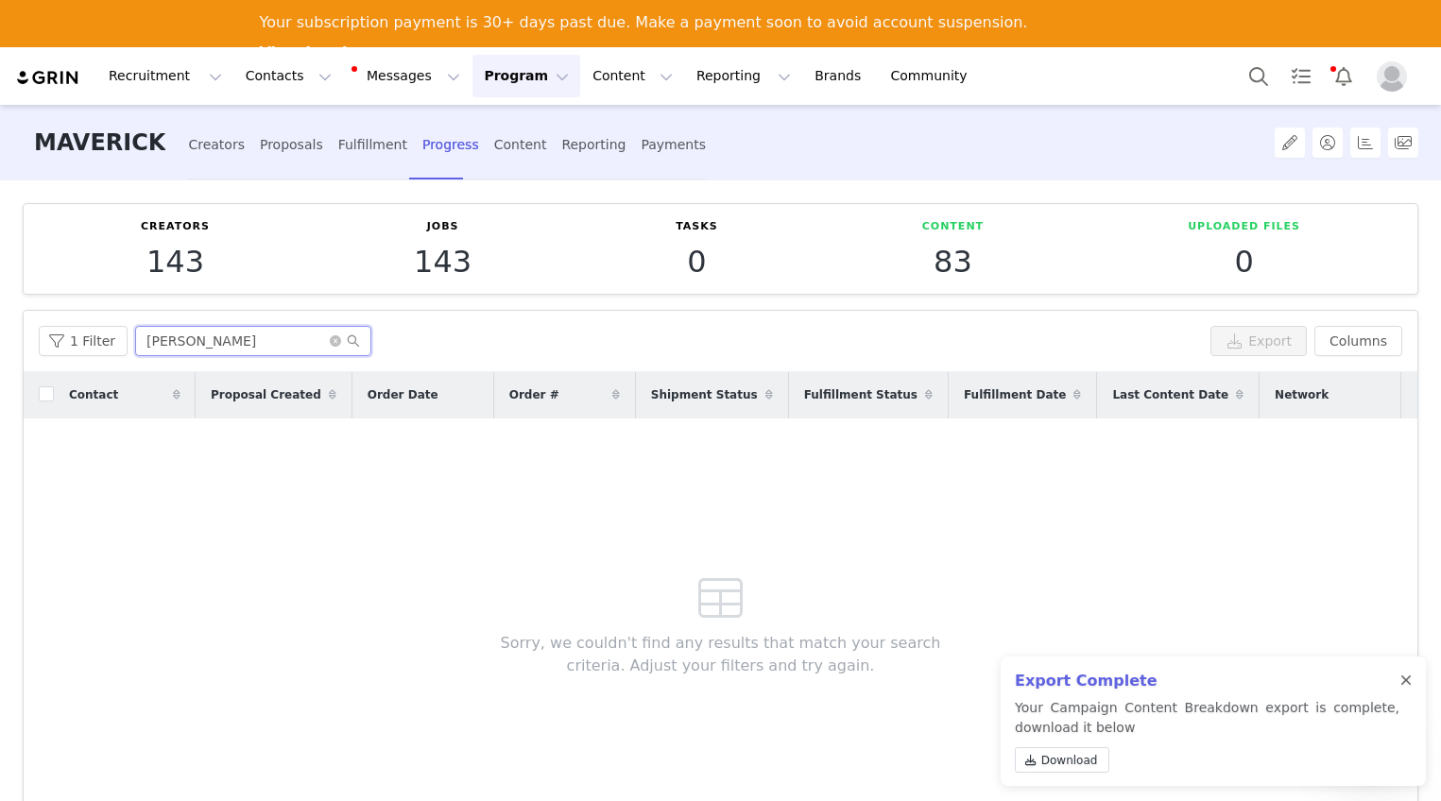
type input "[PERSON_NAME]"
click at [1401, 678] on div at bounding box center [1405, 681] width 11 height 15
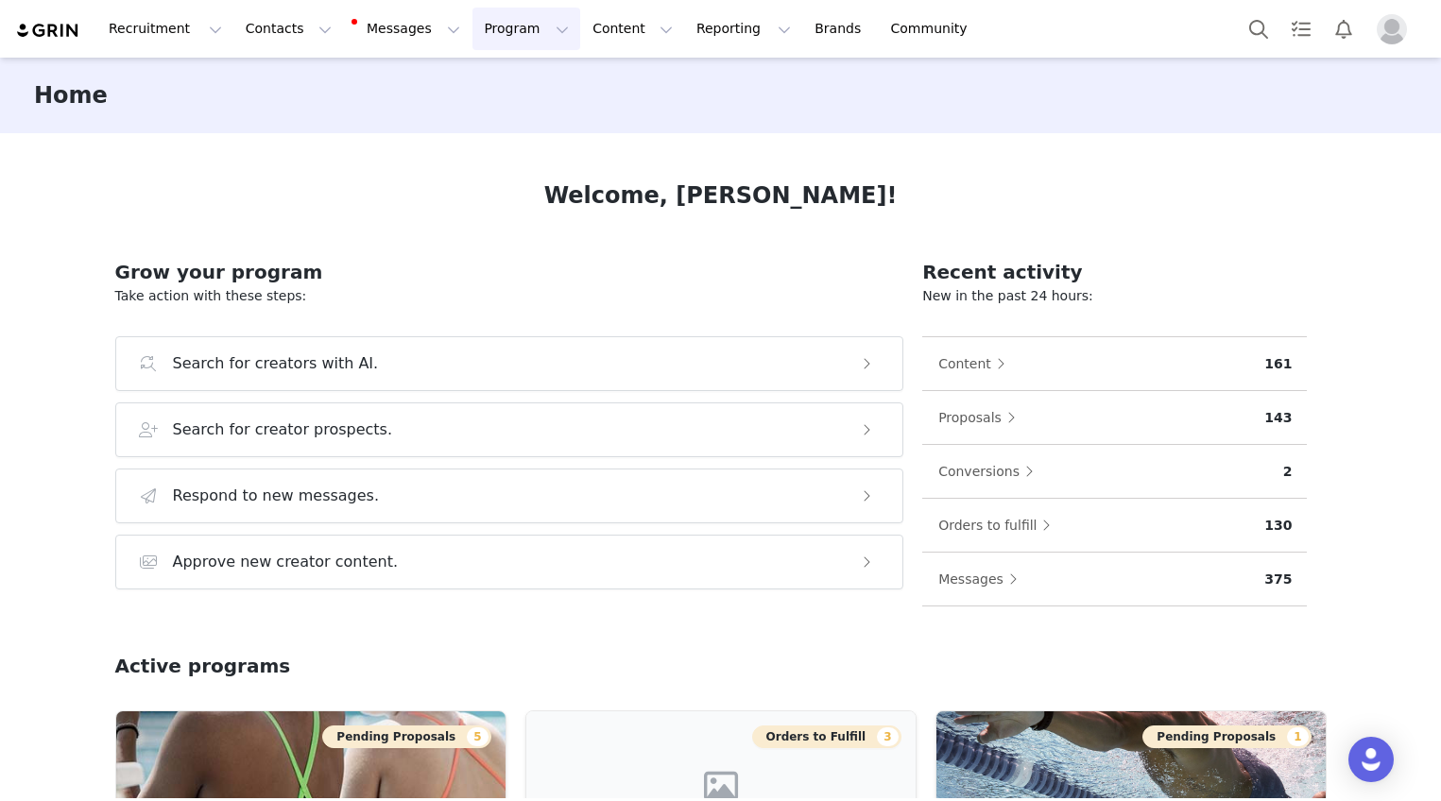
click at [472, 24] on button "Program Program" at bounding box center [526, 29] width 108 height 43
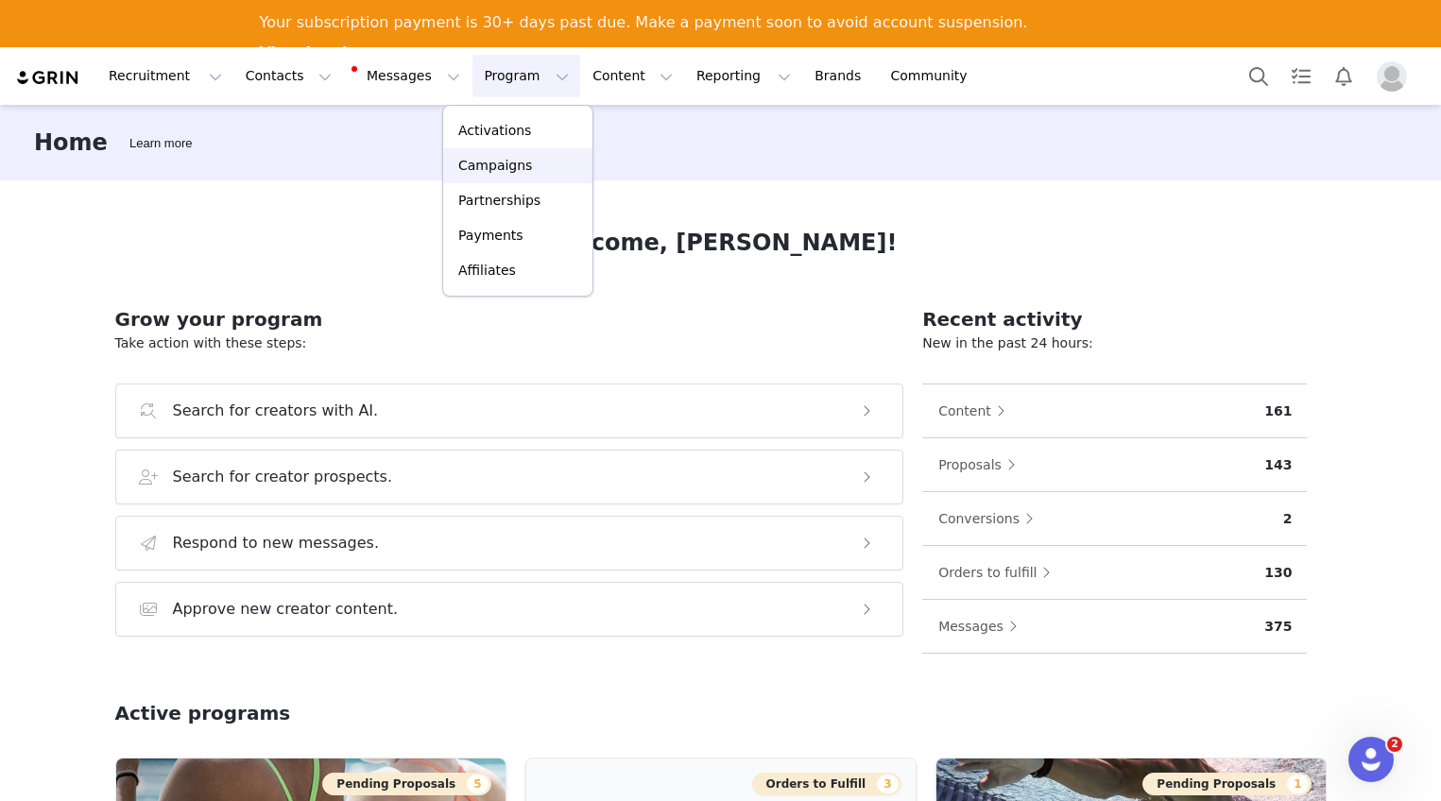
click at [487, 164] on p "Campaigns" at bounding box center [495, 166] width 74 height 20
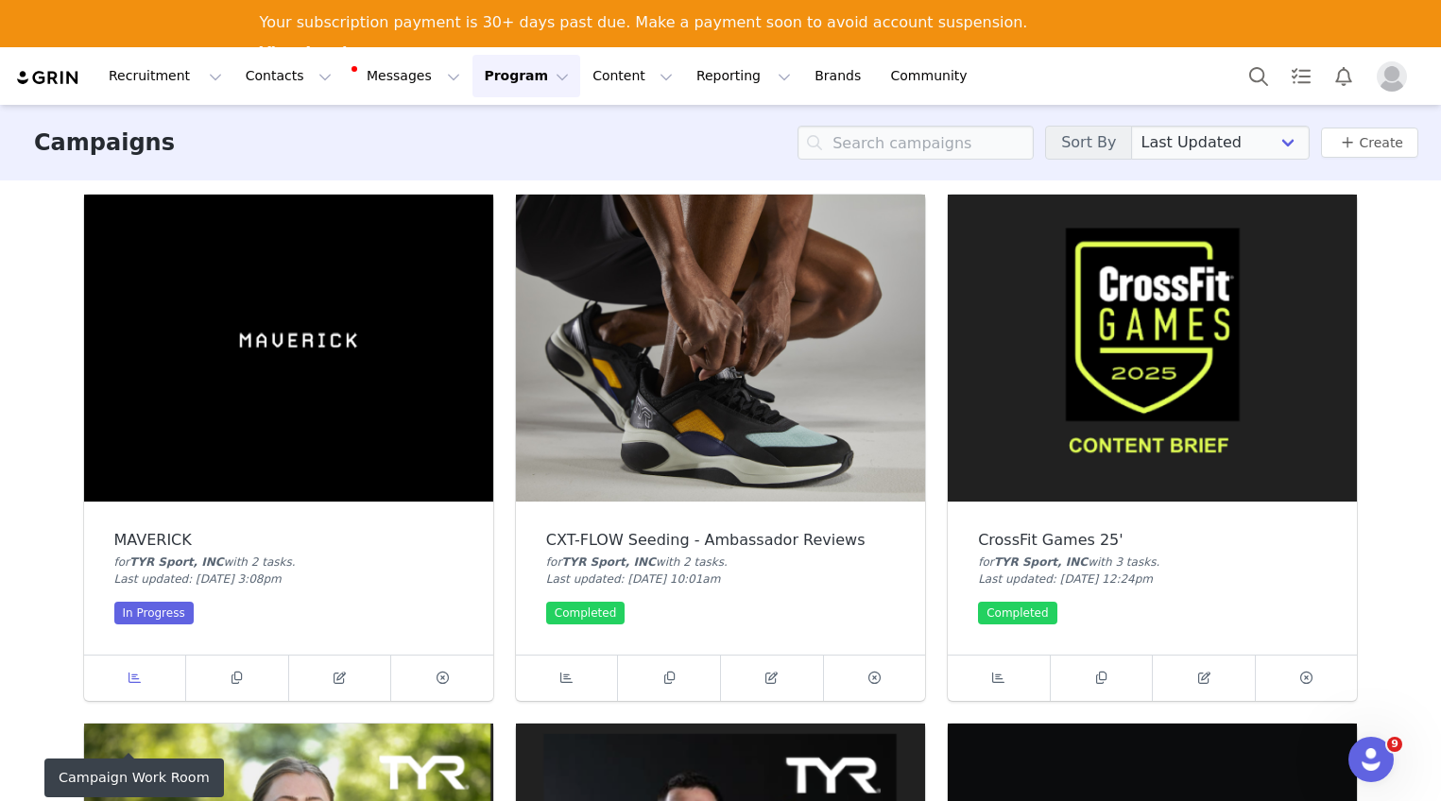
click at [160, 685] on link at bounding box center [135, 678] width 103 height 45
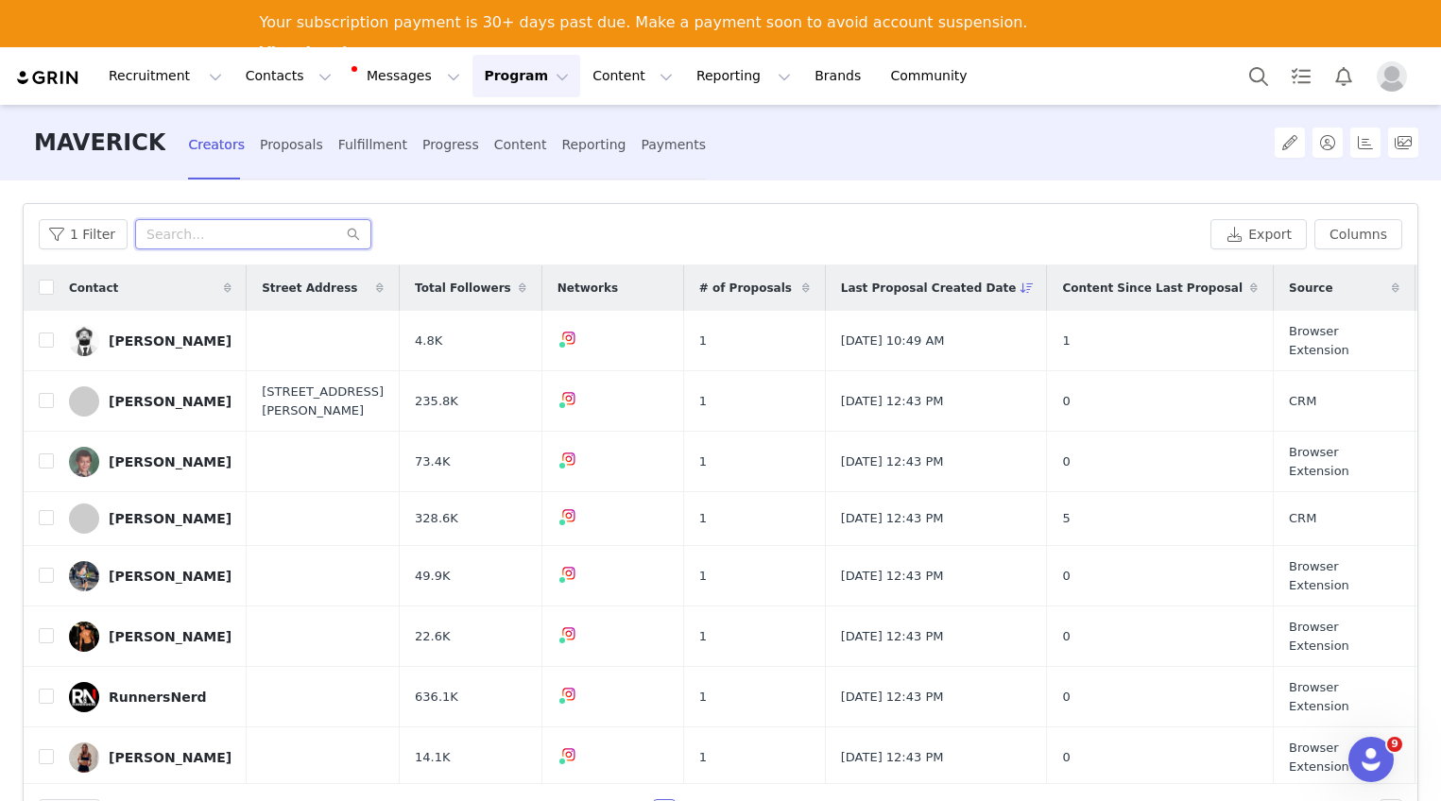
click at [180, 233] on input "text" at bounding box center [253, 234] width 236 height 30
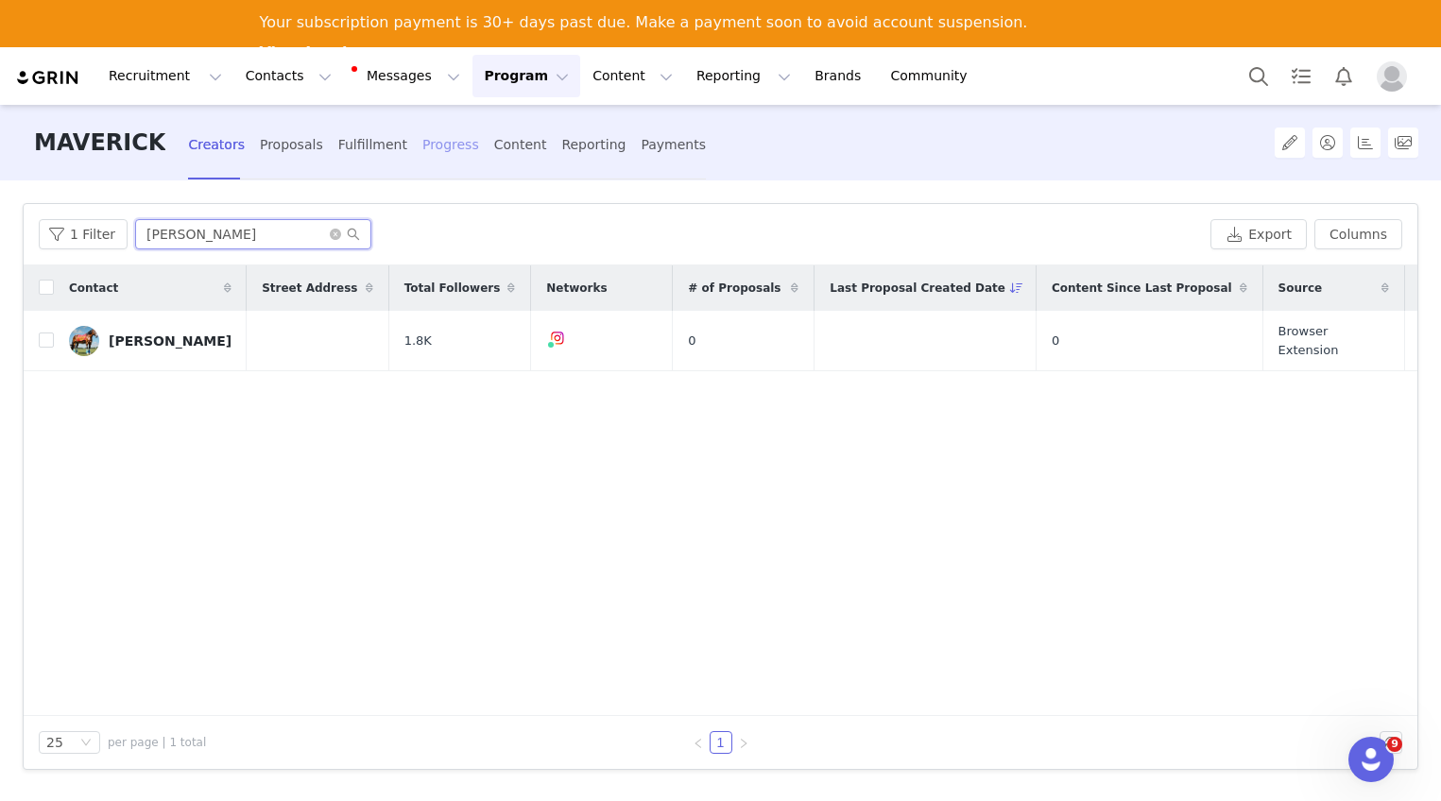
type input "[PERSON_NAME]"
click at [429, 146] on div "Progress" at bounding box center [450, 145] width 57 height 50
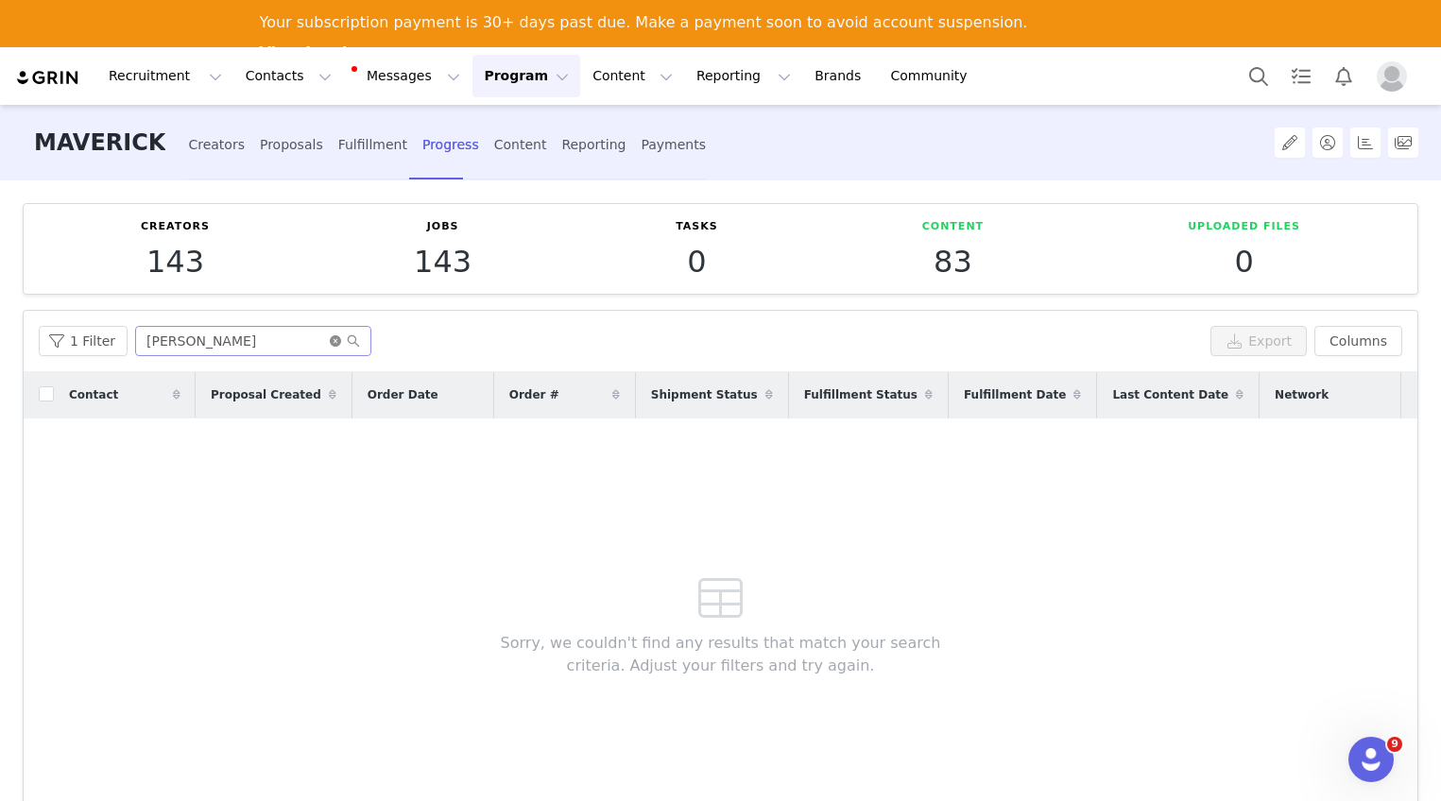
click at [330, 341] on icon "icon: close-circle" at bounding box center [335, 340] width 11 height 11
click at [275, 342] on input "text" at bounding box center [253, 341] width 236 height 30
type input "[PERSON_NAME]"
click at [98, 345] on button "1 Filter" at bounding box center [83, 341] width 89 height 30
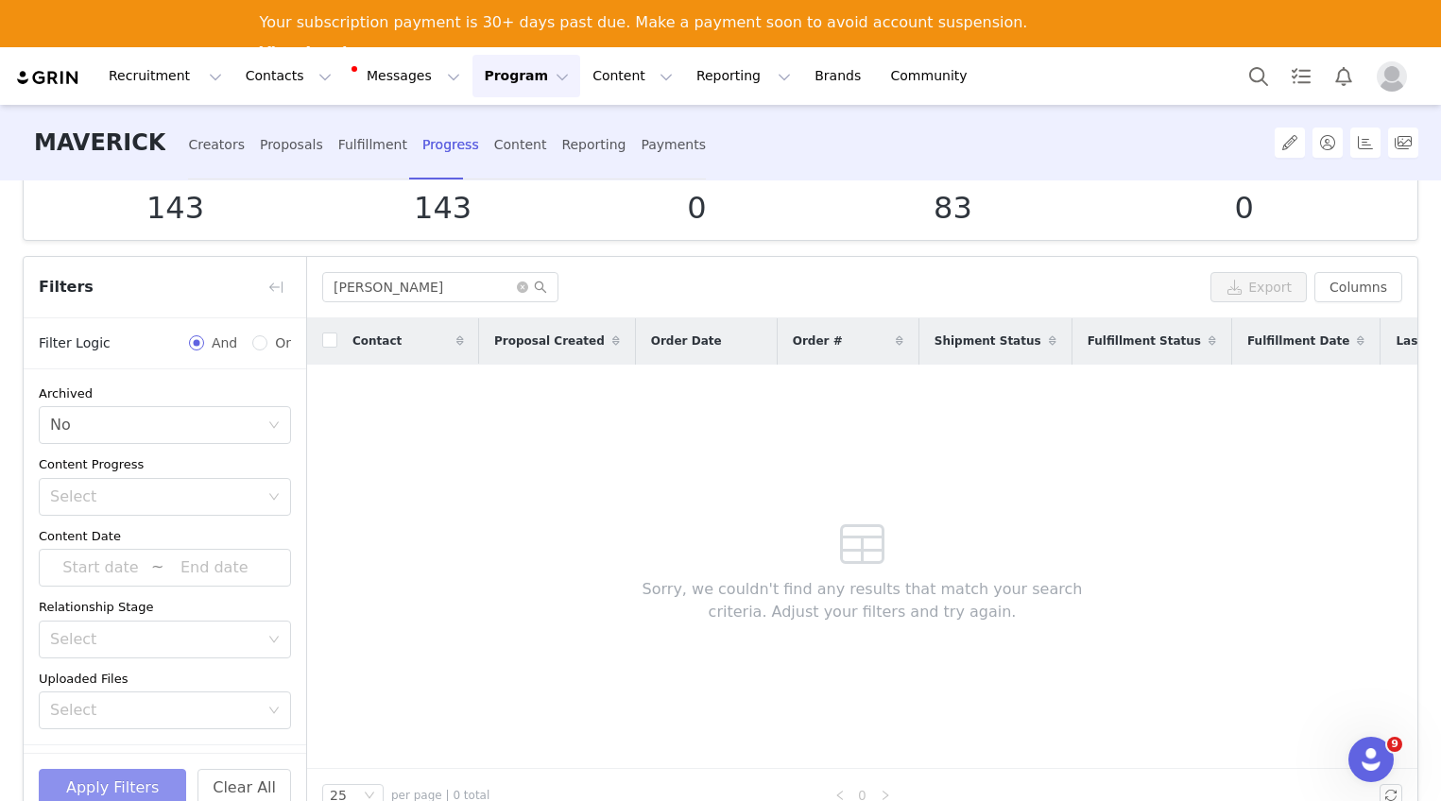
click at [173, 777] on button "Apply Filters" at bounding box center [112, 788] width 147 height 38
click at [234, 778] on button "Clear All" at bounding box center [244, 788] width 94 height 38
click at [453, 298] on input "[PERSON_NAME]" at bounding box center [440, 287] width 236 height 30
click at [188, 152] on div "Creators" at bounding box center [216, 145] width 57 height 50
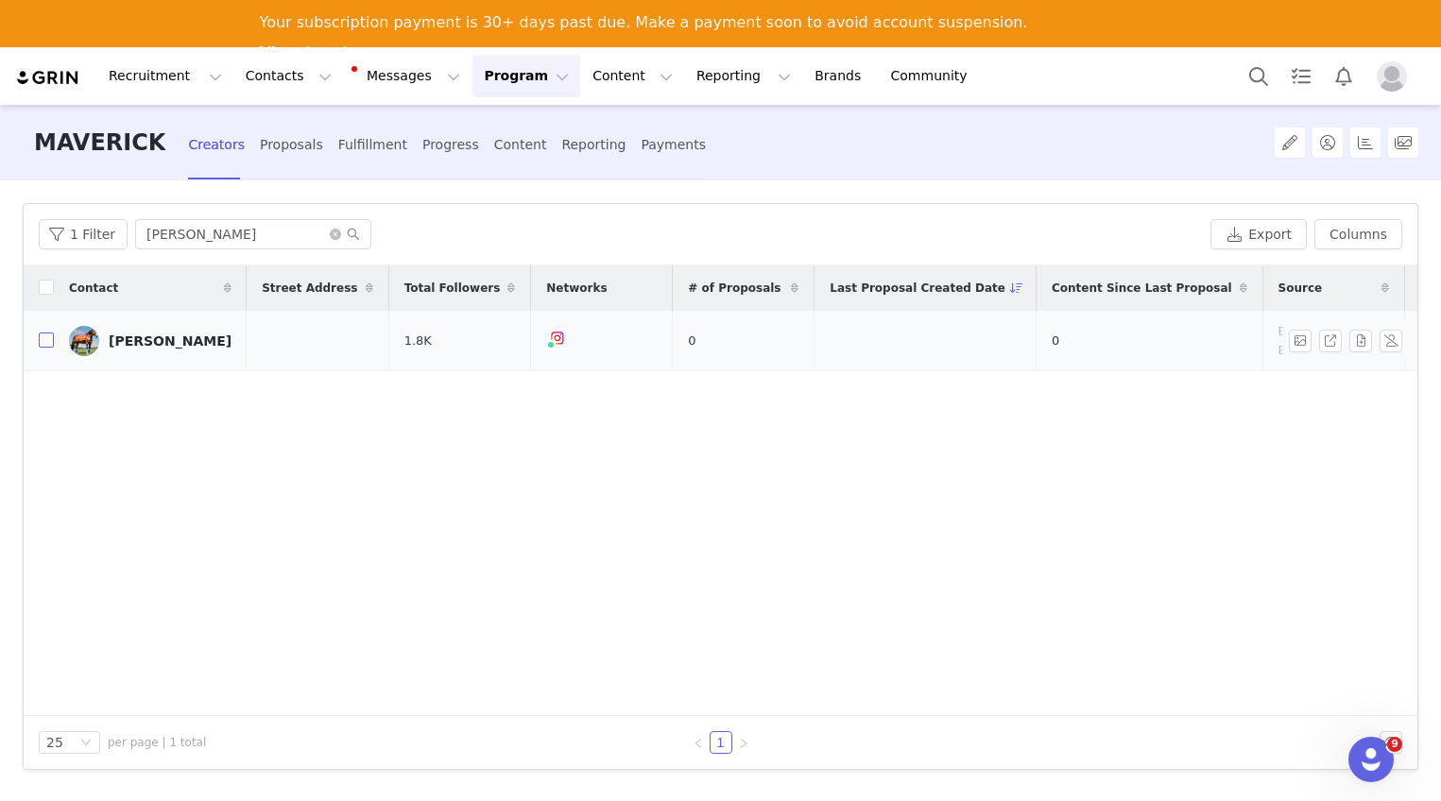
click at [43, 337] on input "checkbox" at bounding box center [46, 340] width 15 height 15
checkbox input "true"
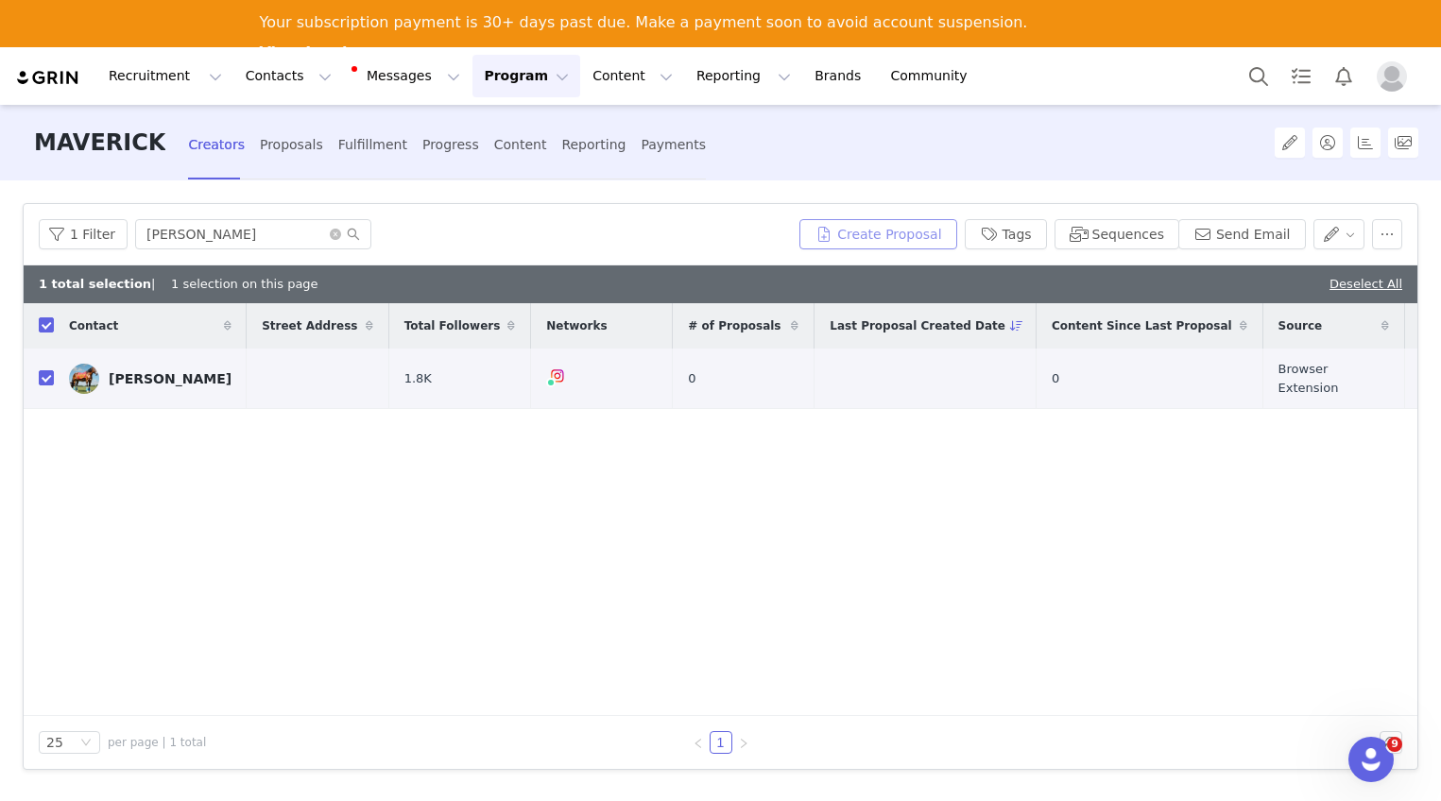
click at [950, 231] on button "Create Proposal" at bounding box center [877, 234] width 157 height 30
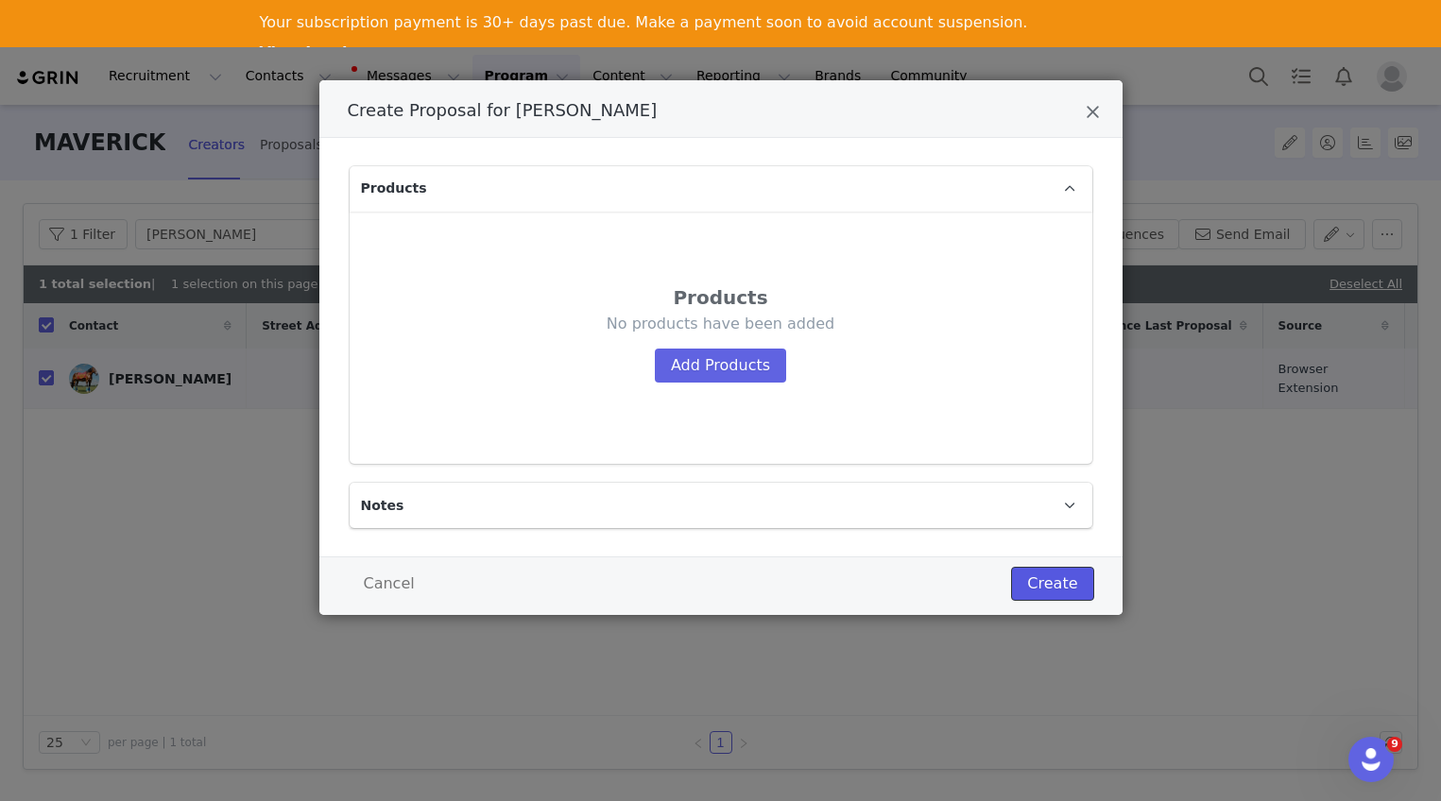
click at [1048, 572] on button "Create" at bounding box center [1052, 584] width 82 height 34
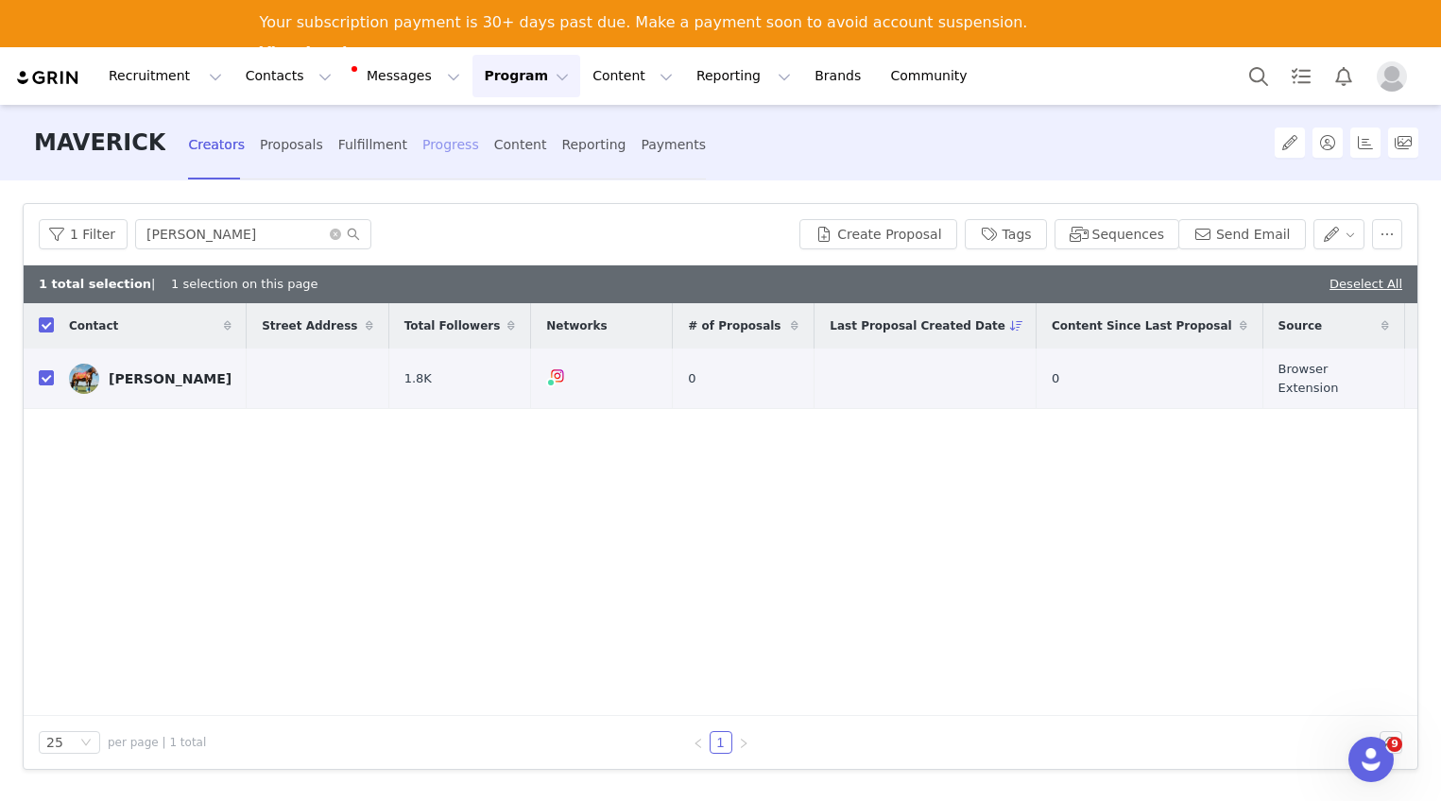
click at [431, 151] on div "Progress" at bounding box center [450, 145] width 57 height 50
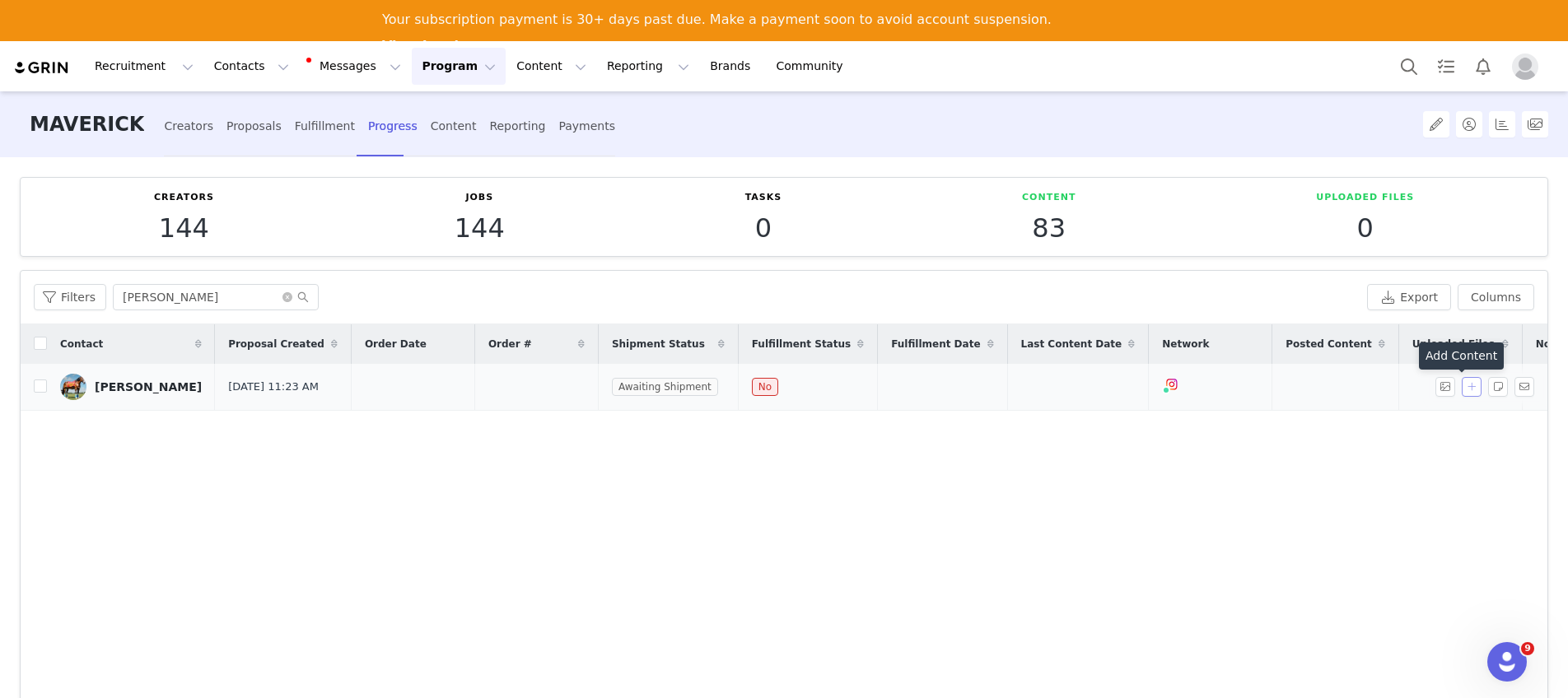
click at [1255, 392] on button "button" at bounding box center [1471, 387] width 20 height 20
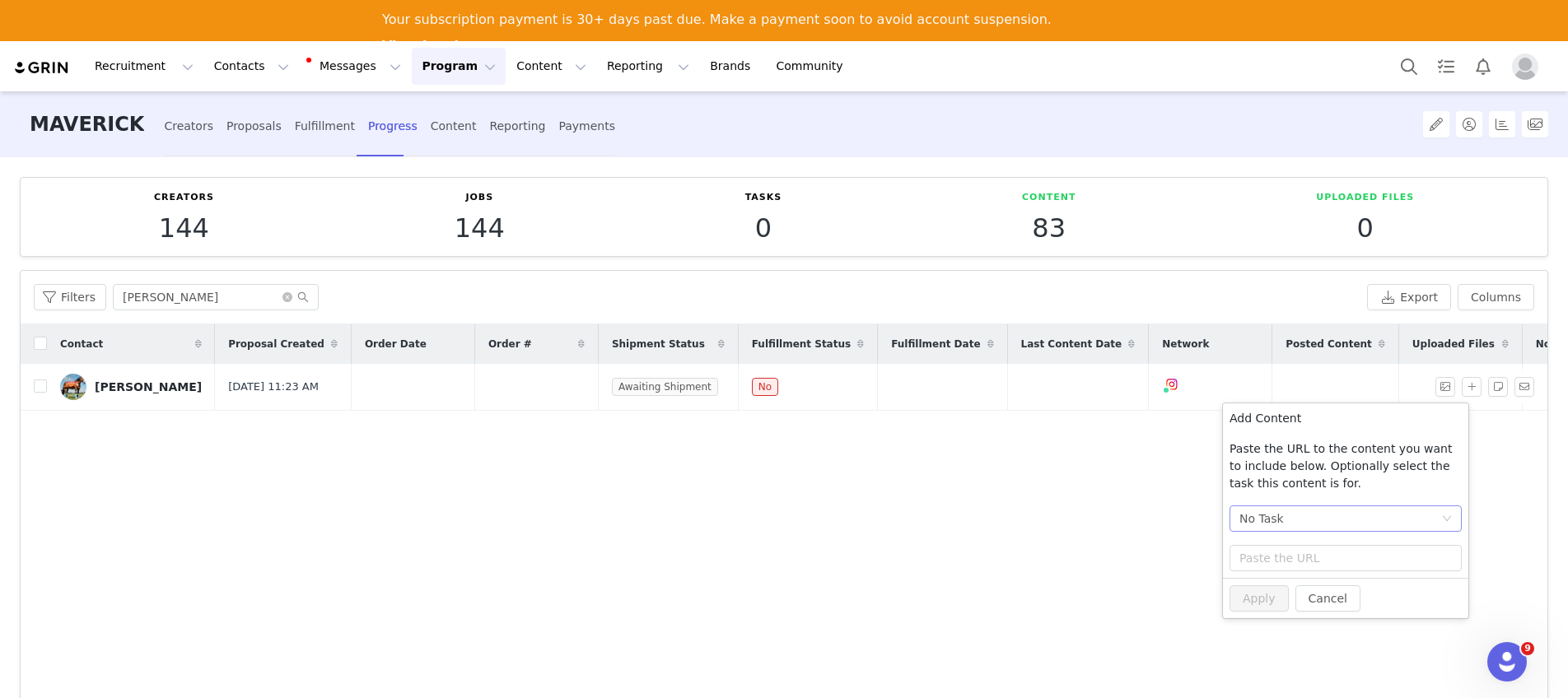
click at [1255, 525] on div "No Task" at bounding box center [1340, 518] width 201 height 24
click at [1255, 573] on li "Post + Stories (Instagram)" at bounding box center [1346, 578] width 232 height 26
click at [1255, 557] on input "text" at bounding box center [1346, 558] width 232 height 26
paste input "[URL][DOMAIN_NAME]"
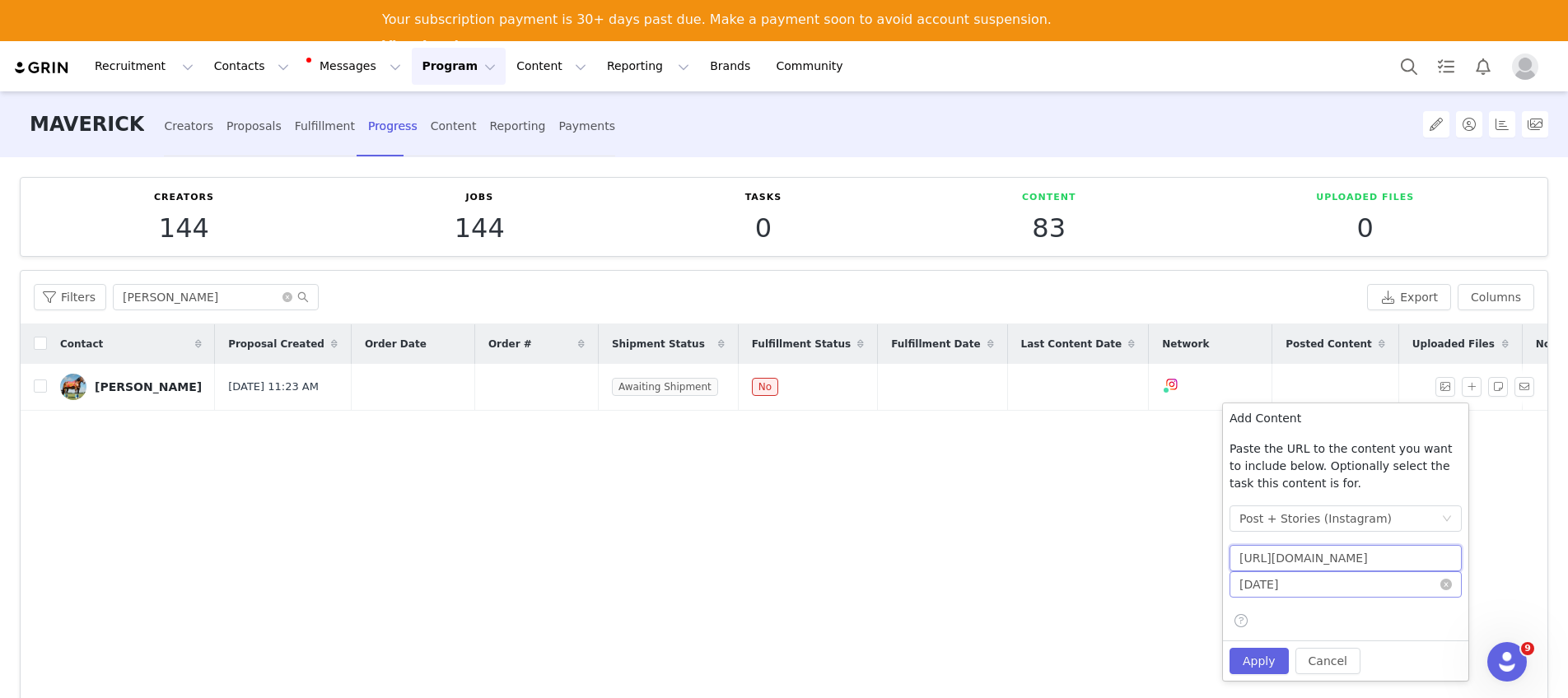
type input "[URL][DOMAIN_NAME]"
click at [1255, 586] on input "[DATE]" at bounding box center [1346, 585] width 232 height 26
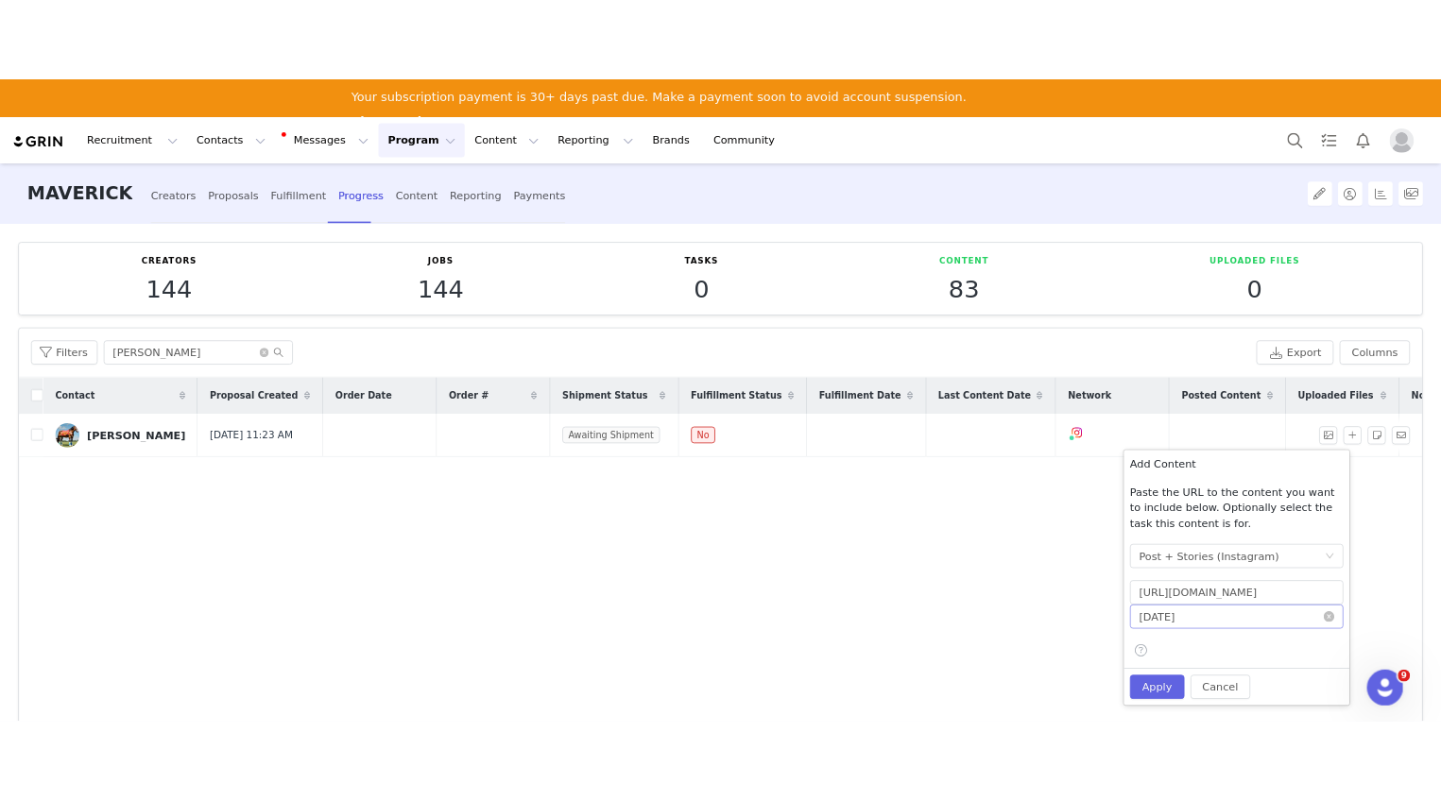
scroll to position [0, 0]
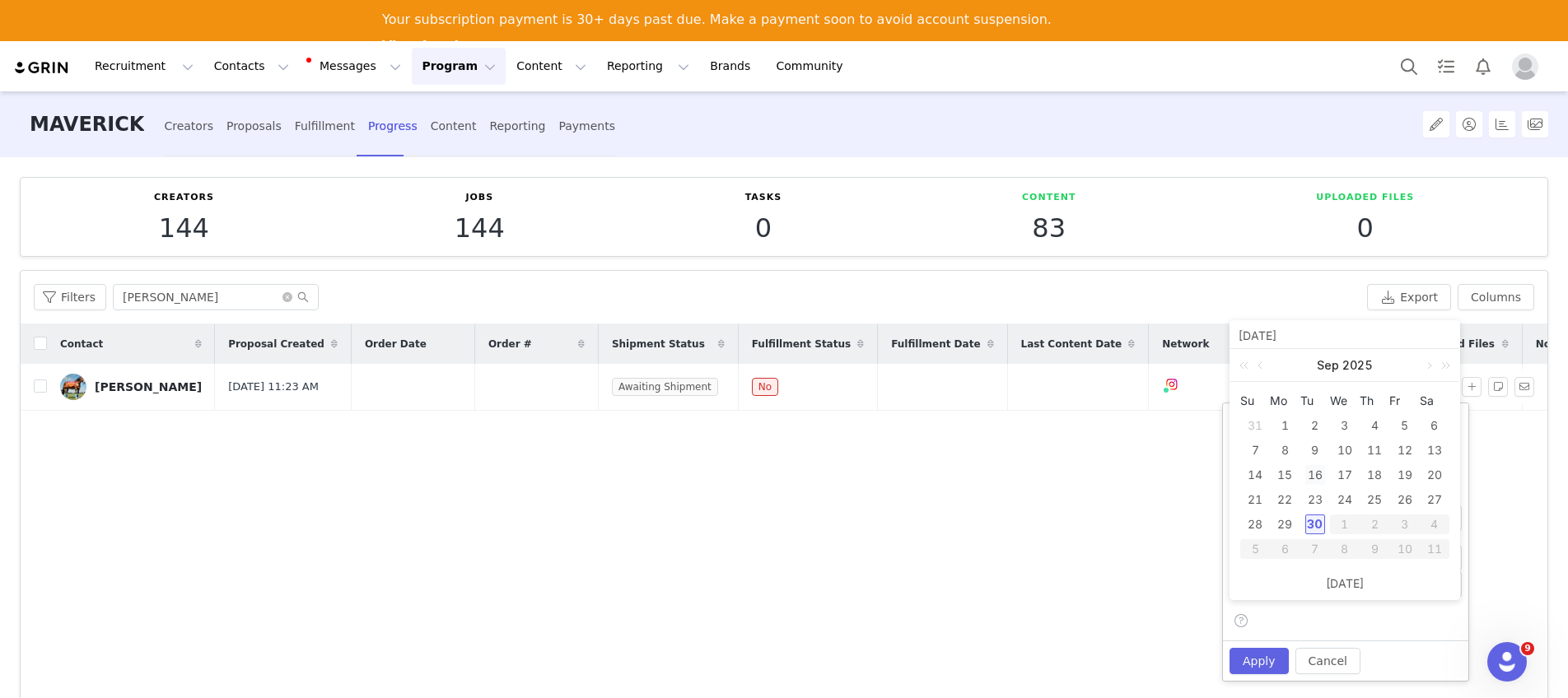
click at [1255, 484] on div "16" at bounding box center [1314, 475] width 20 height 20
type input "[DATE]"
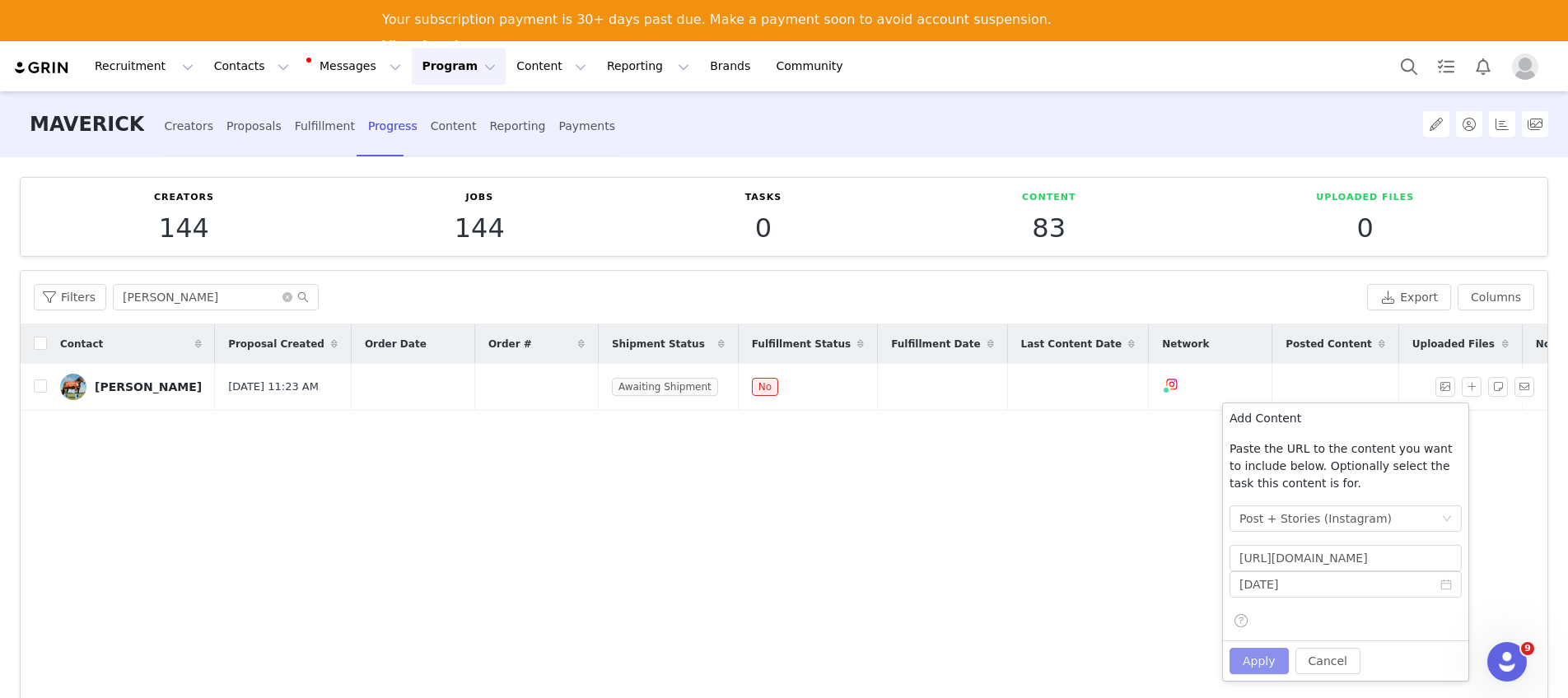
click at [1255, 662] on button "Apply" at bounding box center [1259, 661] width 59 height 26
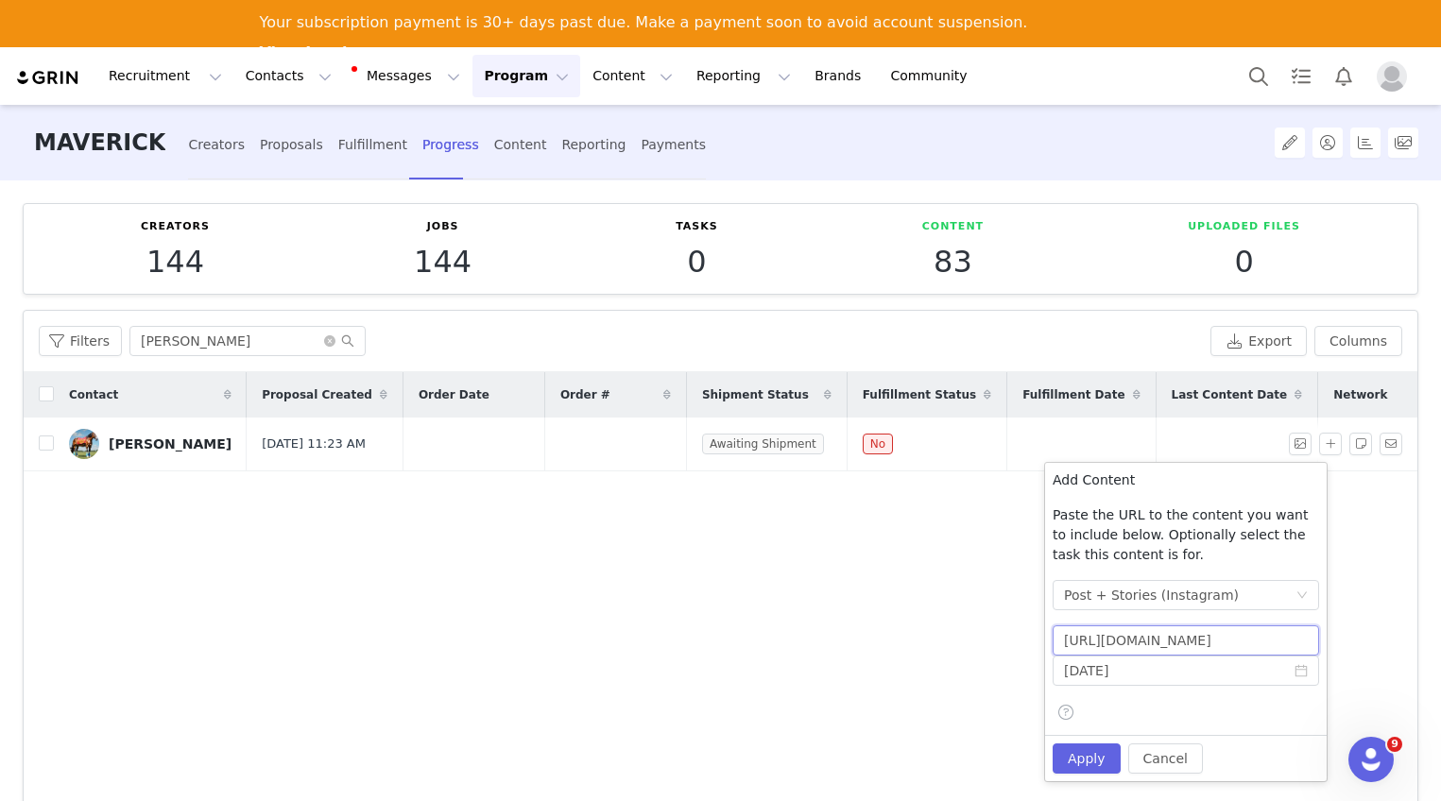
click at [1224, 643] on input "[URL][DOMAIN_NAME]" at bounding box center [1185, 640] width 266 height 30
drag, startPoint x: 1224, startPoint y: 643, endPoint x: 1403, endPoint y: 644, distance: 178.6
click at [1403, 644] on body "Recruitment Recruitment Creator Search Curated Lists Landing Pages Web Extensio…" at bounding box center [720, 447] width 1441 height 801
click at [1093, 759] on button "Apply" at bounding box center [1086, 759] width 68 height 30
click at [1095, 761] on button "Apply" at bounding box center [1086, 759] width 68 height 30
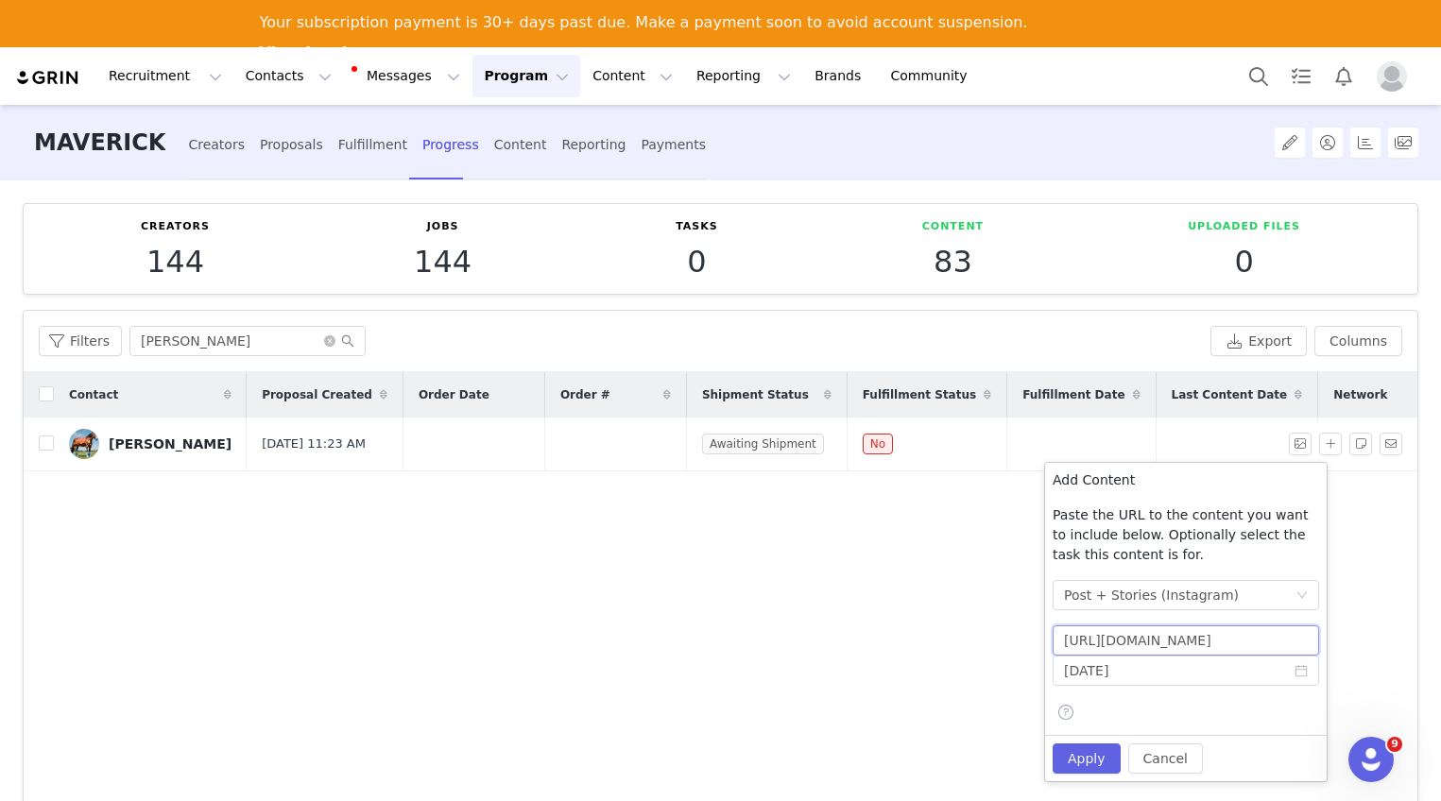
click at [1232, 635] on input "[URL][DOMAIN_NAME]" at bounding box center [1185, 640] width 266 height 30
drag, startPoint x: 1060, startPoint y: 643, endPoint x: 1523, endPoint y: 648, distance: 463.0
click at [1440, 648] on html "Recruitment Recruitment Creator Search Curated Lists Landing Pages Web Extensio…" at bounding box center [720, 400] width 1441 height 801
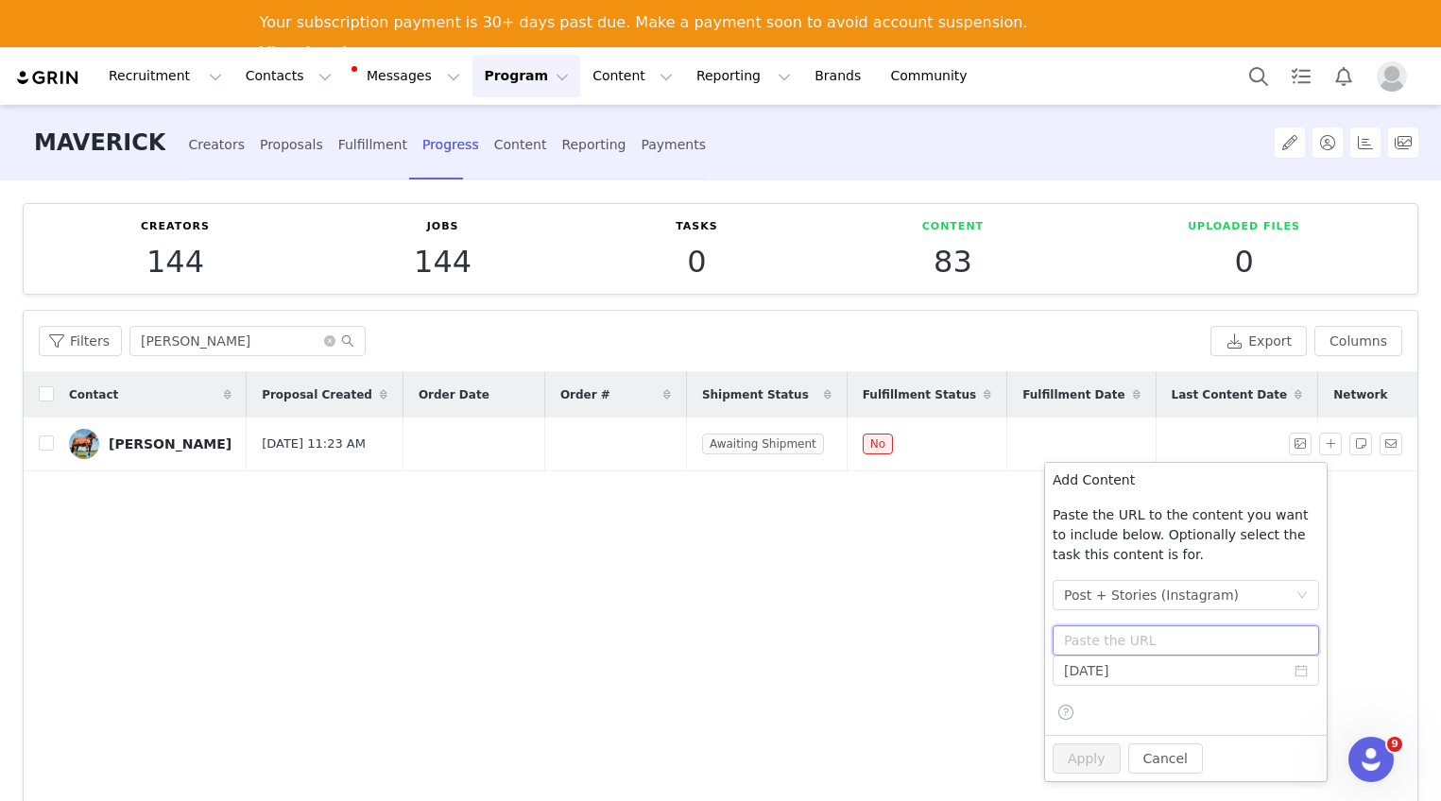
paste input "[URL][DOMAIN_NAME]"
type input "[URL][DOMAIN_NAME]"
click at [1241, 677] on input "[DATE]" at bounding box center [1185, 671] width 266 height 30
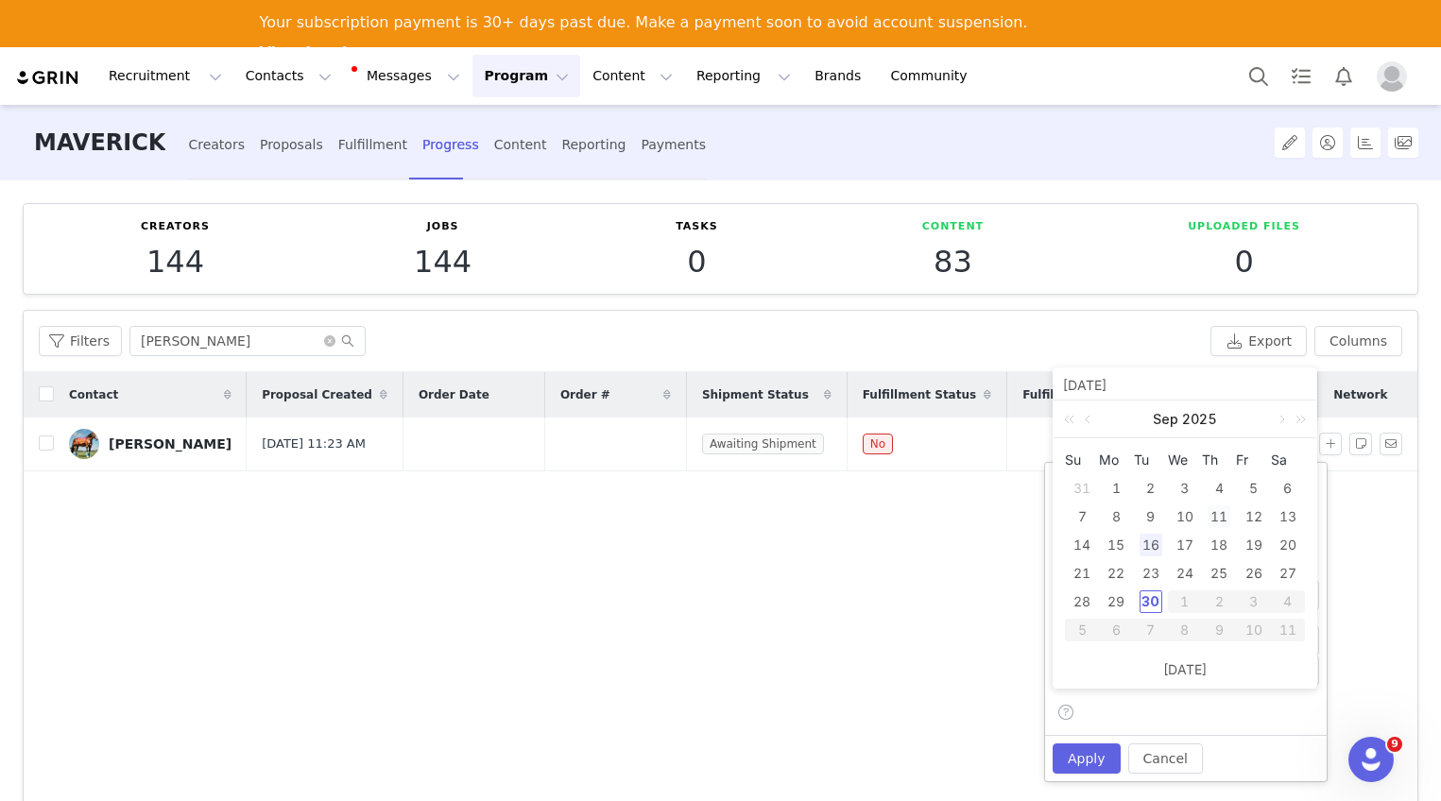
click at [1228, 520] on div "11" at bounding box center [1218, 516] width 23 height 23
type input "[DATE]"
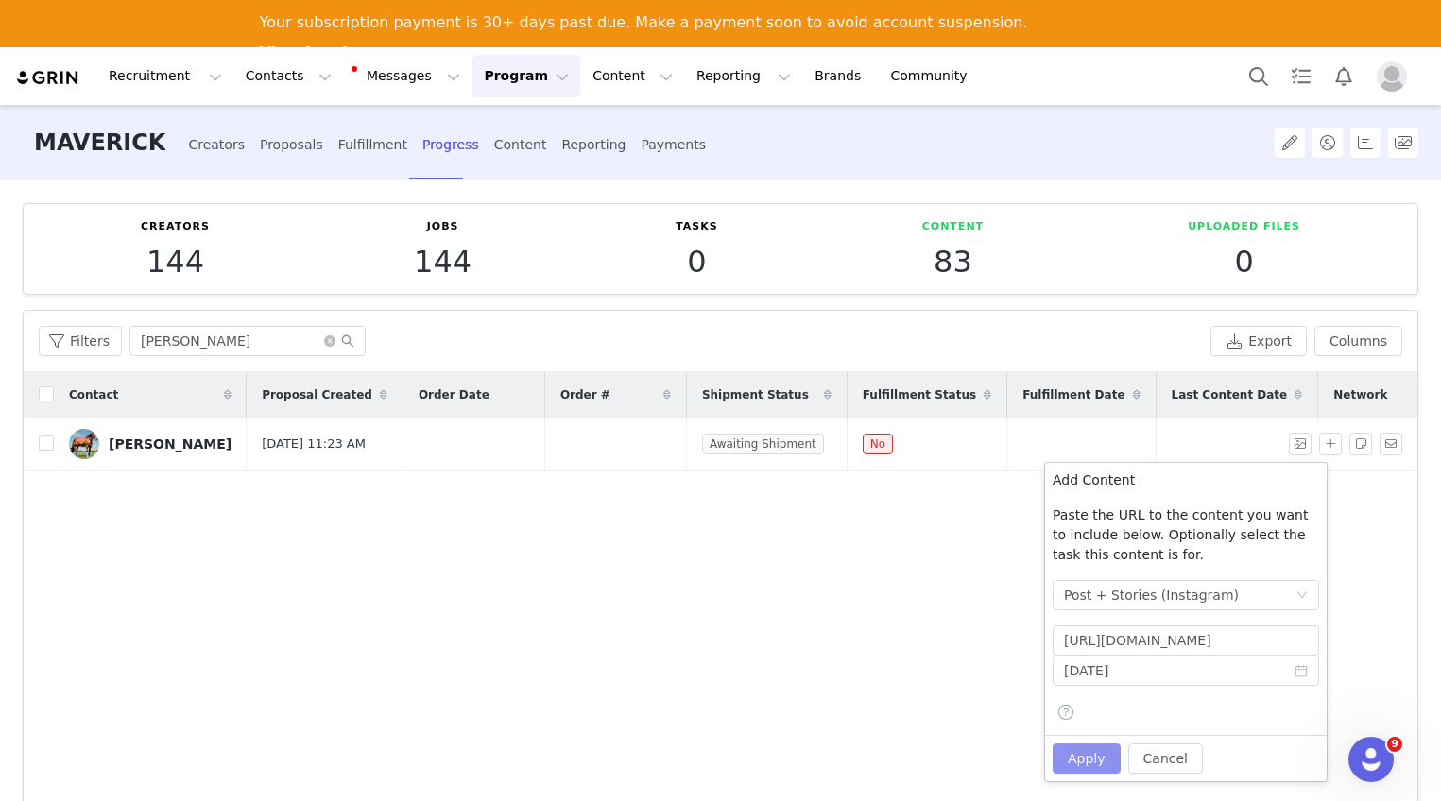
click at [1097, 751] on button "Apply" at bounding box center [1086, 759] width 68 height 30
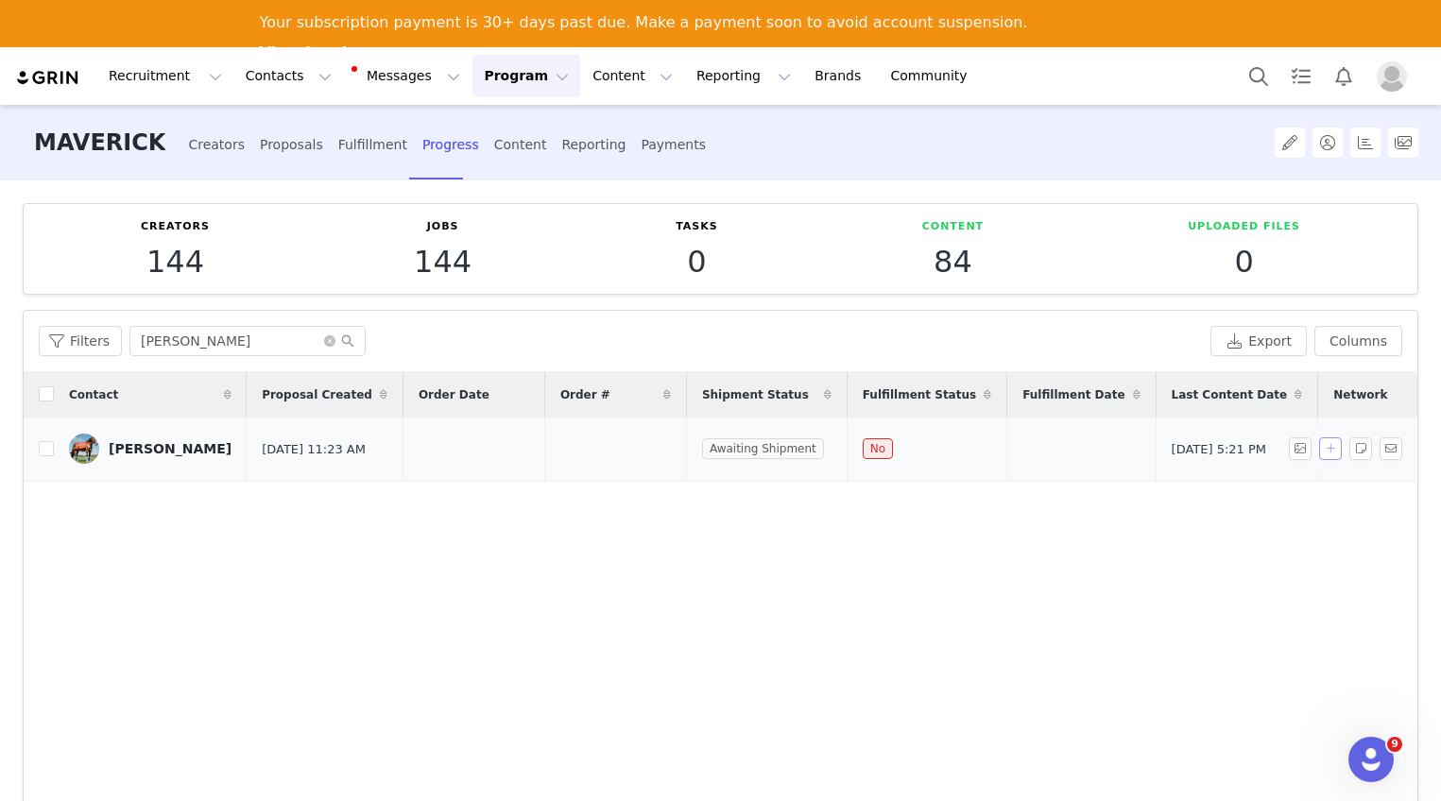
click at [1320, 452] on button "button" at bounding box center [1330, 448] width 23 height 23
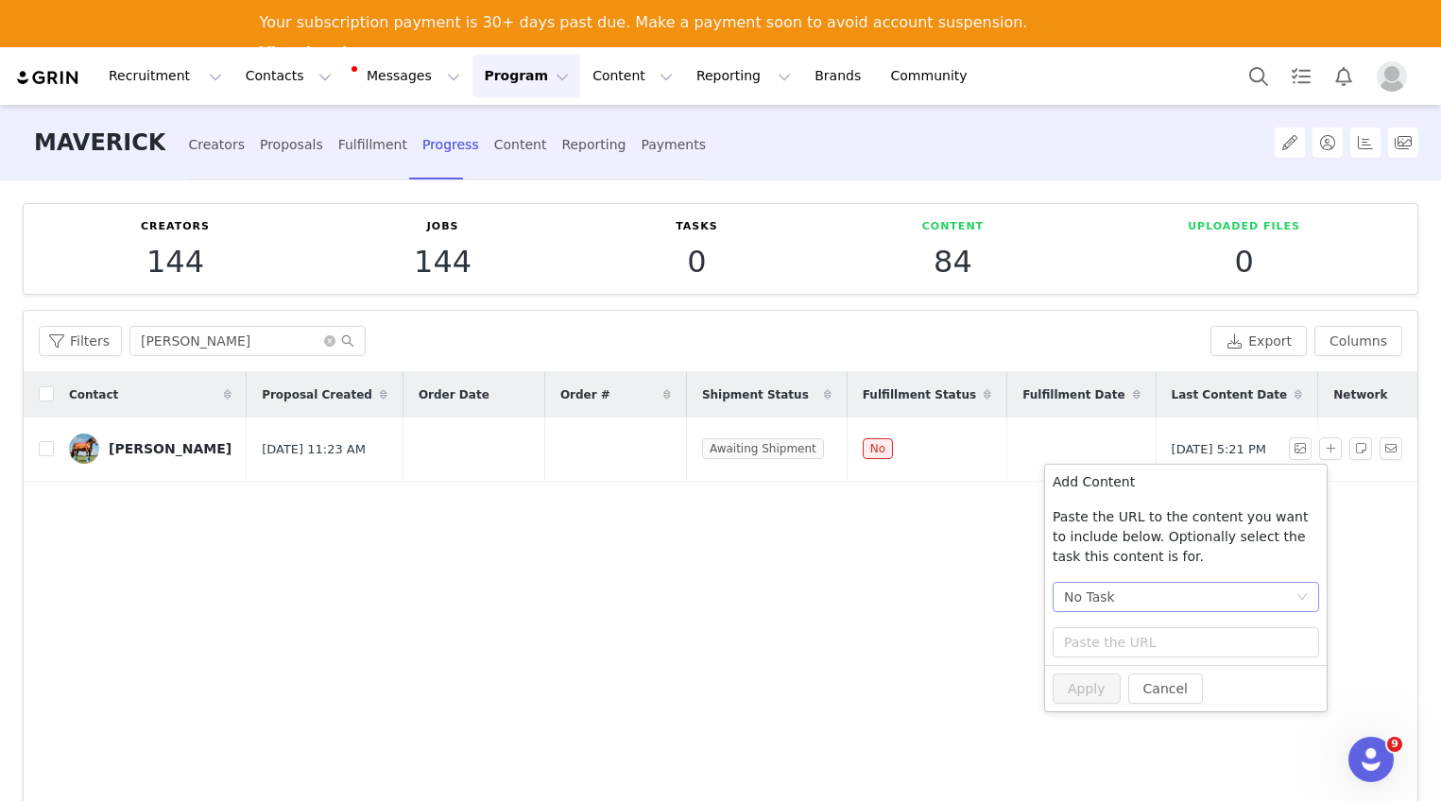
click at [1201, 596] on div "No Task" at bounding box center [1179, 597] width 231 height 28
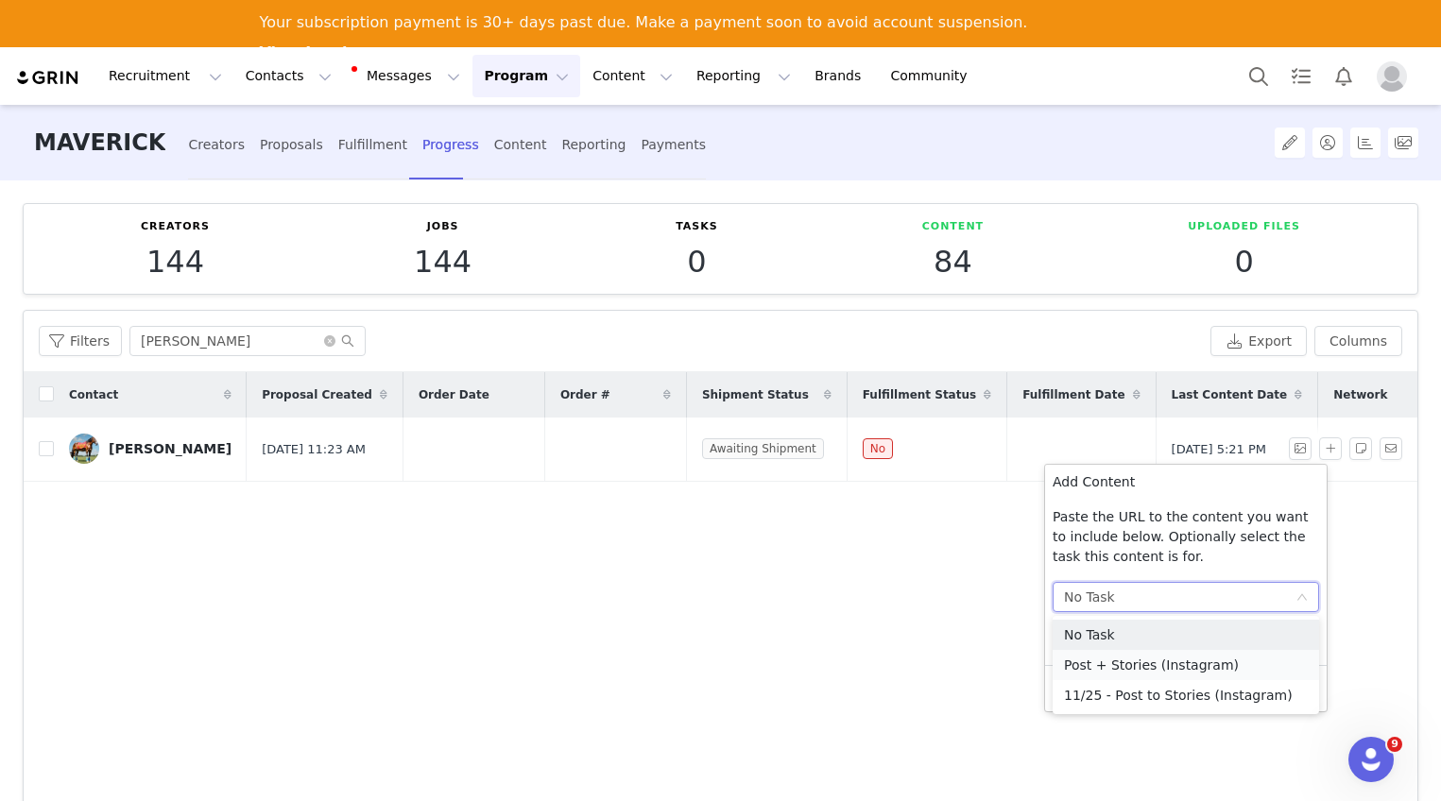
click at [1173, 665] on li "Post + Stories (Instagram)" at bounding box center [1185, 665] width 266 height 30
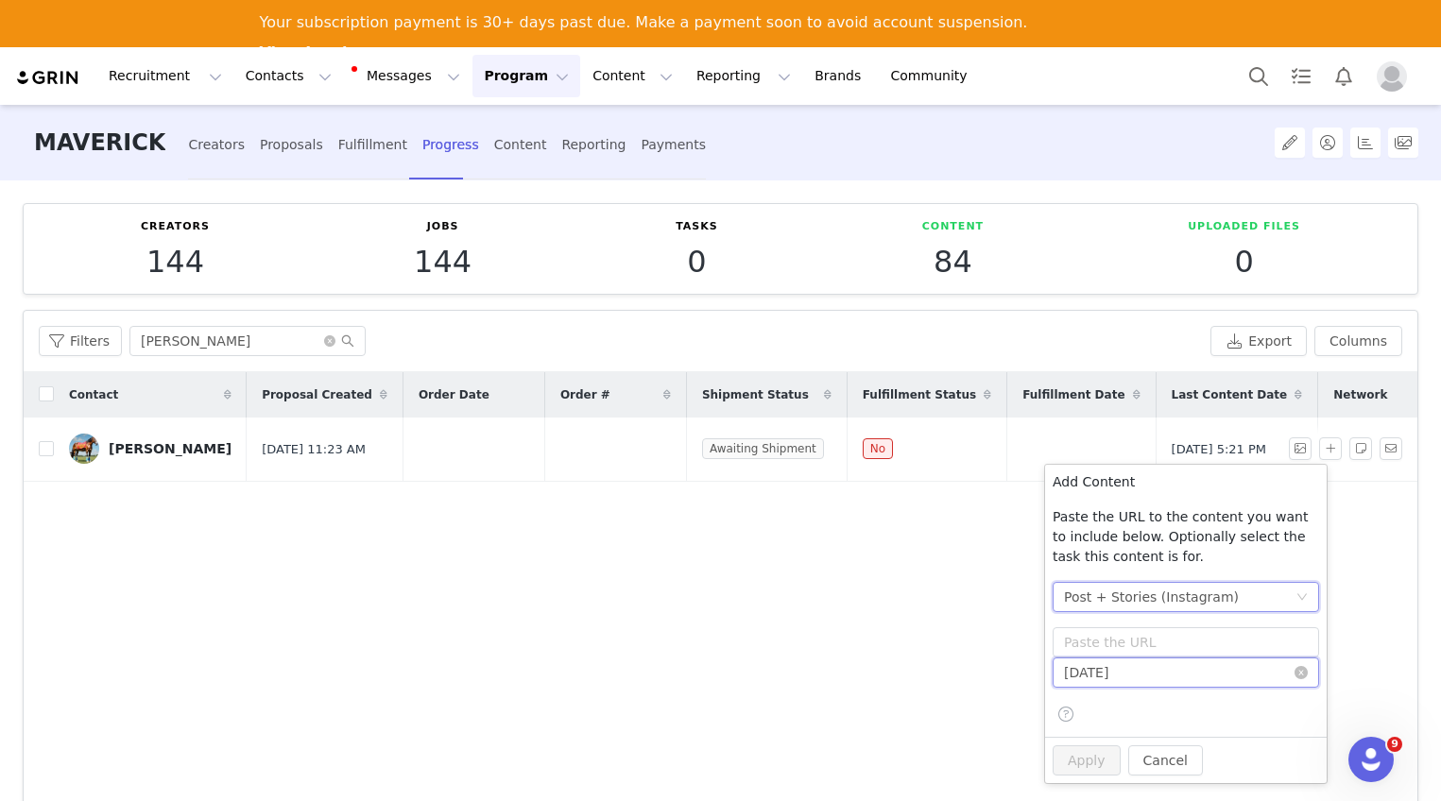
click at [1156, 671] on input "[DATE]" at bounding box center [1185, 673] width 266 height 30
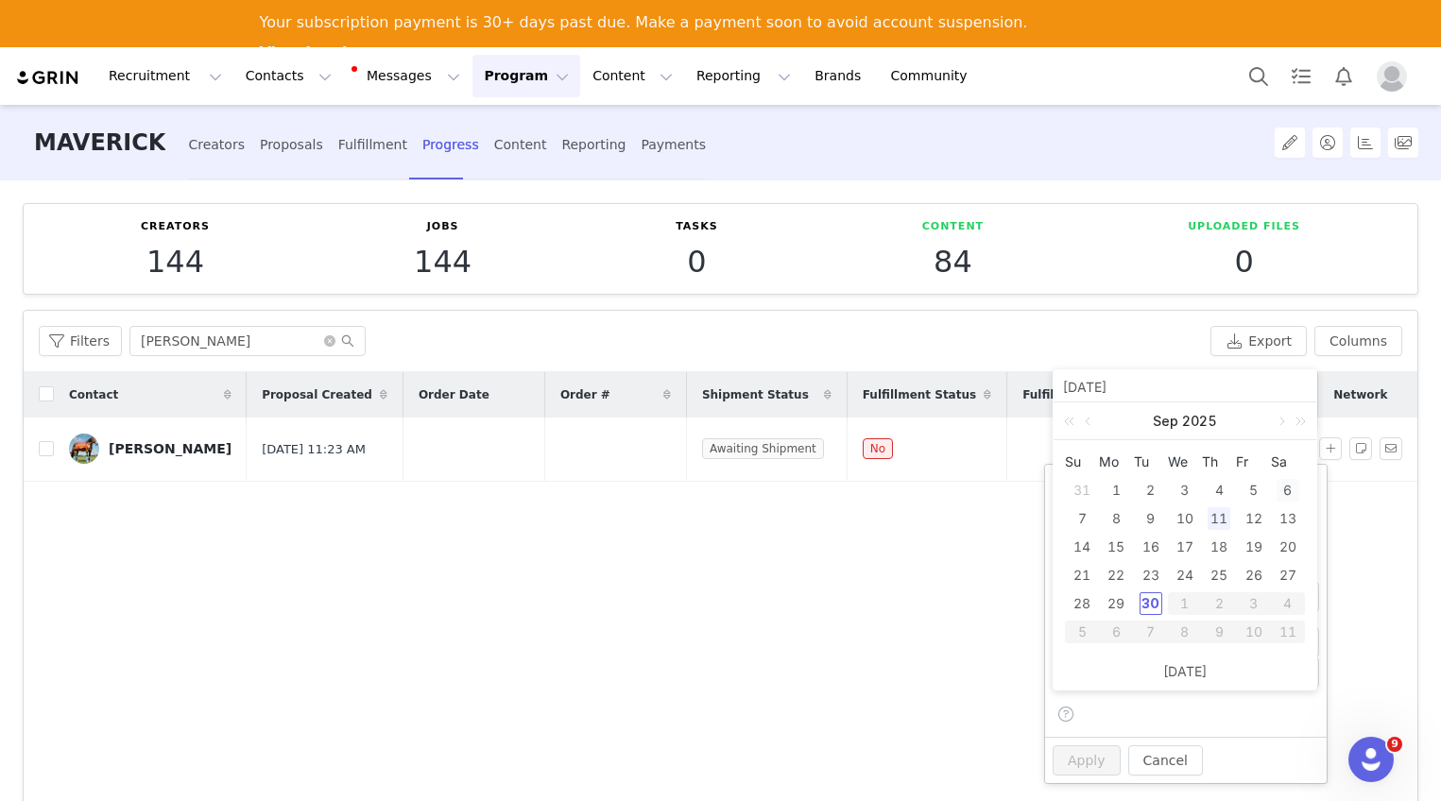
click at [1289, 488] on div "6" at bounding box center [1287, 490] width 23 height 23
type input "[DATE]"
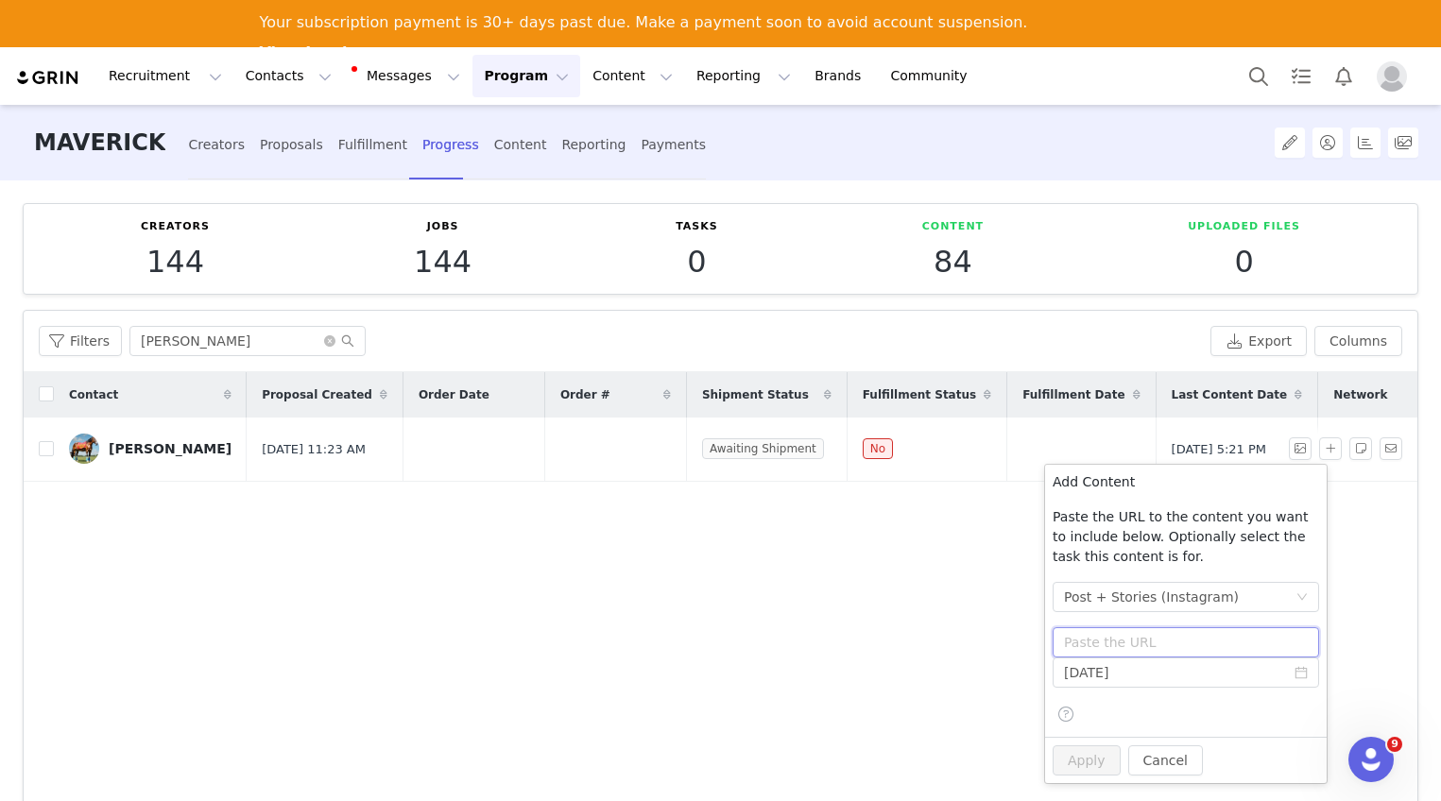
click at [1157, 643] on input "text" at bounding box center [1185, 642] width 266 height 30
paste input "[URL][DOMAIN_NAME]"
type input "[URL][DOMAIN_NAME]"
click at [1086, 761] on button "Apply" at bounding box center [1086, 760] width 68 height 30
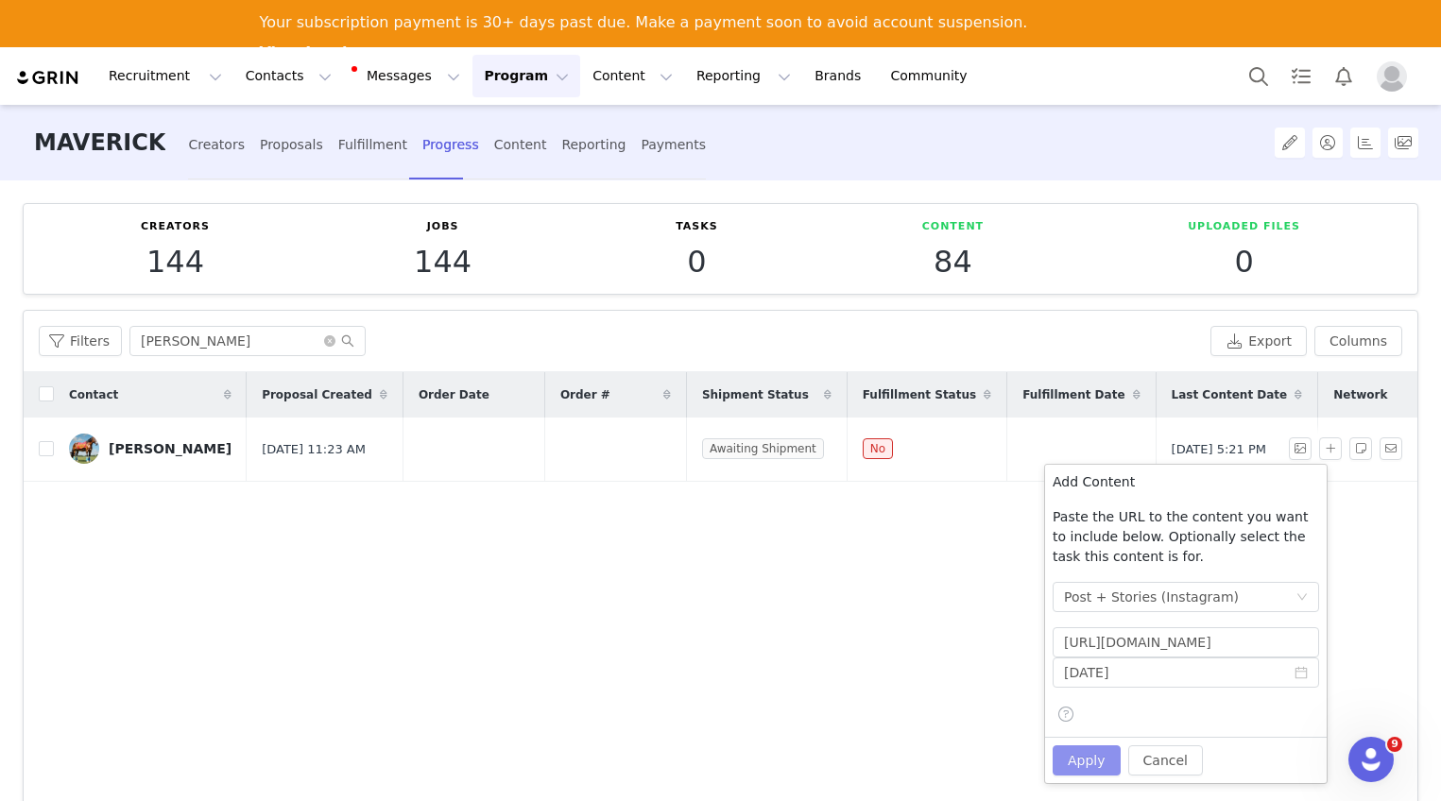
scroll to position [0, 0]
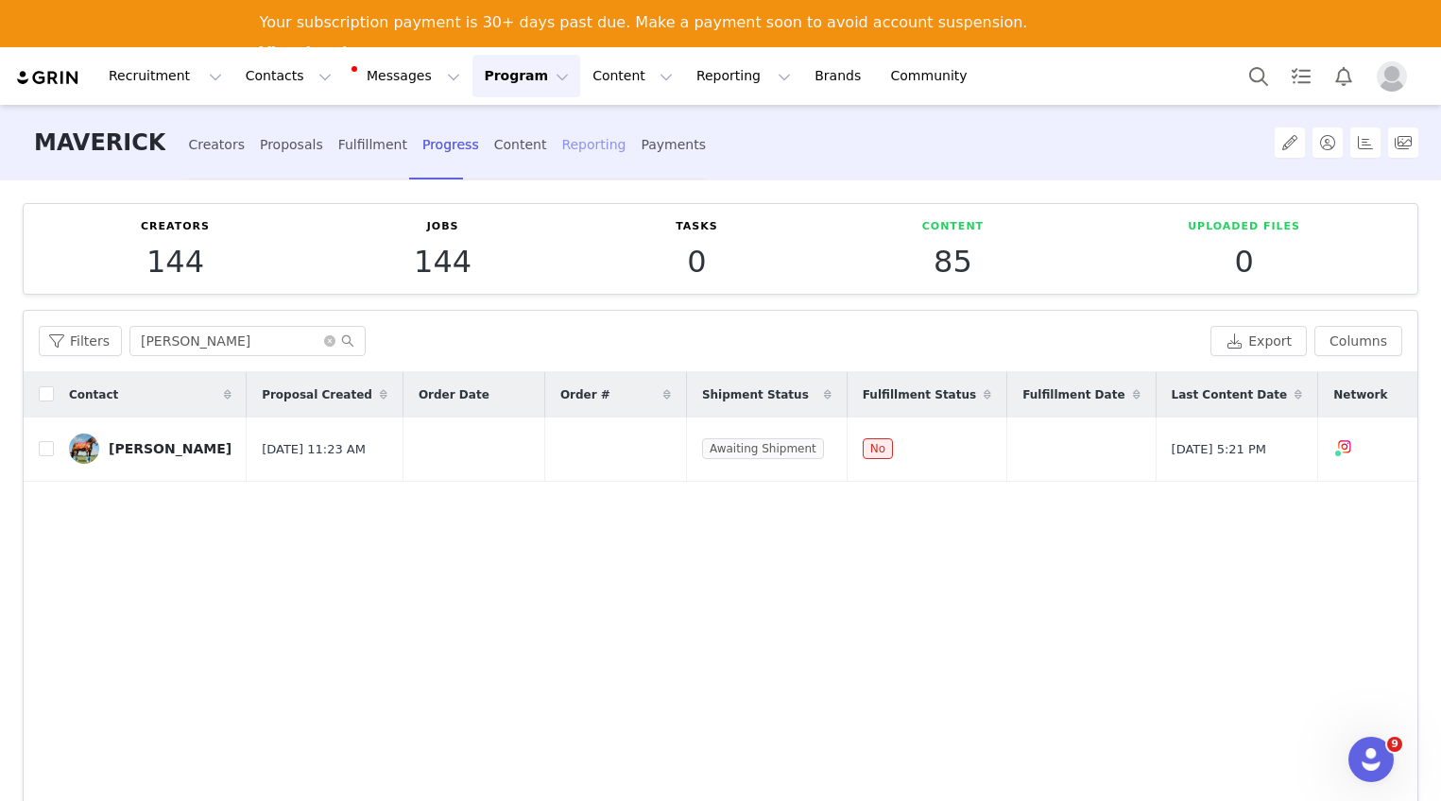
click at [561, 149] on div "Reporting" at bounding box center [593, 145] width 64 height 50
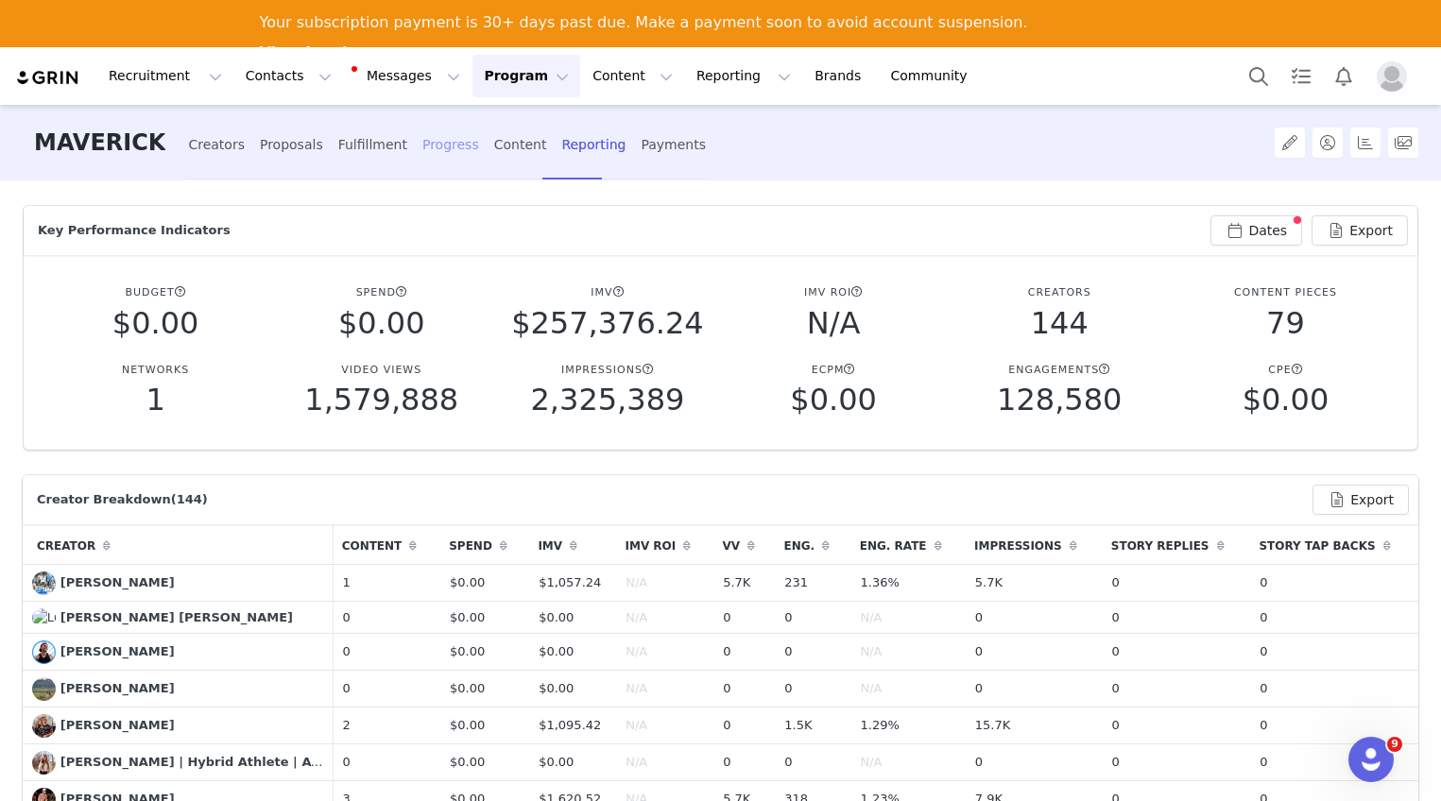
click at [422, 148] on div "Progress" at bounding box center [450, 145] width 57 height 50
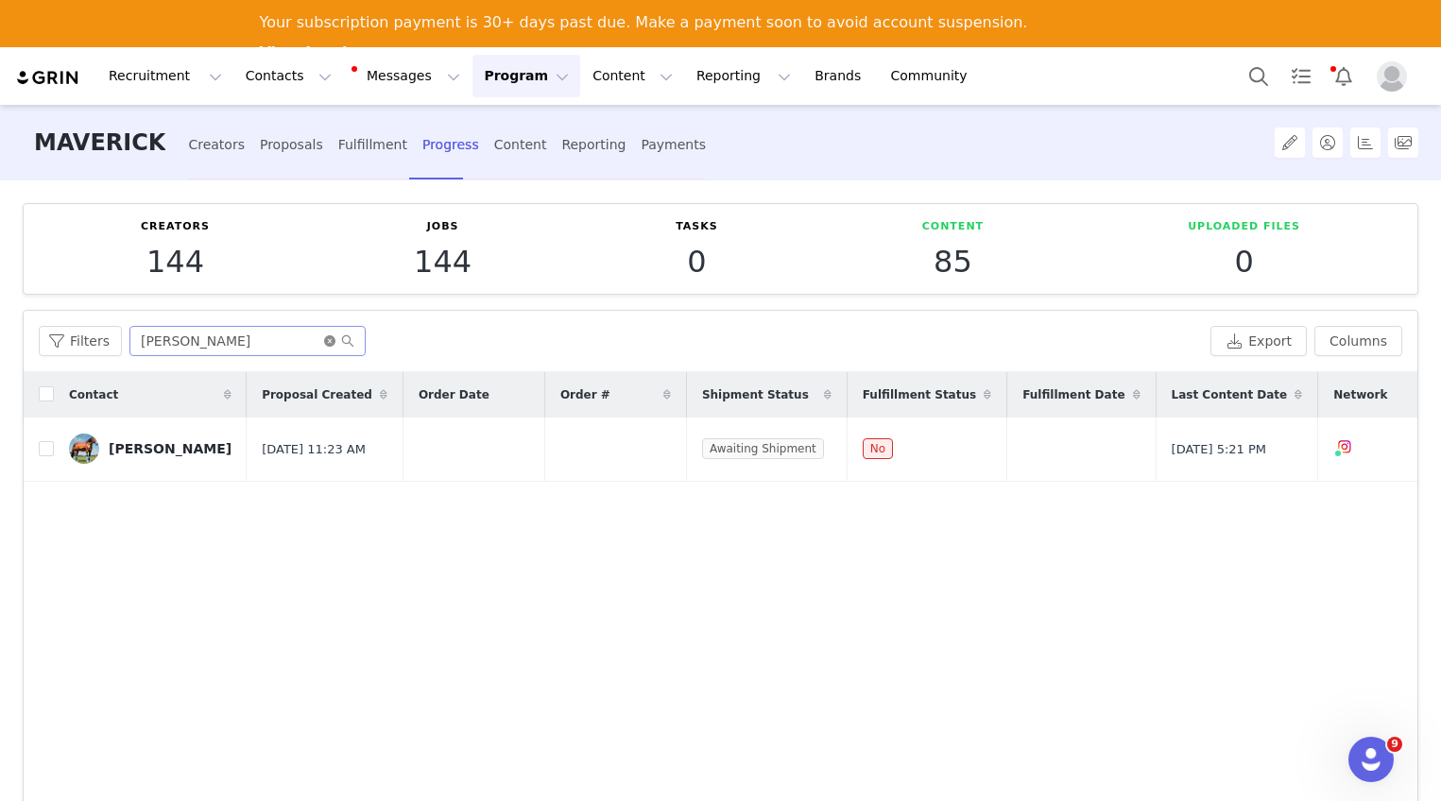
click at [325, 341] on icon "icon: close-circle" at bounding box center [329, 340] width 11 height 11
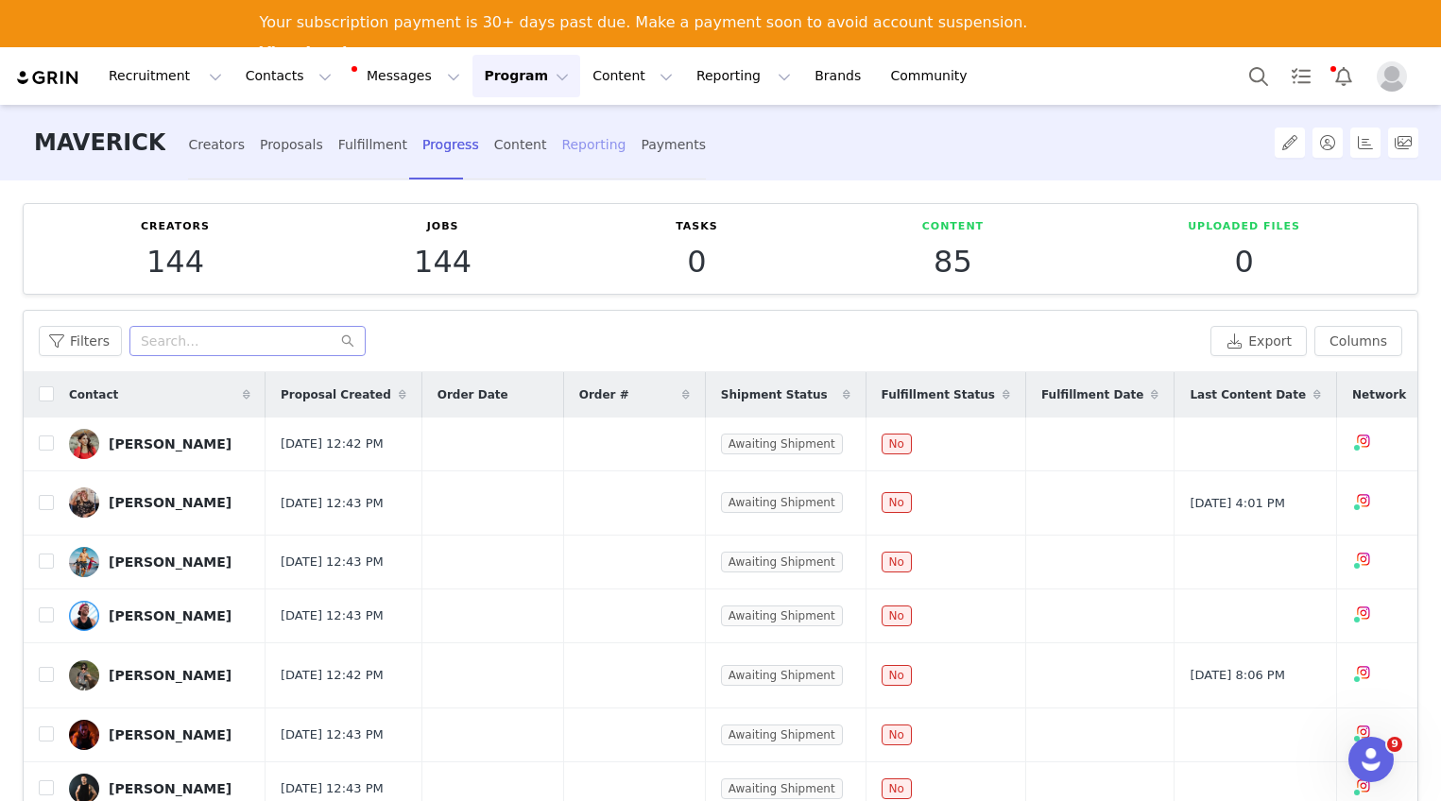
click at [561, 155] on div "Reporting" at bounding box center [593, 145] width 64 height 50
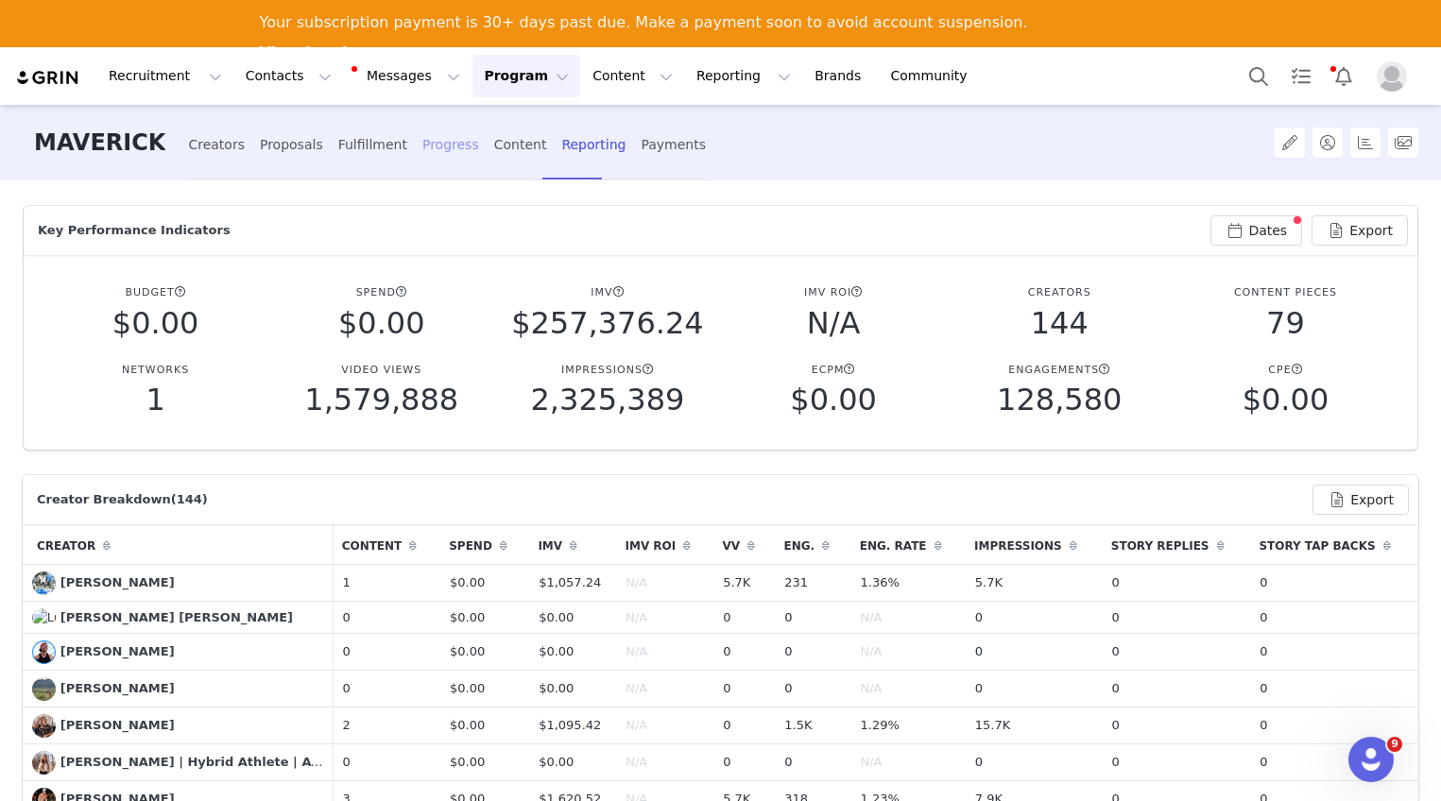
click at [422, 152] on div "Progress" at bounding box center [450, 145] width 57 height 50
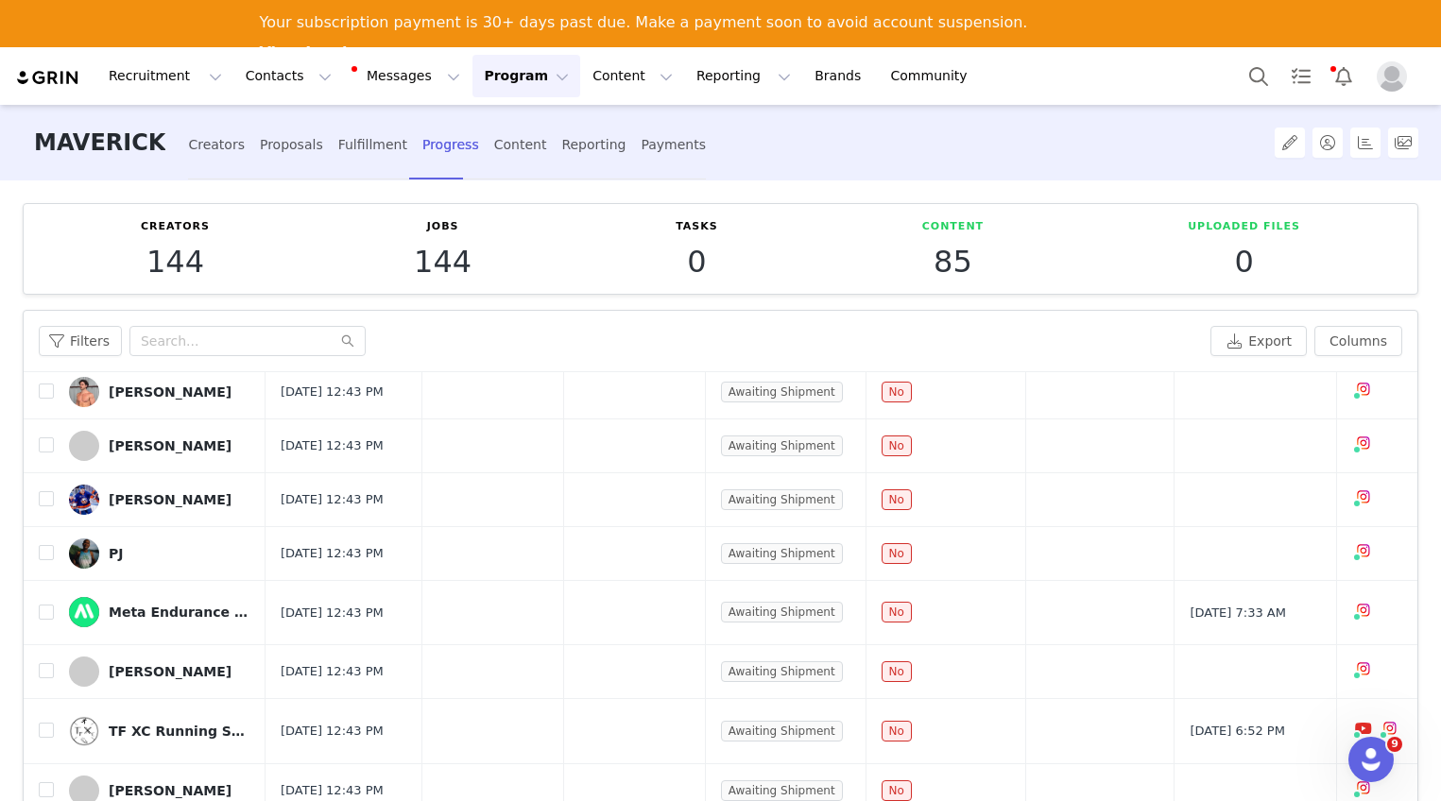
scroll to position [1074, 0]
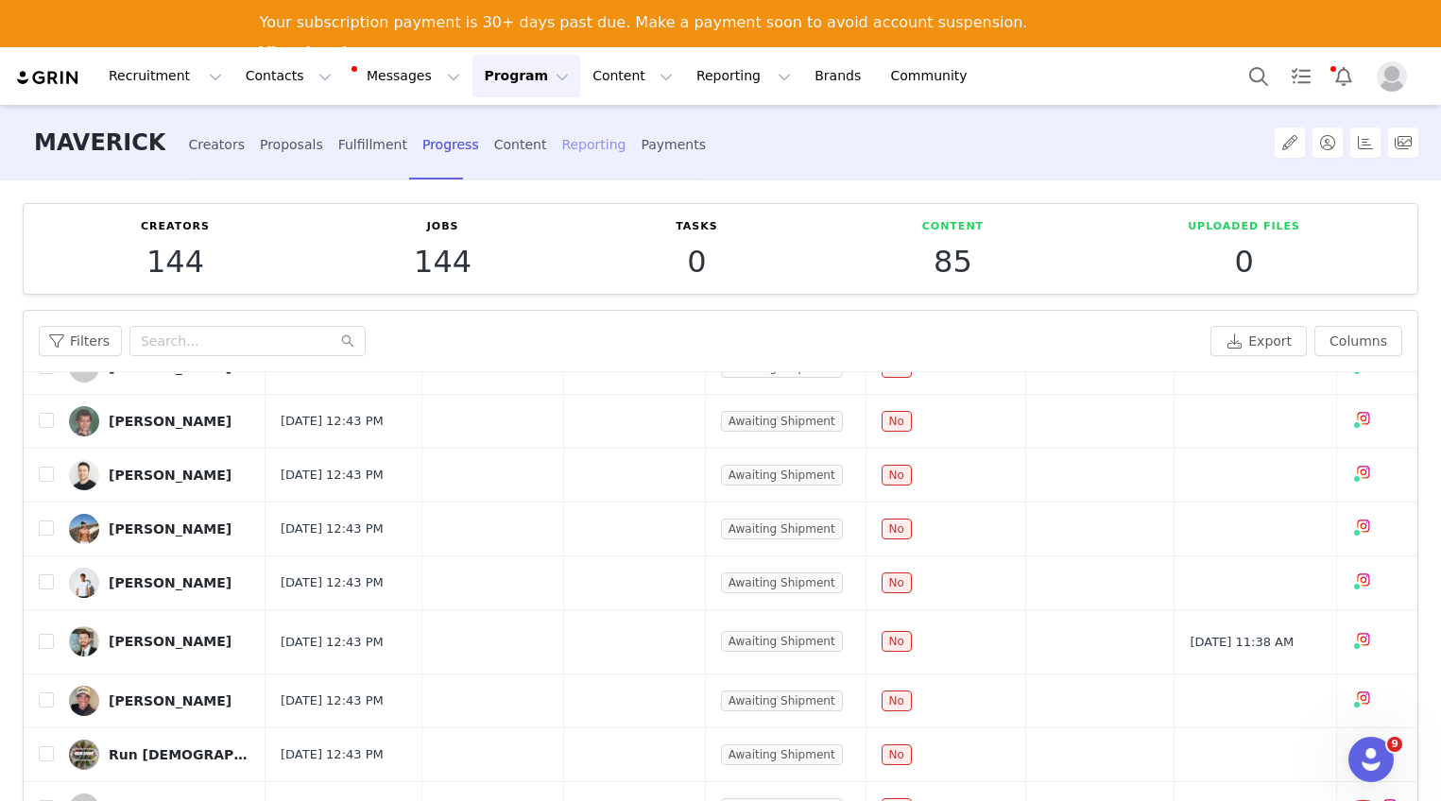
click at [562, 149] on div "Reporting" at bounding box center [593, 145] width 64 height 50
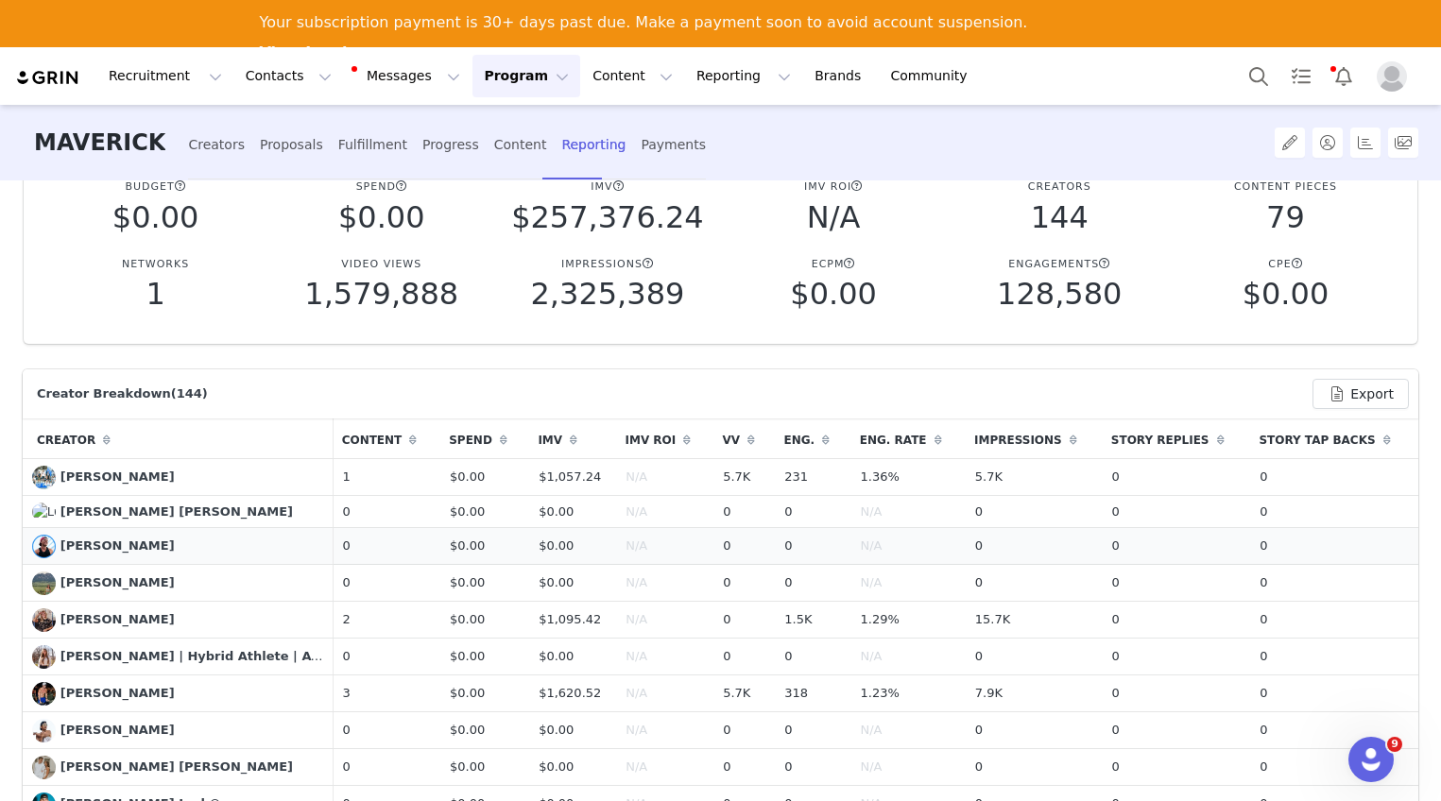
scroll to position [717, 0]
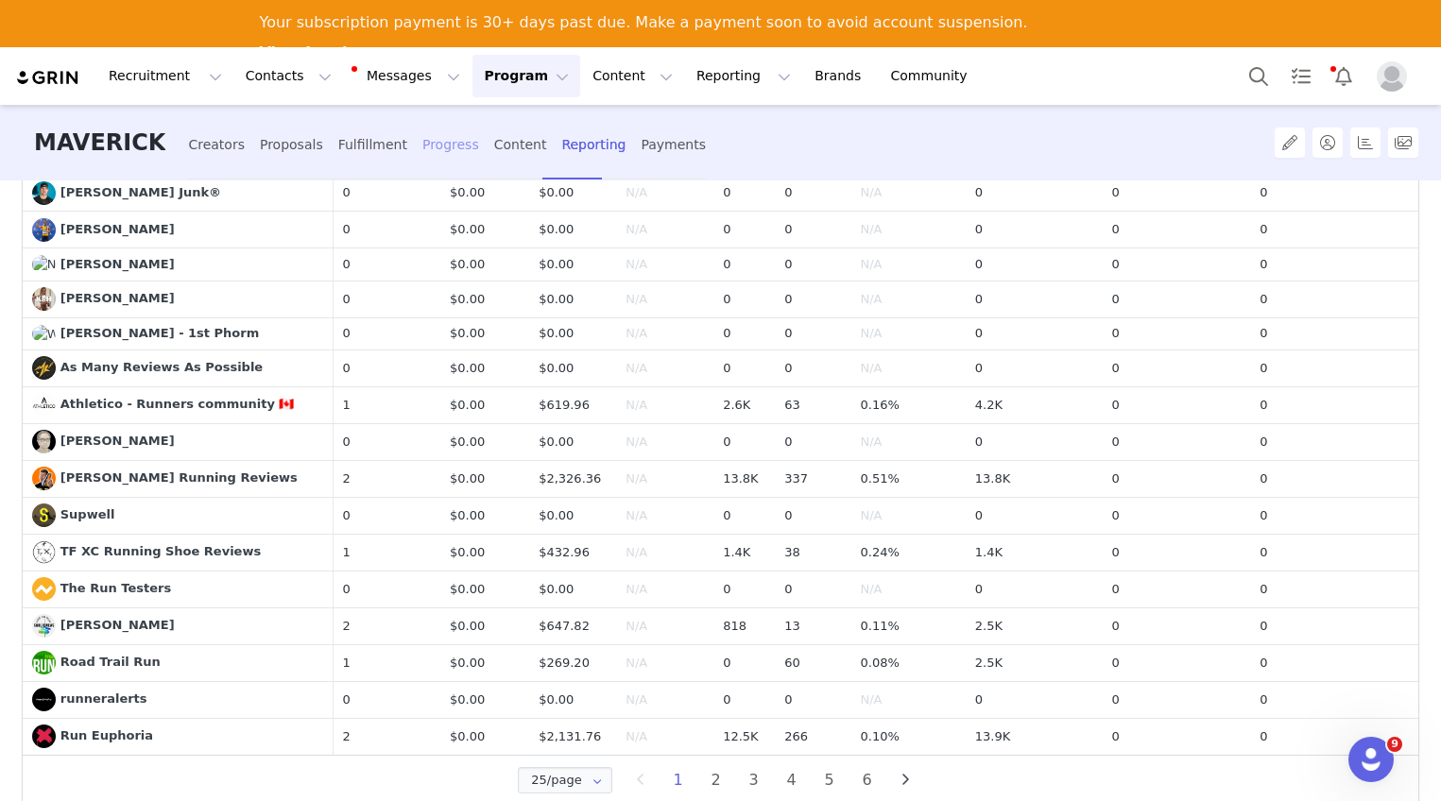
click at [422, 147] on div "Progress" at bounding box center [450, 145] width 57 height 50
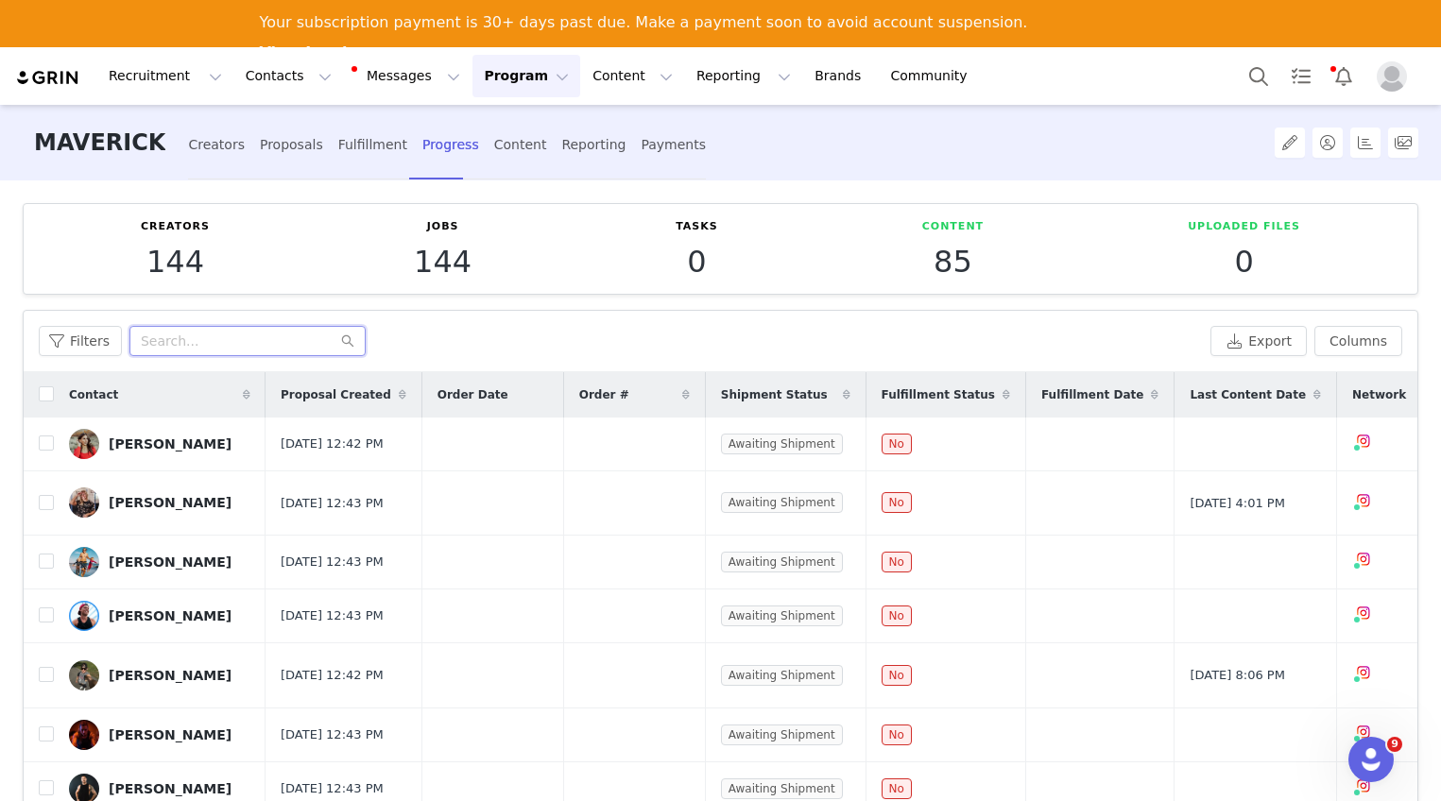
click at [196, 345] on input "text" at bounding box center [247, 341] width 236 height 30
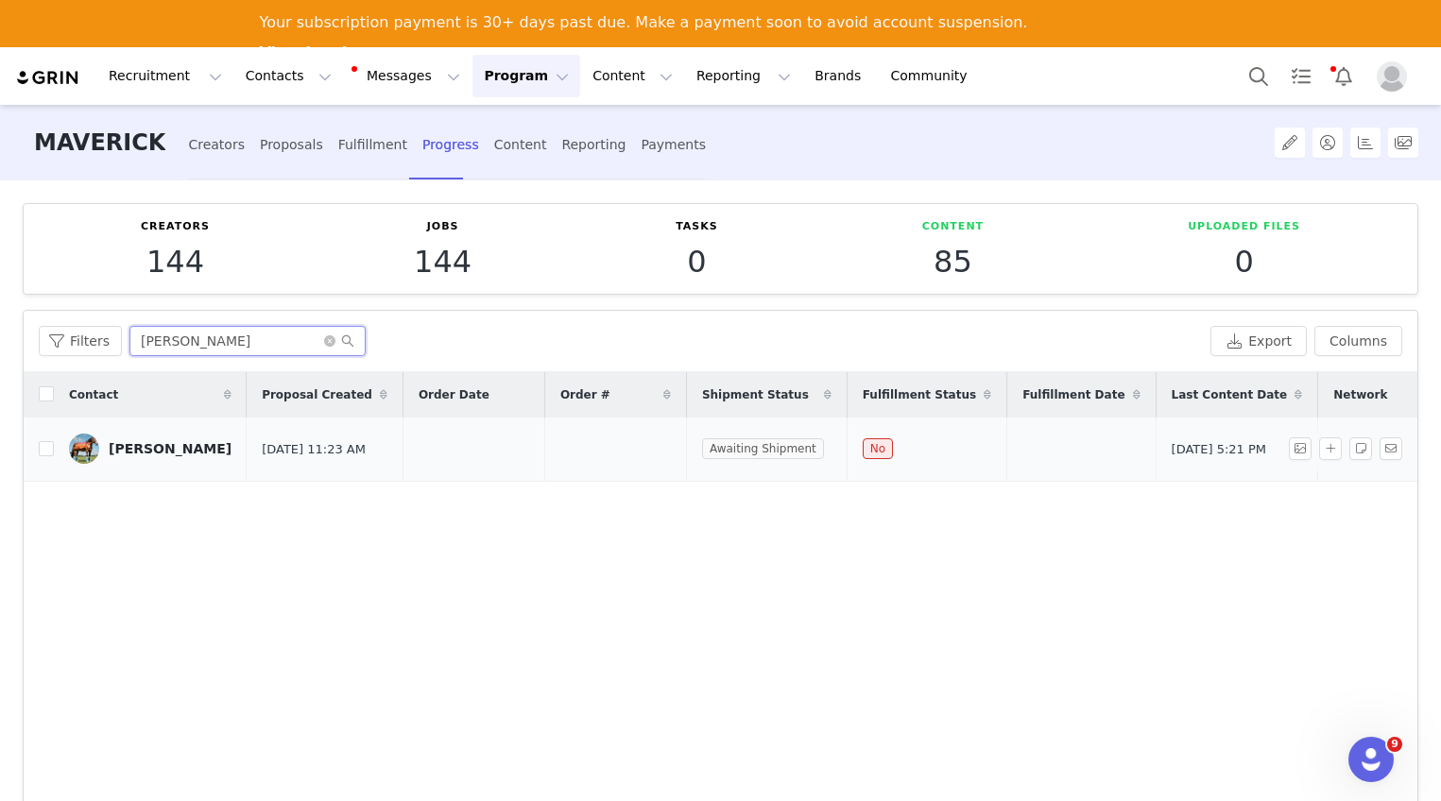
type input "[PERSON_NAME]"
click at [205, 447] on div "[PERSON_NAME]" at bounding box center [170, 448] width 123 height 15
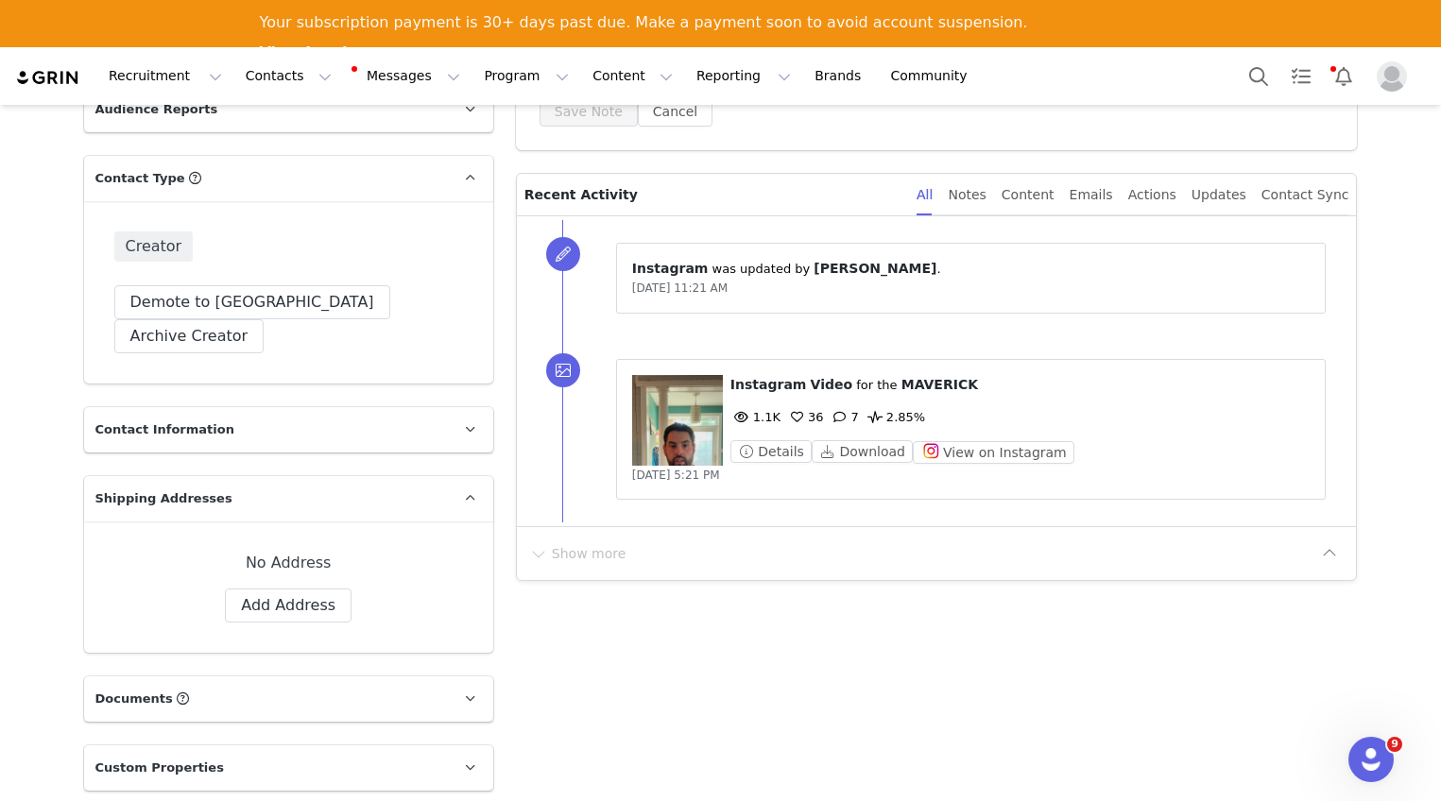
scroll to position [500, 0]
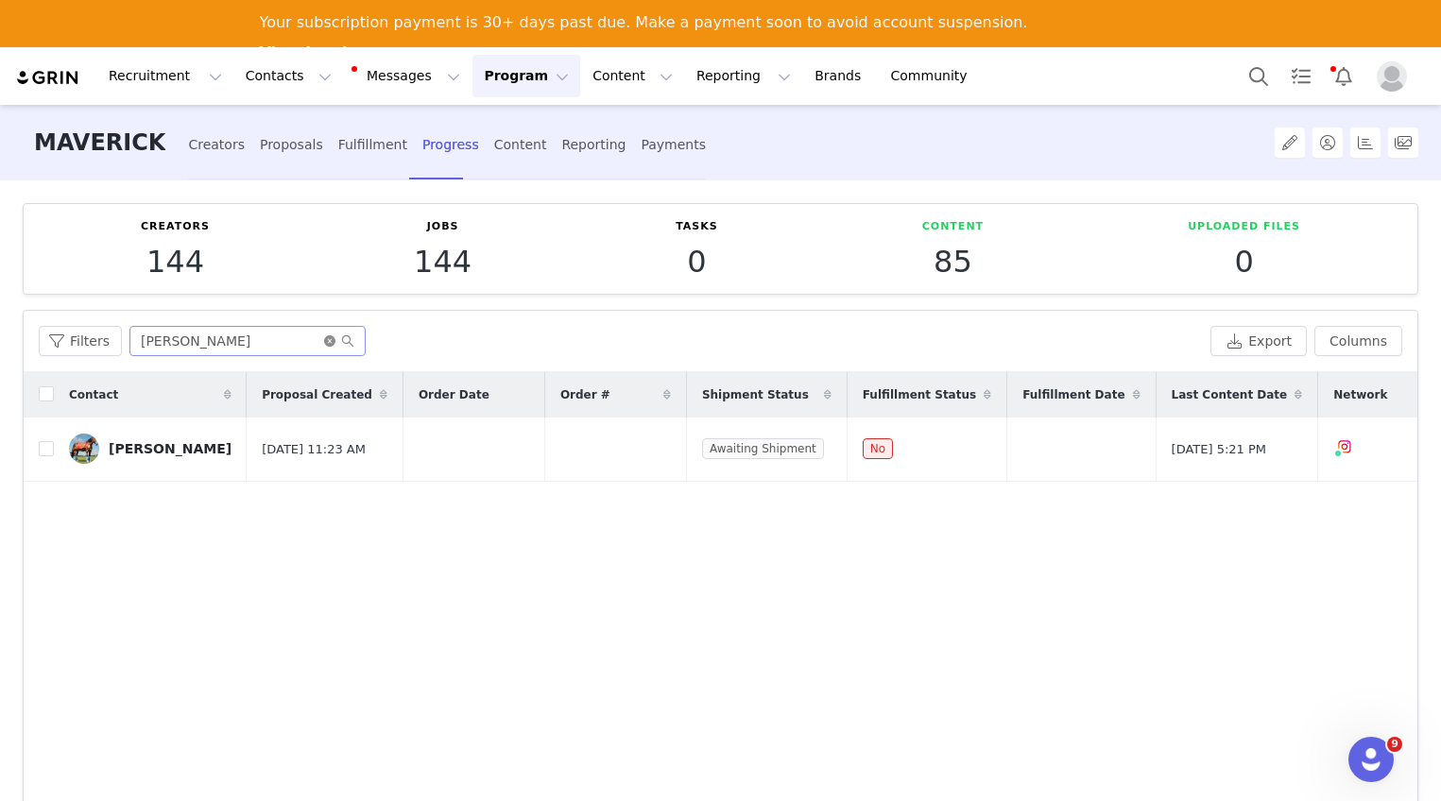
click at [324, 341] on icon "icon: close-circle" at bounding box center [329, 340] width 11 height 11
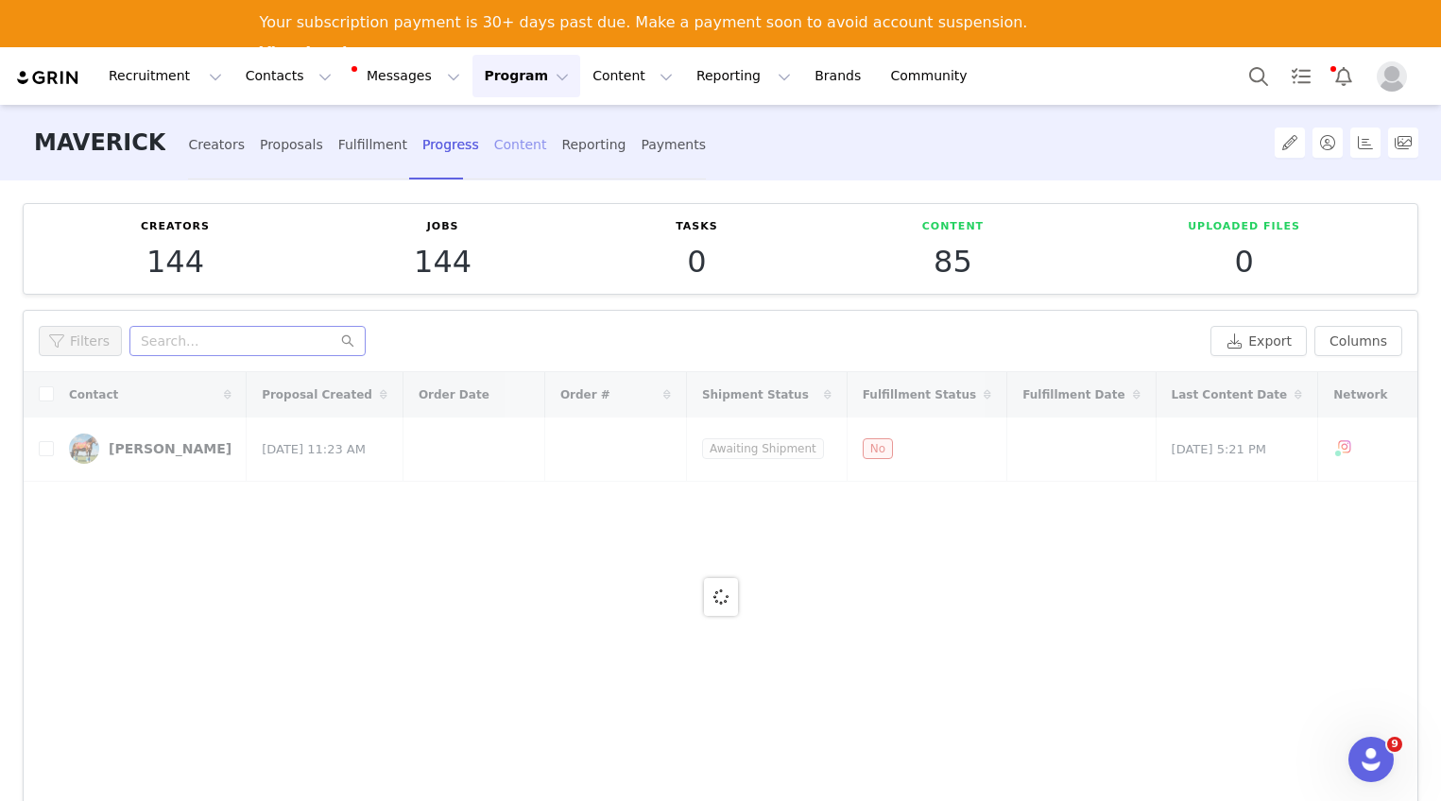
click at [497, 149] on div "Content" at bounding box center [520, 145] width 53 height 50
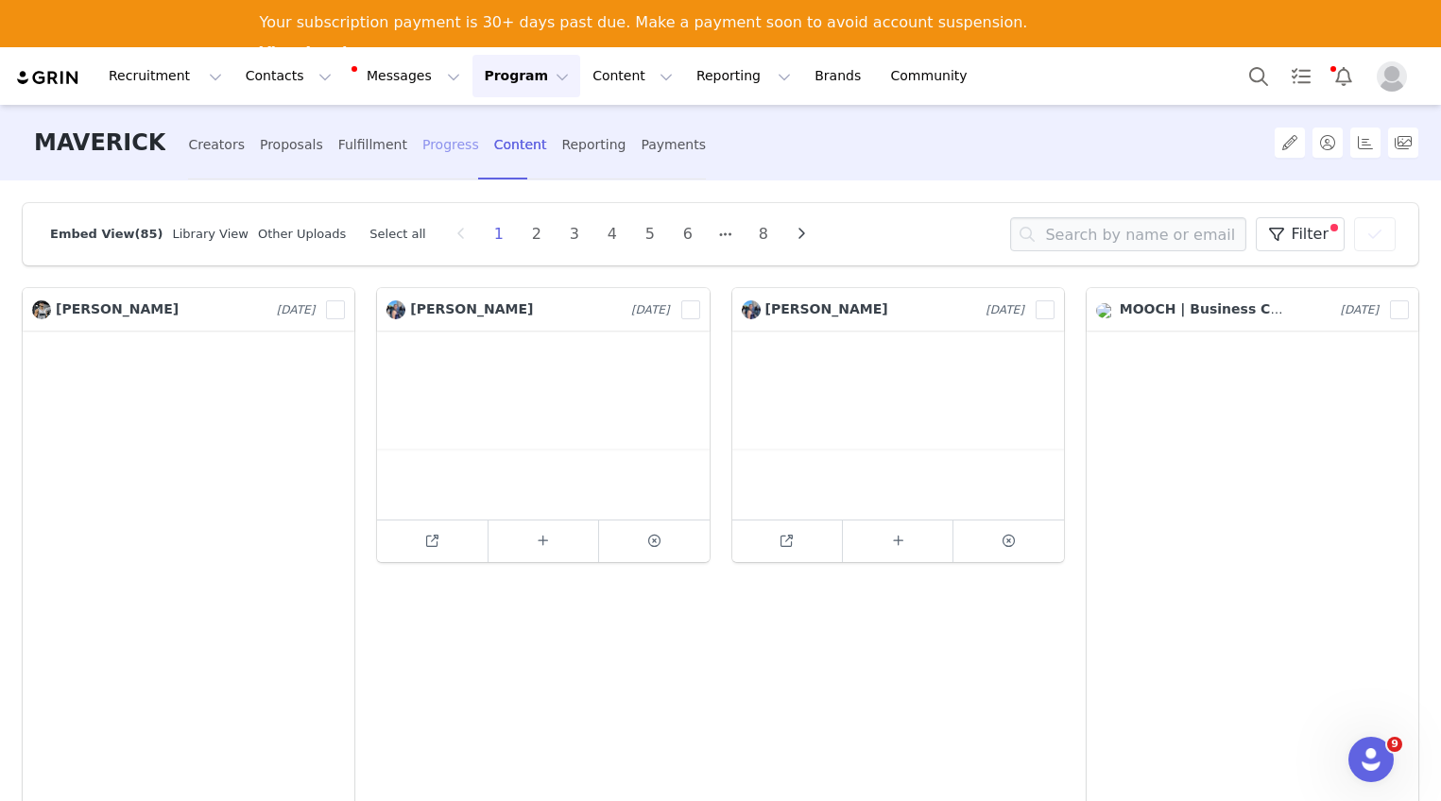
click at [428, 152] on div "Progress" at bounding box center [450, 145] width 57 height 50
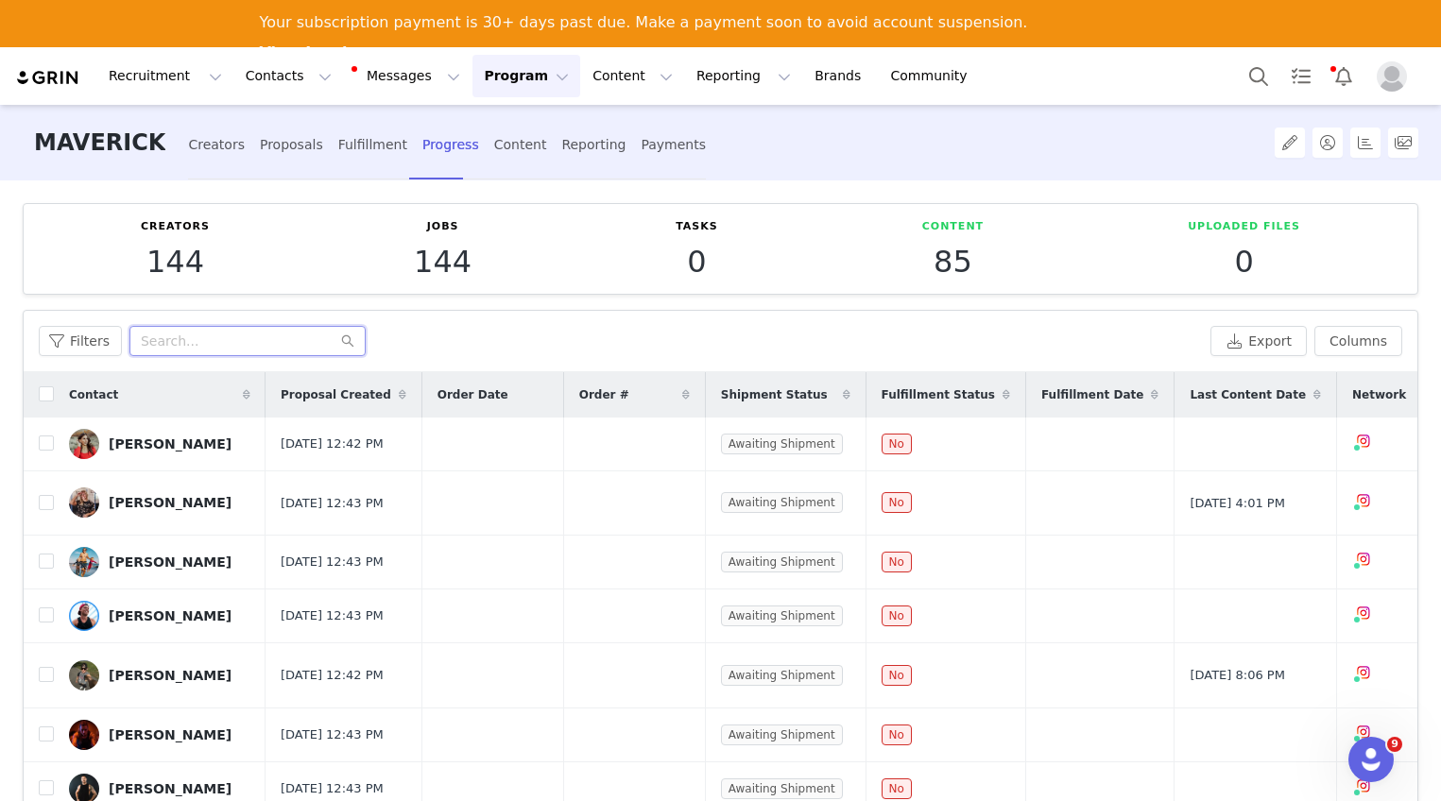
click at [195, 336] on input "text" at bounding box center [247, 341] width 236 height 30
type input "[PERSON_NAME]"
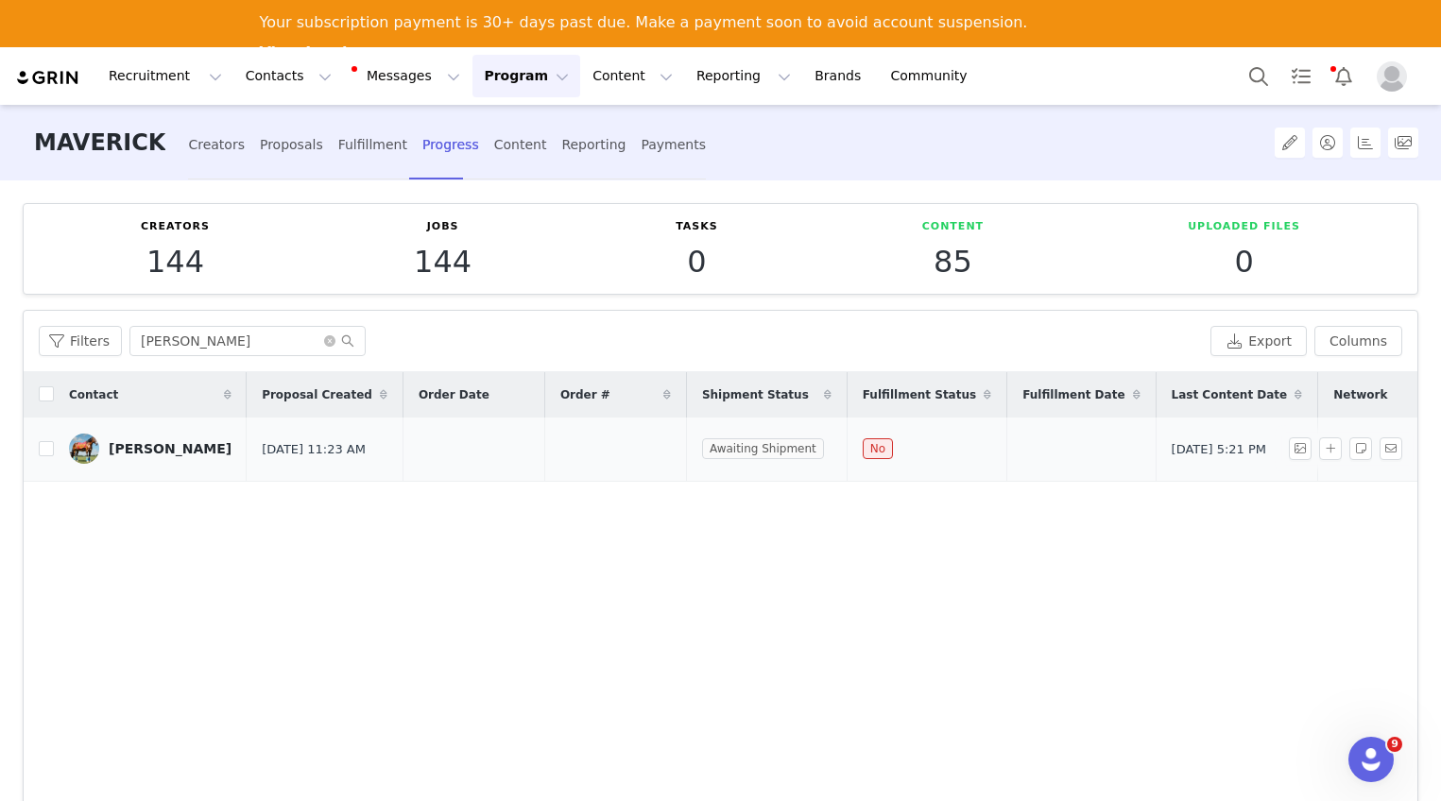
click at [214, 455] on div "[PERSON_NAME]" at bounding box center [170, 448] width 123 height 15
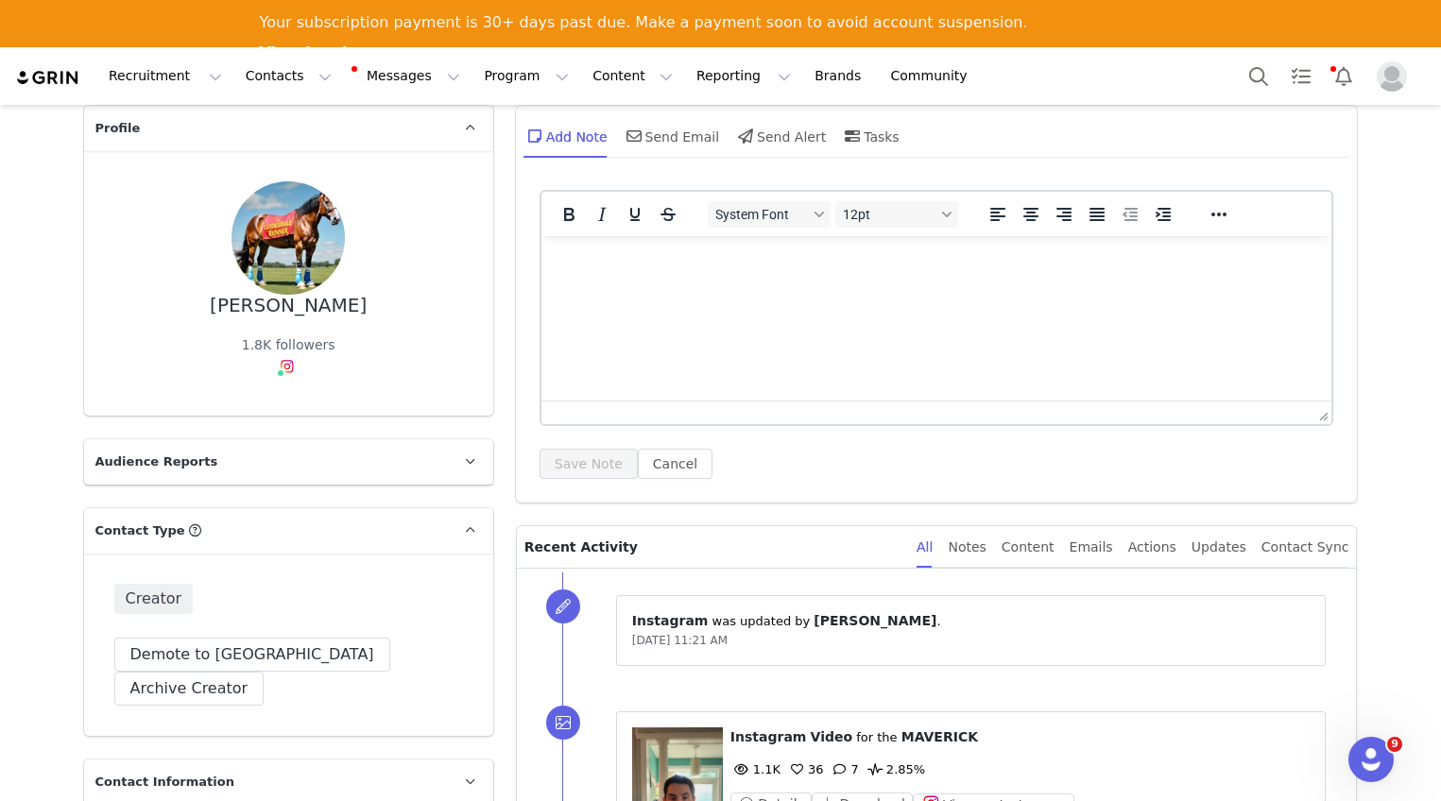
scroll to position [380, 0]
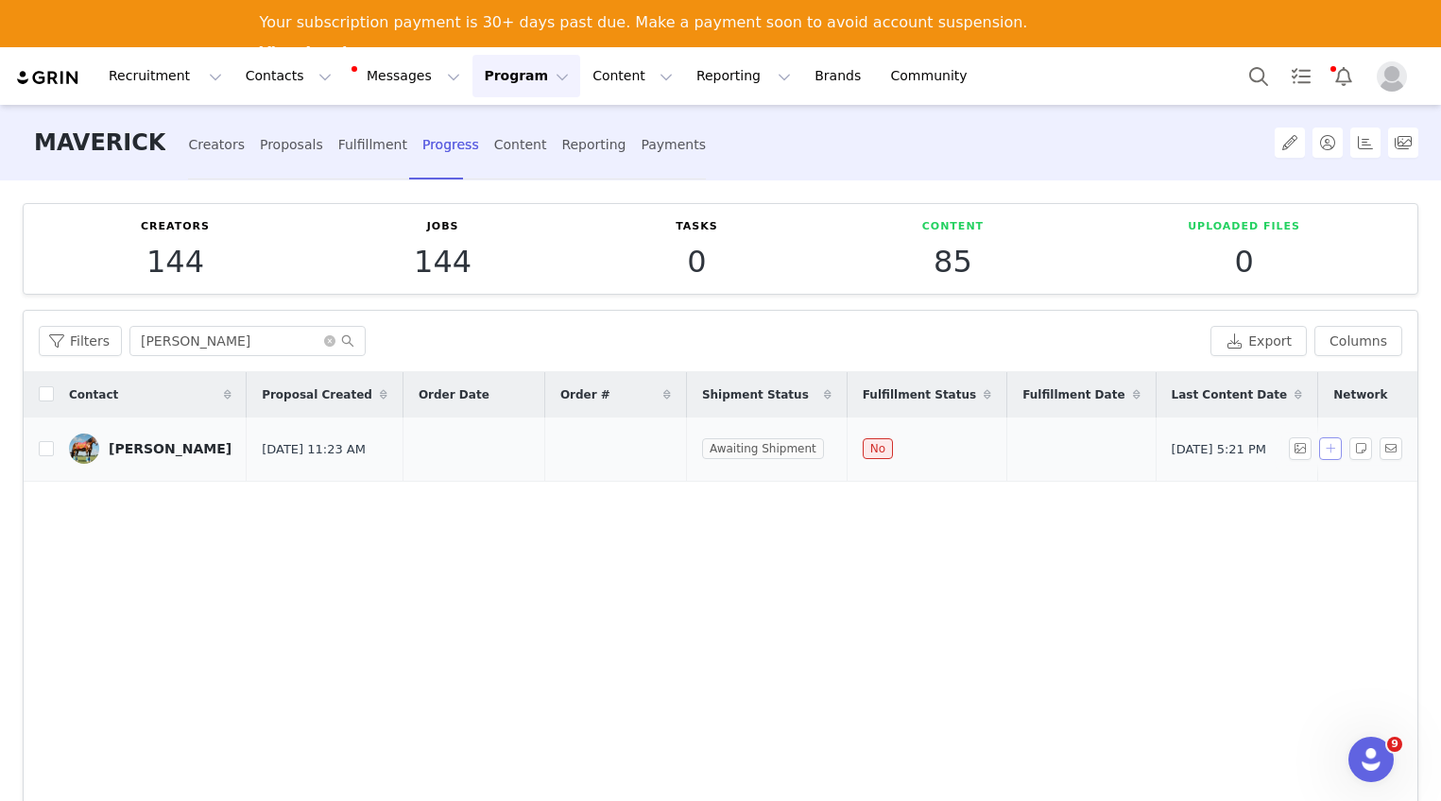
click at [1319, 452] on button "button" at bounding box center [1330, 448] width 23 height 23
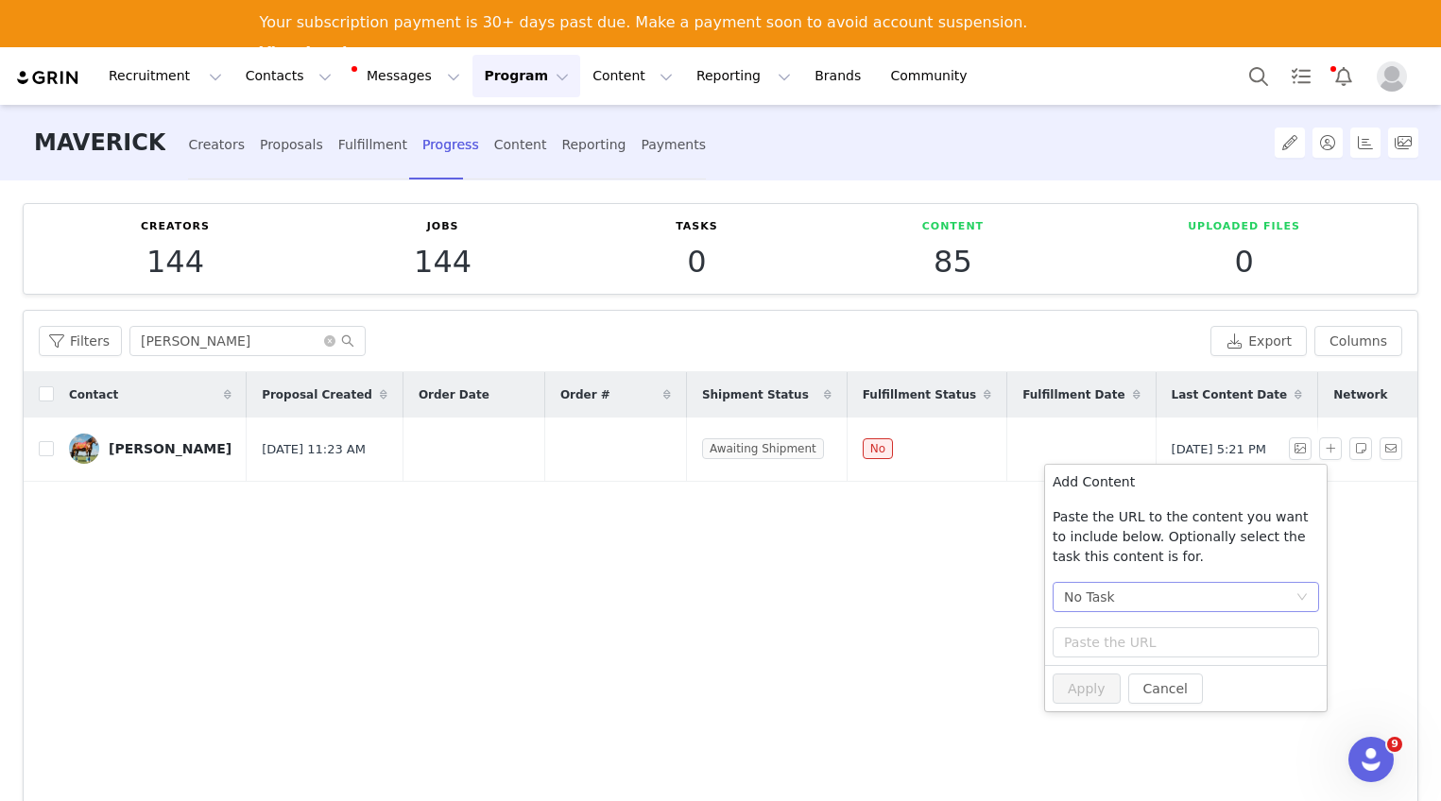
click at [1177, 589] on div "No Task" at bounding box center [1179, 597] width 231 height 28
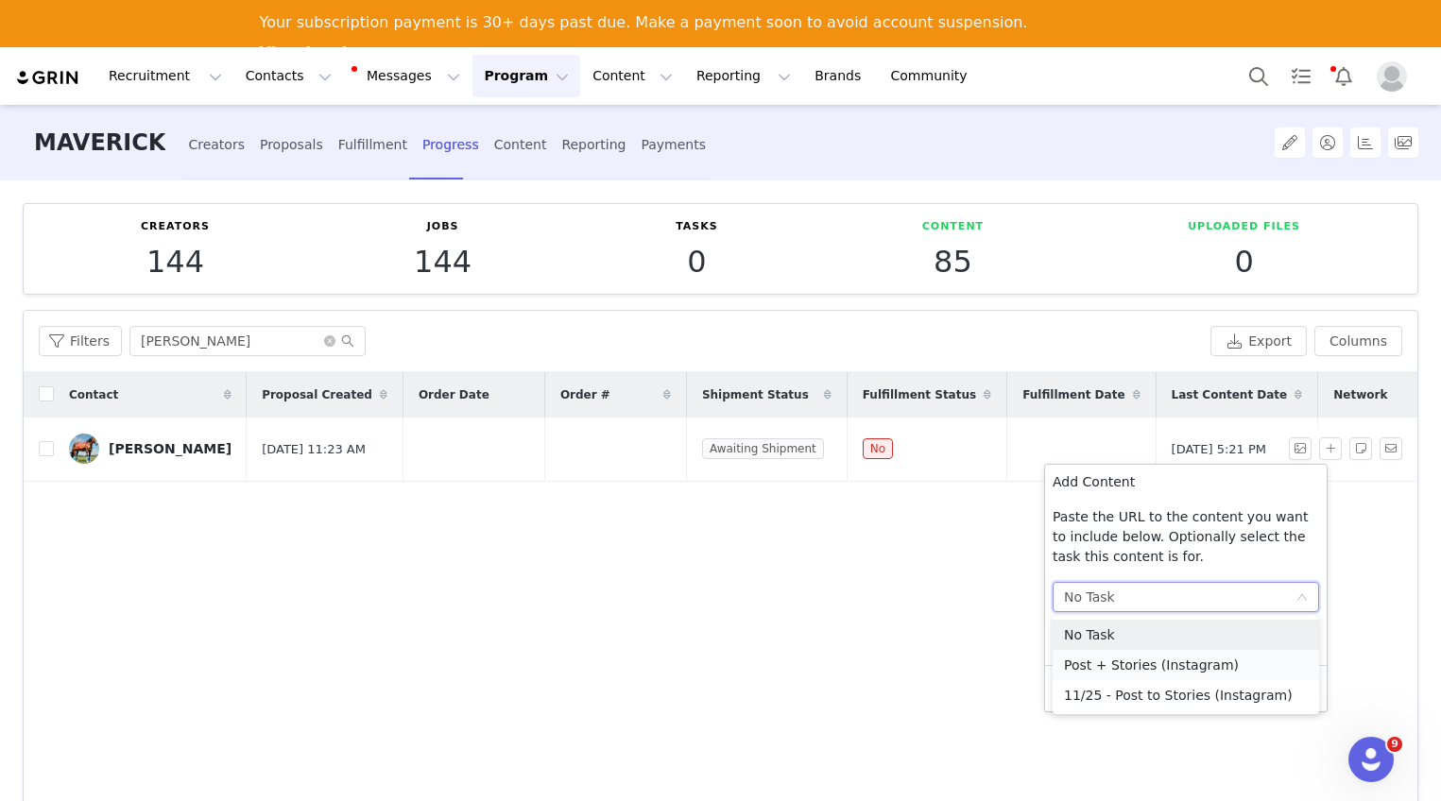
click at [1174, 661] on li "Post + Stories (Instagram)" at bounding box center [1185, 665] width 266 height 30
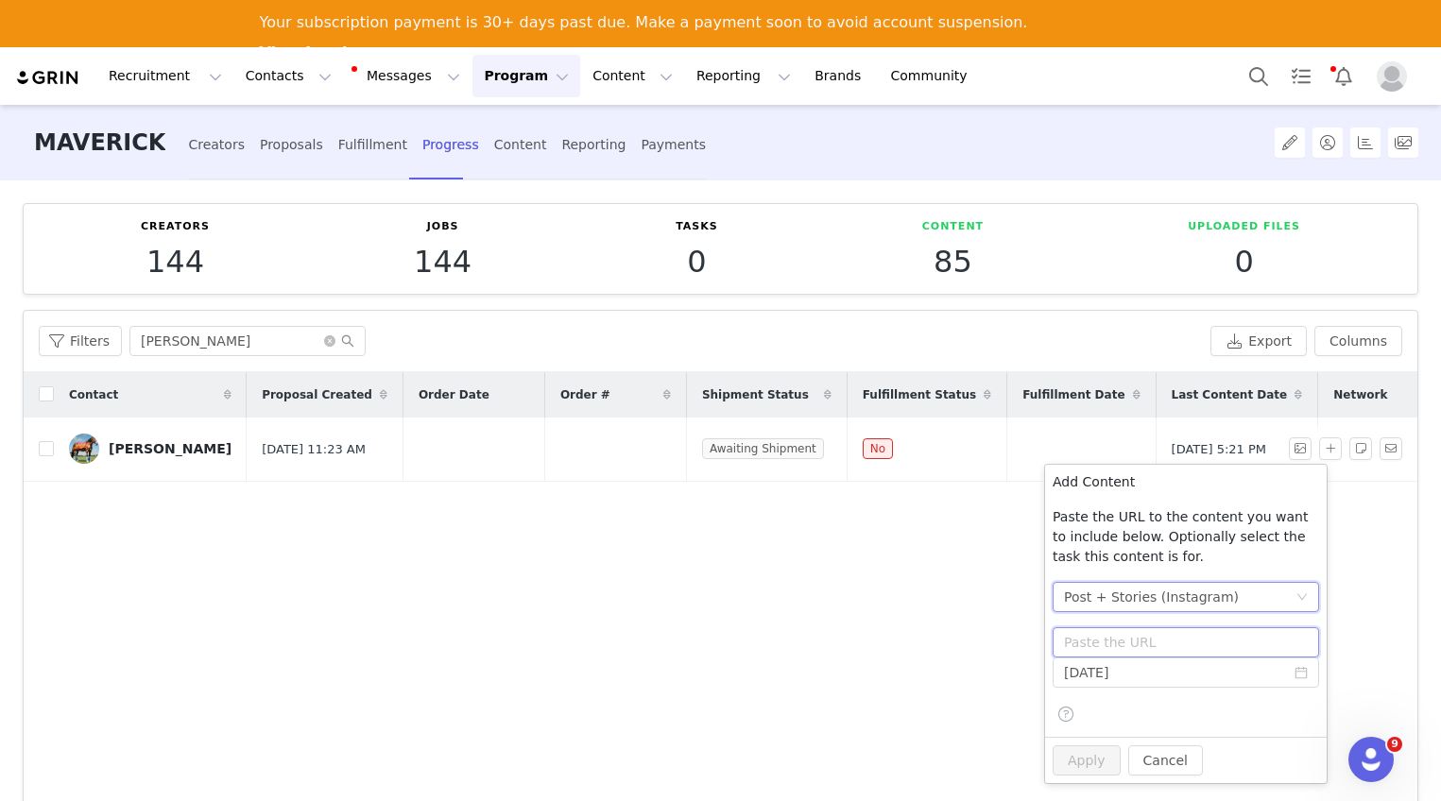
click at [1165, 645] on input "text" at bounding box center [1185, 642] width 266 height 30
paste input "[URL][DOMAIN_NAME]"
type input "[URL][DOMAIN_NAME]"
click at [1262, 677] on input "[DATE]" at bounding box center [1185, 673] width 266 height 30
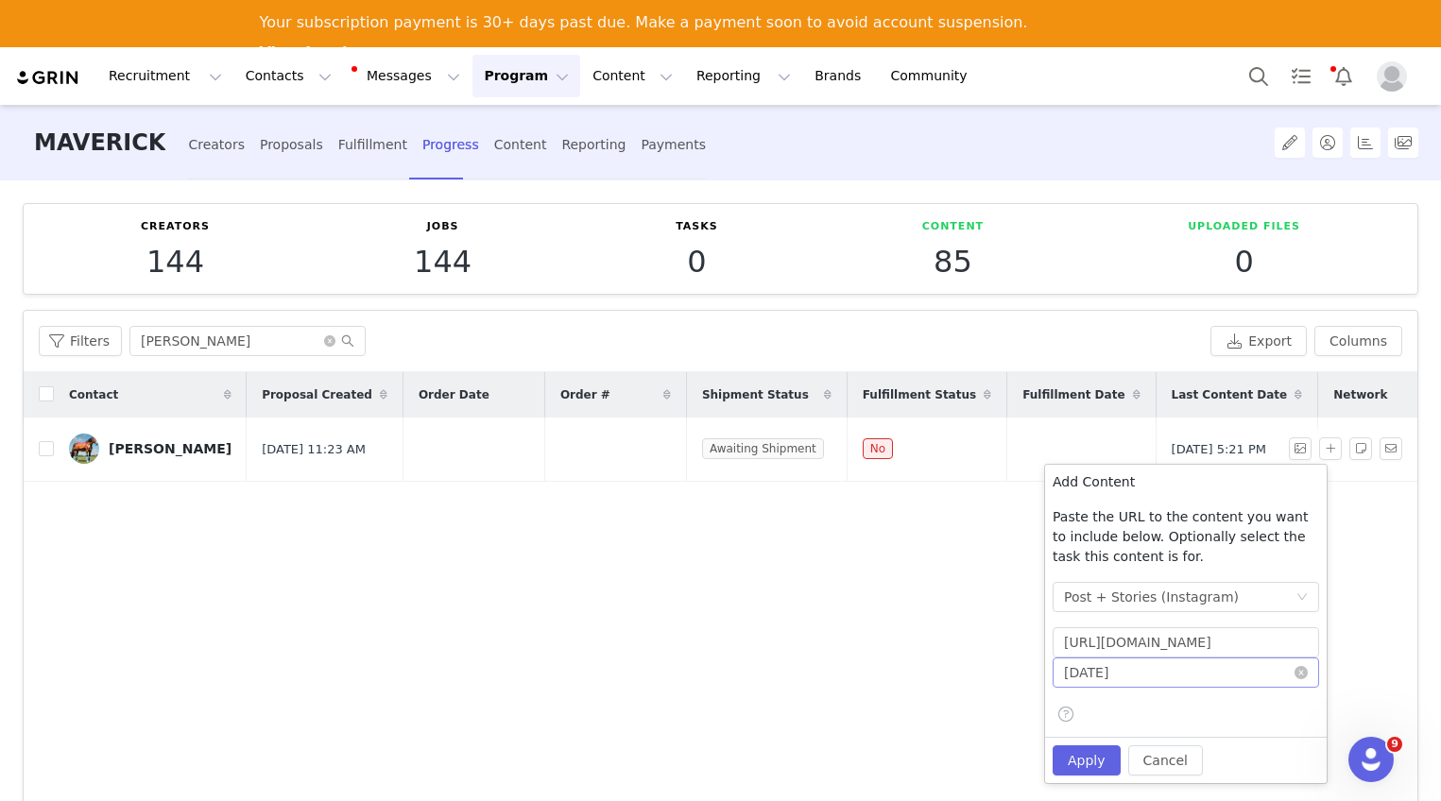
scroll to position [0, 0]
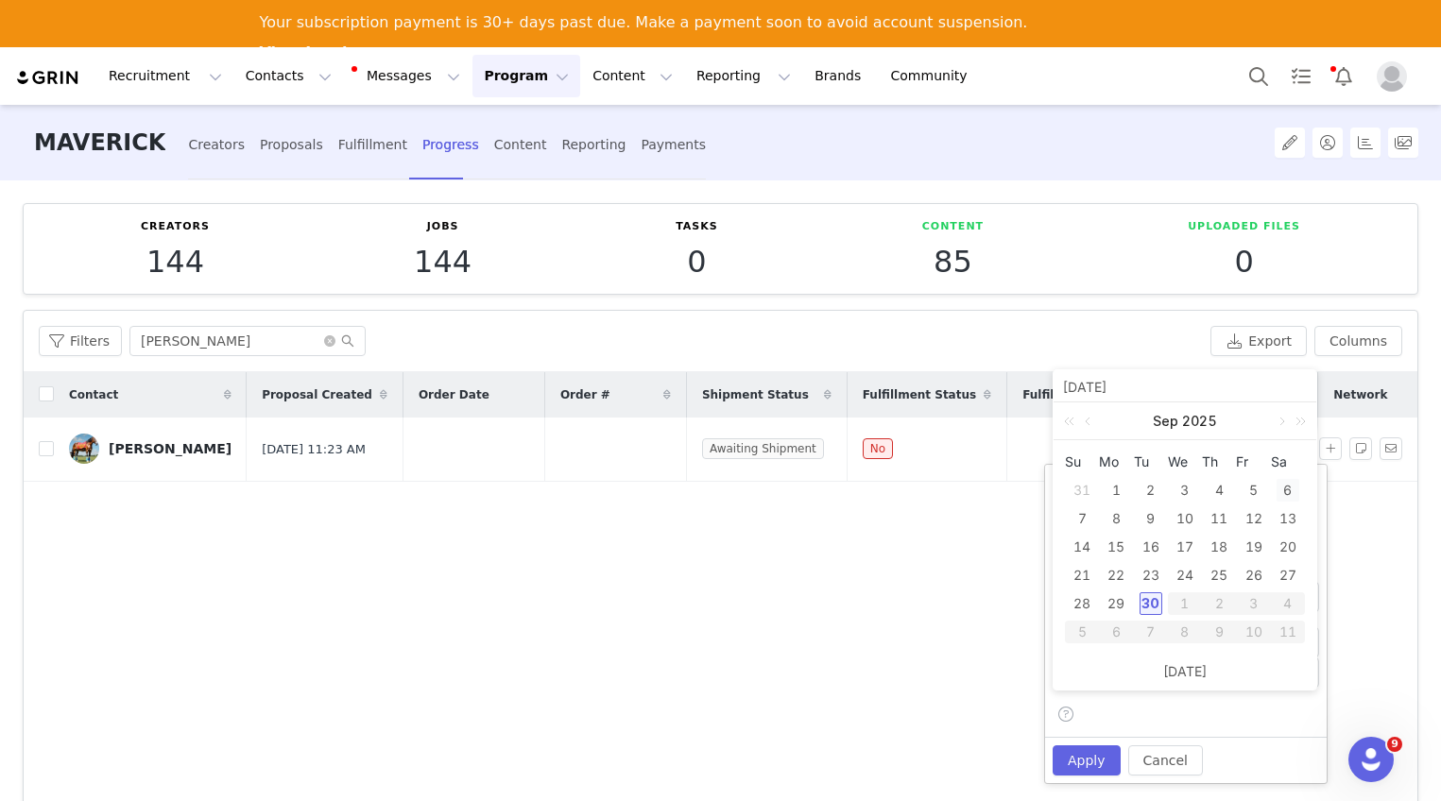
click at [1281, 486] on div "6" at bounding box center [1287, 490] width 23 height 23
type input "[DATE]"
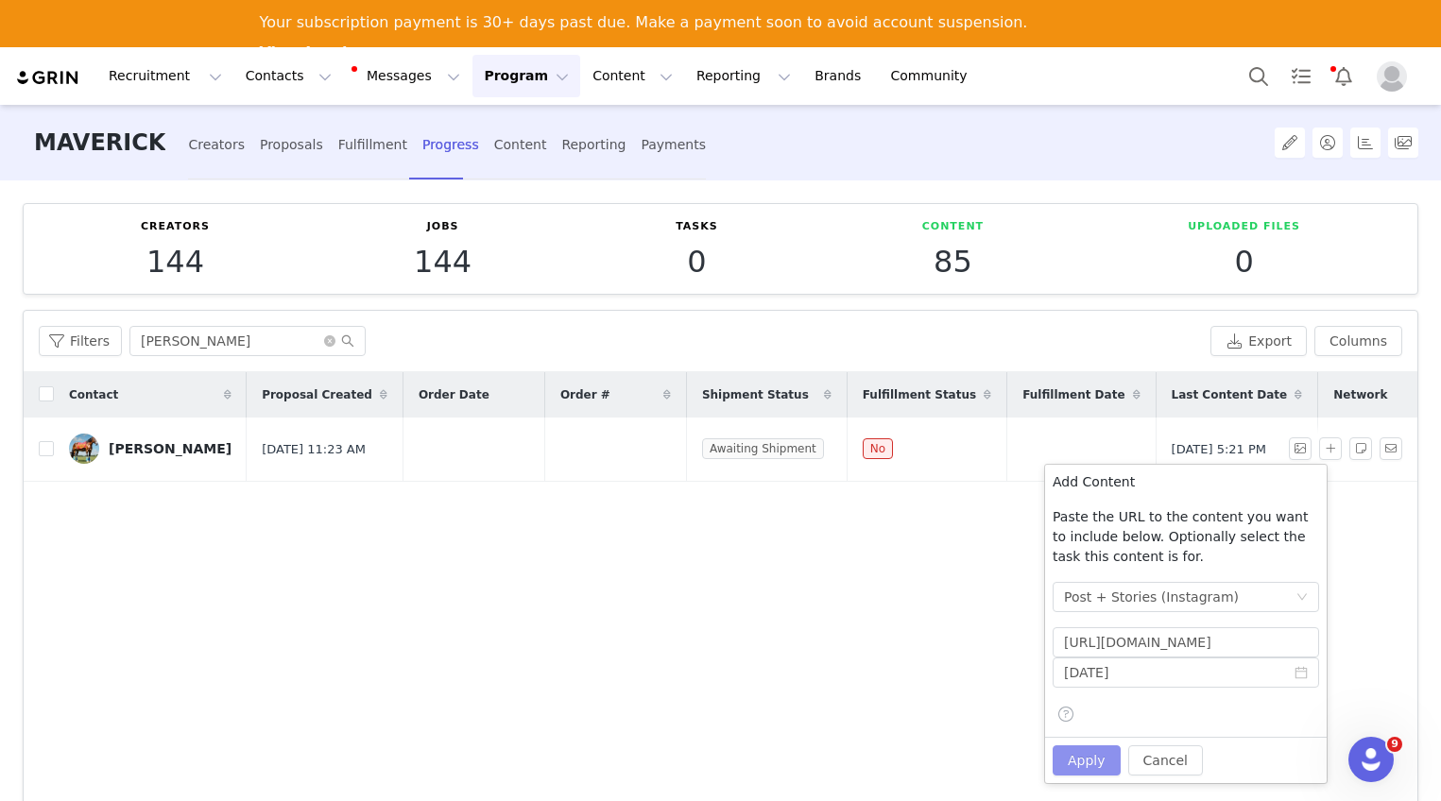
click at [1103, 764] on button "Apply" at bounding box center [1086, 760] width 68 height 30
click at [1098, 766] on button "Apply" at bounding box center [1086, 760] width 68 height 30
click at [495, 153] on div "Content" at bounding box center [520, 145] width 53 height 50
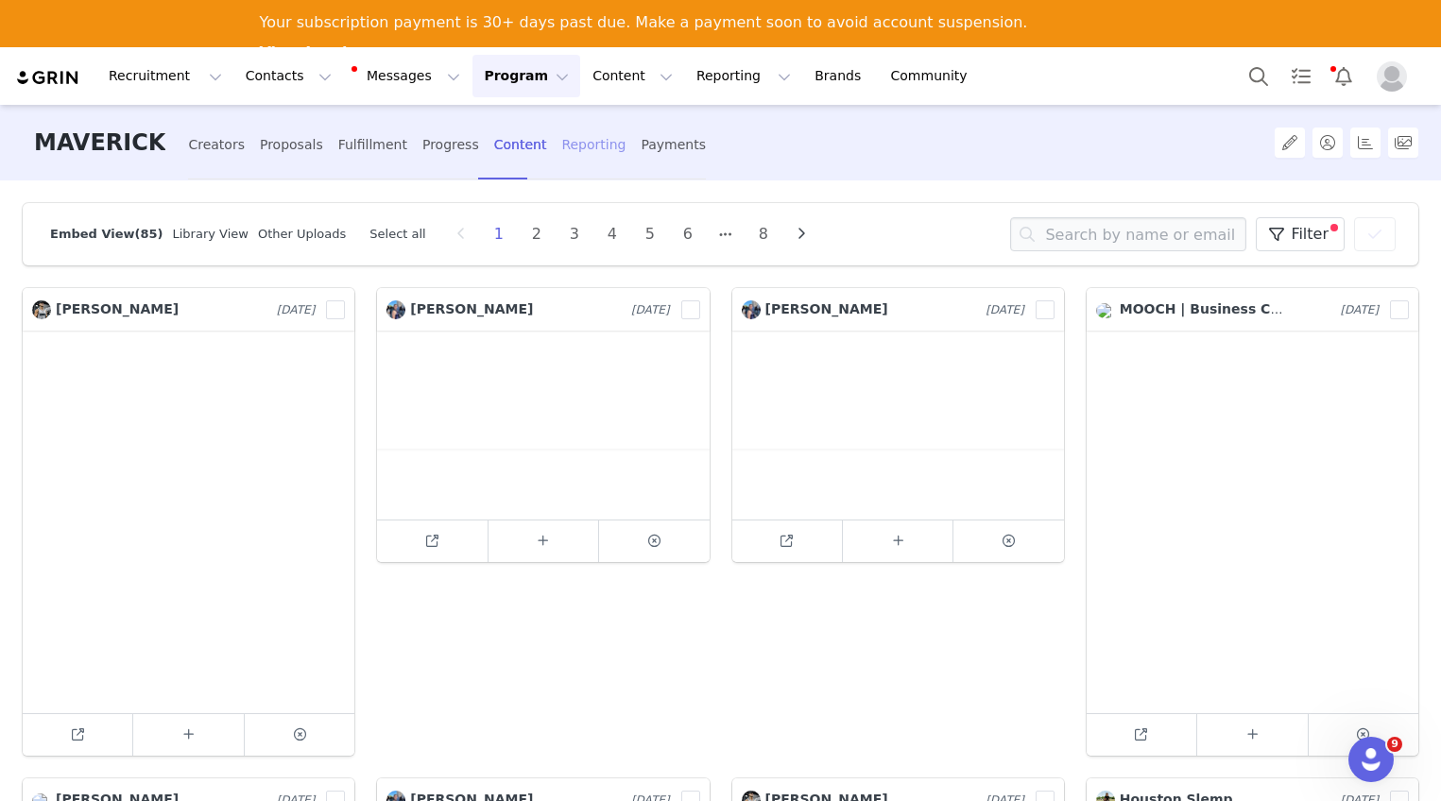
click at [561, 150] on div "Reporting" at bounding box center [593, 145] width 64 height 50
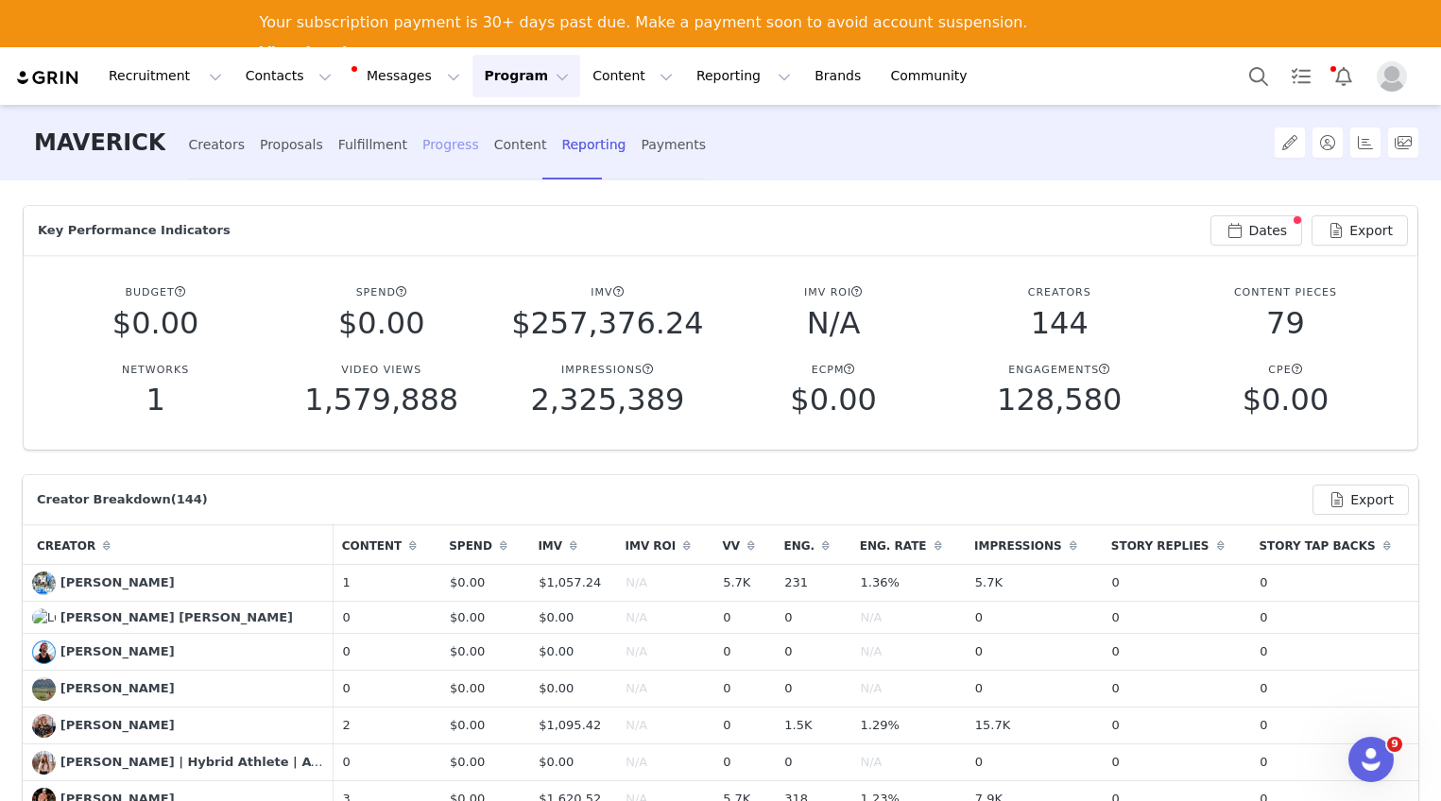
click at [442, 150] on div "Progress" at bounding box center [450, 145] width 57 height 50
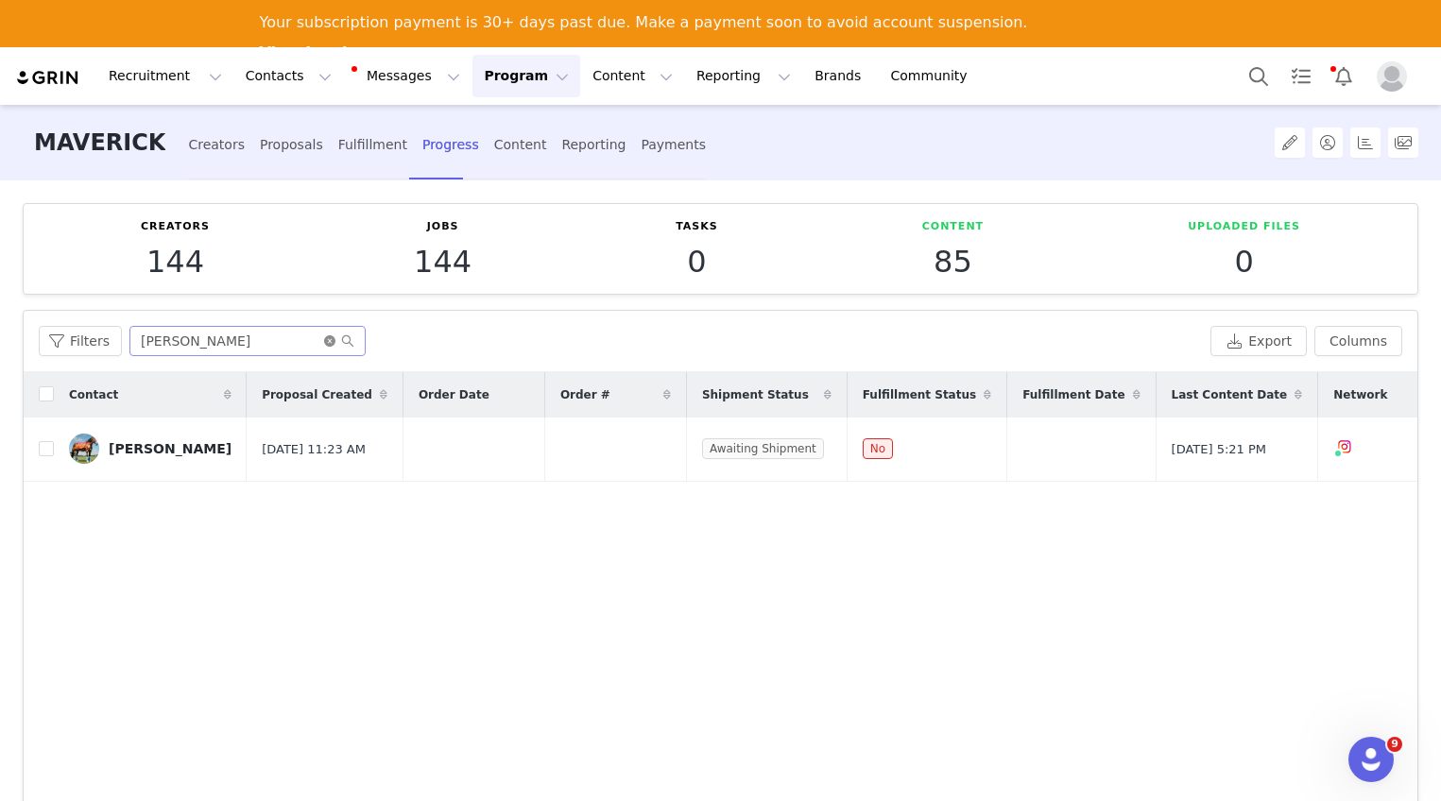
click at [327, 343] on icon "icon: close-circle" at bounding box center [329, 340] width 11 height 11
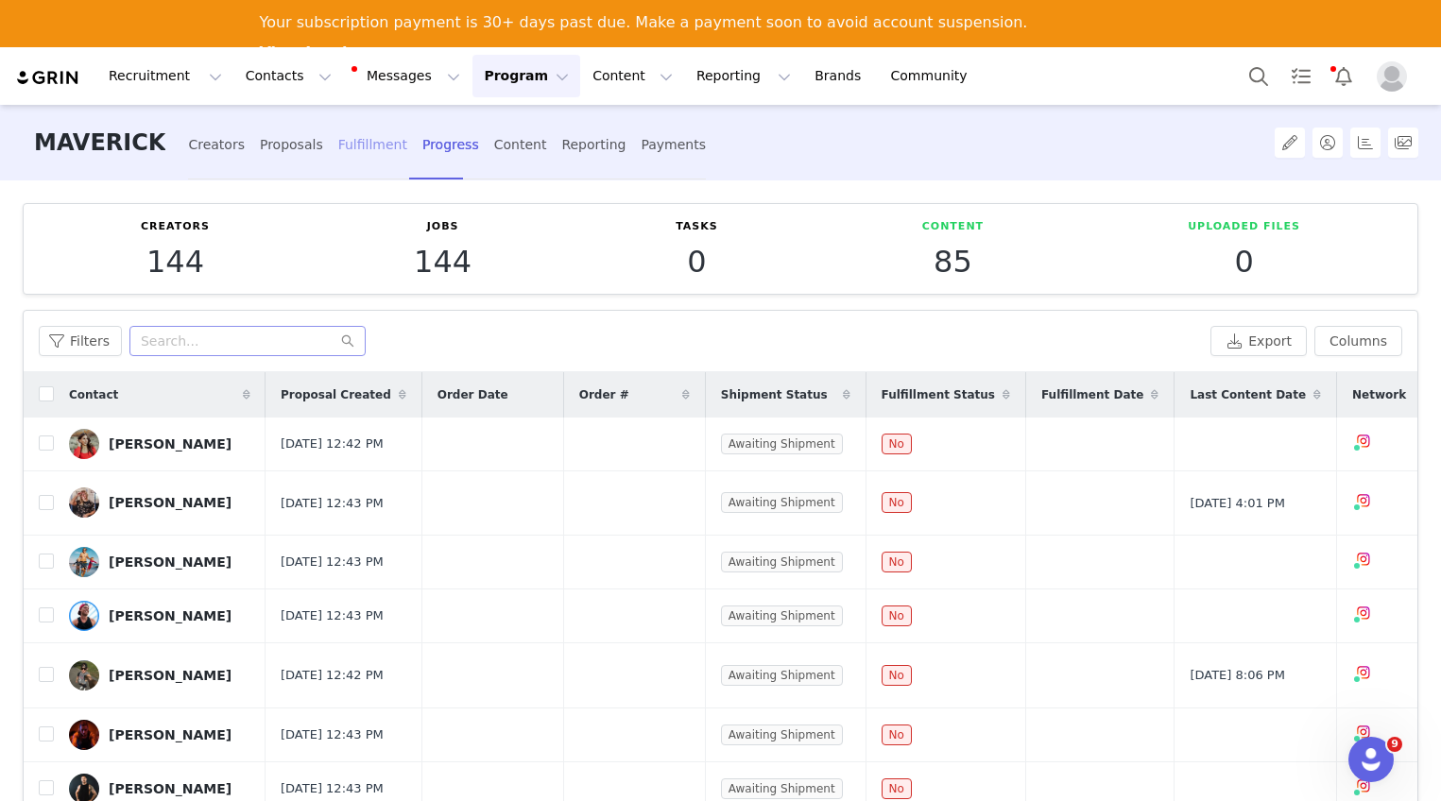
click at [352, 144] on div "Fulfillment" at bounding box center [372, 145] width 69 height 50
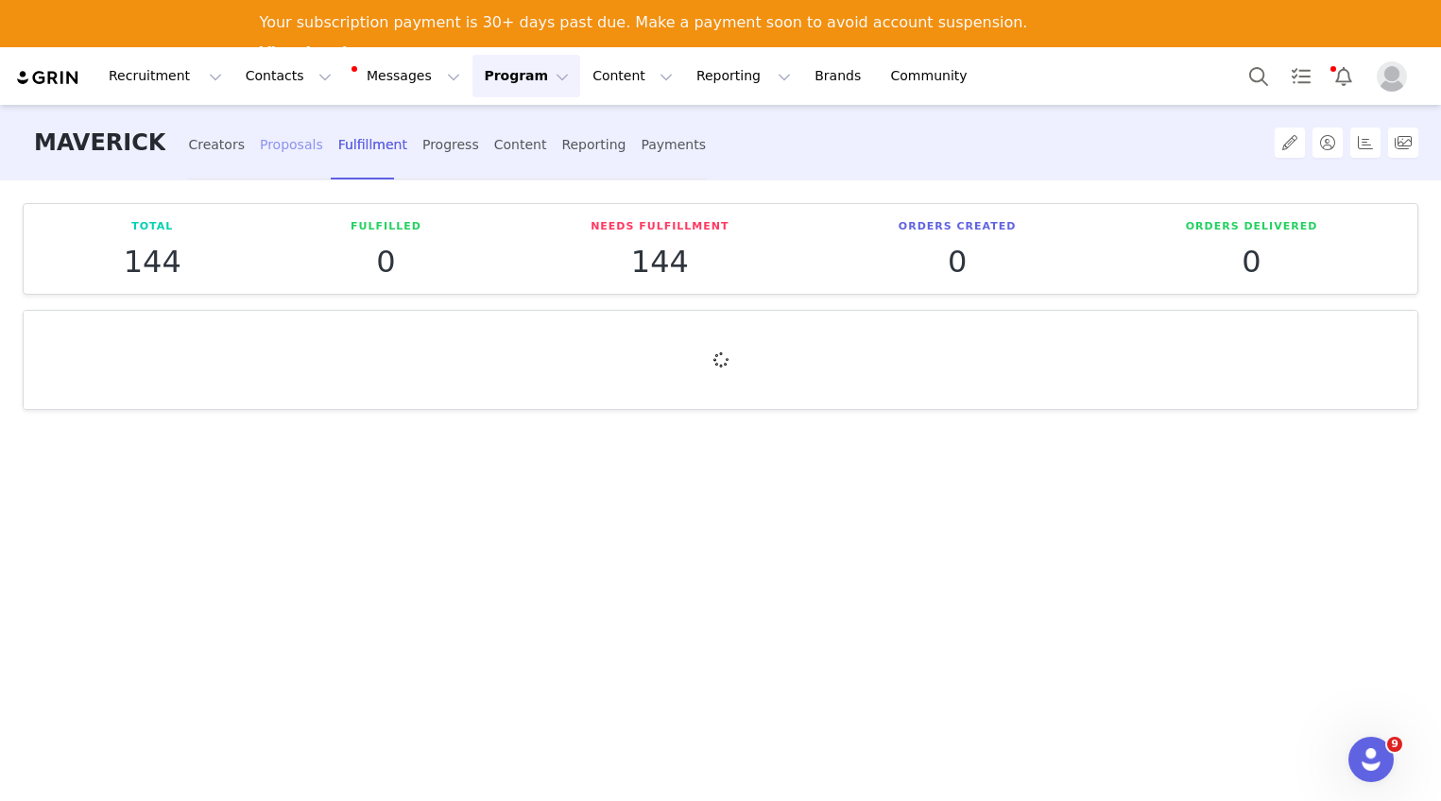
click at [280, 143] on div "Proposals" at bounding box center [291, 145] width 63 height 50
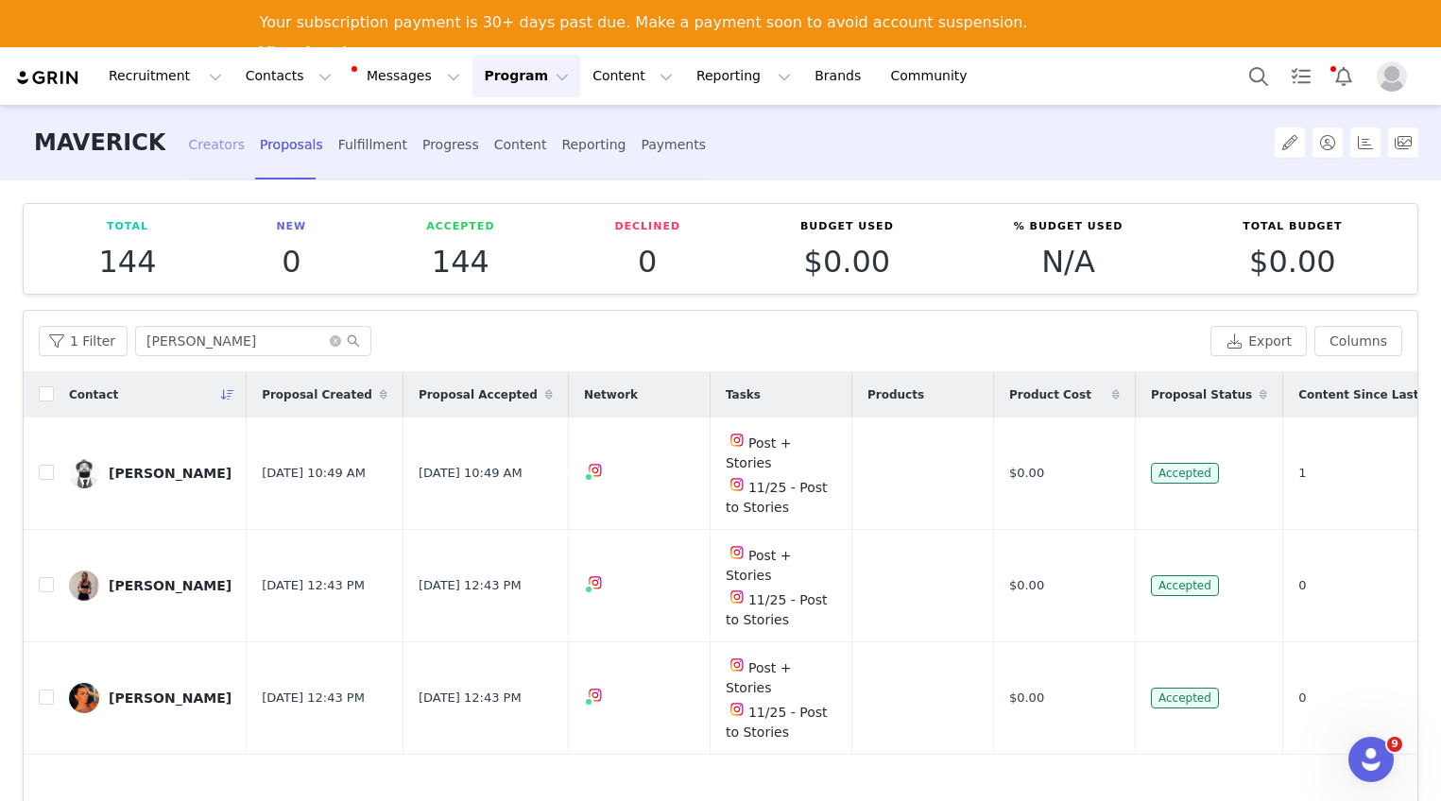
click at [197, 148] on div "Creators" at bounding box center [216, 145] width 57 height 50
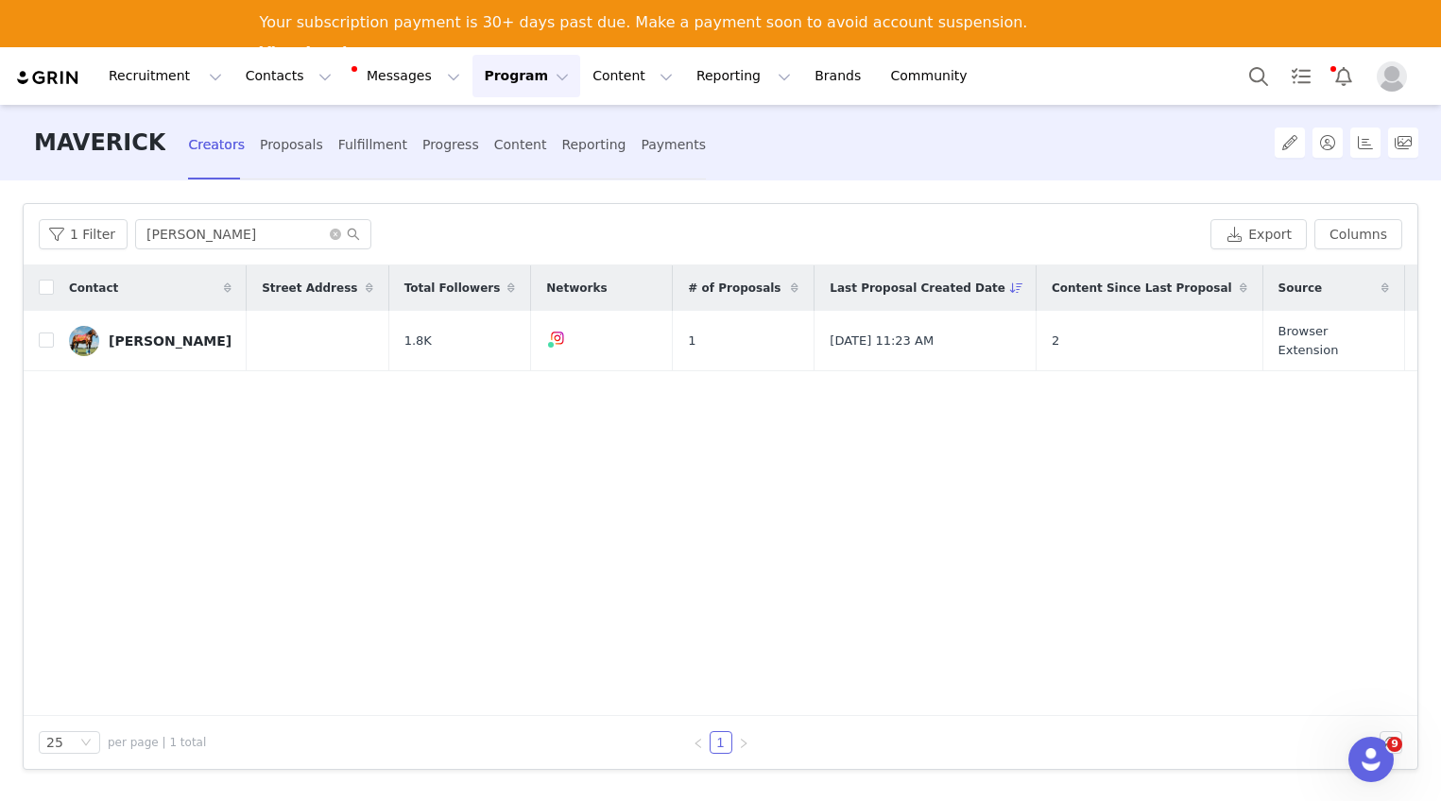
scroll to position [0, 145]
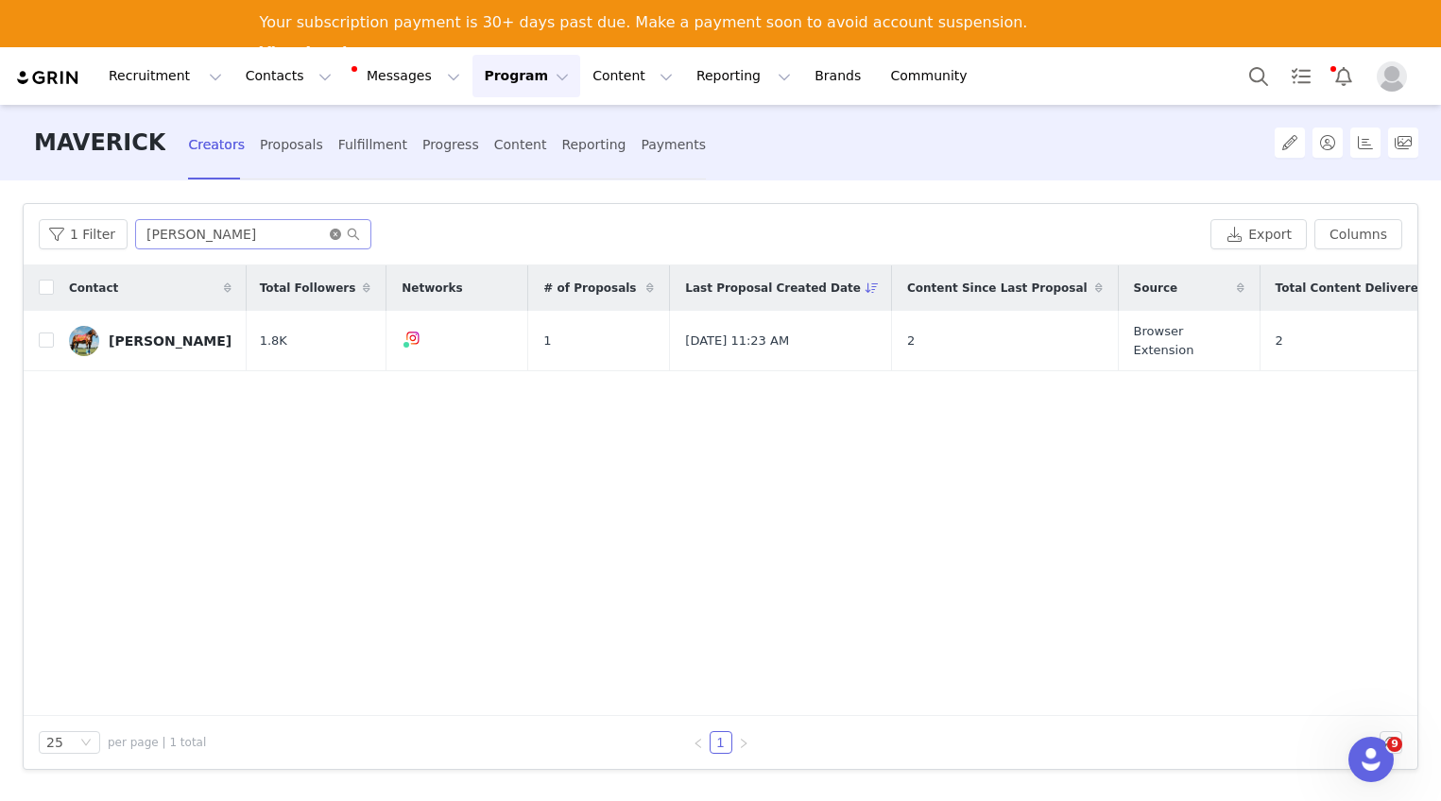
click at [334, 235] on icon "icon: close-circle" at bounding box center [335, 234] width 11 height 11
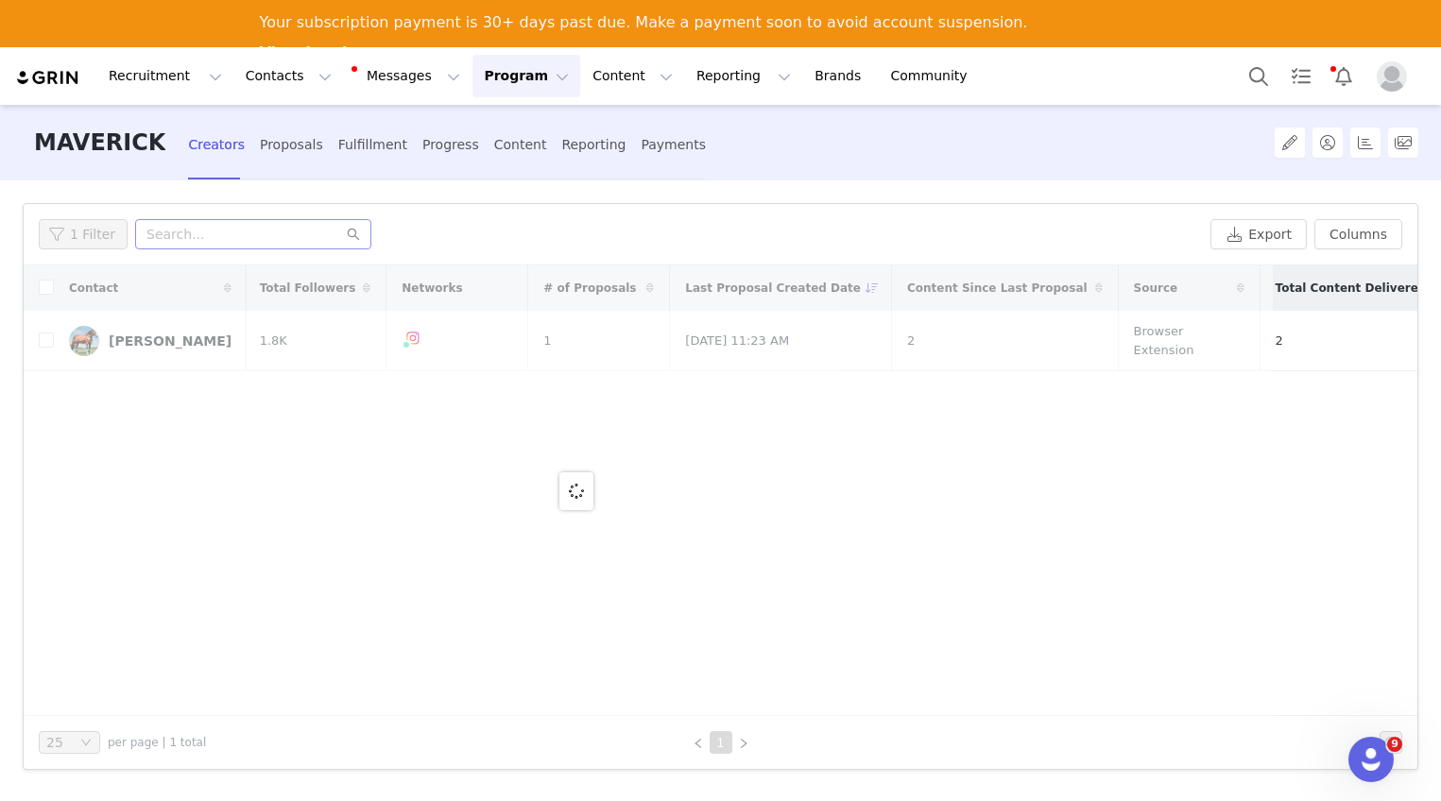
scroll to position [0, 0]
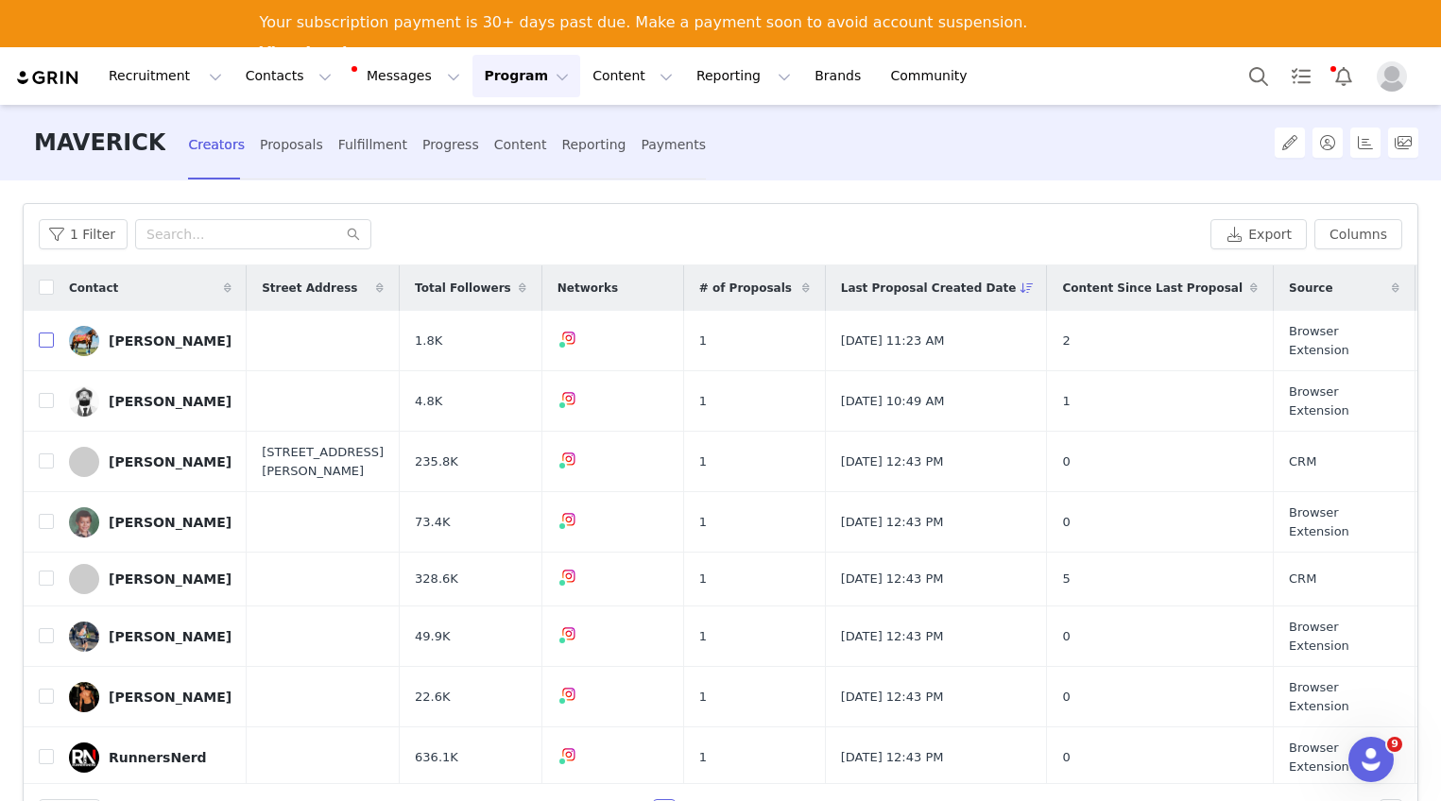
click at [45, 337] on input "checkbox" at bounding box center [46, 340] width 15 height 15
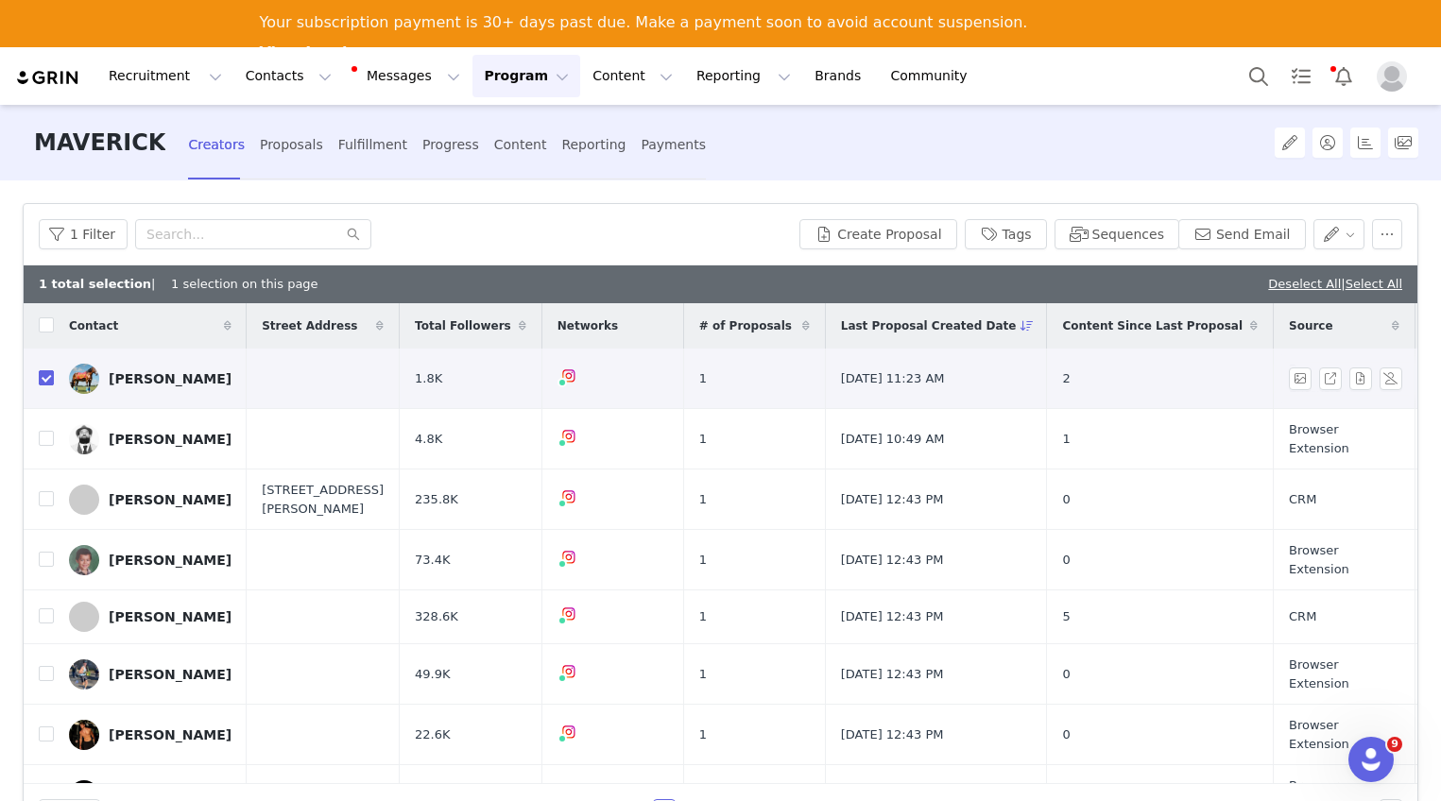
click at [49, 378] on input "checkbox" at bounding box center [46, 377] width 15 height 15
checkbox input "false"
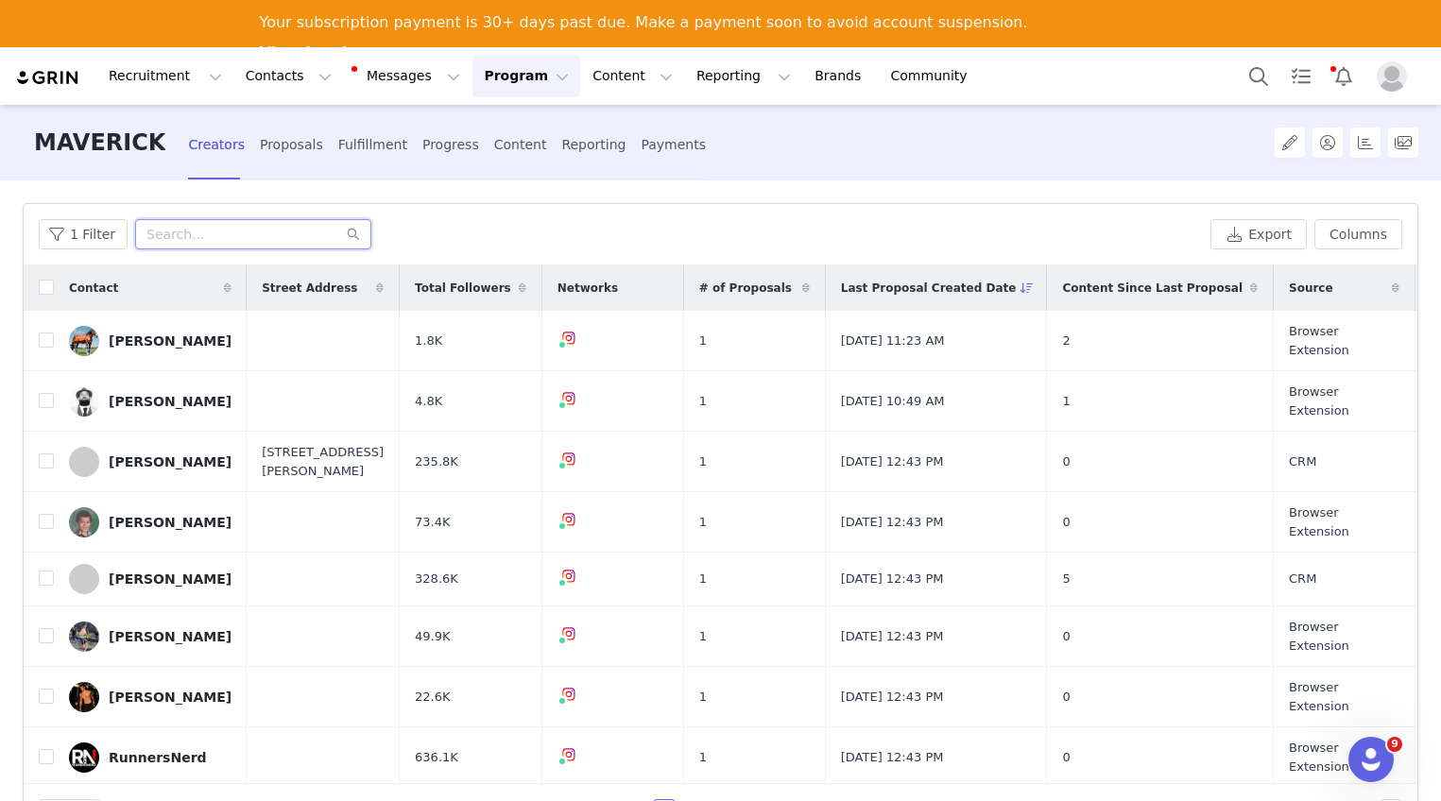
click at [277, 240] on input "text" at bounding box center [253, 234] width 236 height 30
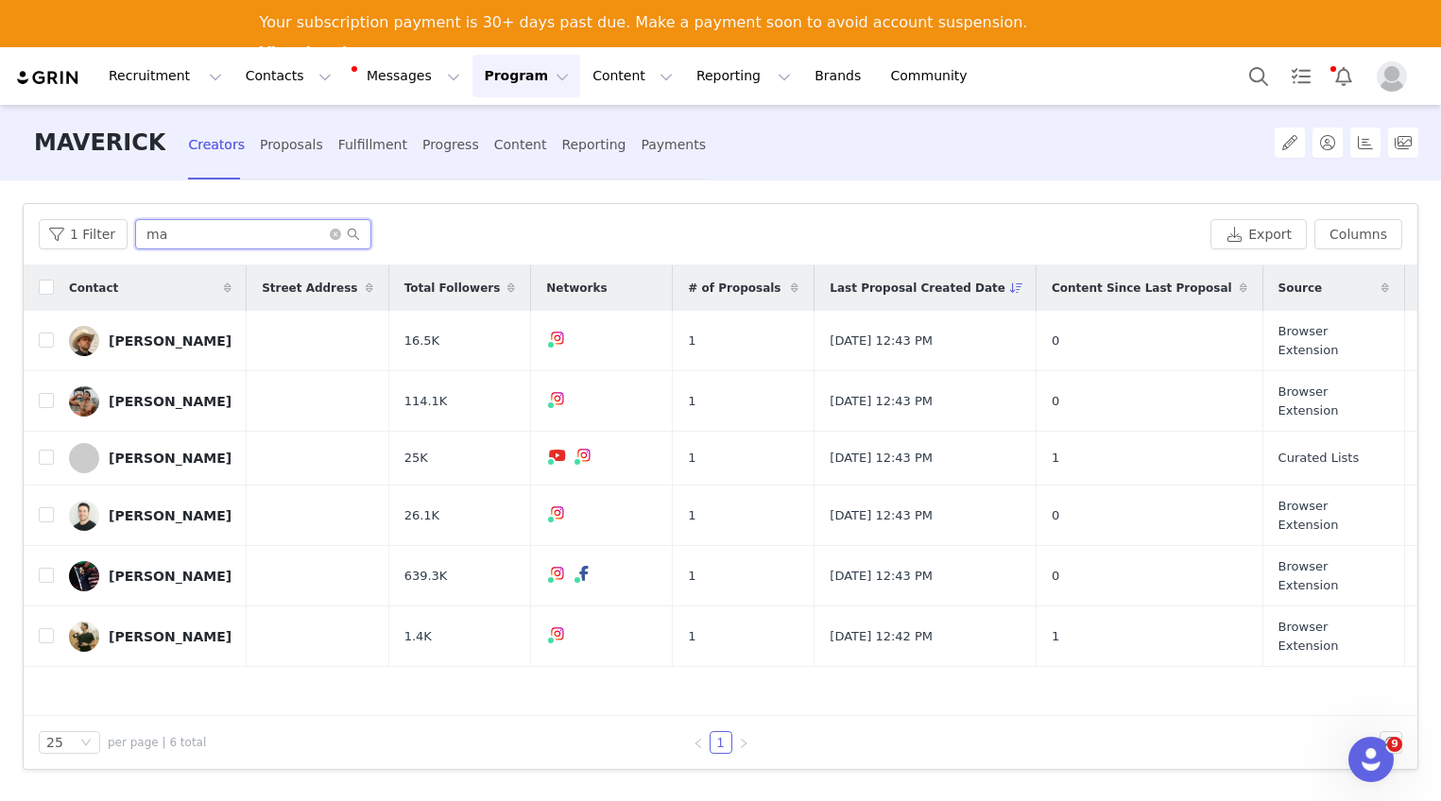
type input "m"
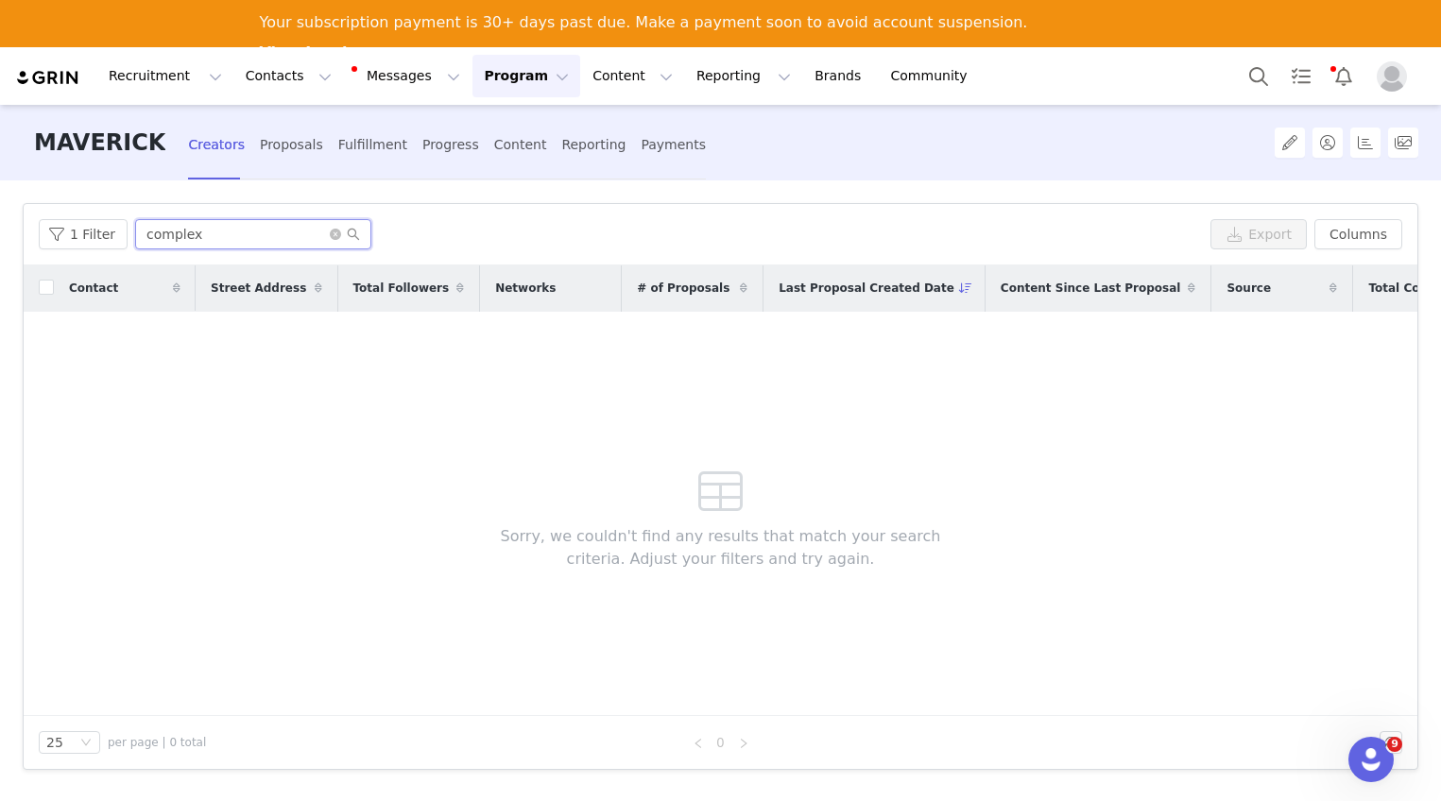
type input "complex"
click at [330, 236] on icon "icon: close-circle" at bounding box center [335, 234] width 11 height 11
click at [292, 241] on input "text" at bounding box center [253, 234] width 236 height 30
type input "footwear news"
click at [334, 237] on icon "icon: close-circle" at bounding box center [335, 234] width 11 height 11
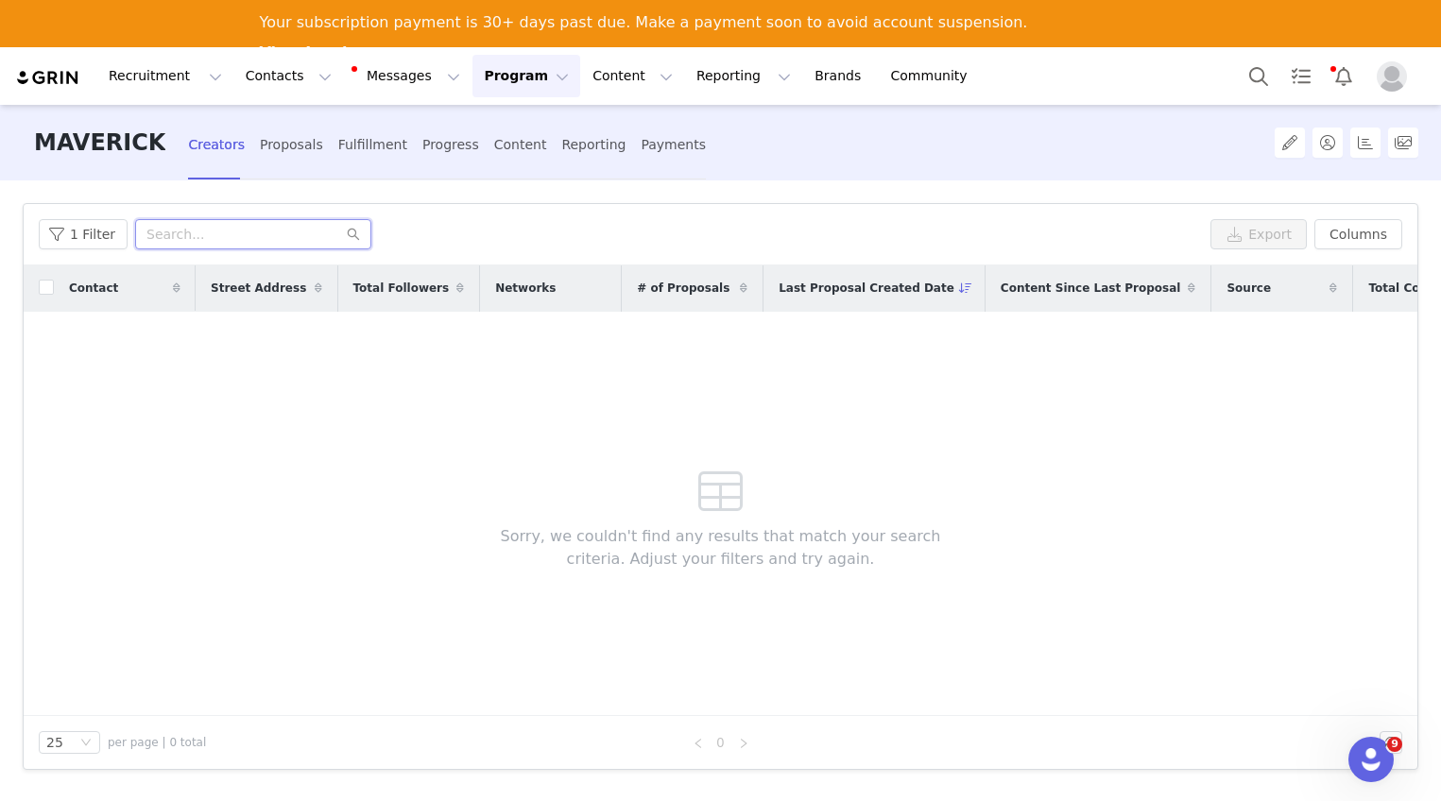
click at [297, 234] on input "text" at bounding box center [253, 234] width 236 height 30
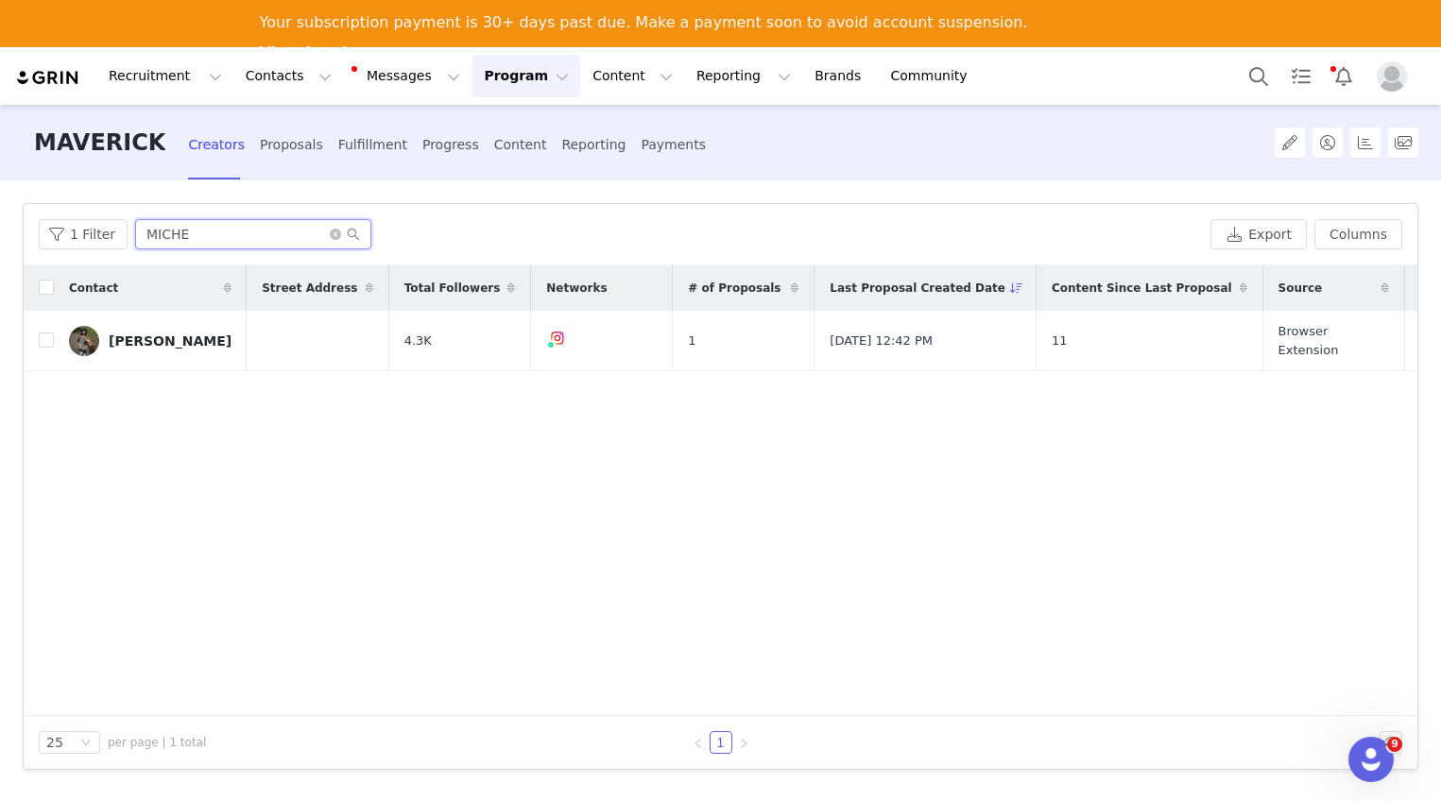
type input "MICH"
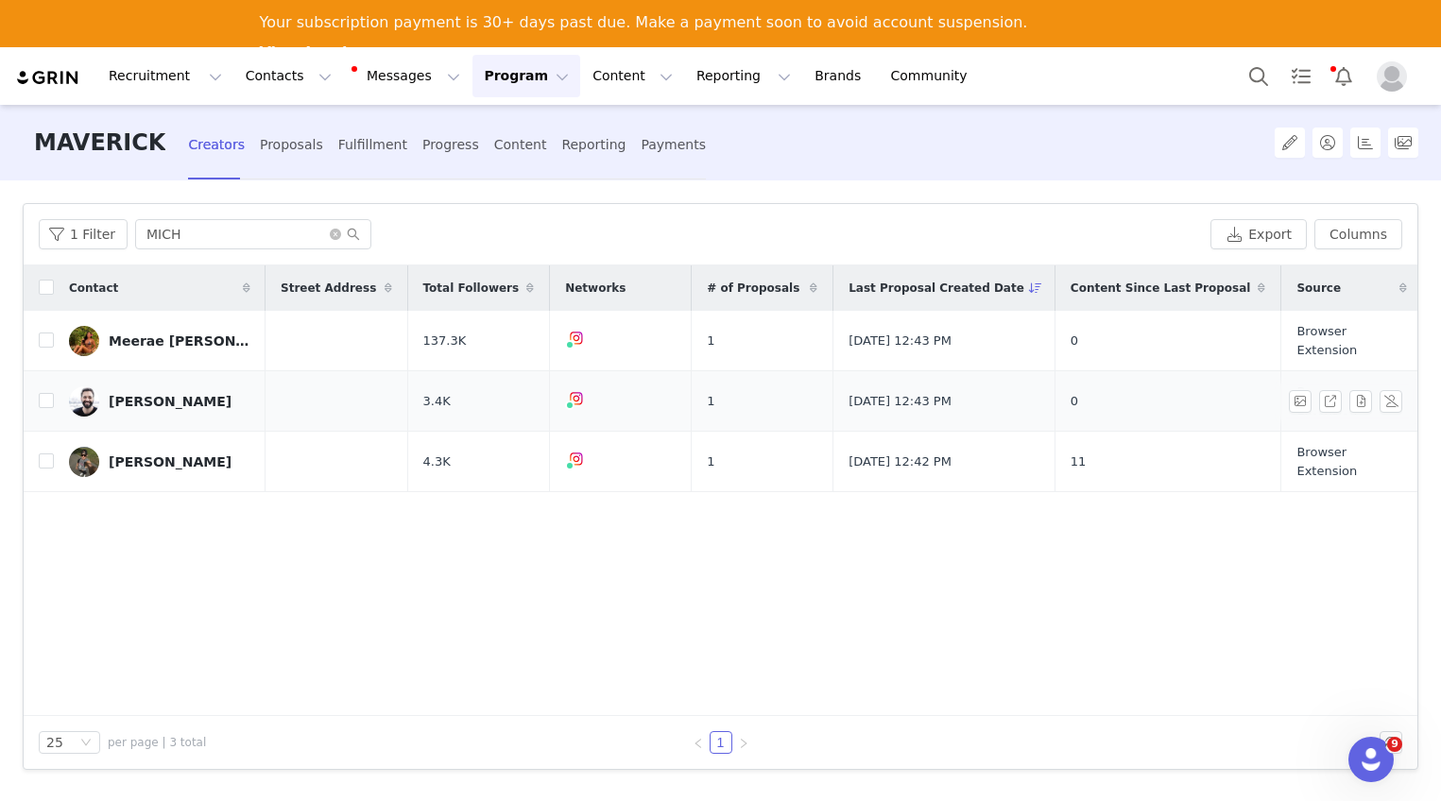
click at [181, 395] on div "[PERSON_NAME]" at bounding box center [170, 401] width 123 height 15
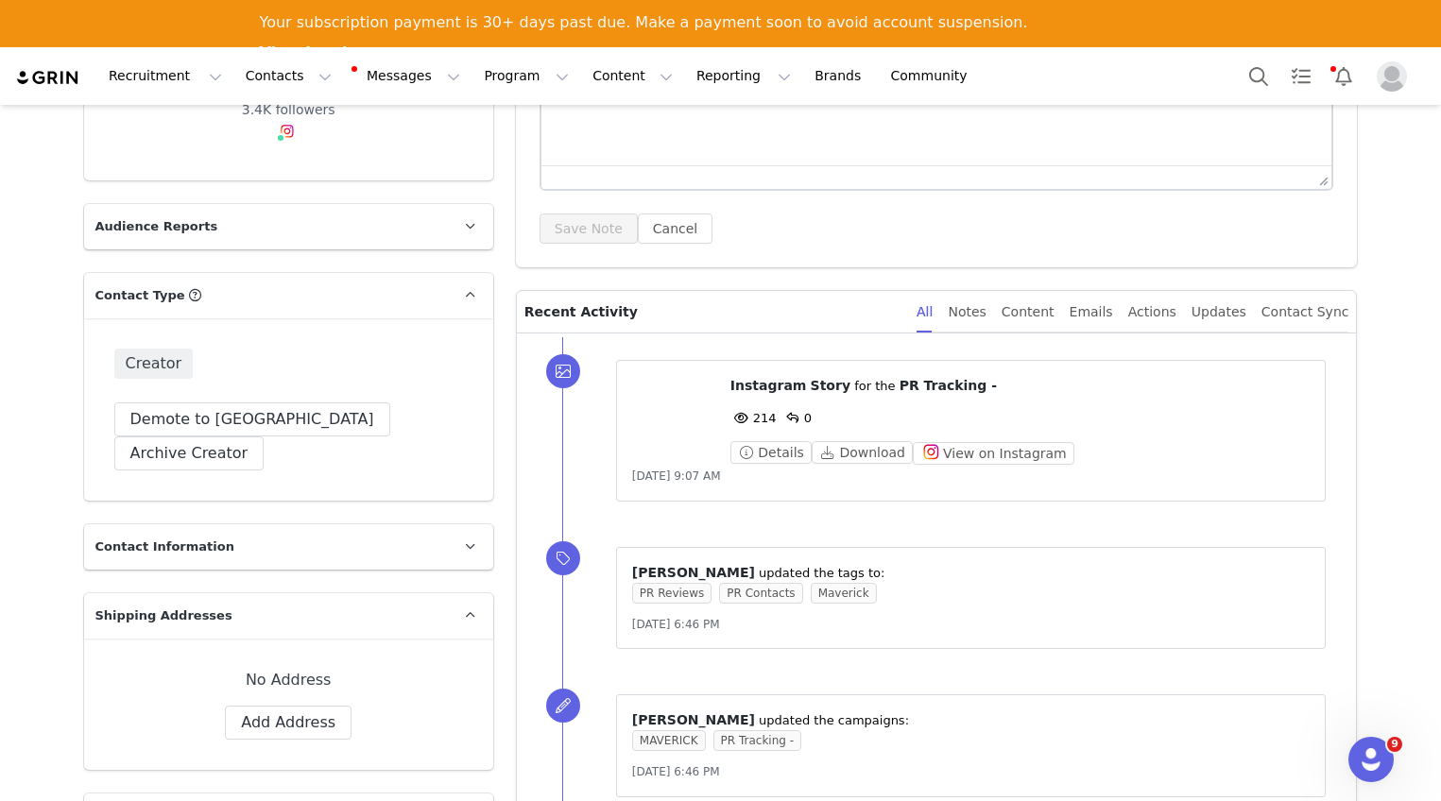
scroll to position [506, 0]
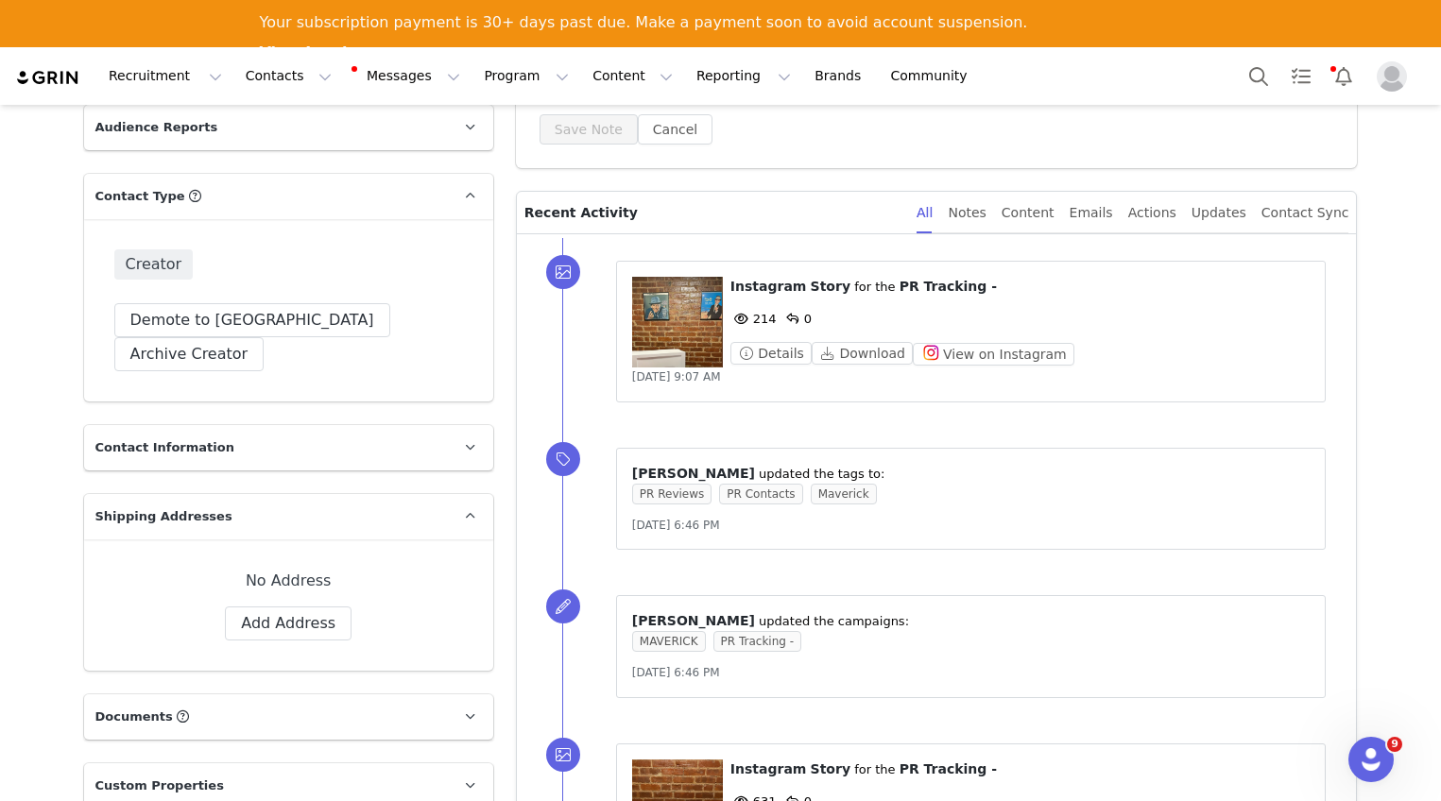
click at [684, 316] on figure at bounding box center [677, 322] width 91 height 91
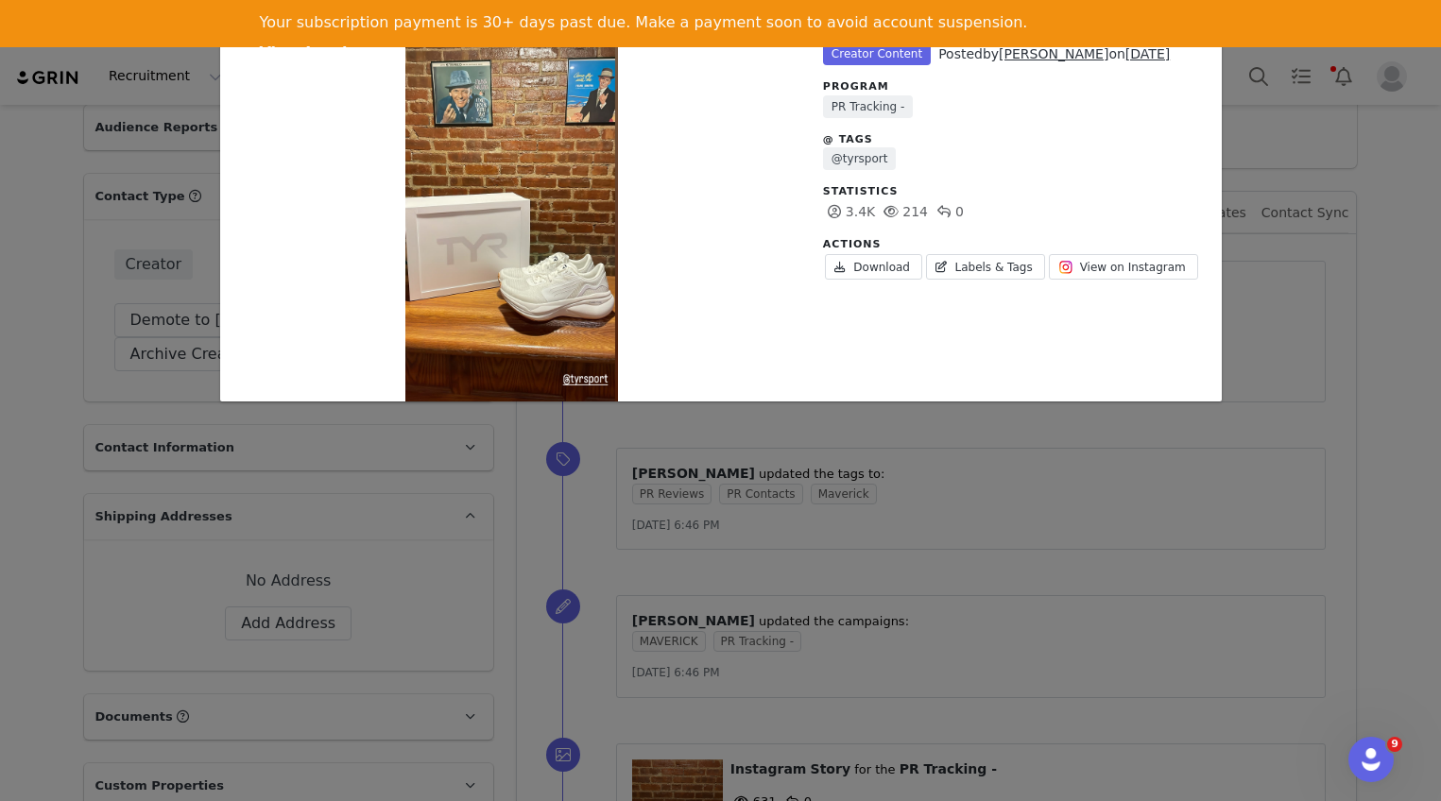
click at [1324, 301] on div "Unlabeled Creator Content Posted by [PERSON_NAME] on [DATE] Program PR Tracking…" at bounding box center [720, 400] width 1441 height 801
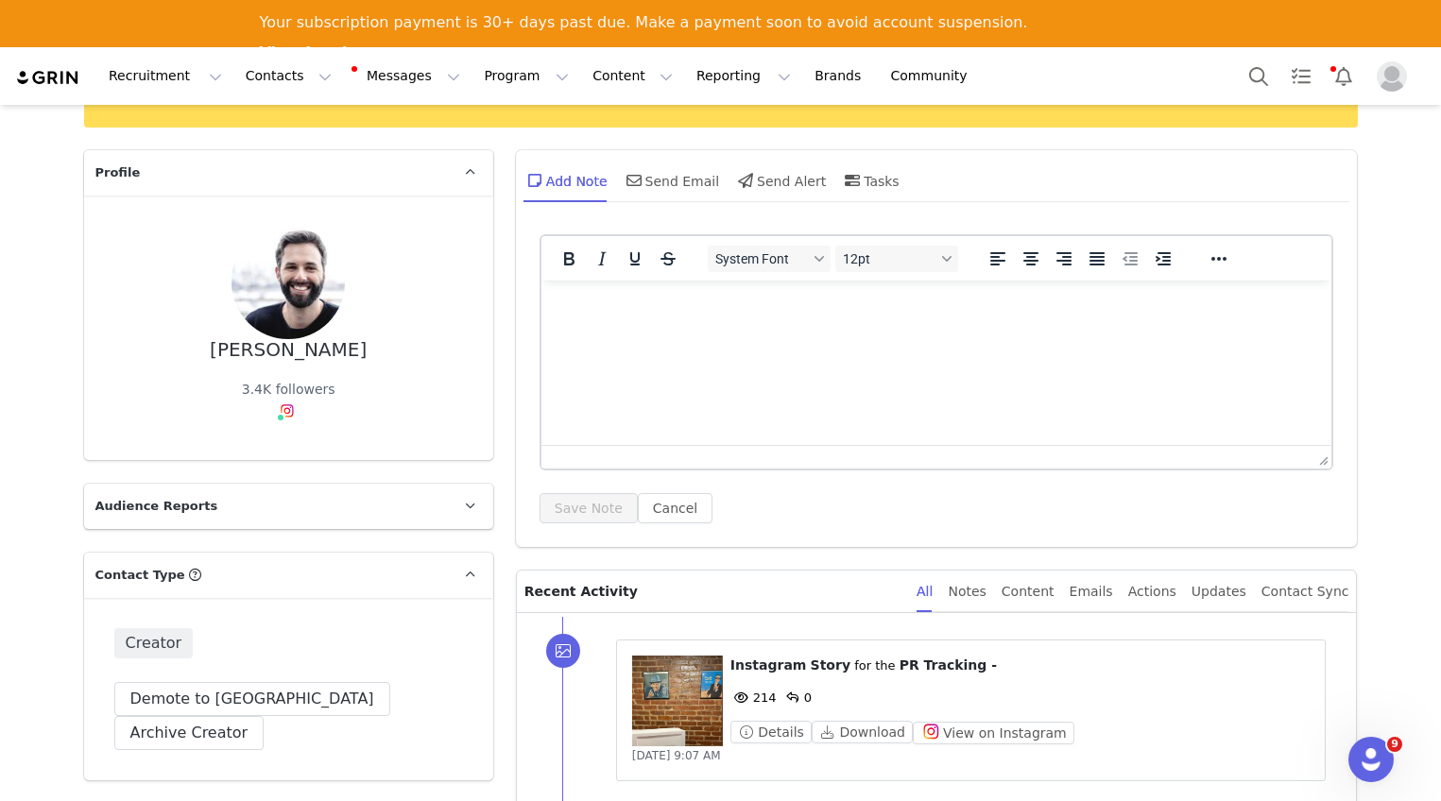
scroll to position [150, 0]
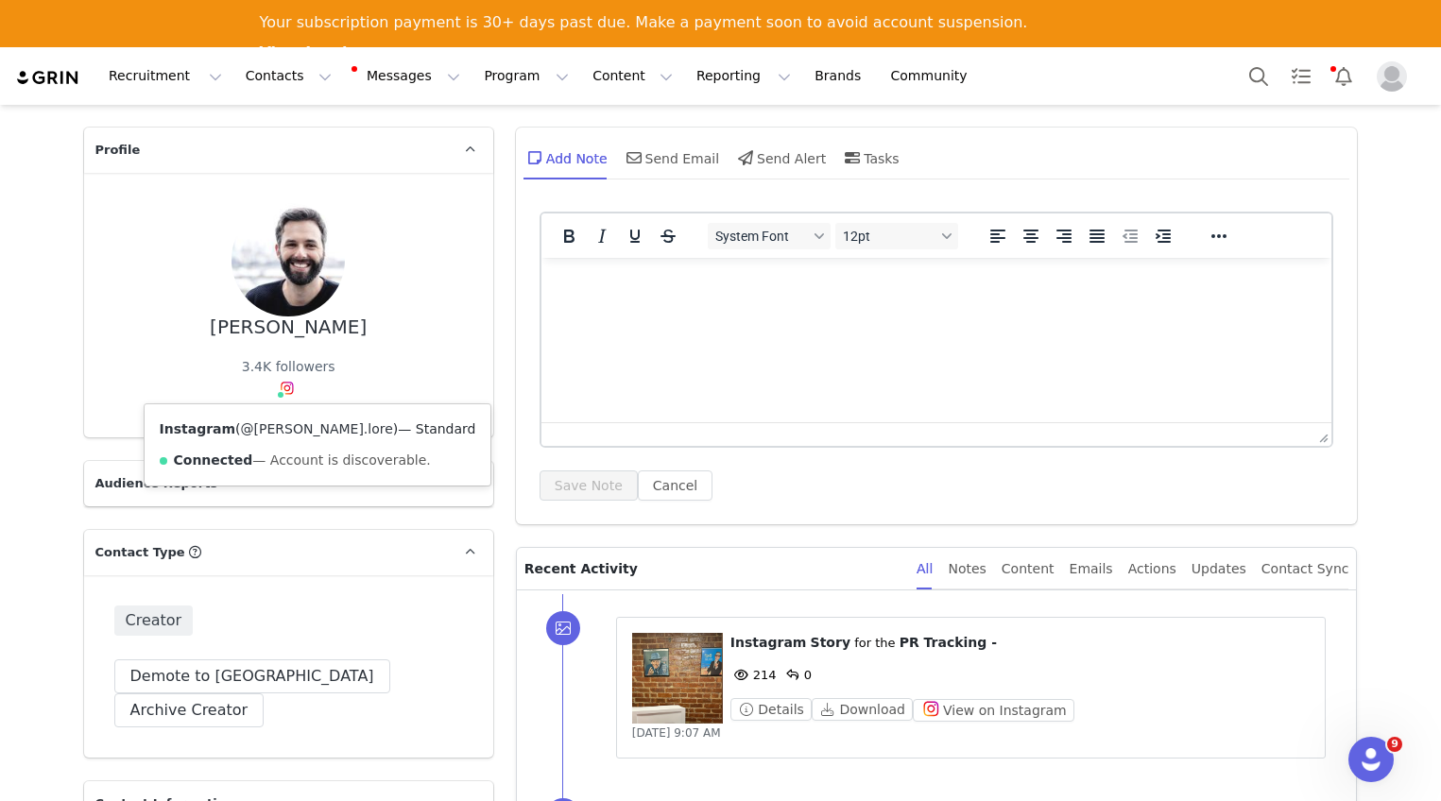
click at [297, 428] on link "@[PERSON_NAME].lore" at bounding box center [317, 428] width 152 height 15
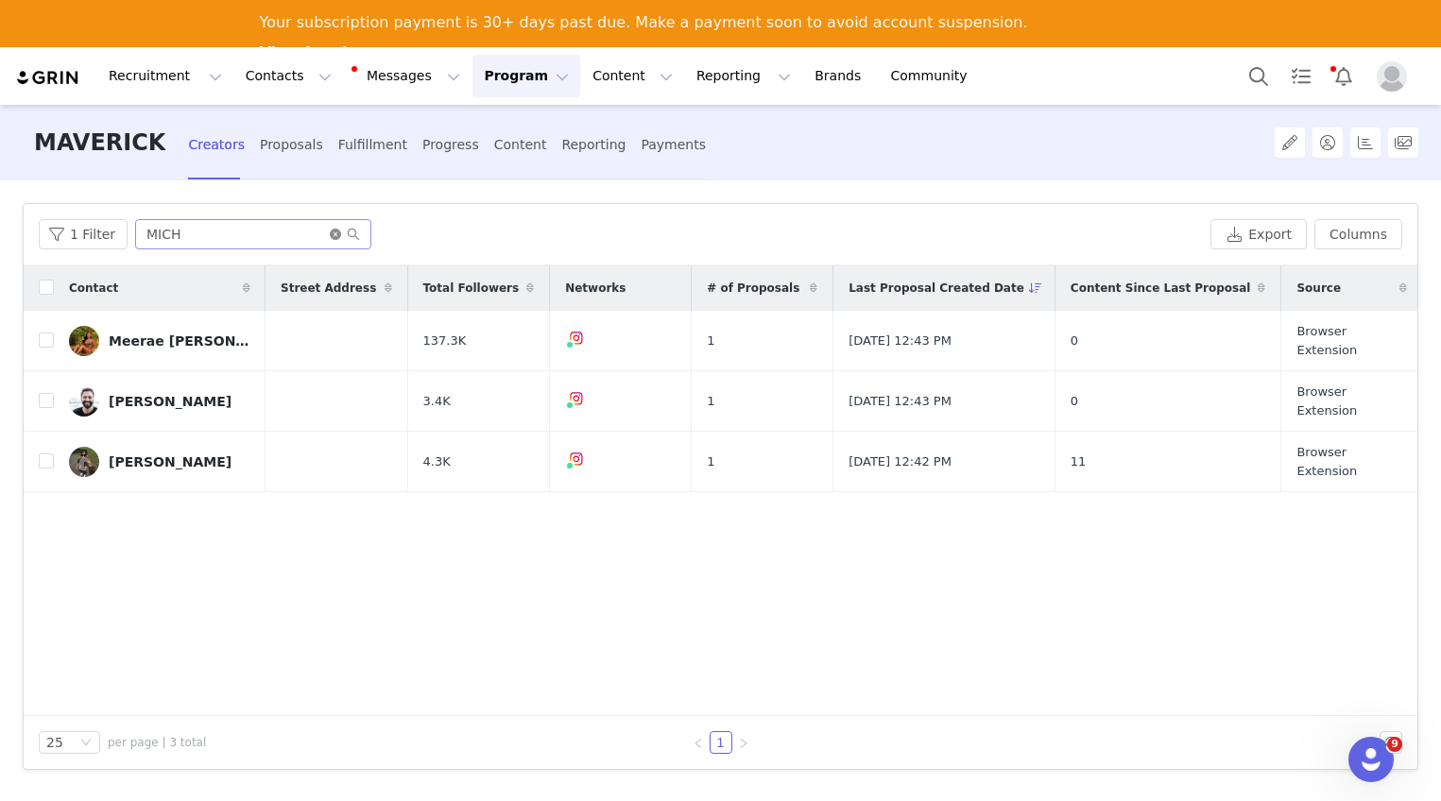
click at [334, 237] on icon "icon: close-circle" at bounding box center [335, 234] width 11 height 11
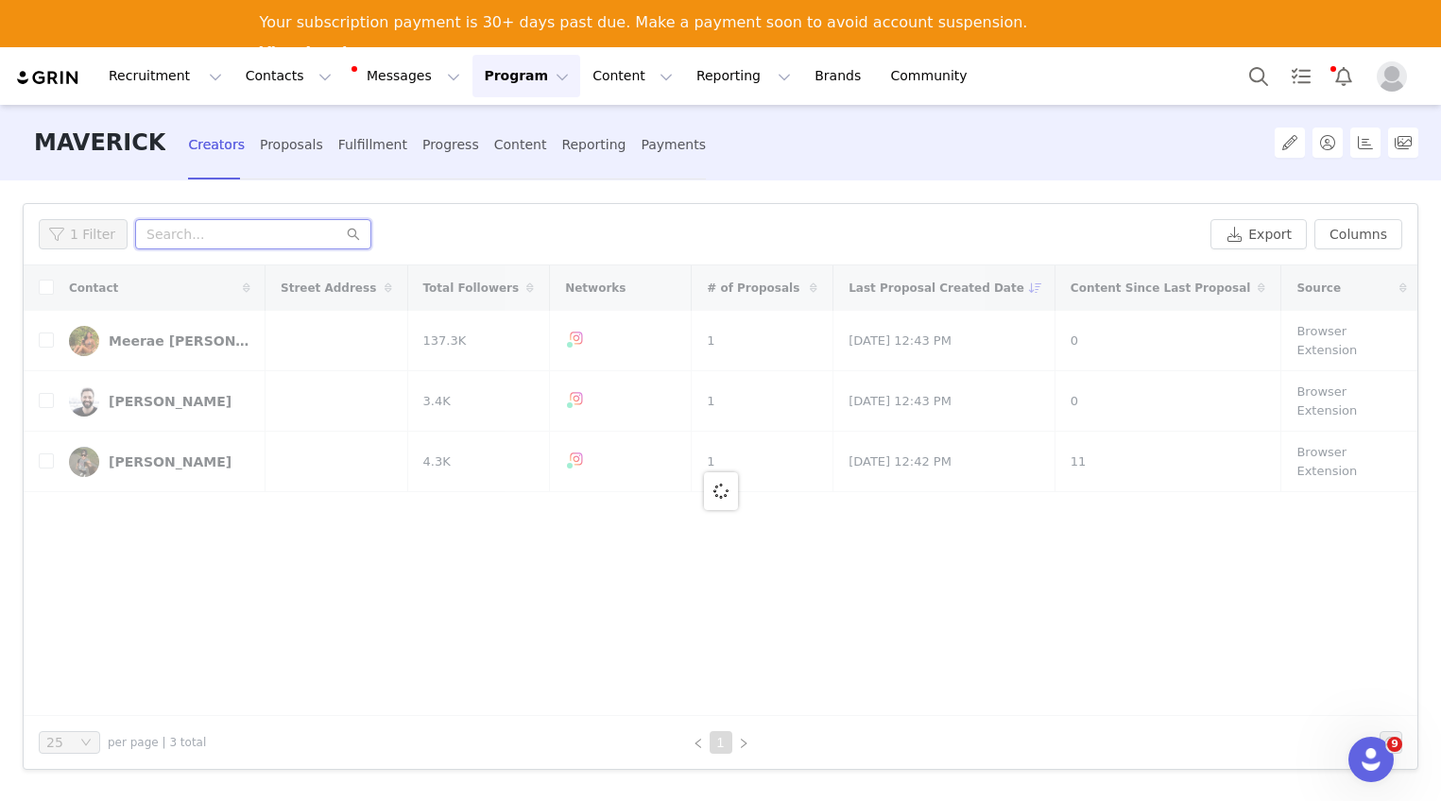
click at [290, 242] on input "text" at bounding box center [253, 234] width 236 height 30
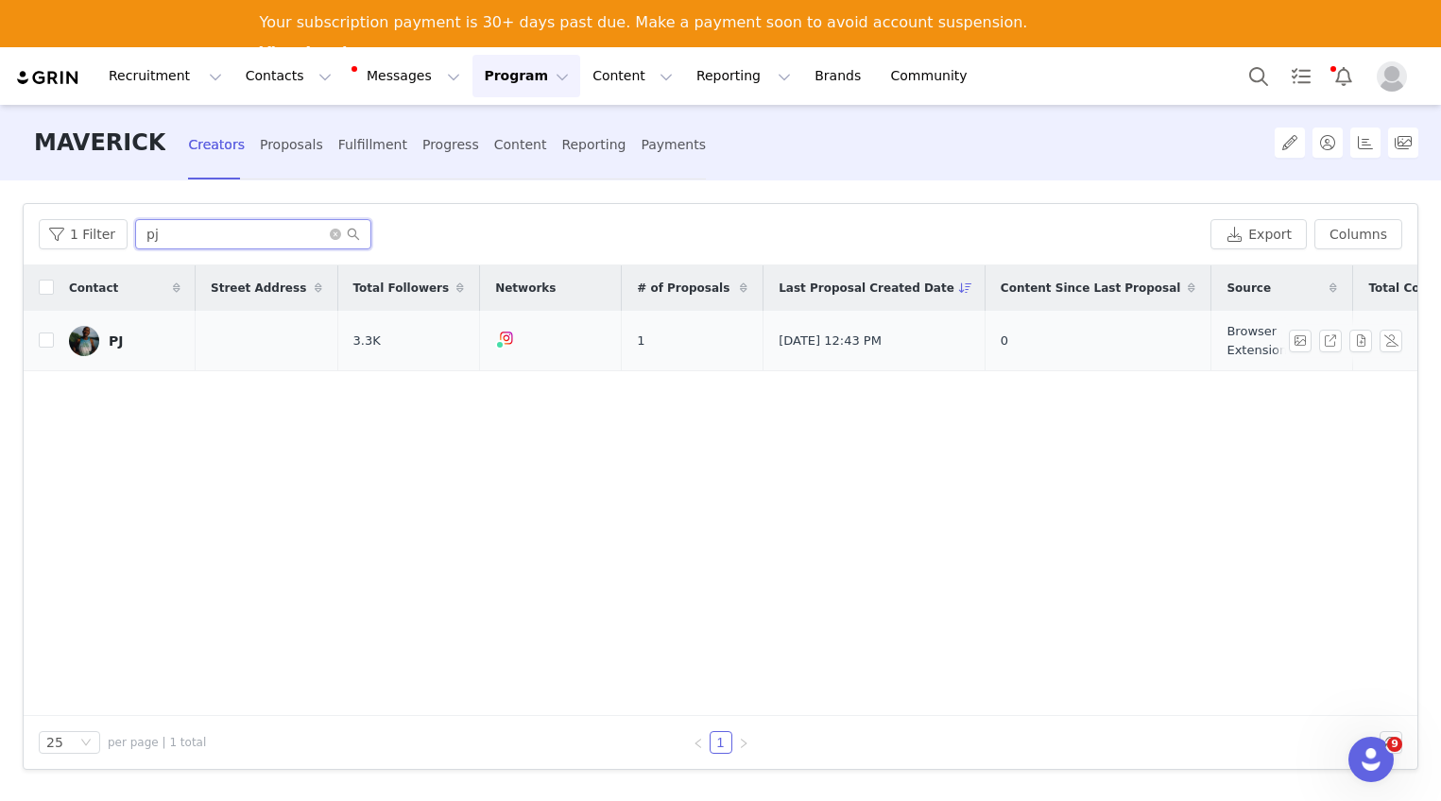
type input "pj"
click at [116, 342] on div "PJ" at bounding box center [116, 341] width 14 height 15
click at [331, 231] on icon "icon: close-circle" at bounding box center [335, 234] width 11 height 11
click at [303, 237] on input "text" at bounding box center [253, 234] width 236 height 30
type input "m"
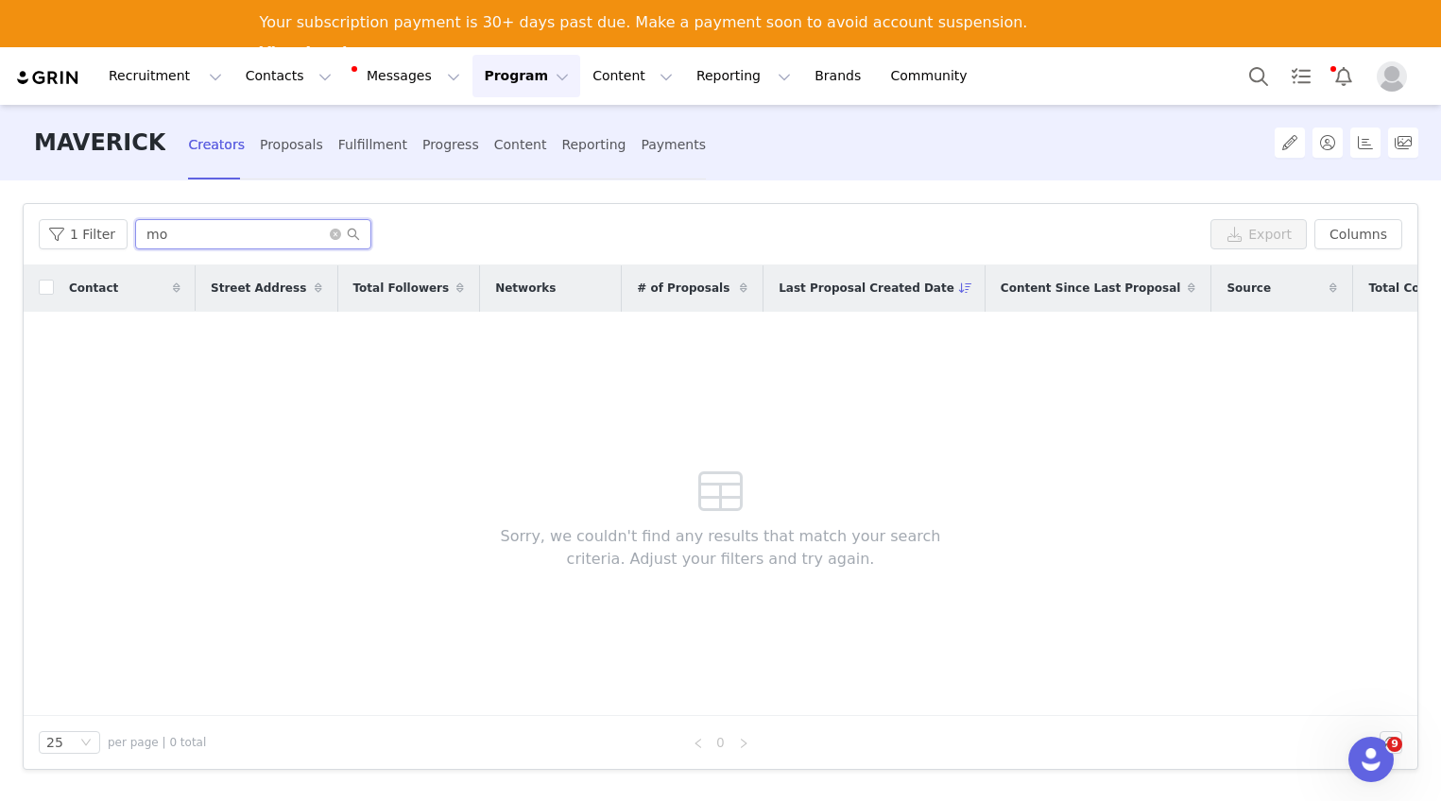
type input "m"
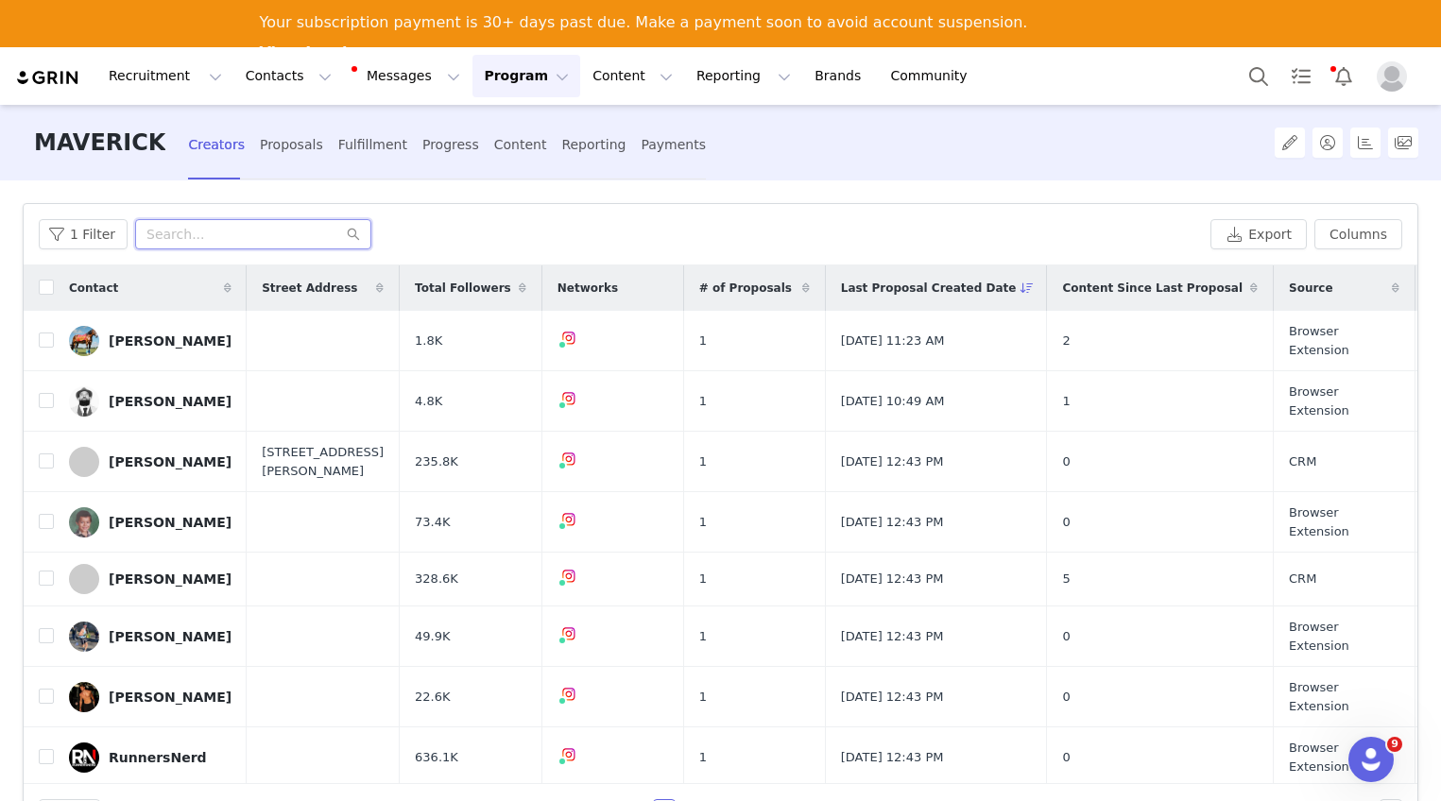
click at [276, 231] on input "text" at bounding box center [253, 234] width 236 height 30
type input "MATT"
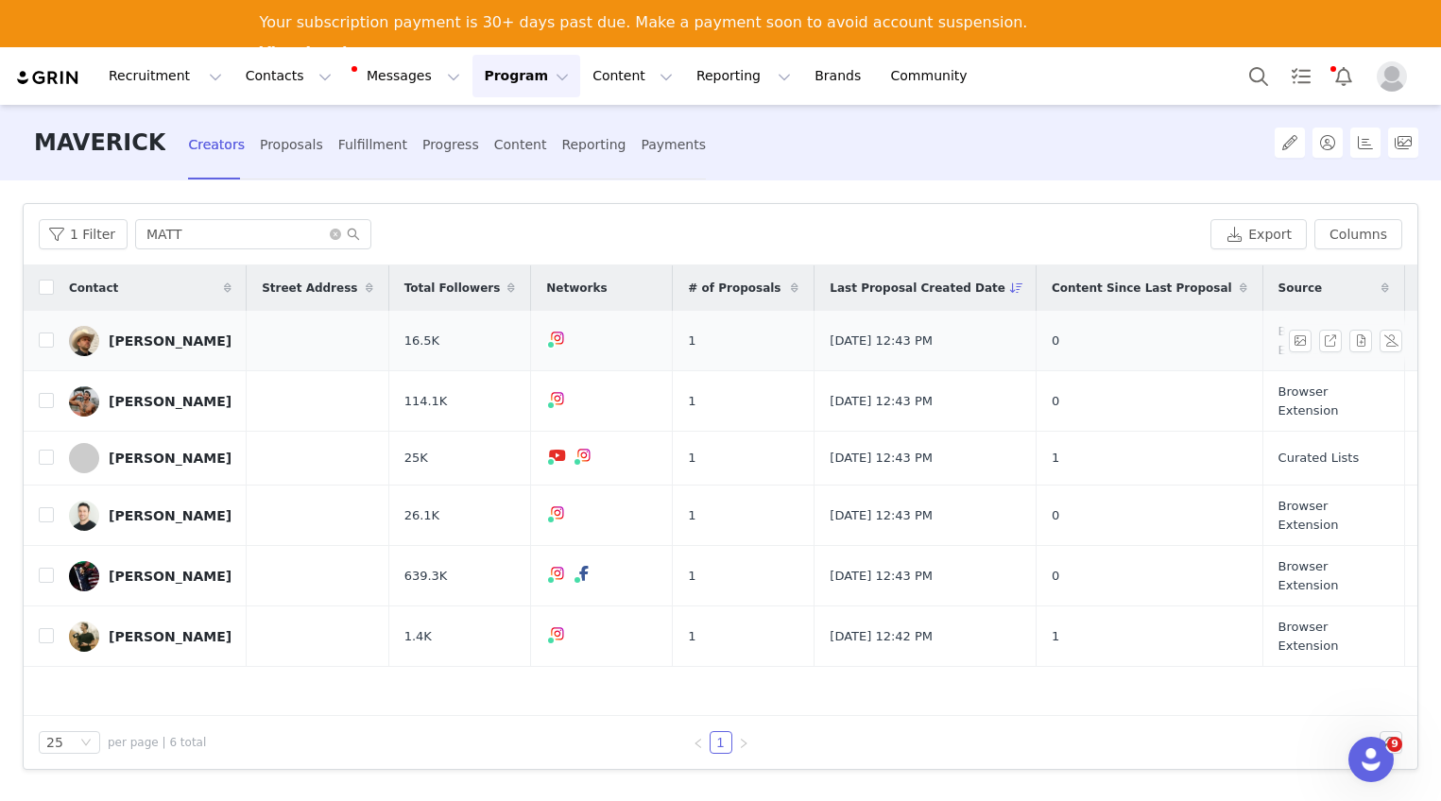
click at [175, 334] on div "[PERSON_NAME]" at bounding box center [170, 341] width 123 height 15
click at [330, 236] on icon "icon: close-circle" at bounding box center [335, 234] width 11 height 11
click at [311, 234] on input "text" at bounding box center [253, 234] width 236 height 30
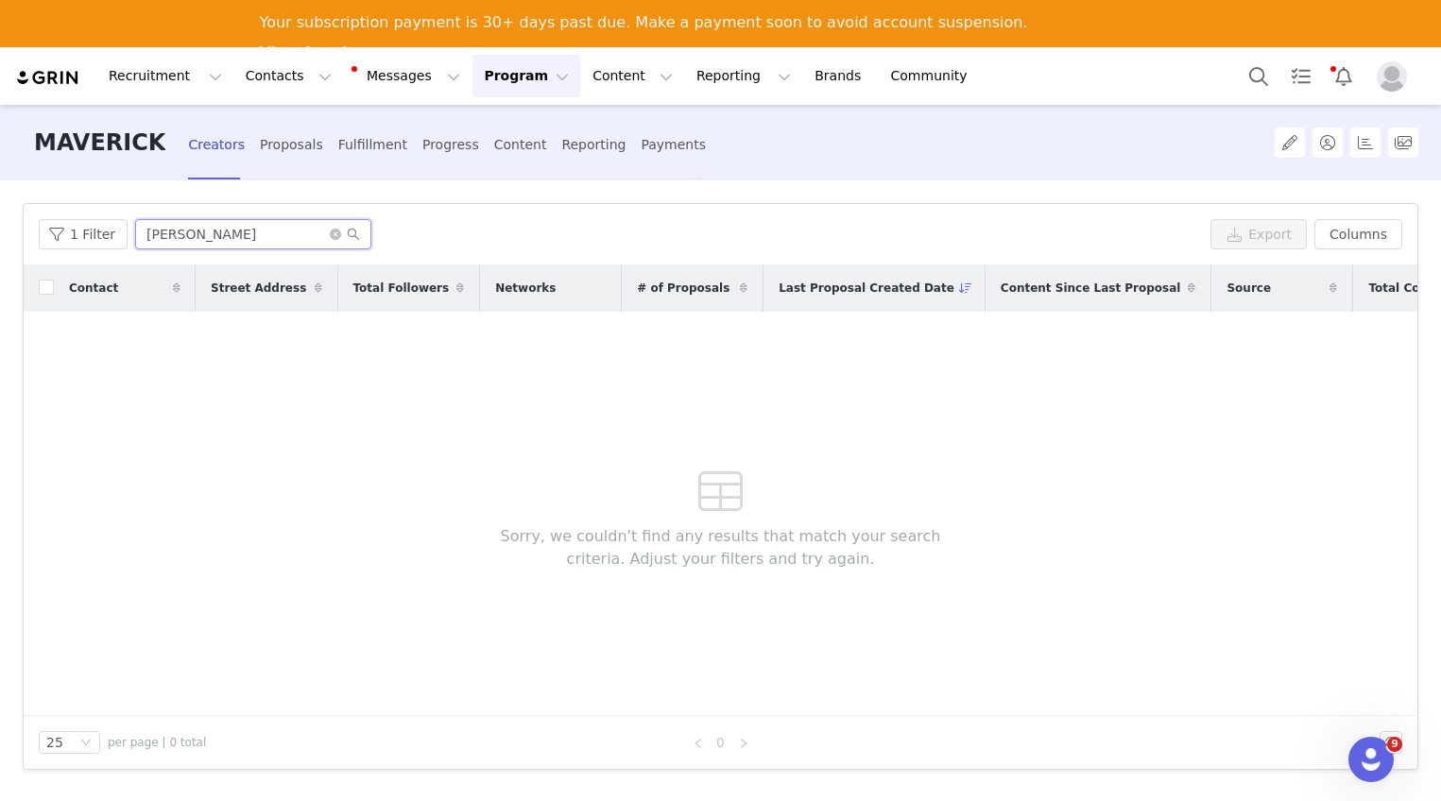
type input "[PERSON_NAME]"
